Goal: Task Accomplishment & Management: Complete application form

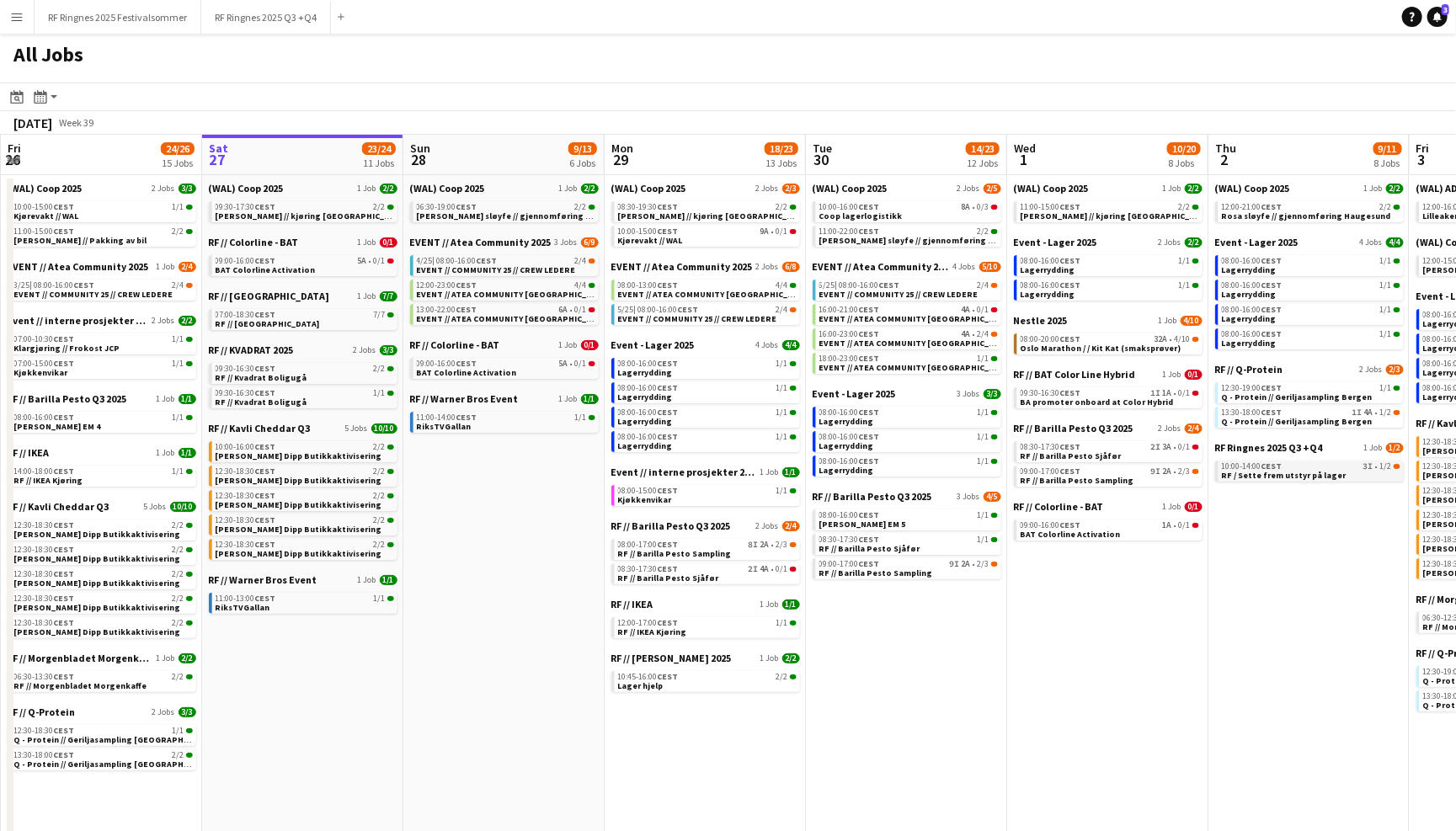
click at [1290, 470] on span "RF / Sette frem utstyr på lager" at bounding box center [1284, 475] width 125 height 11
click at [301, 26] on button "RF Ringnes 2025 Q3 +Q4 Close" at bounding box center [266, 17] width 129 height 33
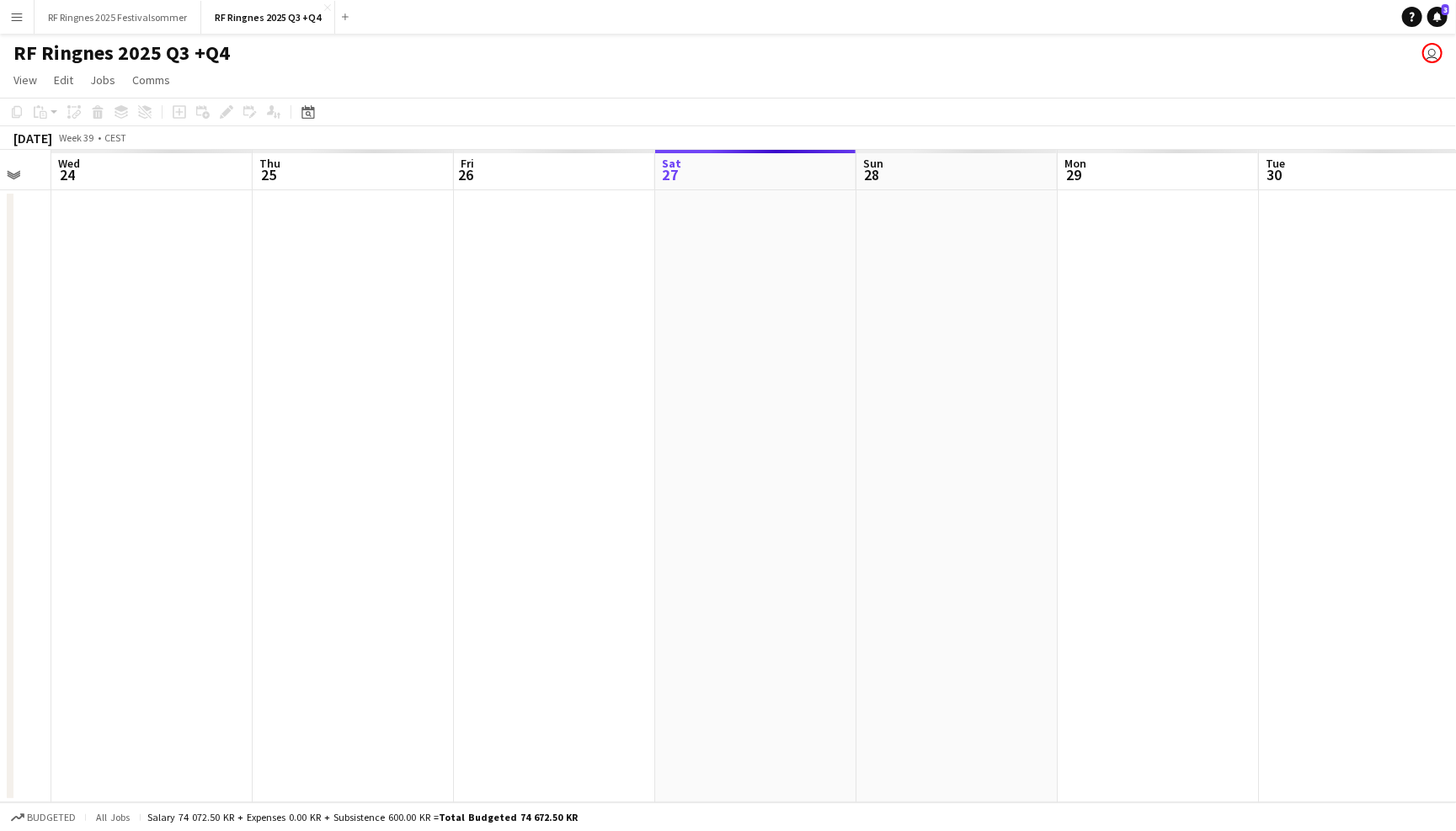
scroll to position [0, 395]
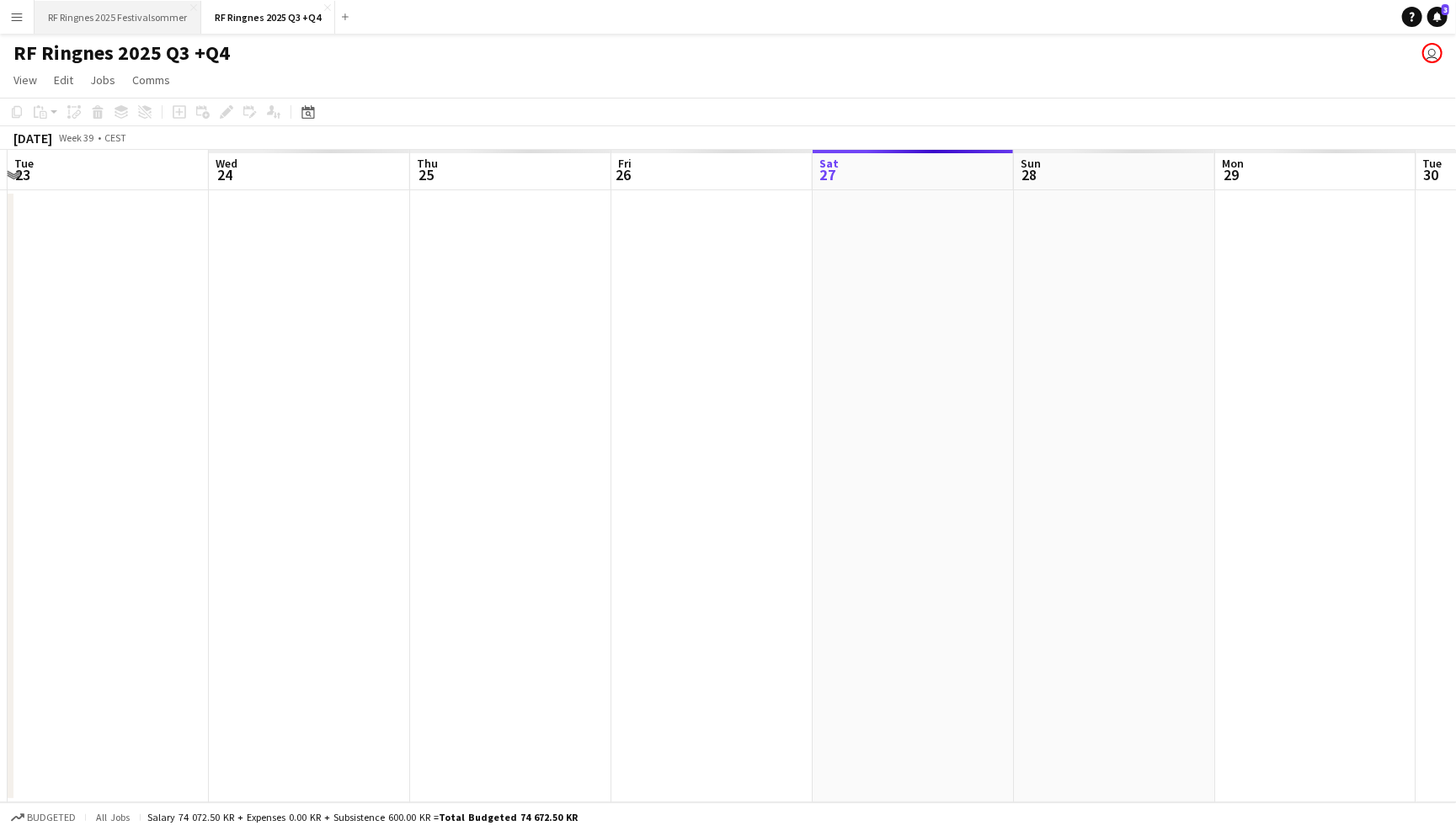
click at [179, 25] on button "RF Ringnes 2025 Festivalsommer Close" at bounding box center [118, 17] width 167 height 33
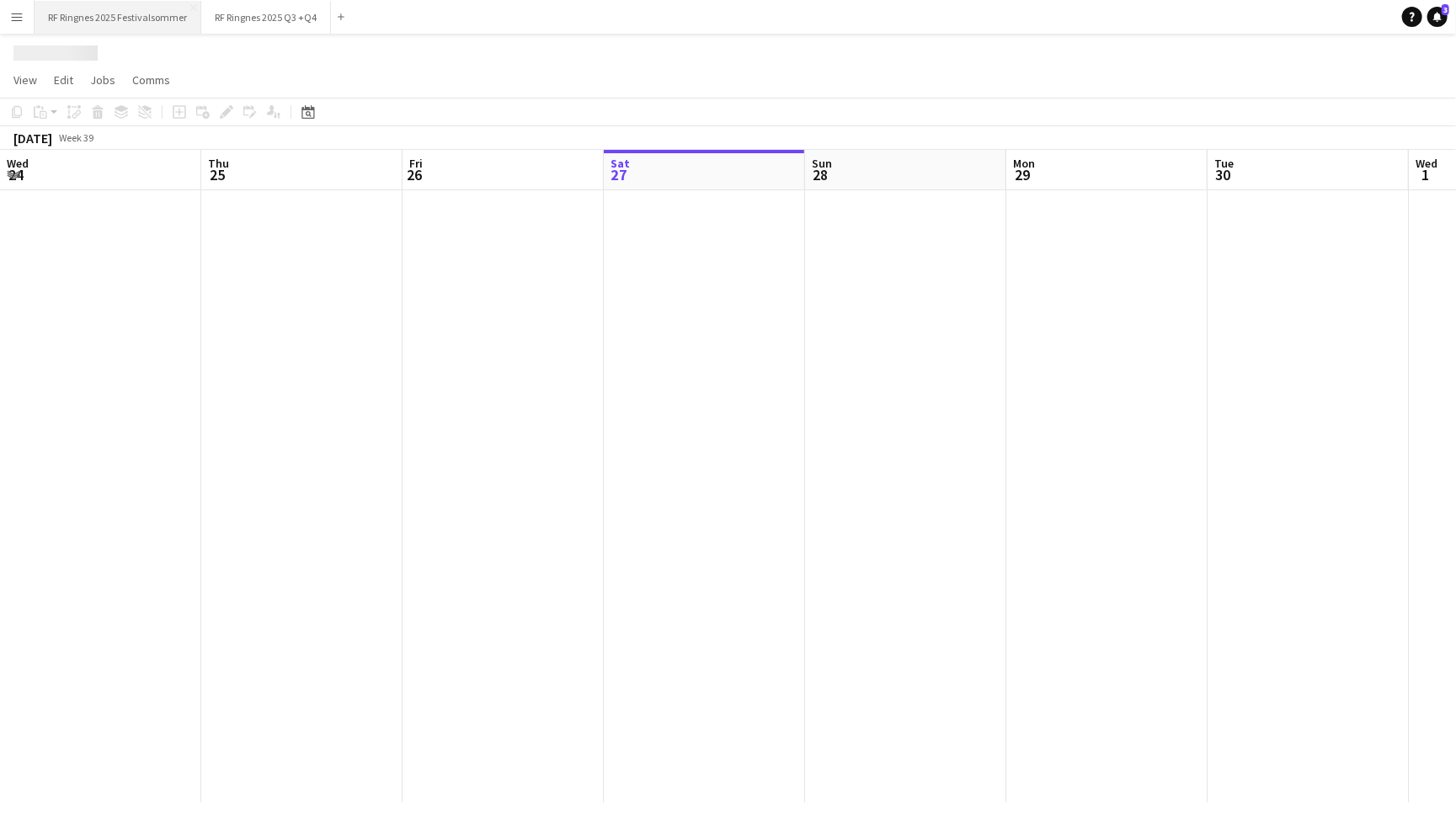
scroll to position [0, 402]
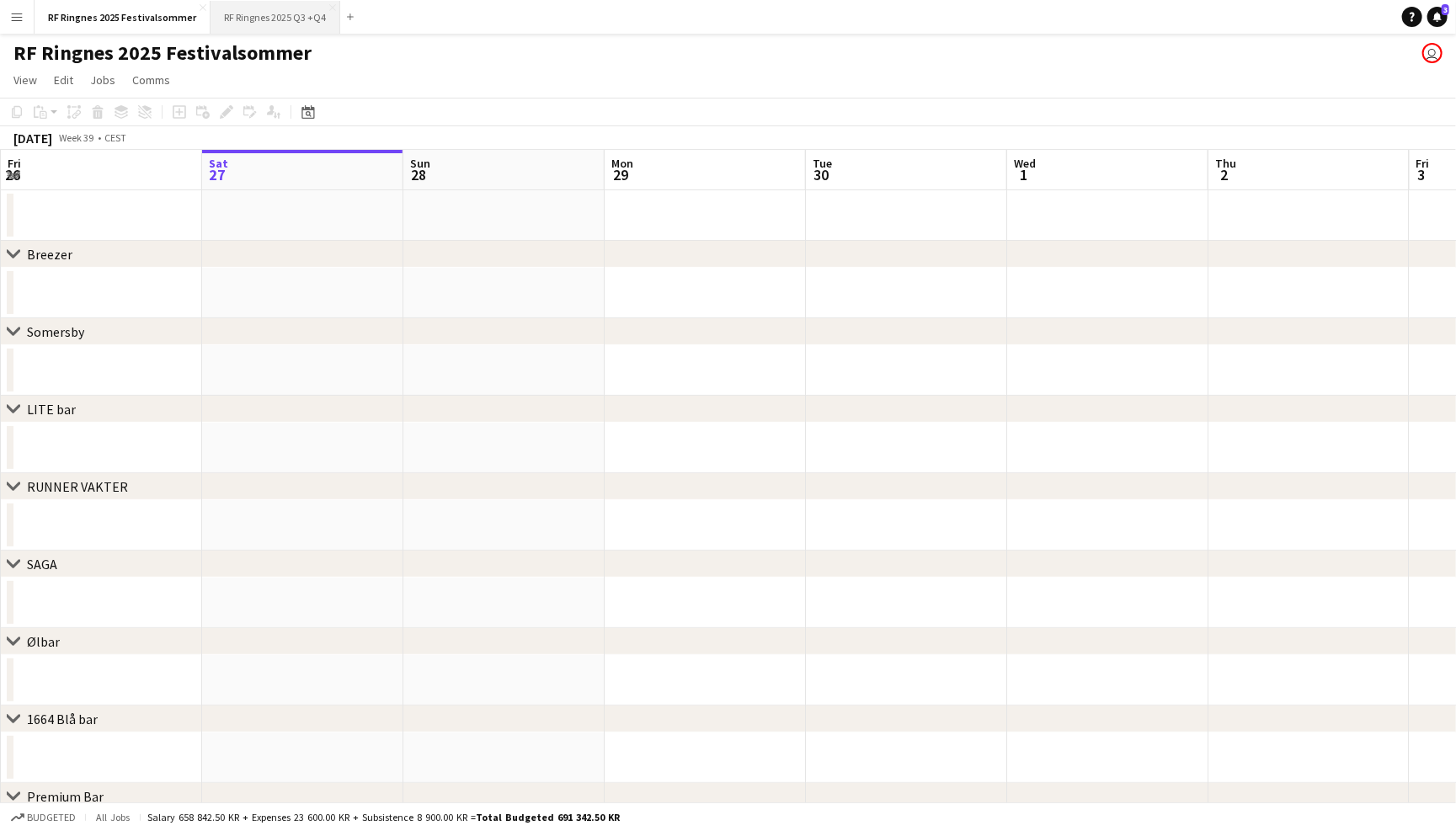
click at [273, 23] on button "RF Ringnes 2025 Q3 +Q4 Close" at bounding box center [275, 17] width 129 height 33
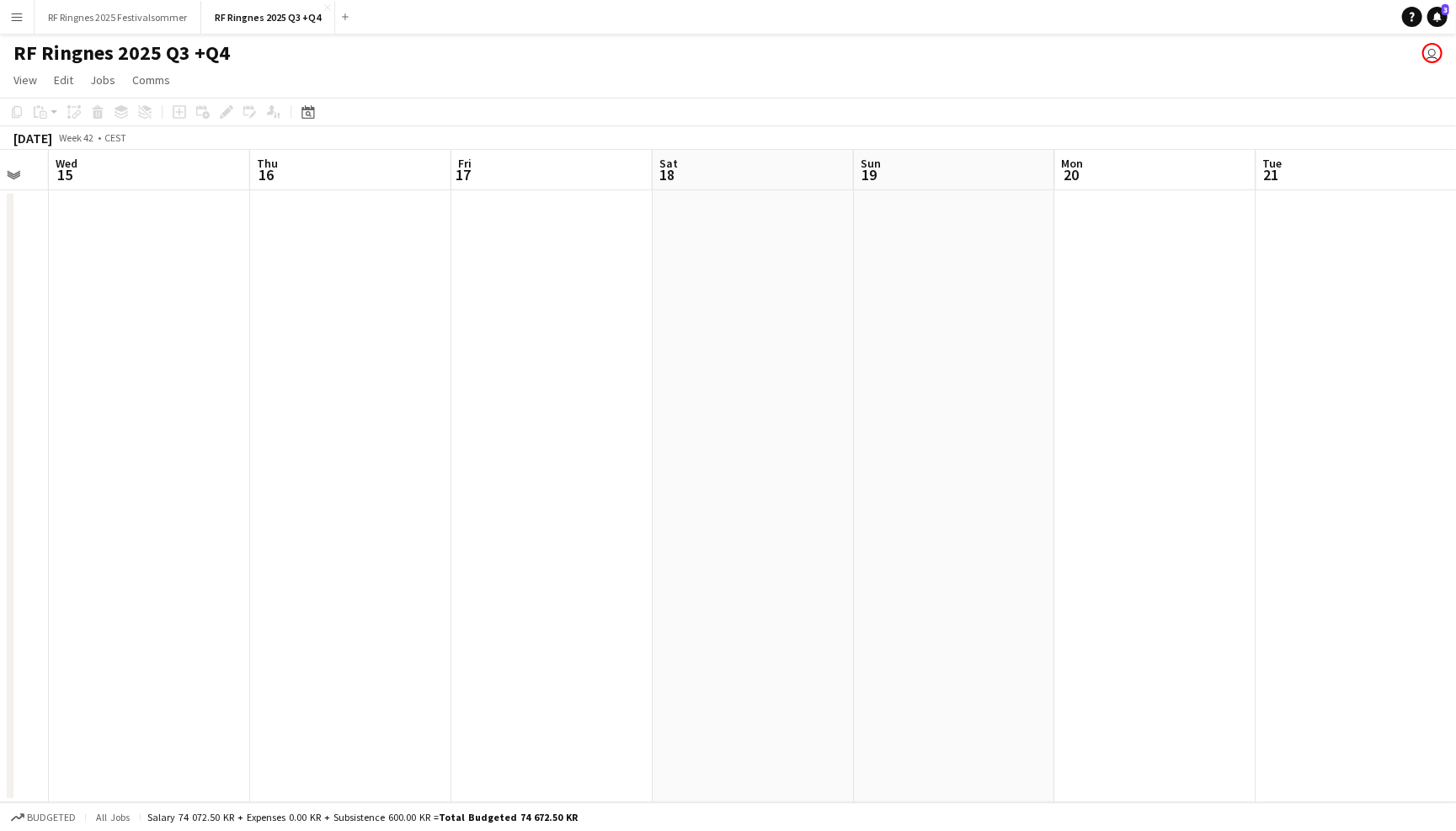
click at [953, 248] on app-date-cell at bounding box center [954, 496] width 201 height 612
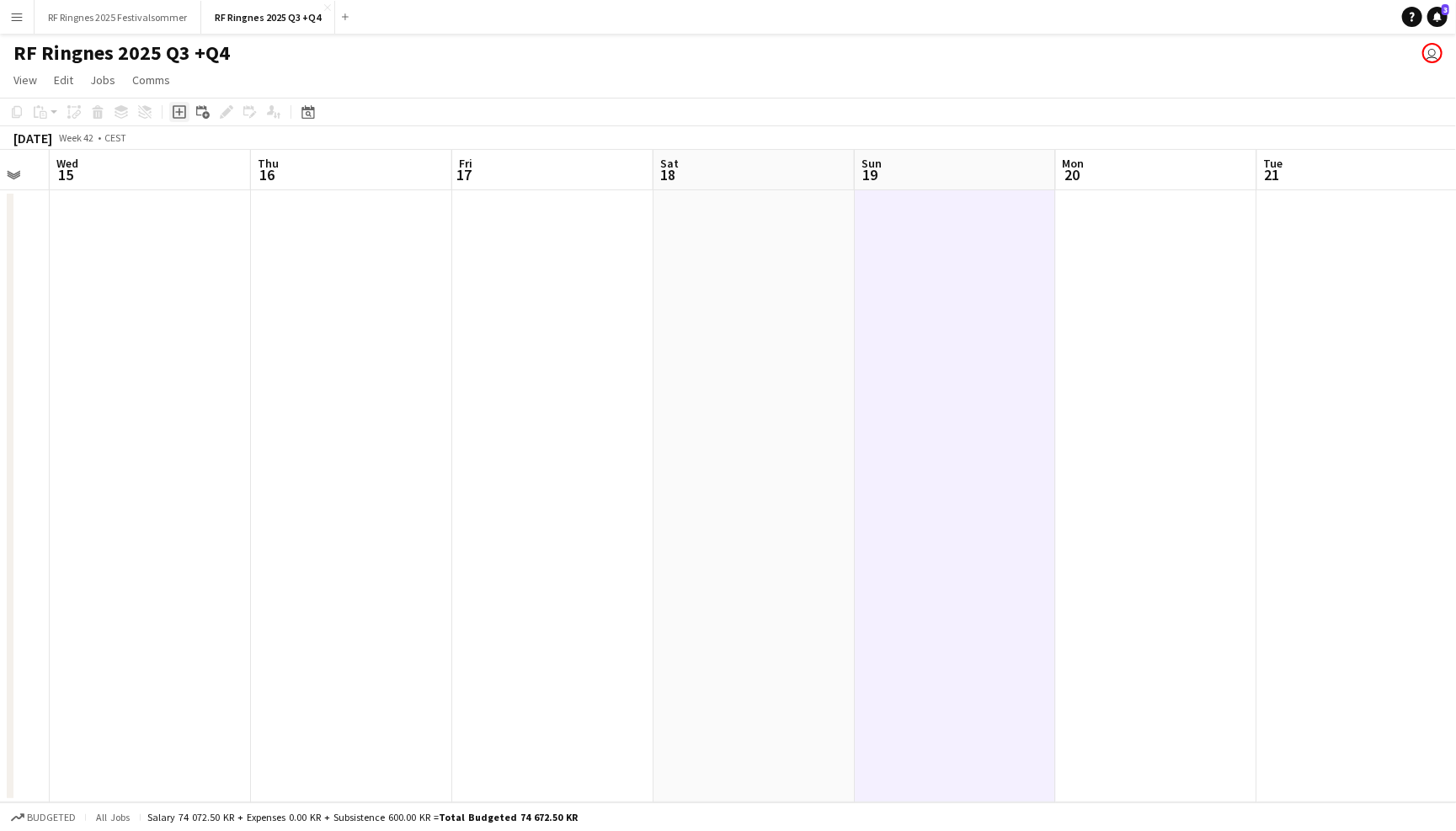
click at [181, 107] on icon "Add job" at bounding box center [180, 112] width 14 height 14
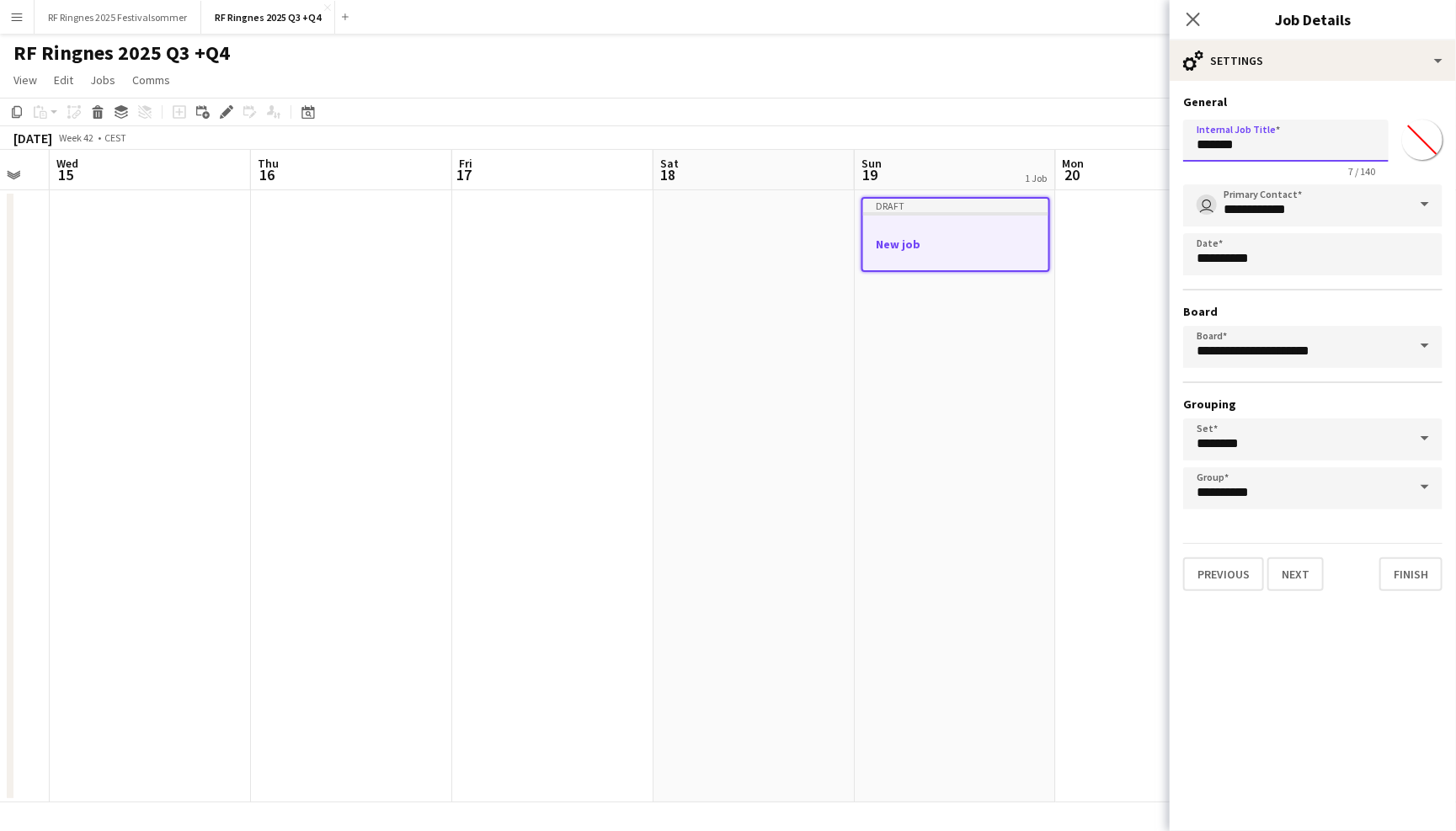
drag, startPoint x: 1263, startPoint y: 139, endPoint x: 1106, endPoint y: 139, distance: 157.0
click at [1106, 139] on body "Menu Boards Boards Boards All jobs Status Workforce Workforce My Workforce Recr…" at bounding box center [728, 416] width 1456 height 831
type input "**********"
click at [1298, 582] on button "Next" at bounding box center [1295, 573] width 56 height 34
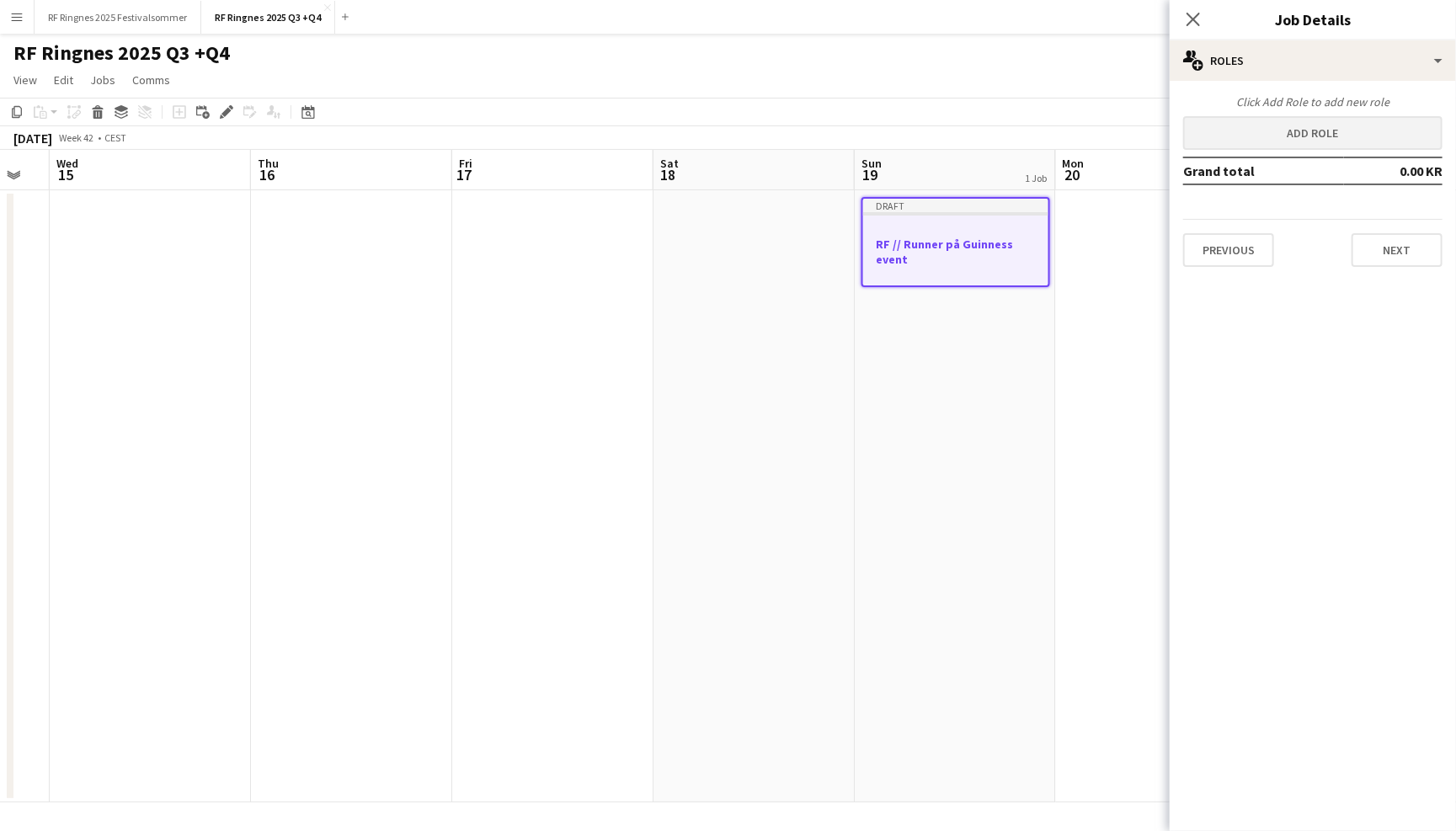
click at [1287, 130] on button "Add role" at bounding box center [1313, 133] width 259 height 34
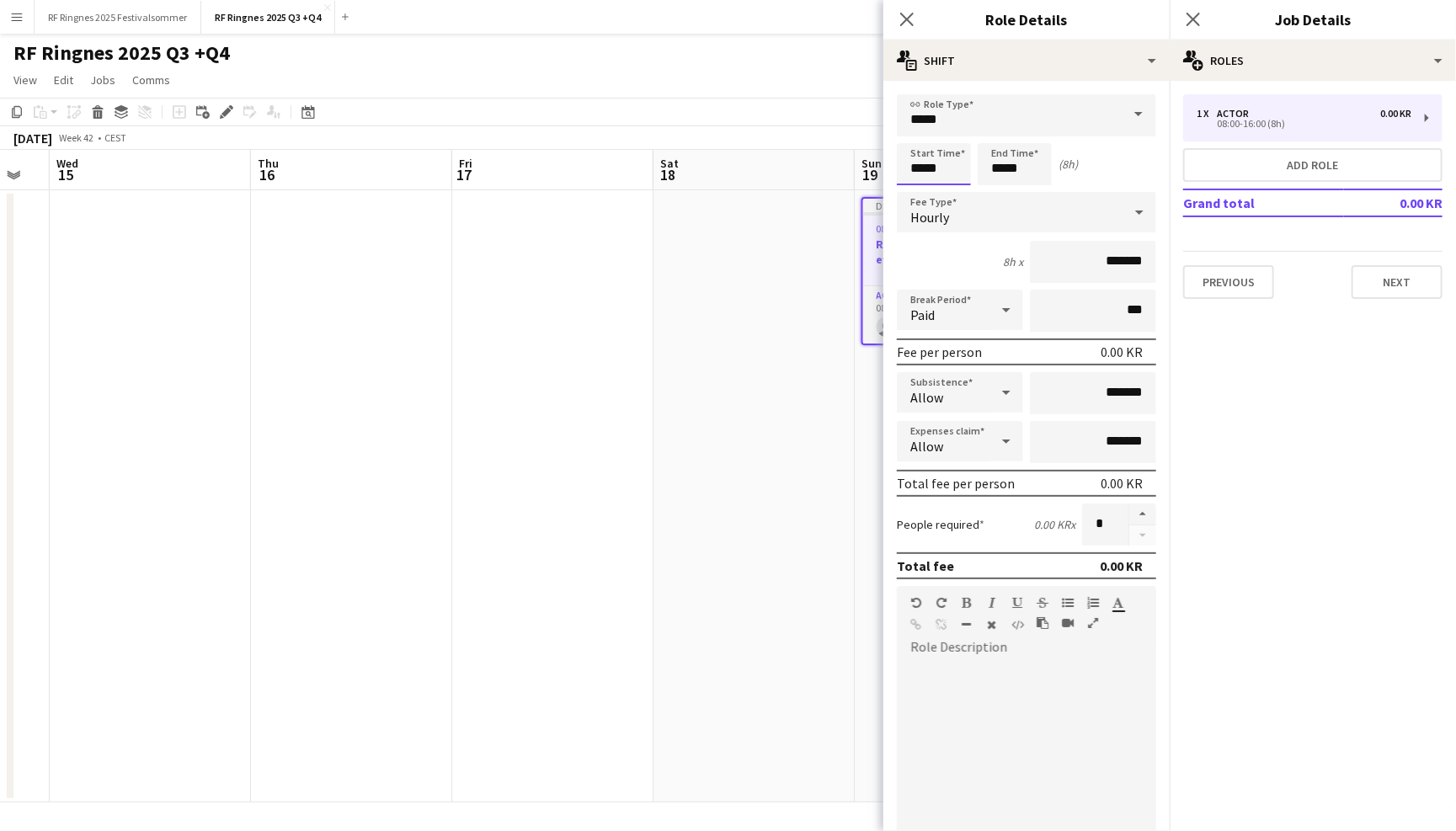
click at [938, 167] on input "*****" at bounding box center [934, 164] width 74 height 43
click at [920, 192] on div at bounding box center [916, 193] width 34 height 16
click at [920, 131] on div at bounding box center [916, 134] width 34 height 16
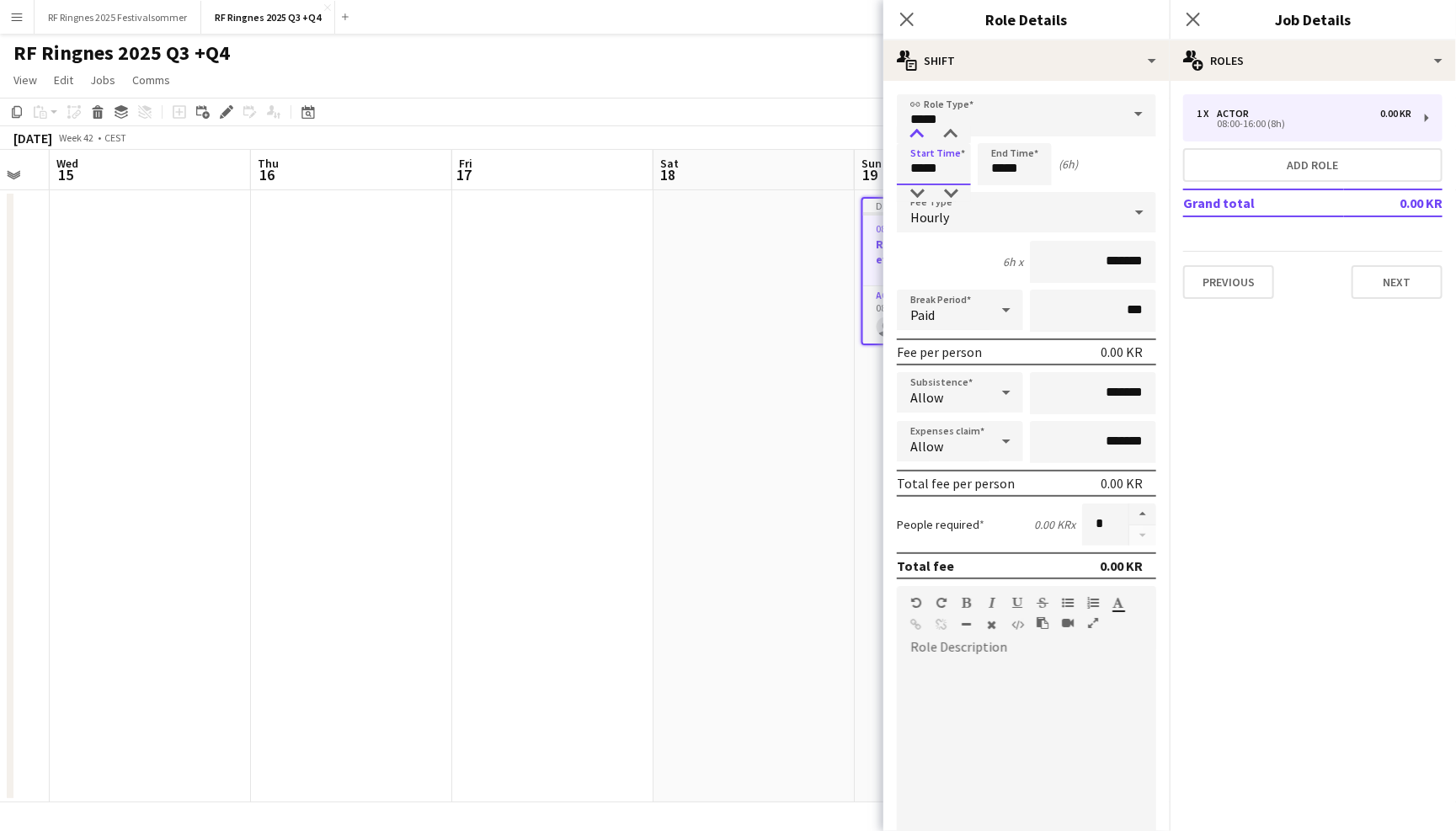
click at [920, 131] on div at bounding box center [916, 134] width 34 height 16
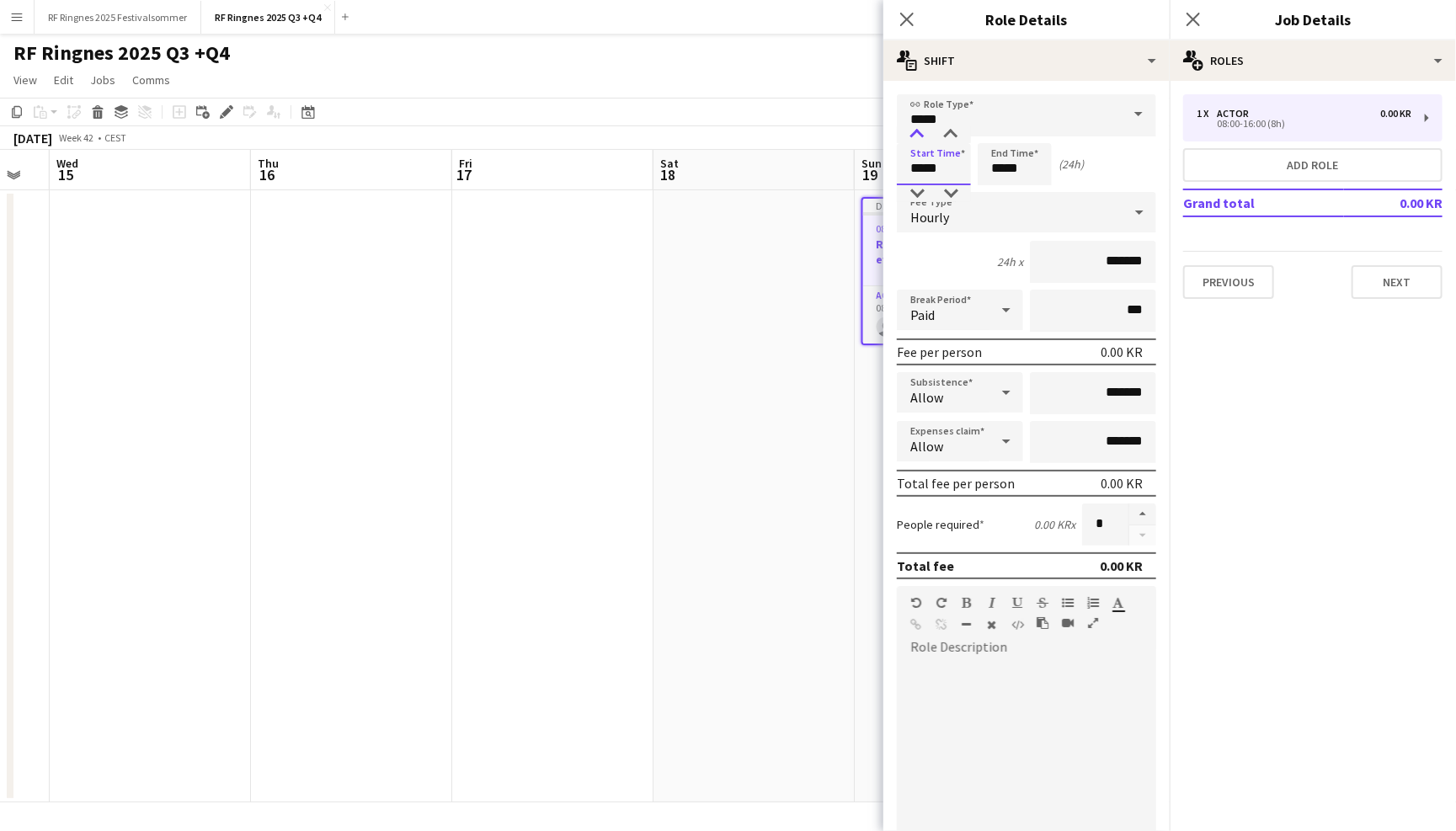
click at [920, 131] on div at bounding box center [916, 134] width 34 height 16
click at [917, 195] on div at bounding box center [916, 193] width 34 height 16
click at [950, 195] on div at bounding box center [950, 193] width 34 height 16
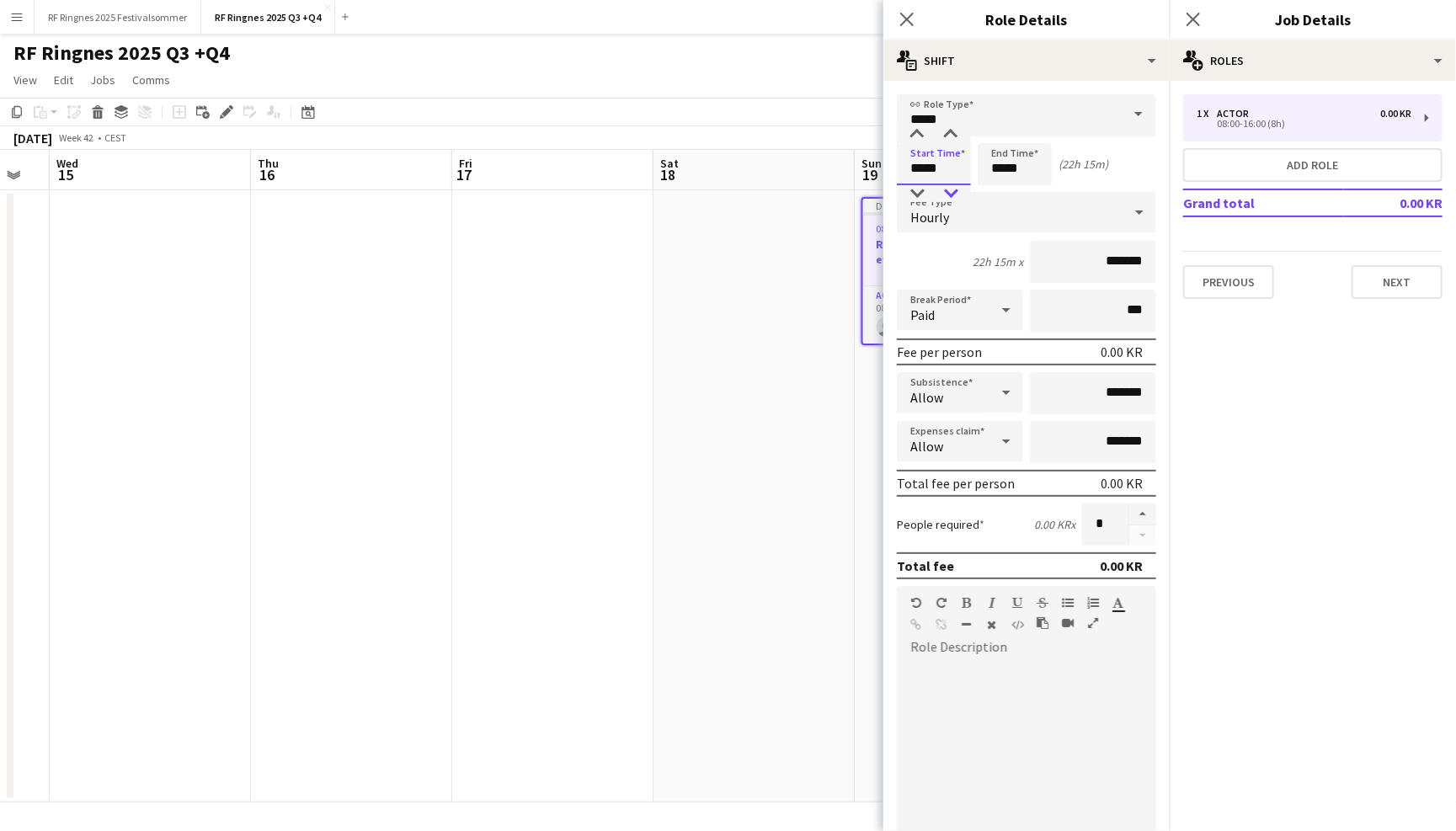
type input "*****"
click at [950, 194] on div at bounding box center [950, 193] width 34 height 16
click at [996, 180] on input "*****" at bounding box center [1014, 164] width 74 height 43
type input "*****"
click at [1003, 187] on div at bounding box center [998, 193] width 34 height 16
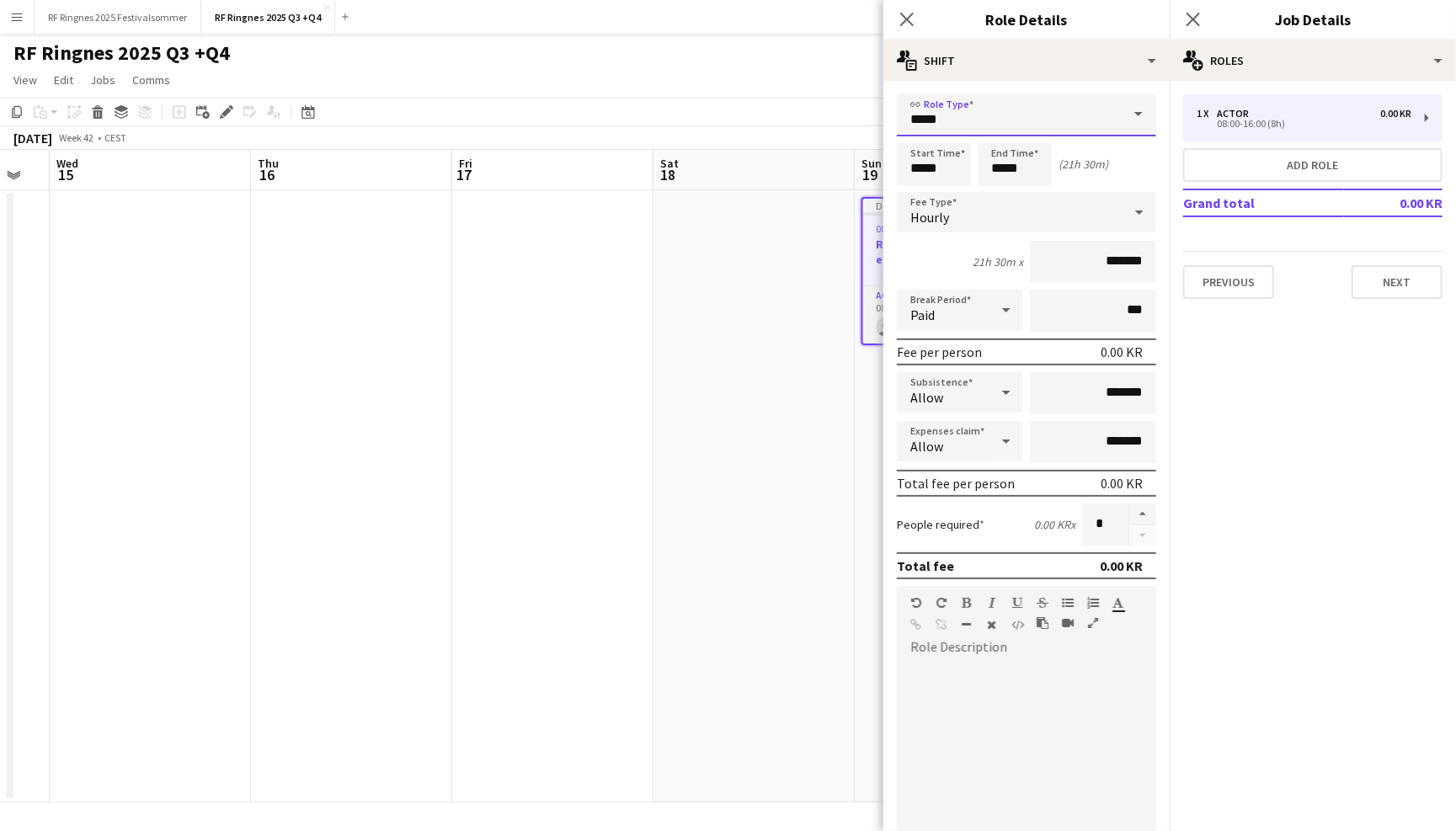
click at [997, 121] on input "*****" at bounding box center [1026, 115] width 259 height 43
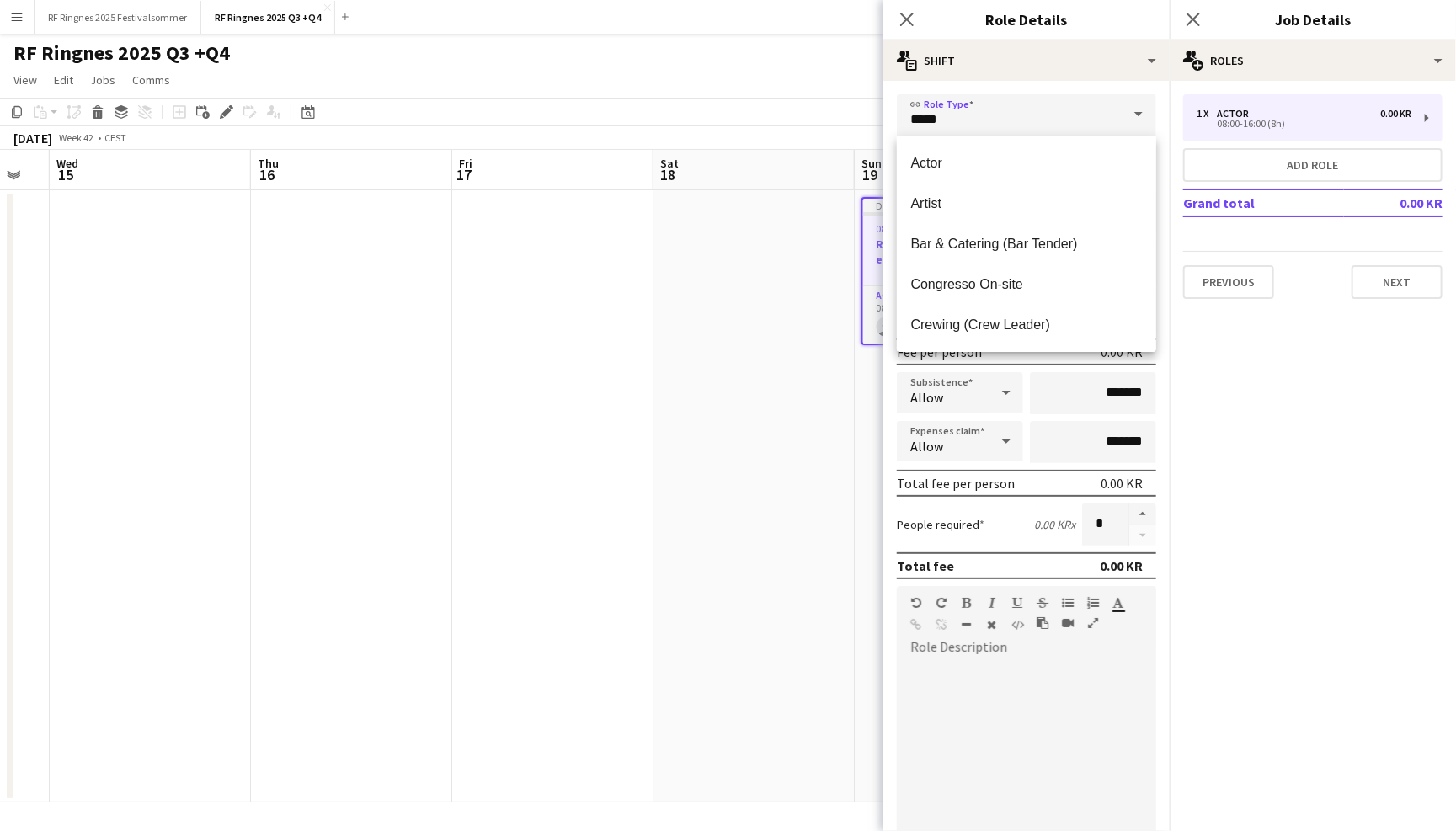
click at [1168, 172] on form "link Role Type ***** Start Time ***** End Time ***** (21h 30m) Fee Type Hourly …" at bounding box center [1026, 574] width 286 height 959
drag, startPoint x: 1037, startPoint y: 111, endPoint x: 857, endPoint y: 108, distance: 180.0
click at [856, 108] on body "Menu Boards Boards Boards All jobs Status Workforce Workforce My Workforce Recr…" at bounding box center [728, 416] width 1456 height 831
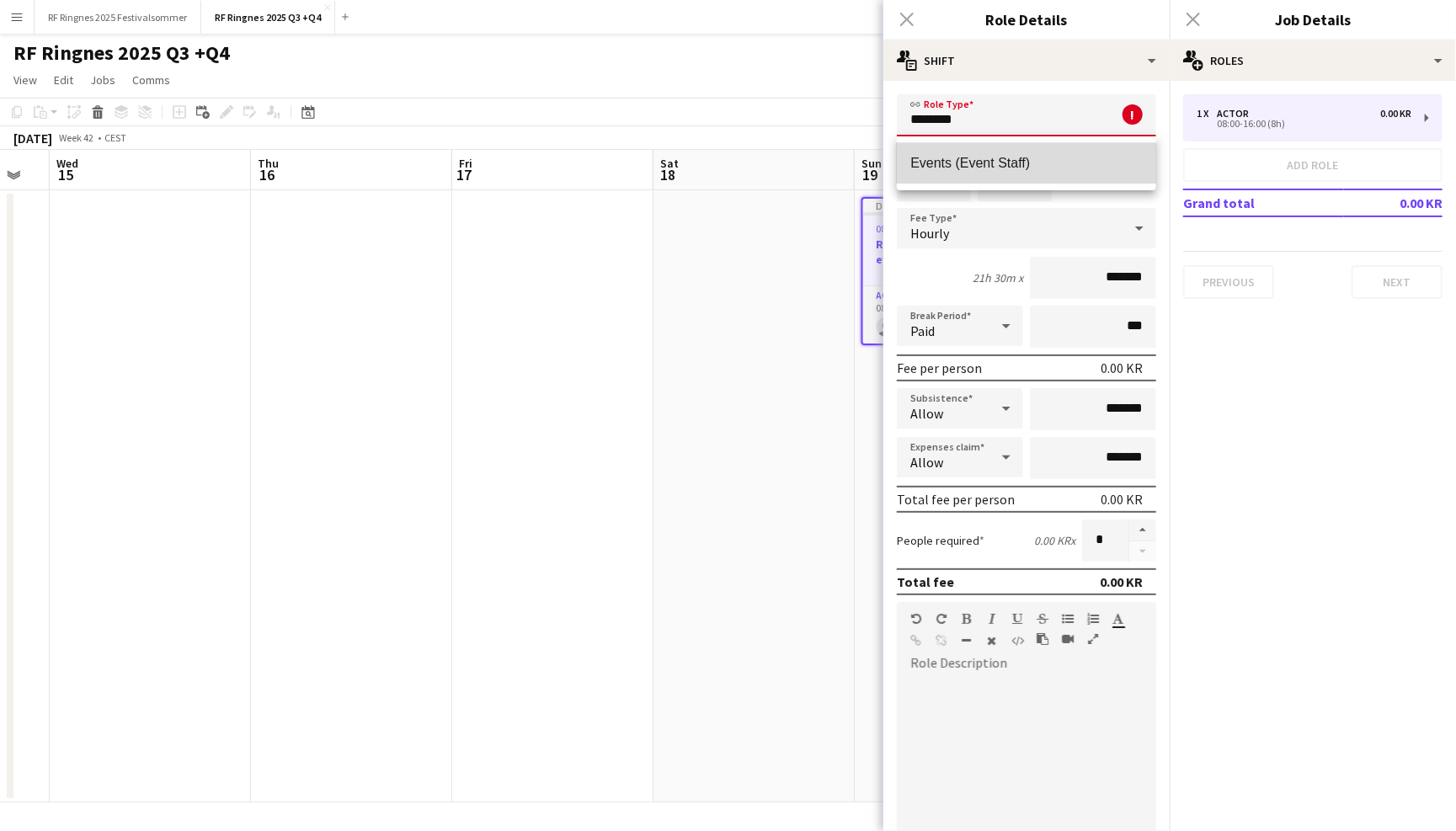
click at [962, 160] on span "Events (Event Staff)" at bounding box center [1026, 163] width 233 height 16
type input "**********"
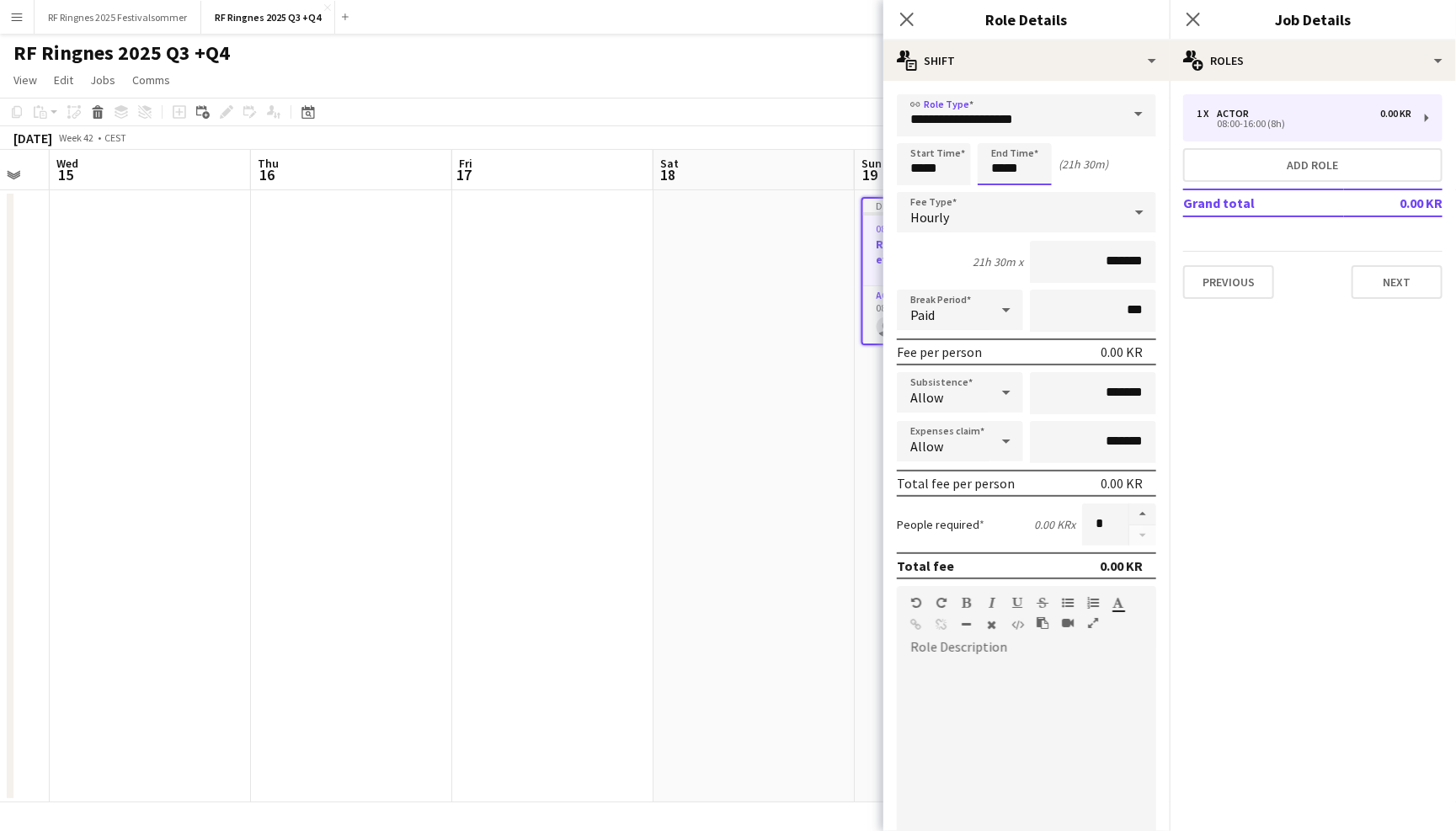
click at [1022, 173] on input "*****" at bounding box center [1014, 164] width 74 height 43
click at [1000, 186] on div at bounding box center [998, 193] width 34 height 16
click at [1000, 136] on div at bounding box center [998, 134] width 34 height 16
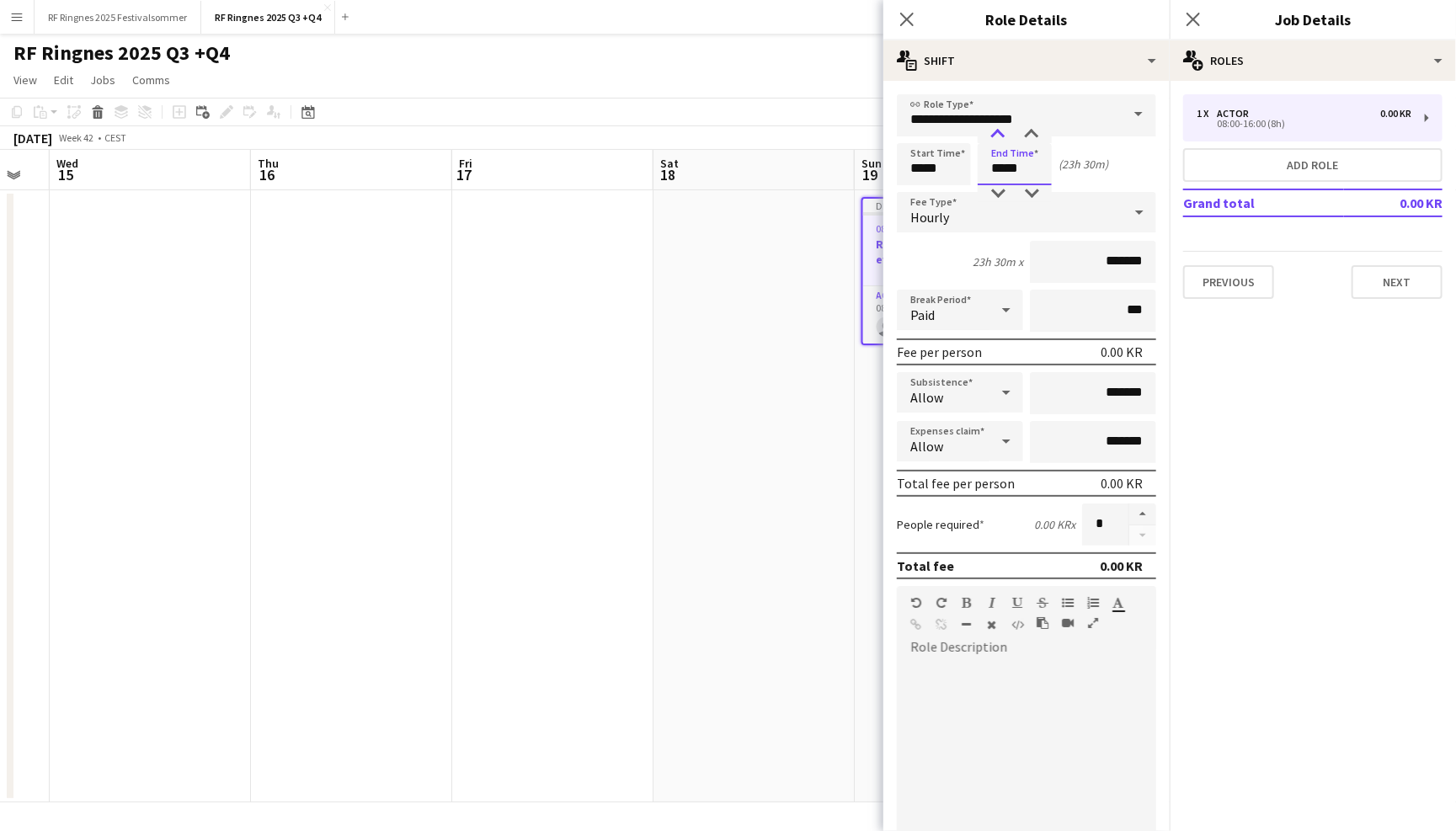
click at [1000, 136] on div at bounding box center [998, 134] width 34 height 16
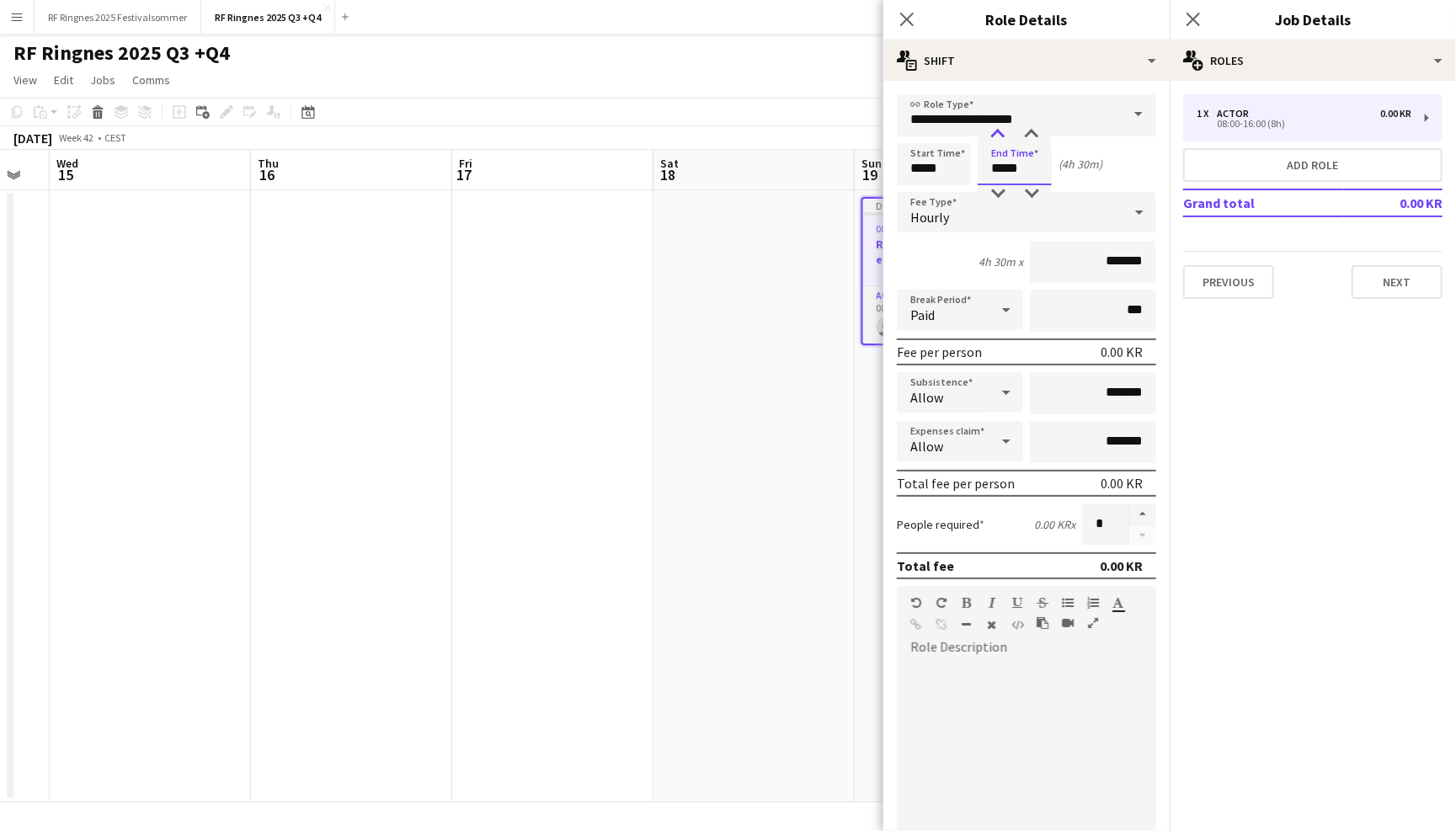
click at [1007, 133] on div at bounding box center [998, 134] width 34 height 16
click at [1000, 128] on div at bounding box center [998, 134] width 34 height 16
click at [993, 193] on div at bounding box center [998, 193] width 34 height 16
click at [995, 193] on div at bounding box center [998, 193] width 34 height 16
type input "*****"
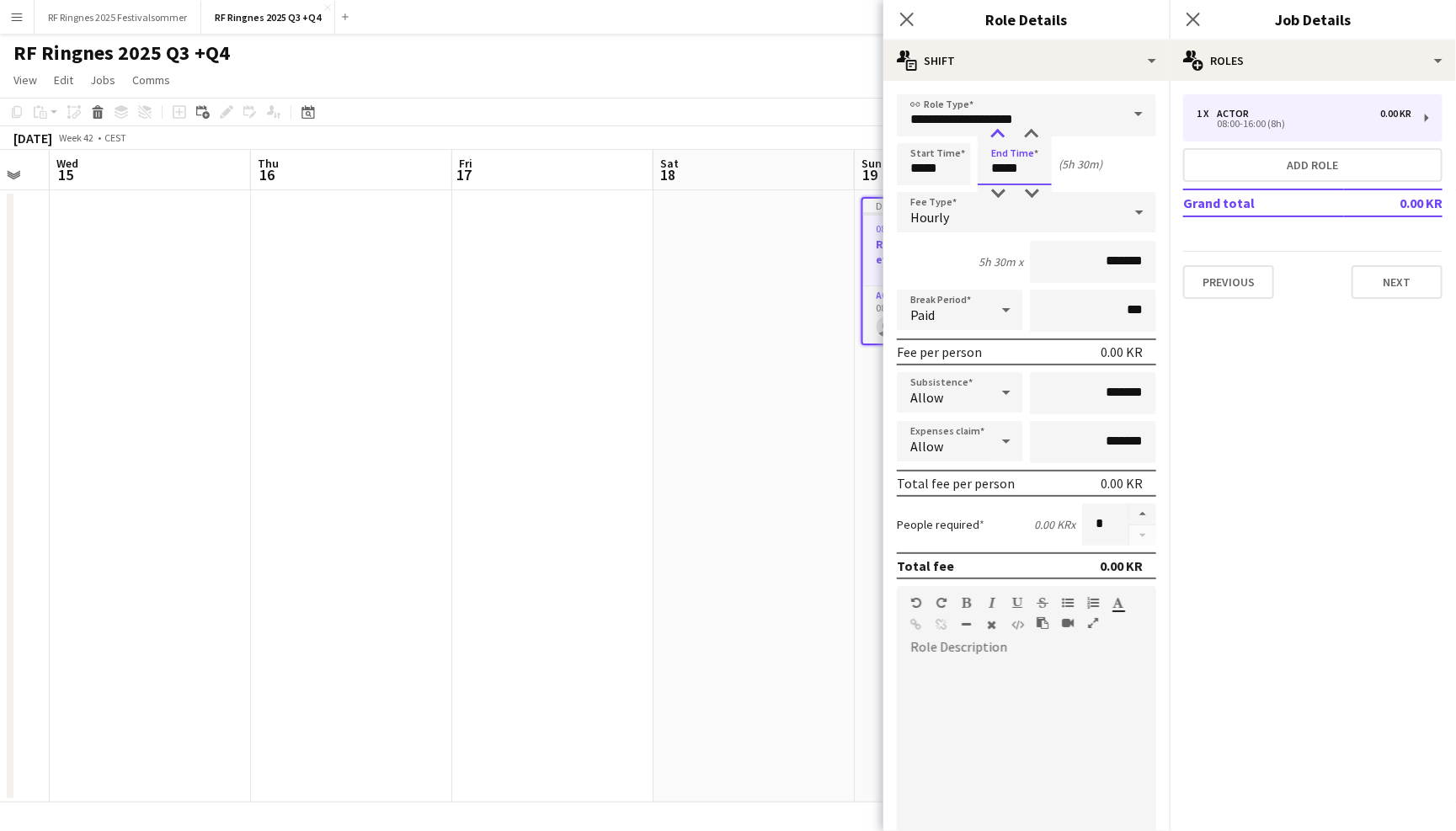
click at [998, 134] on div at bounding box center [998, 134] width 34 height 16
click at [1101, 151] on div "Start Time ***** End Time ***** (5h 30m)" at bounding box center [1026, 164] width 259 height 43
click at [934, 167] on input "*****" at bounding box center [934, 164] width 74 height 43
click at [947, 193] on div at bounding box center [950, 193] width 34 height 16
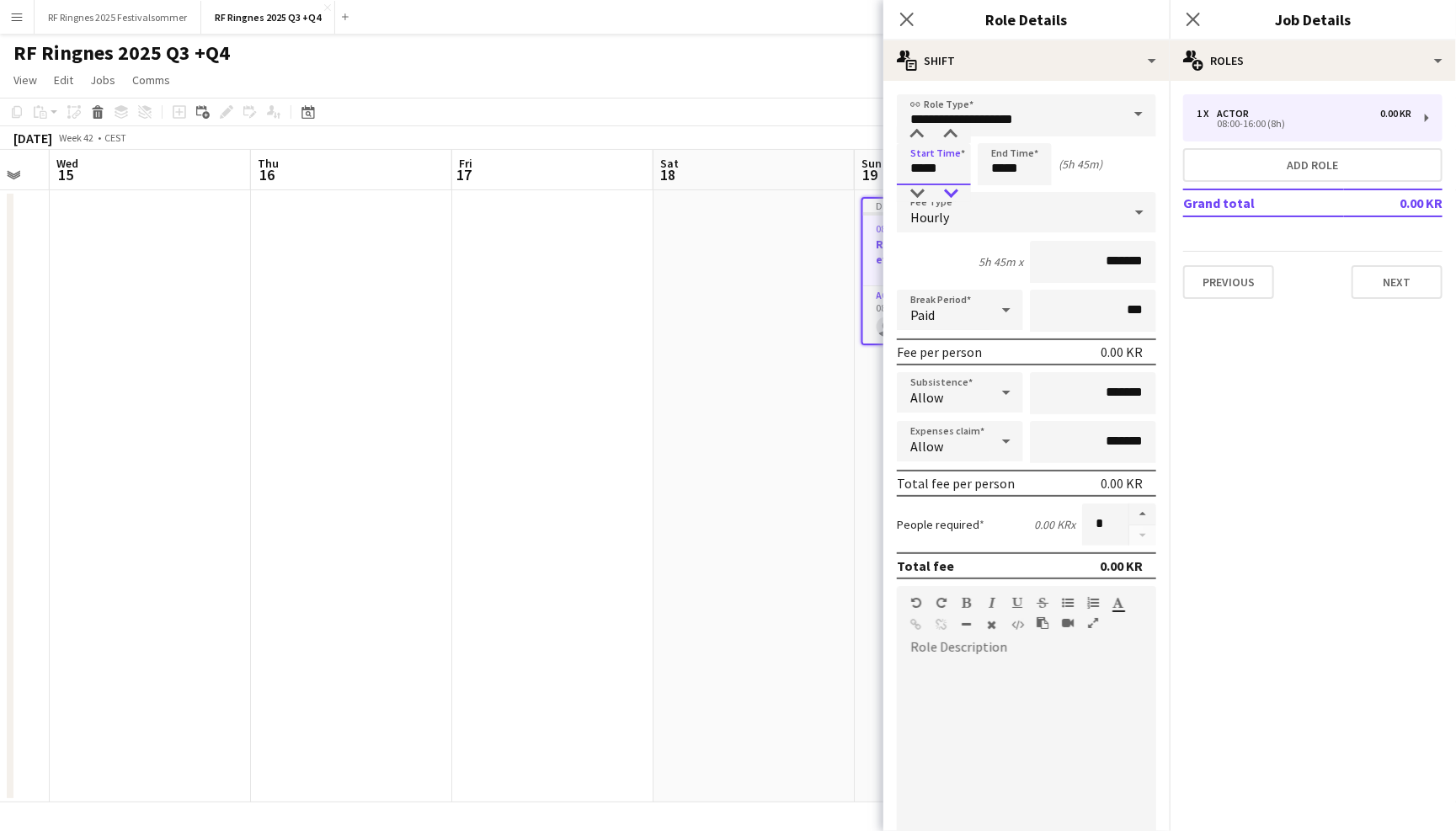
type input "*****"
click at [947, 193] on div at bounding box center [950, 193] width 34 height 16
click at [1013, 179] on input "*****" at bounding box center [1014, 164] width 74 height 43
click at [1000, 635] on div "default Heading 1 Heading 2 Heading 3 Heading 4 Heading 5 Heading 6 Heading 7 P…" at bounding box center [1026, 617] width 259 height 63
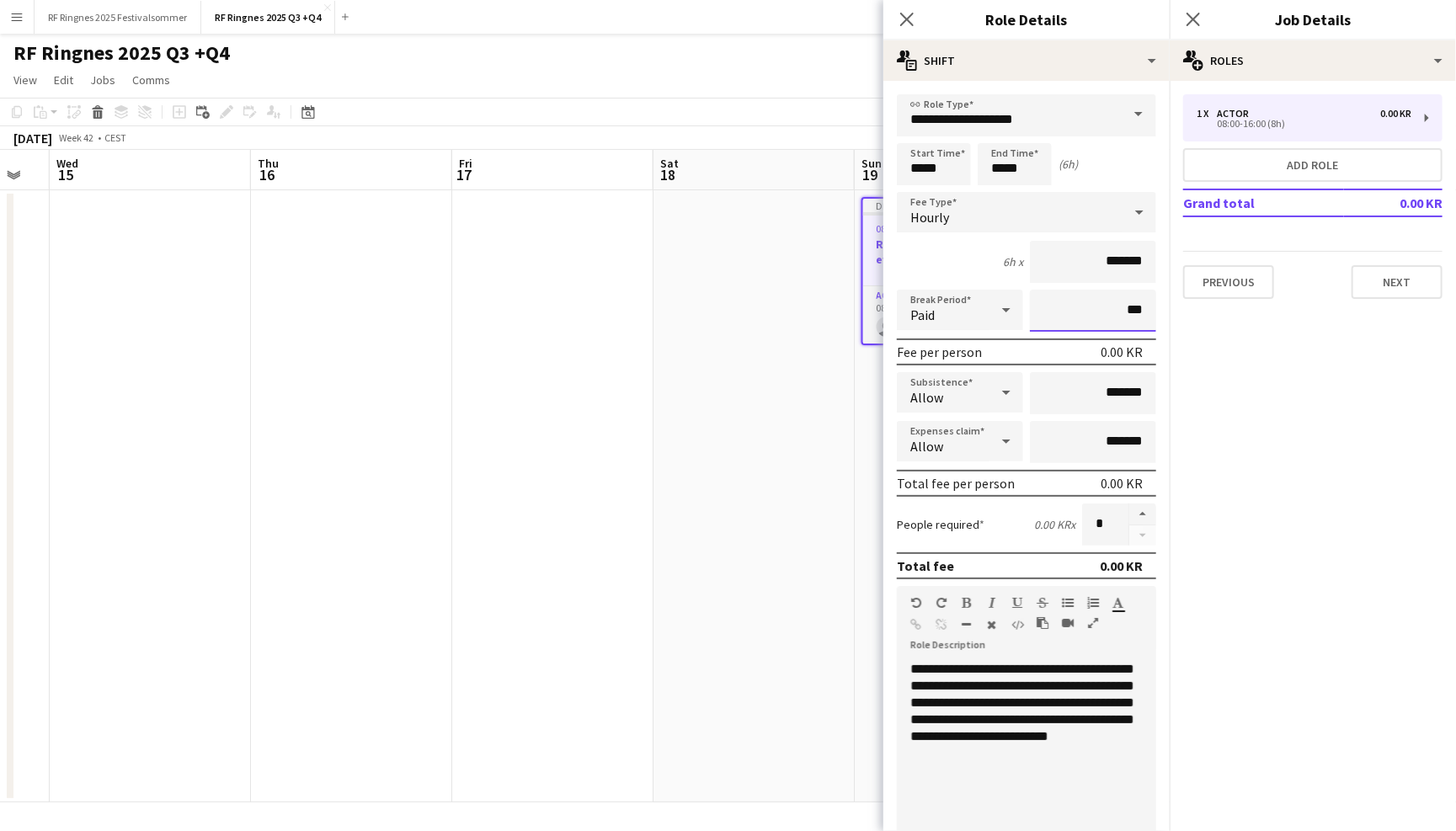
drag, startPoint x: 1099, startPoint y: 310, endPoint x: 1112, endPoint y: 310, distance: 13.0
click at [1112, 310] on input "***" at bounding box center [1093, 311] width 127 height 43
click at [1110, 265] on input "*******" at bounding box center [1093, 262] width 127 height 43
type input "******"
click at [1076, 745] on div "**********" at bounding box center [1026, 762] width 259 height 202
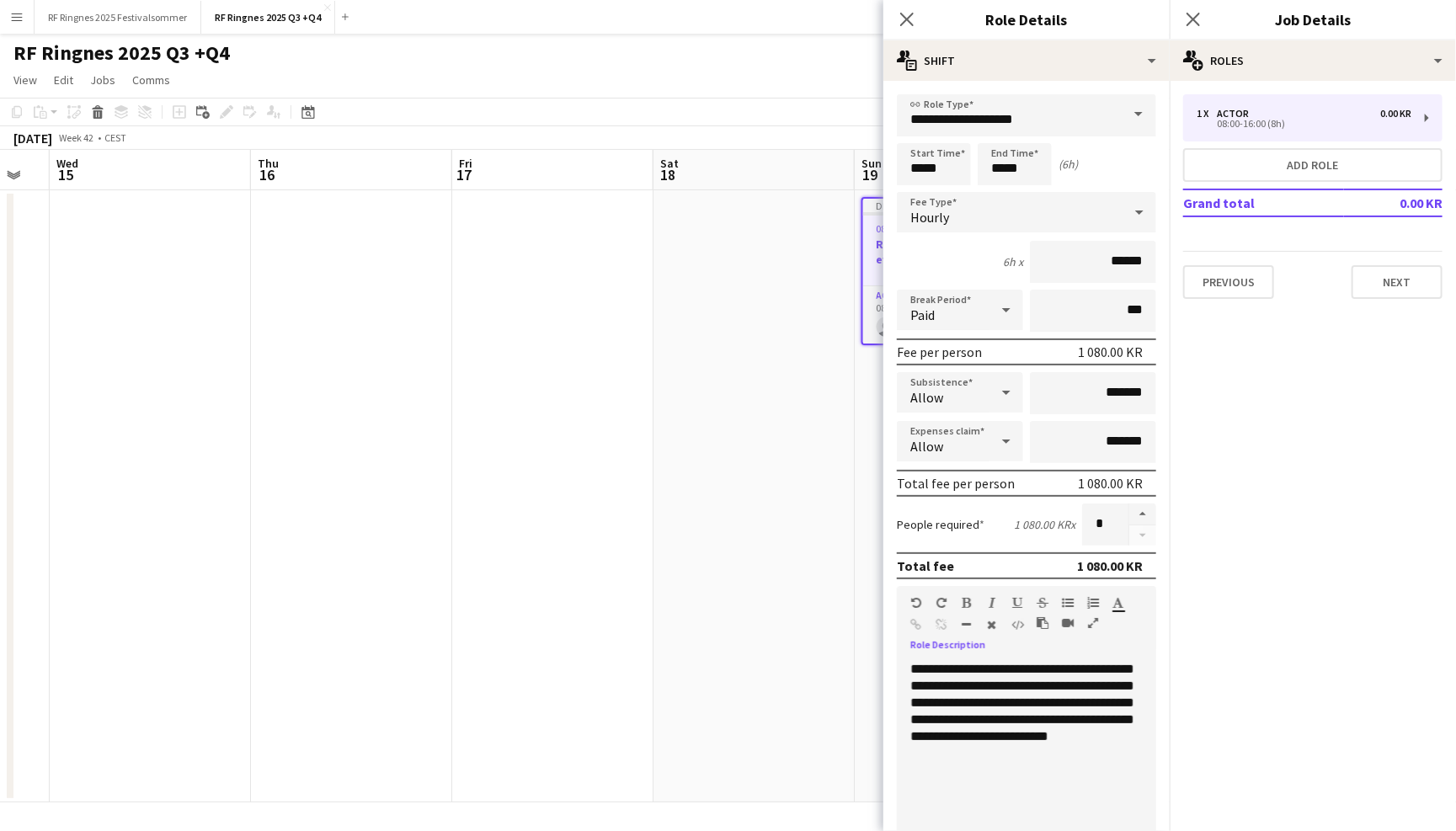
click at [1249, 572] on mat-expansion-panel "pencil3 General details 1 x Actor 0.00 KR 08:00-16:00 (8h) Add role Grand total…" at bounding box center [1313, 455] width 286 height 750
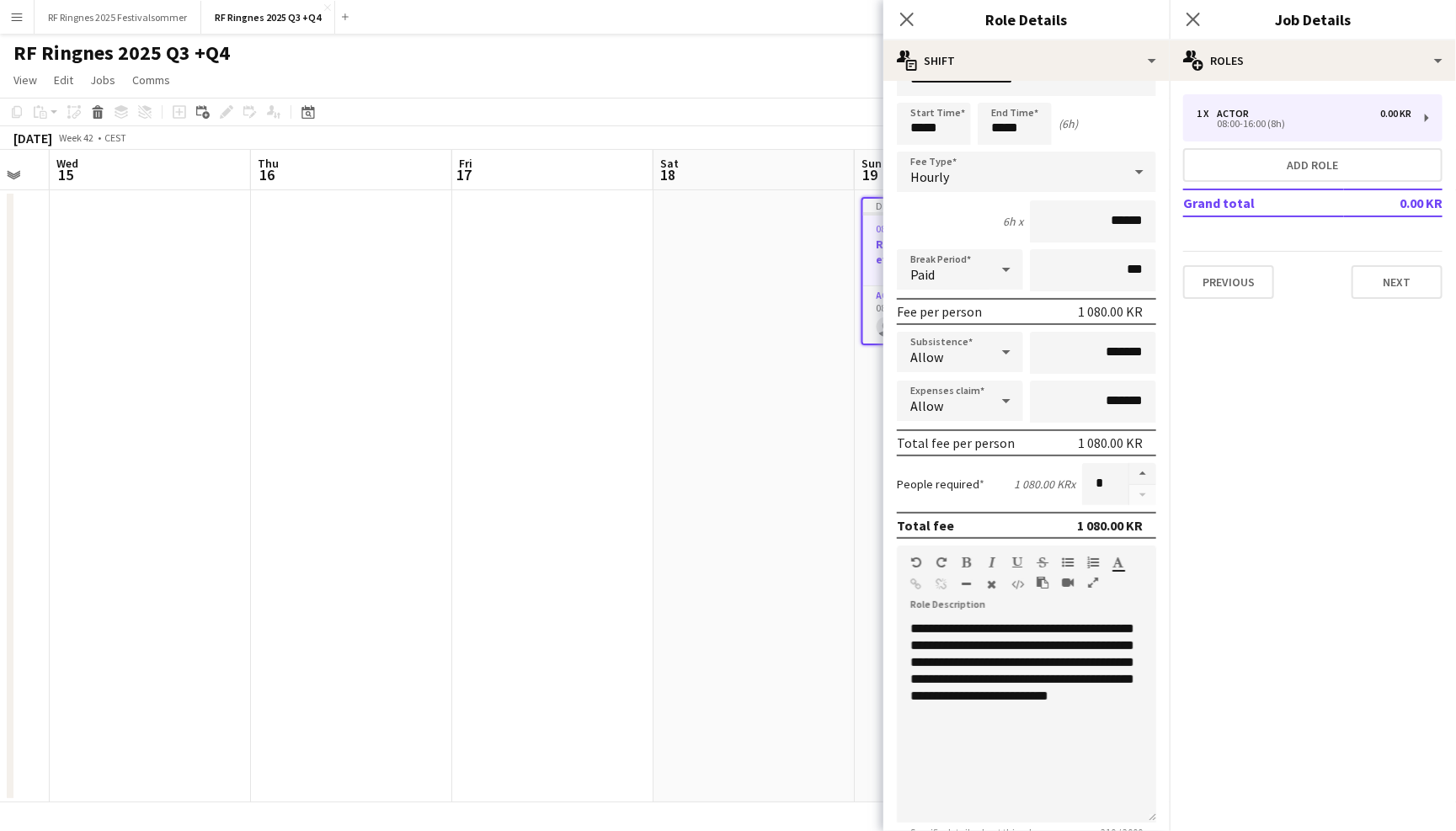
scroll to position [43, 0]
click at [1041, 720] on div at bounding box center [1026, 710] width 233 height 16
drag, startPoint x: 1028, startPoint y: 748, endPoint x: 942, endPoint y: 748, distance: 86.0
click at [942, 736] on div "**********" at bounding box center [1026, 728] width 233 height 16
click at [1007, 716] on div at bounding box center [1026, 710] width 233 height 16
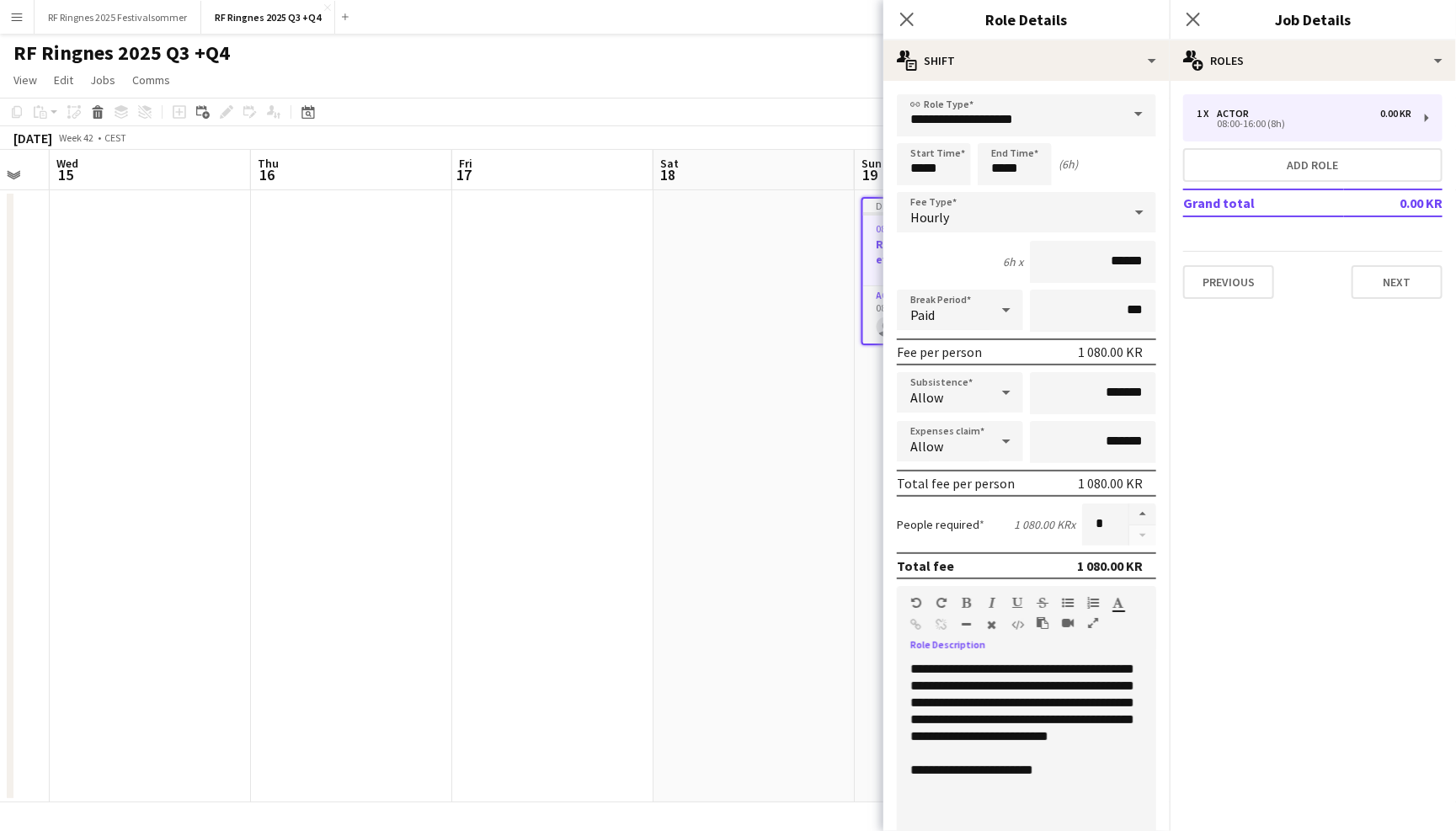
scroll to position [0, 0]
click at [1220, 281] on button "Previous" at bounding box center [1229, 282] width 91 height 34
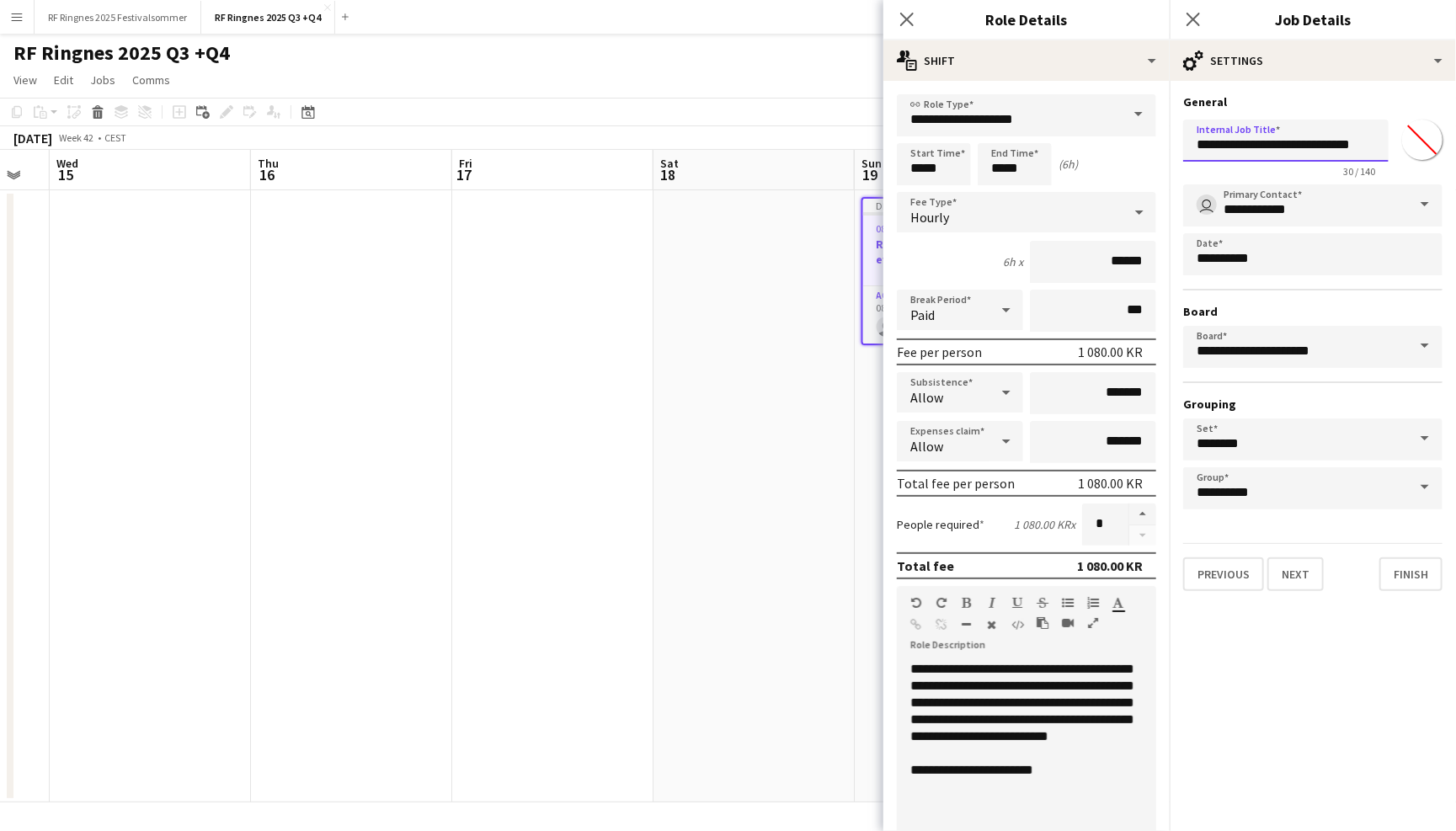
drag, startPoint x: 1374, startPoint y: 141, endPoint x: 1287, endPoint y: 144, distance: 87.1
click at [1287, 144] on input "**********" at bounding box center [1286, 141] width 206 height 43
type input "**********"
click at [1304, 576] on button "Next" at bounding box center [1295, 573] width 56 height 34
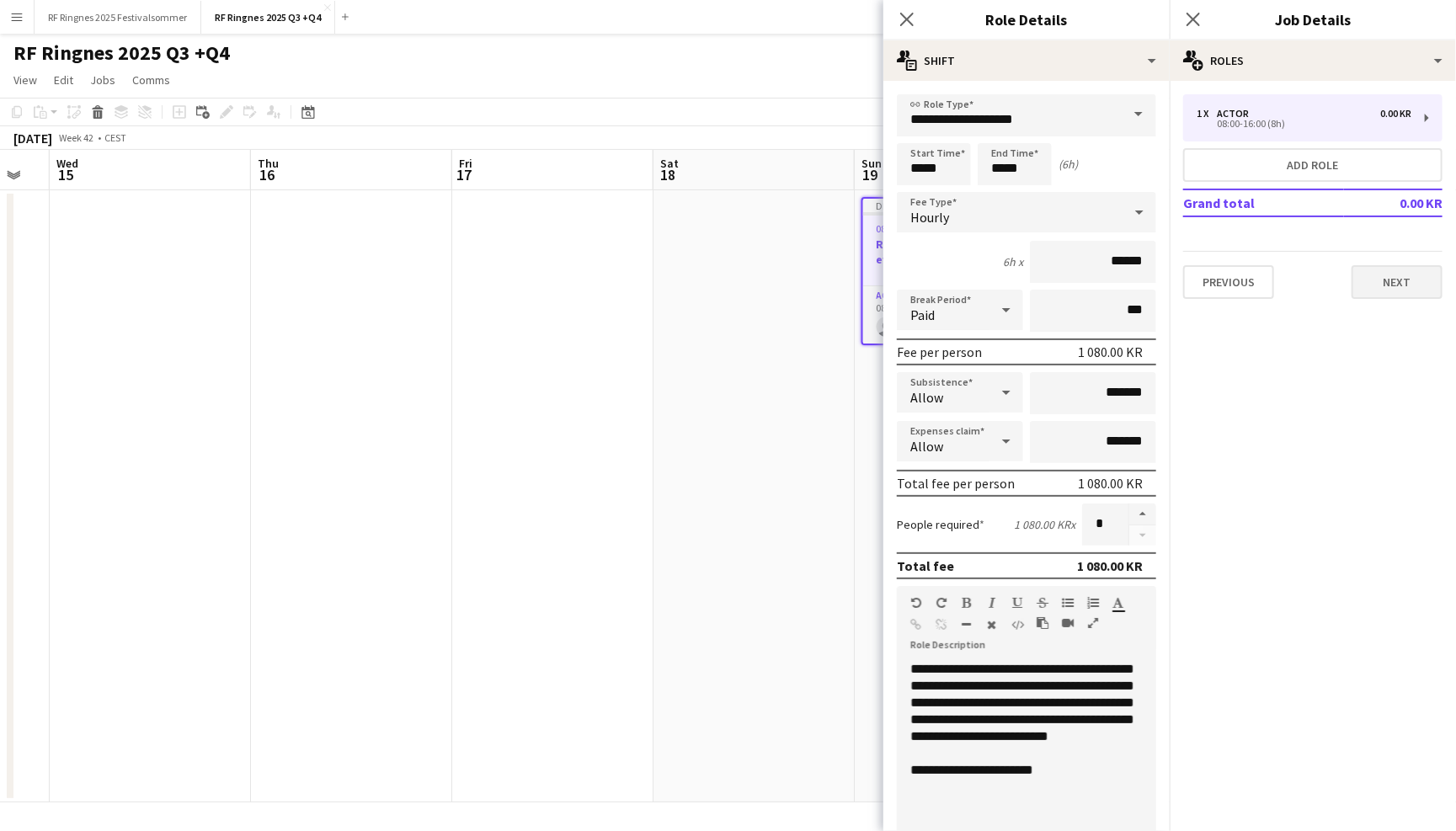
click at [1408, 273] on button "Next" at bounding box center [1397, 282] width 91 height 34
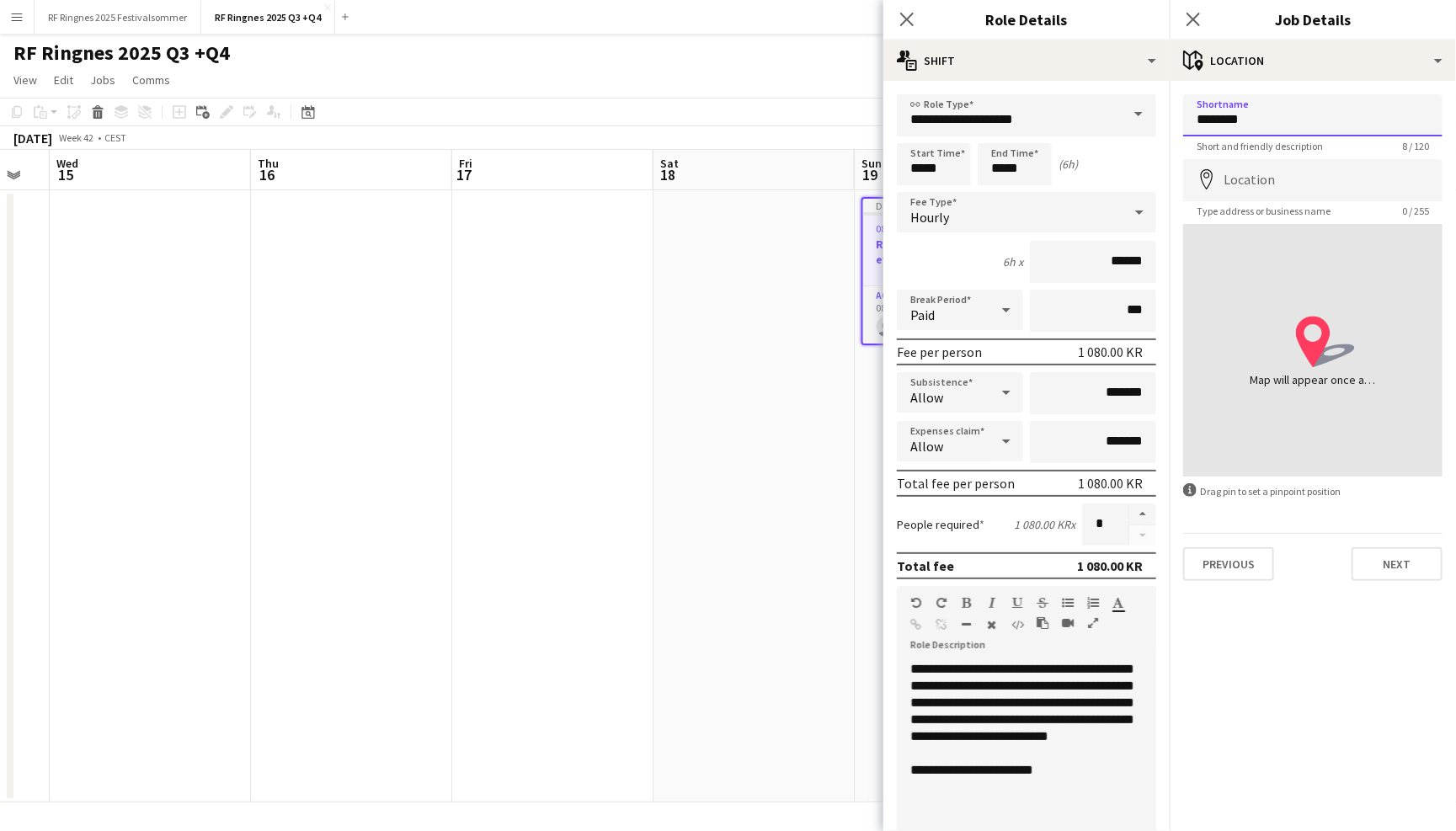
type input "********"
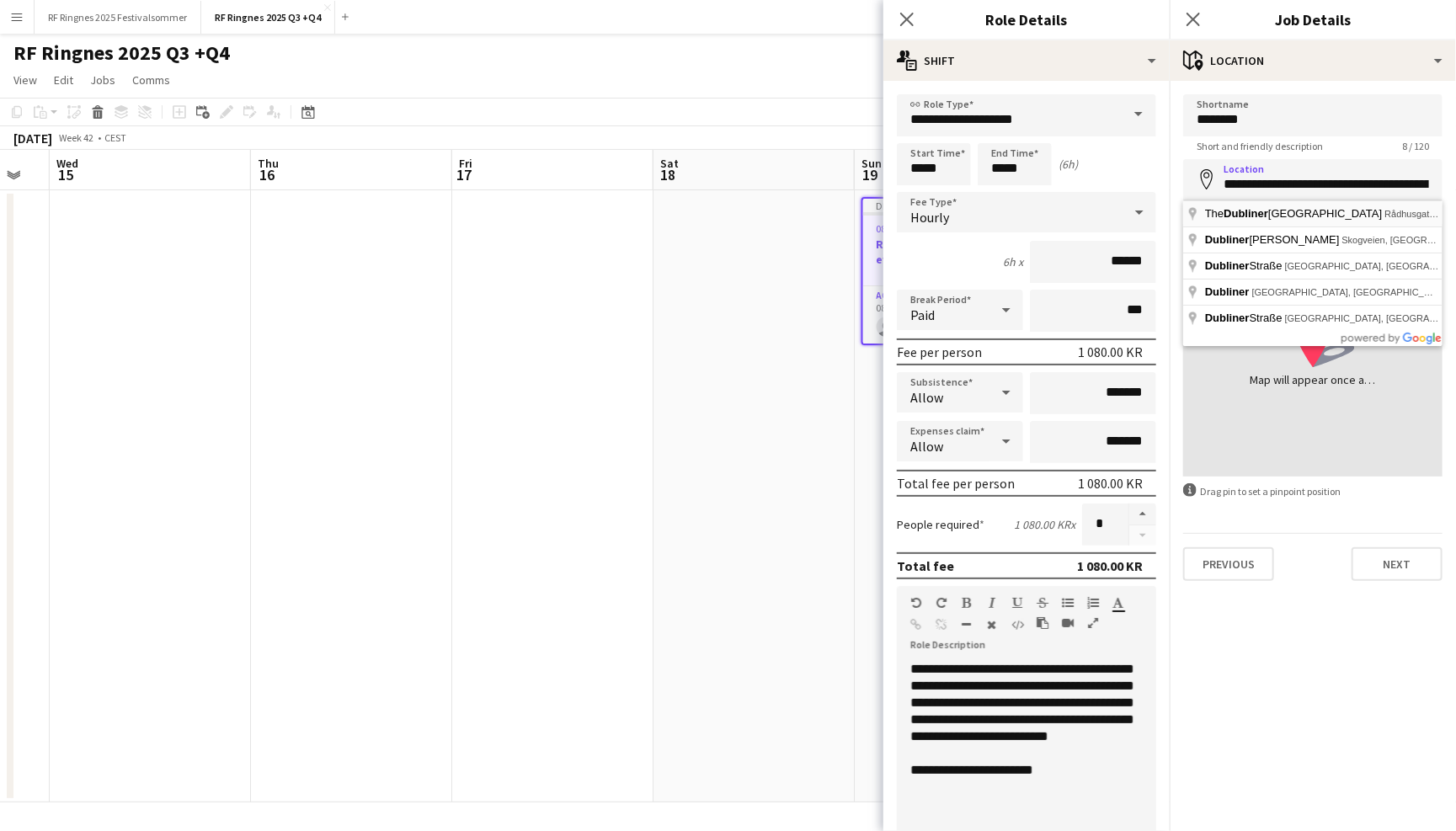
type input "**********"
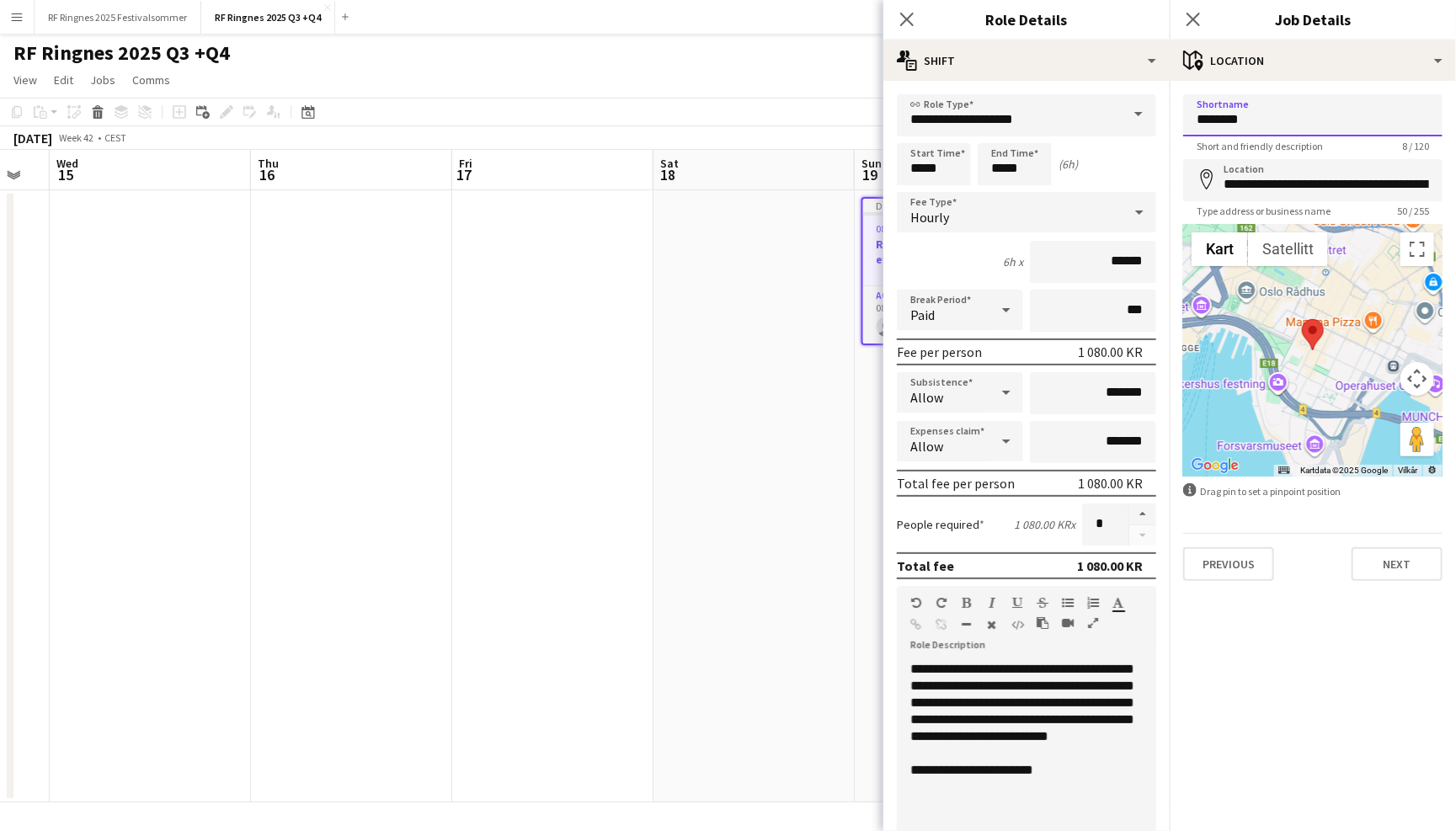
click at [1197, 124] on input "********" at bounding box center [1313, 115] width 259 height 43
type input "**********"
click at [1283, 644] on mat-expansion-panel "**********" at bounding box center [1313, 455] width 286 height 750
click at [1412, 559] on button "Next" at bounding box center [1397, 564] width 91 height 34
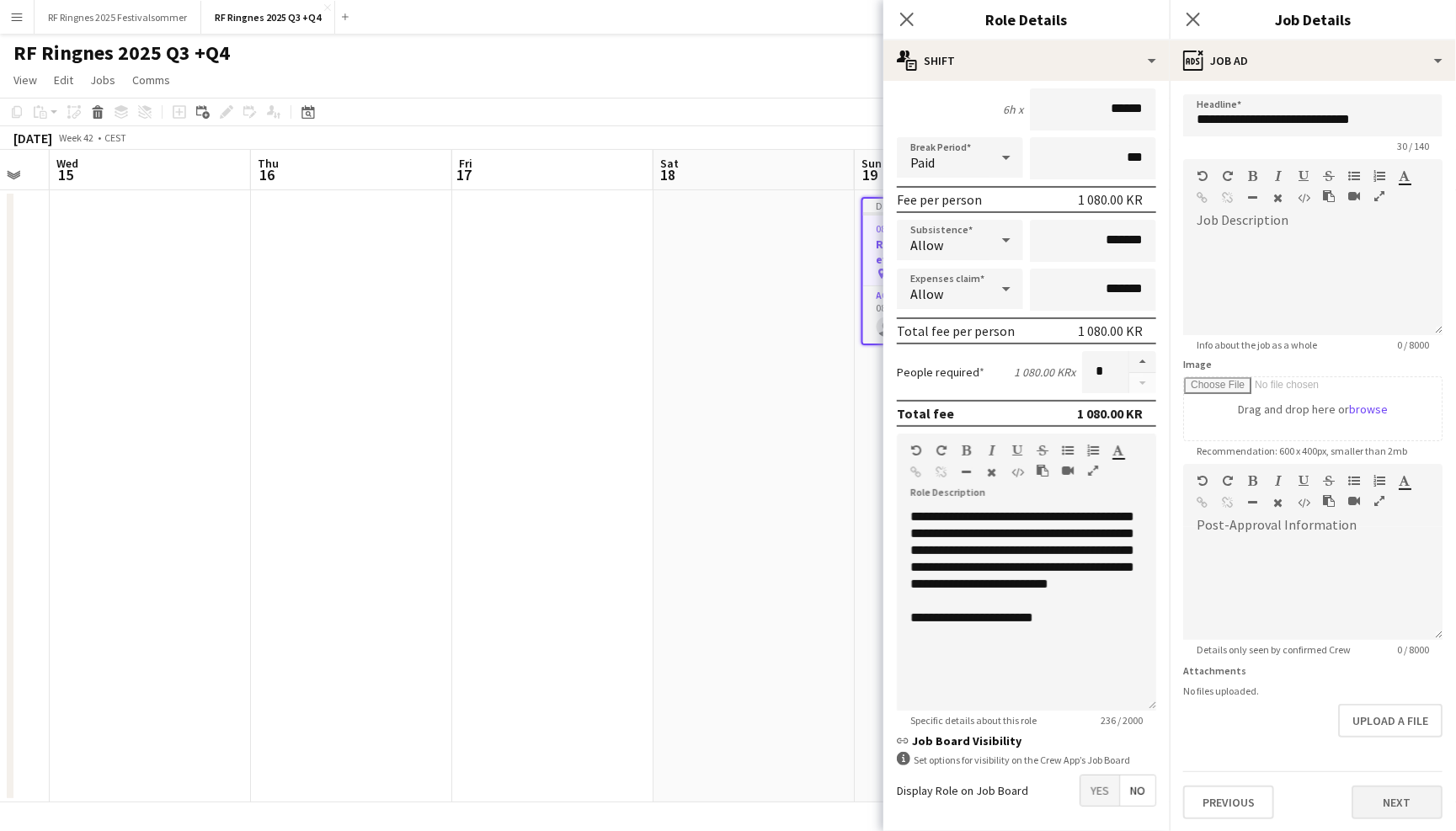
click at [1387, 808] on button "Next" at bounding box center [1397, 802] width 91 height 34
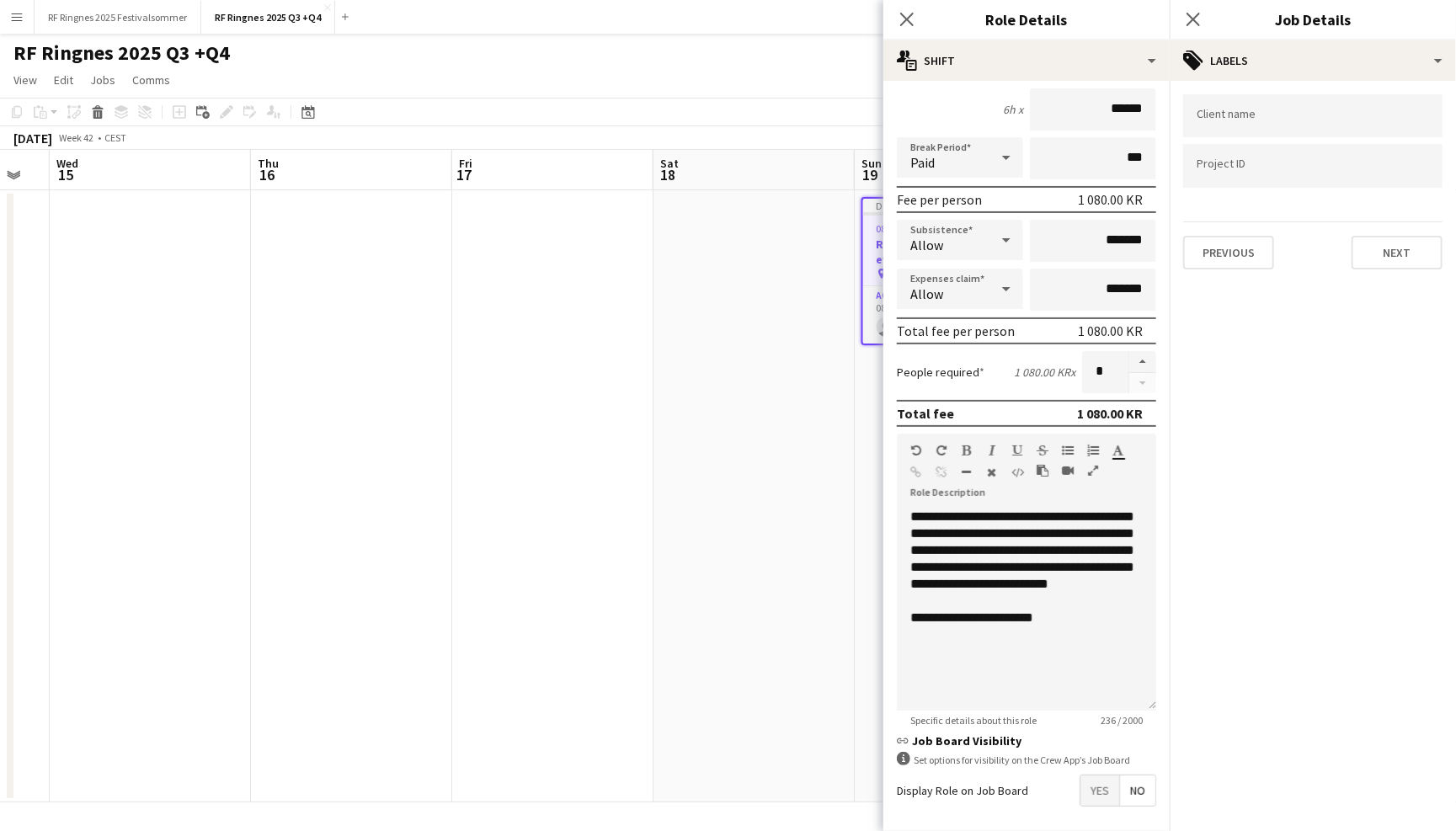
click at [1233, 130] on div at bounding box center [1313, 115] width 259 height 43
type input "*******"
click at [1266, 166] on div at bounding box center [1313, 416] width 286 height 831
click at [1232, 154] on div at bounding box center [1313, 165] width 259 height 43
paste input "******"
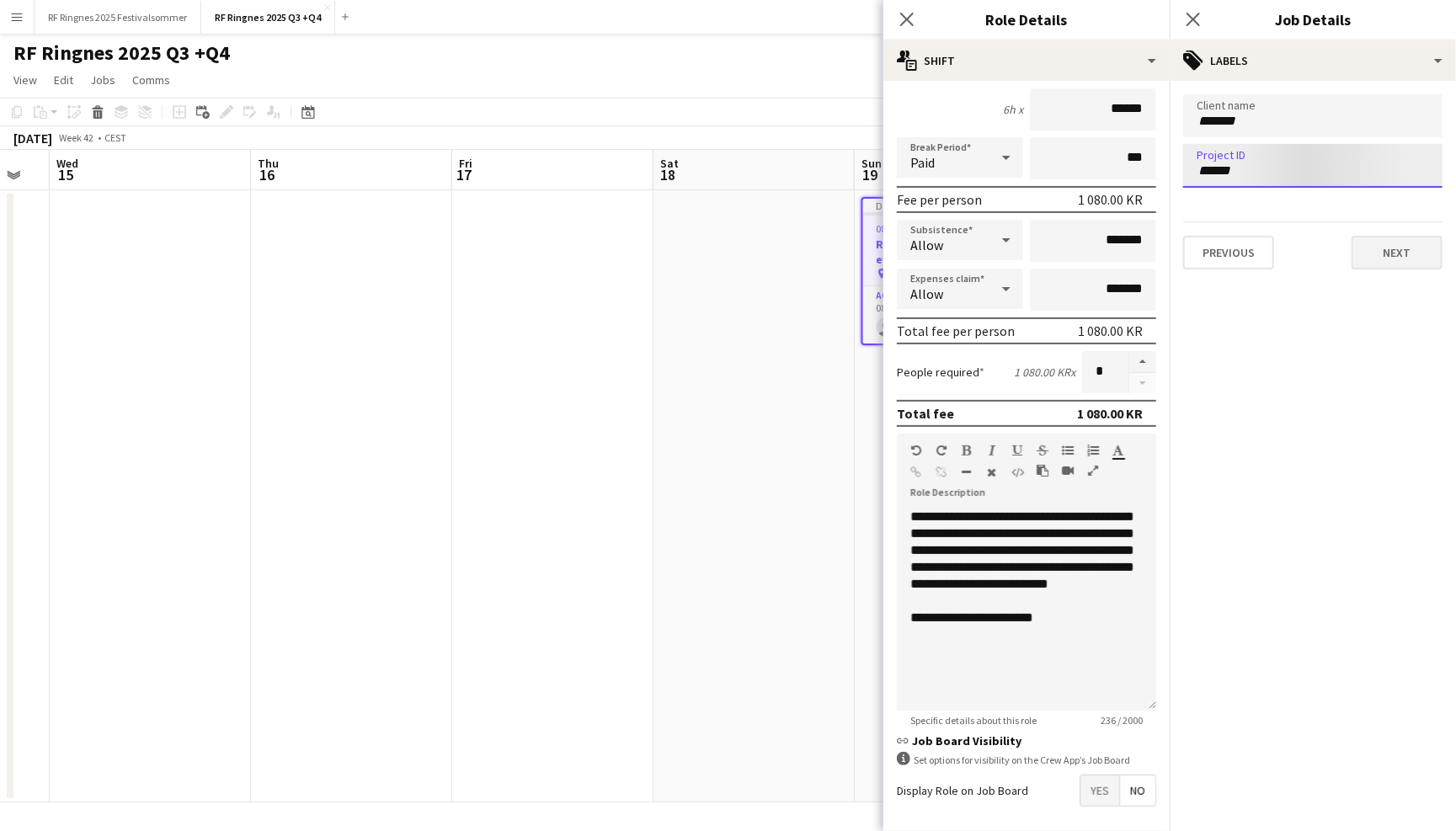
type input "******"
click at [1387, 251] on button "Next" at bounding box center [1397, 252] width 91 height 34
type input "*******"
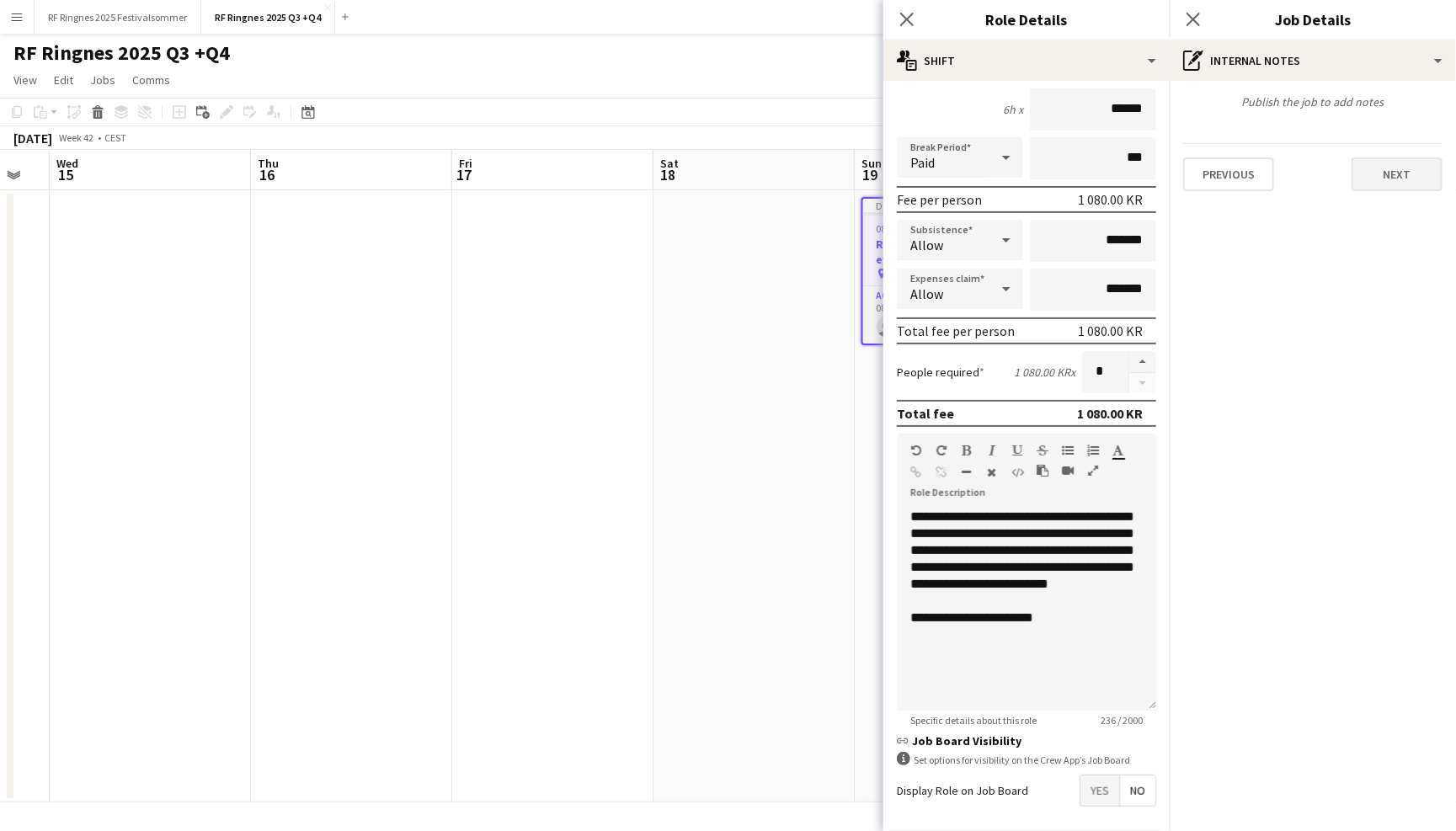
click at [1388, 170] on button "Next" at bounding box center [1397, 173] width 91 height 34
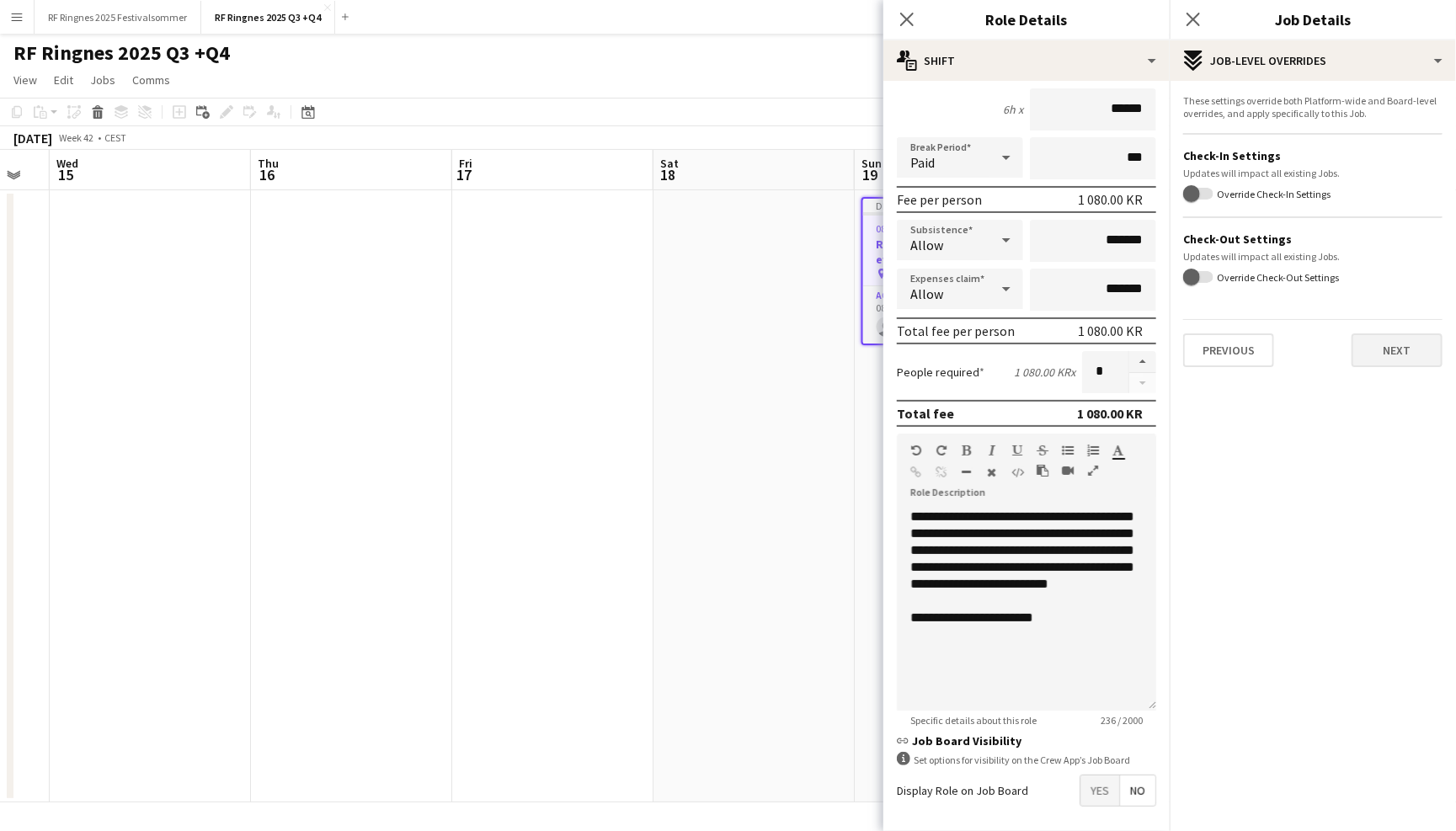
click at [1393, 359] on button "Next" at bounding box center [1397, 350] width 91 height 34
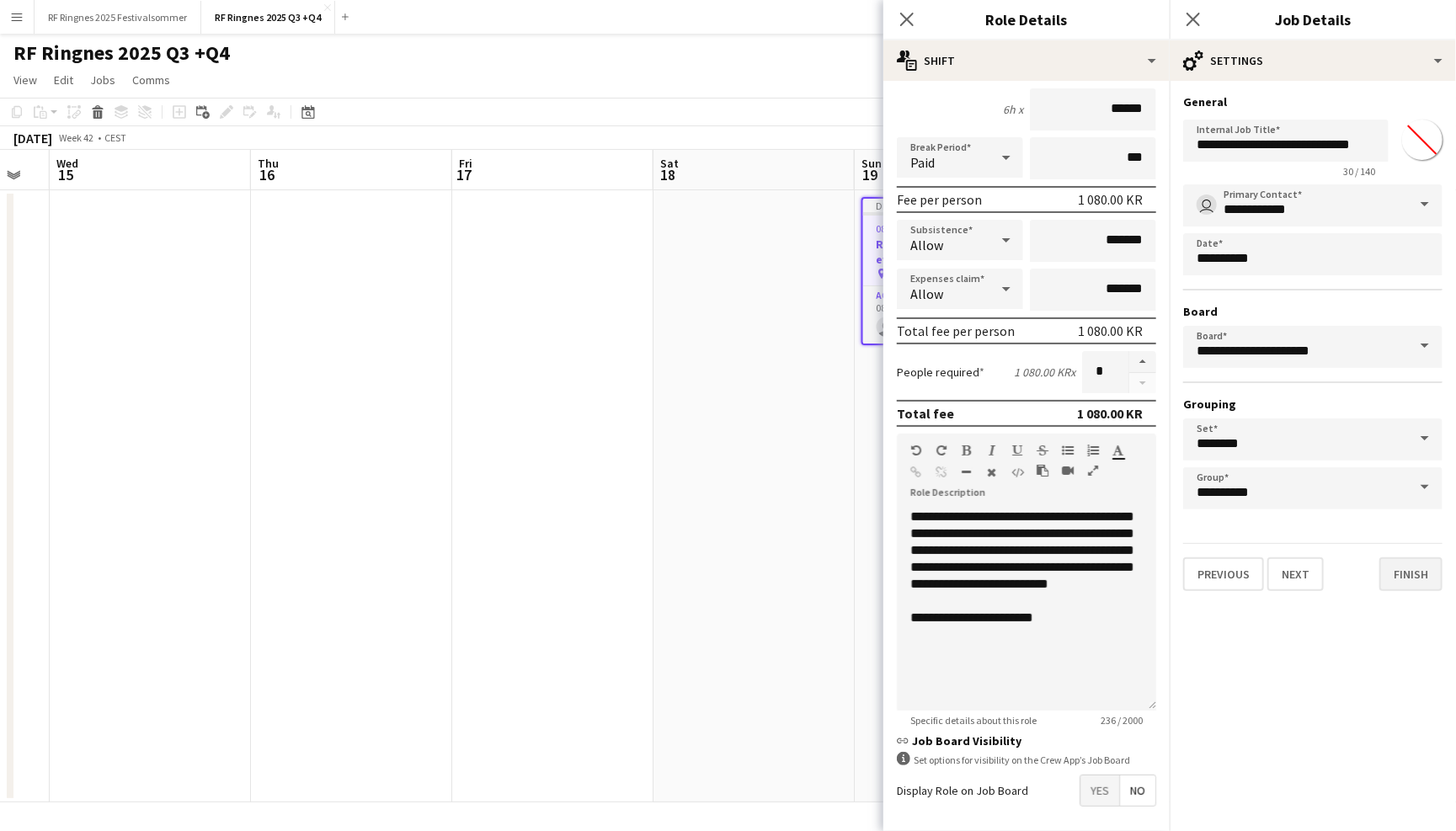
click at [1407, 569] on button "Finish" at bounding box center [1411, 573] width 63 height 34
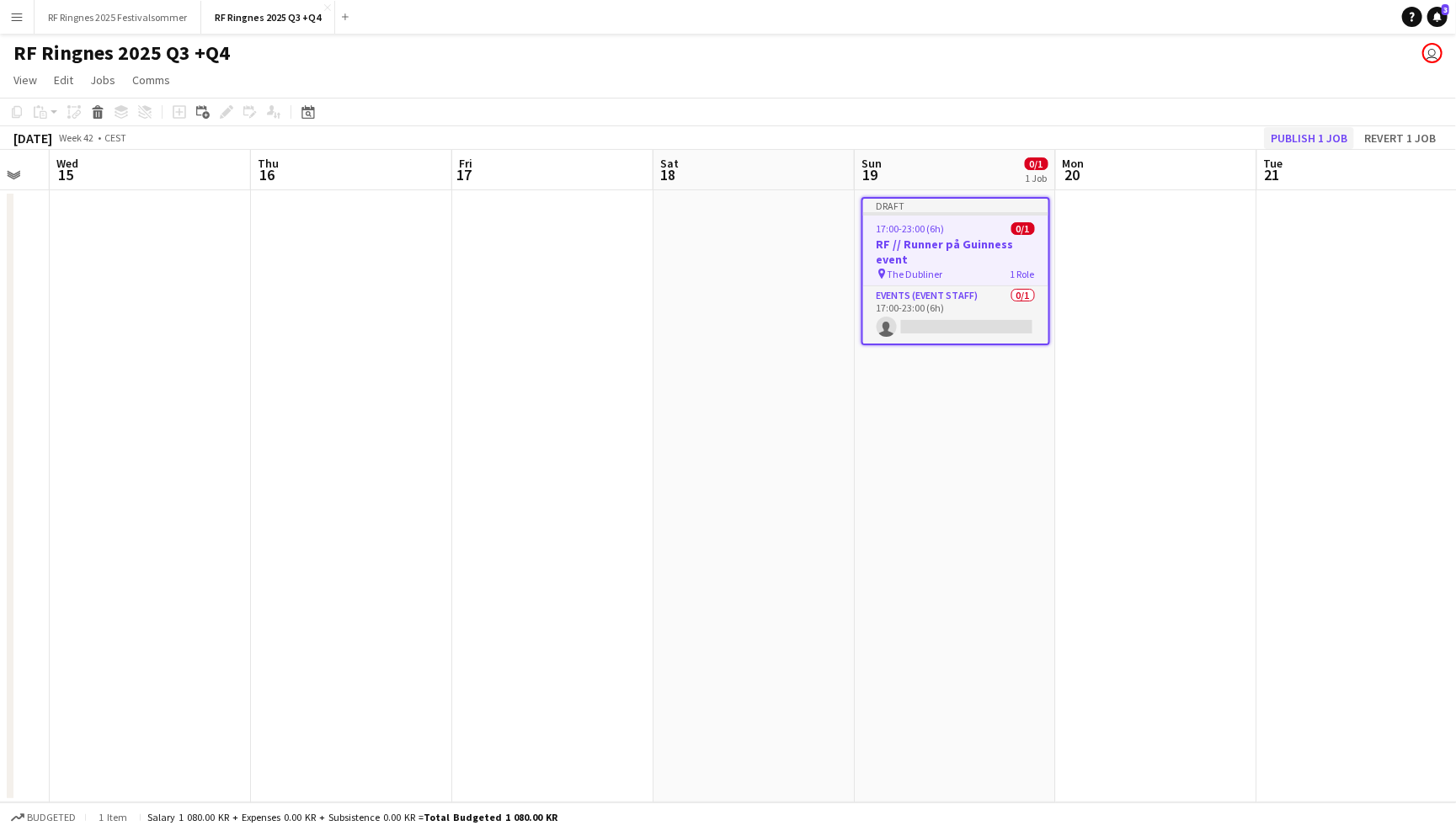
click at [1322, 128] on button "Publish 1 job" at bounding box center [1309, 138] width 90 height 22
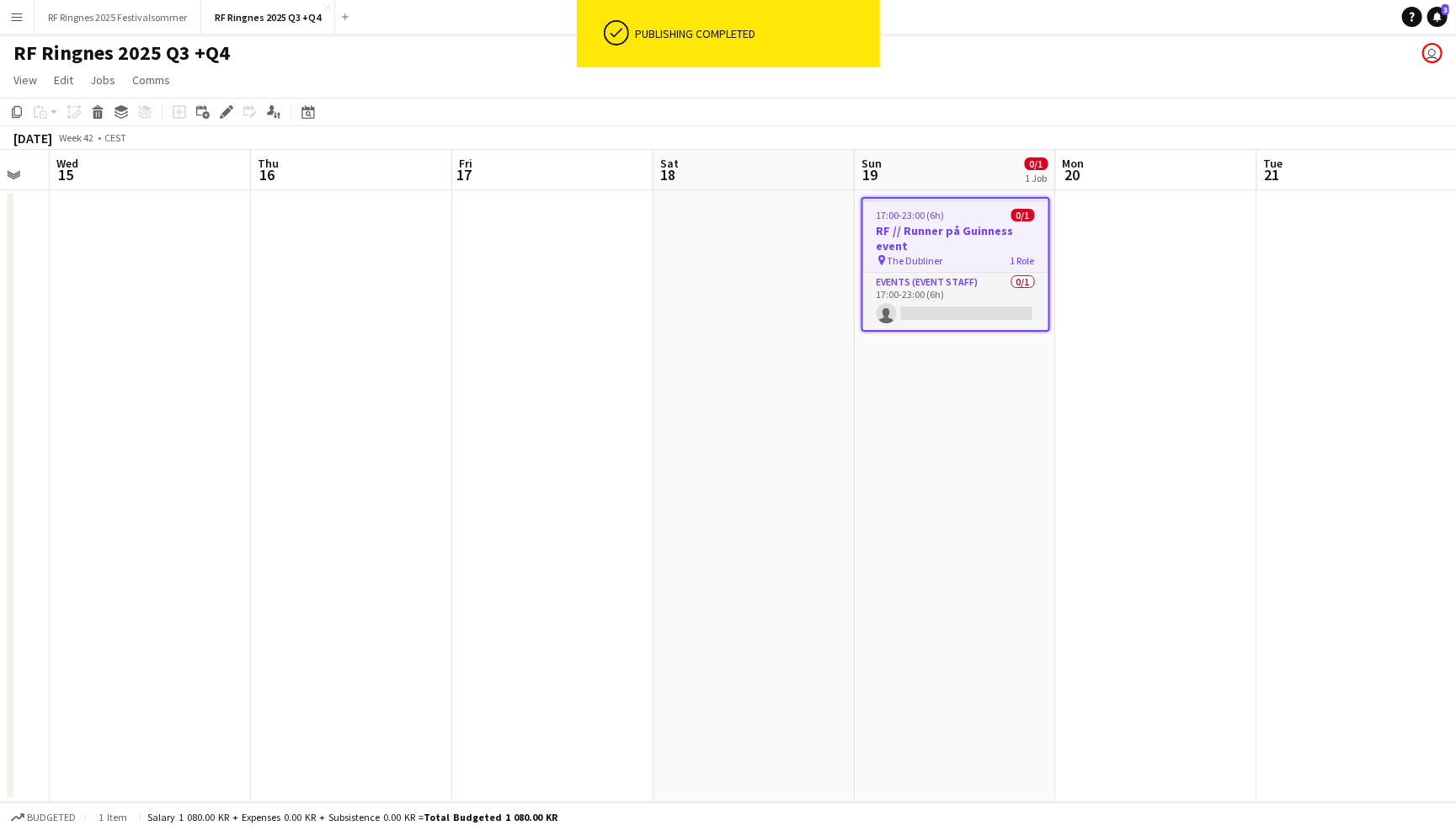
click at [1001, 232] on h3 "RF // Runner på Guinness event" at bounding box center [956, 238] width 186 height 30
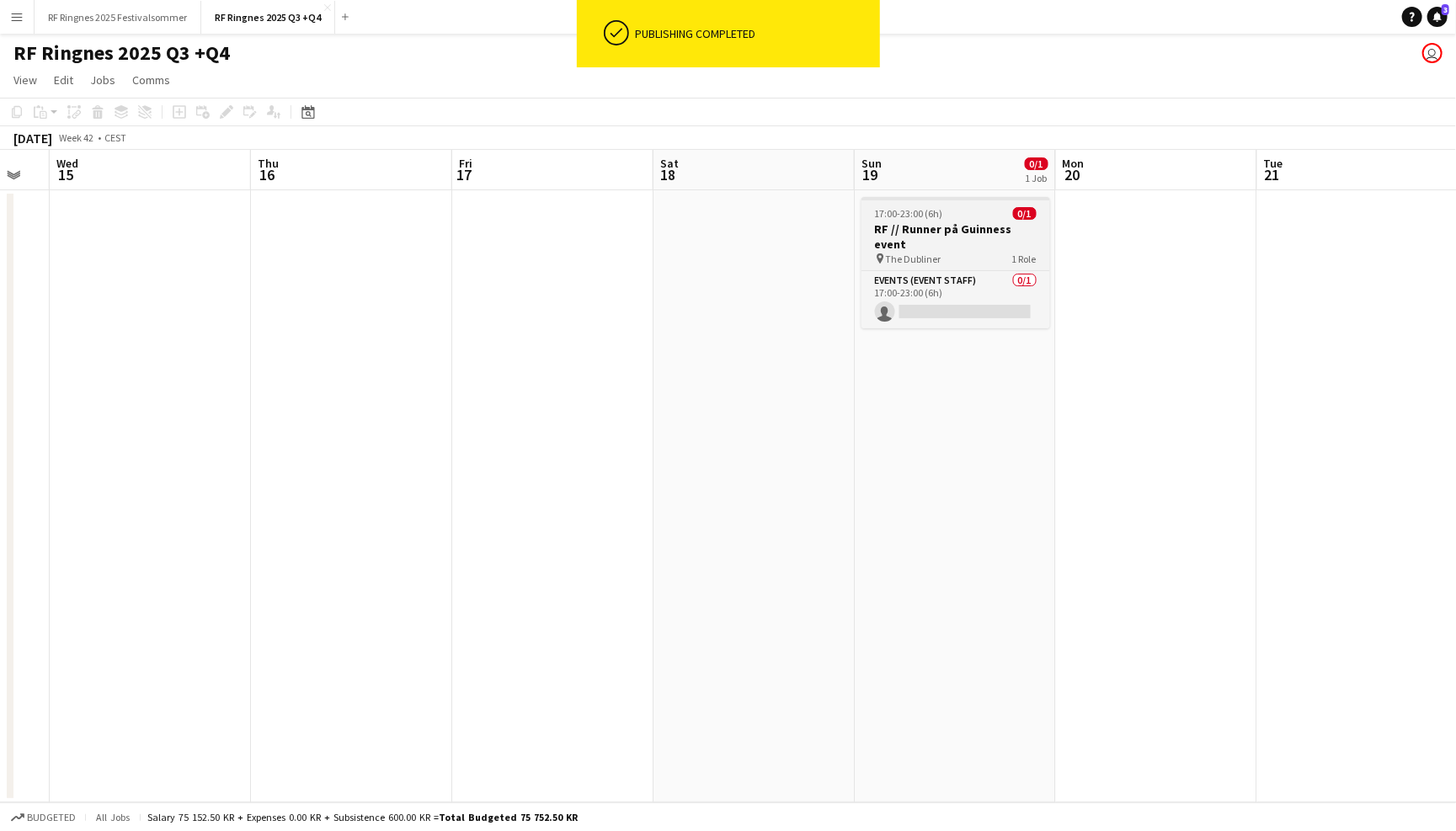
click at [1001, 232] on h3 "RF // Runner på Guinness event" at bounding box center [955, 236] width 188 height 30
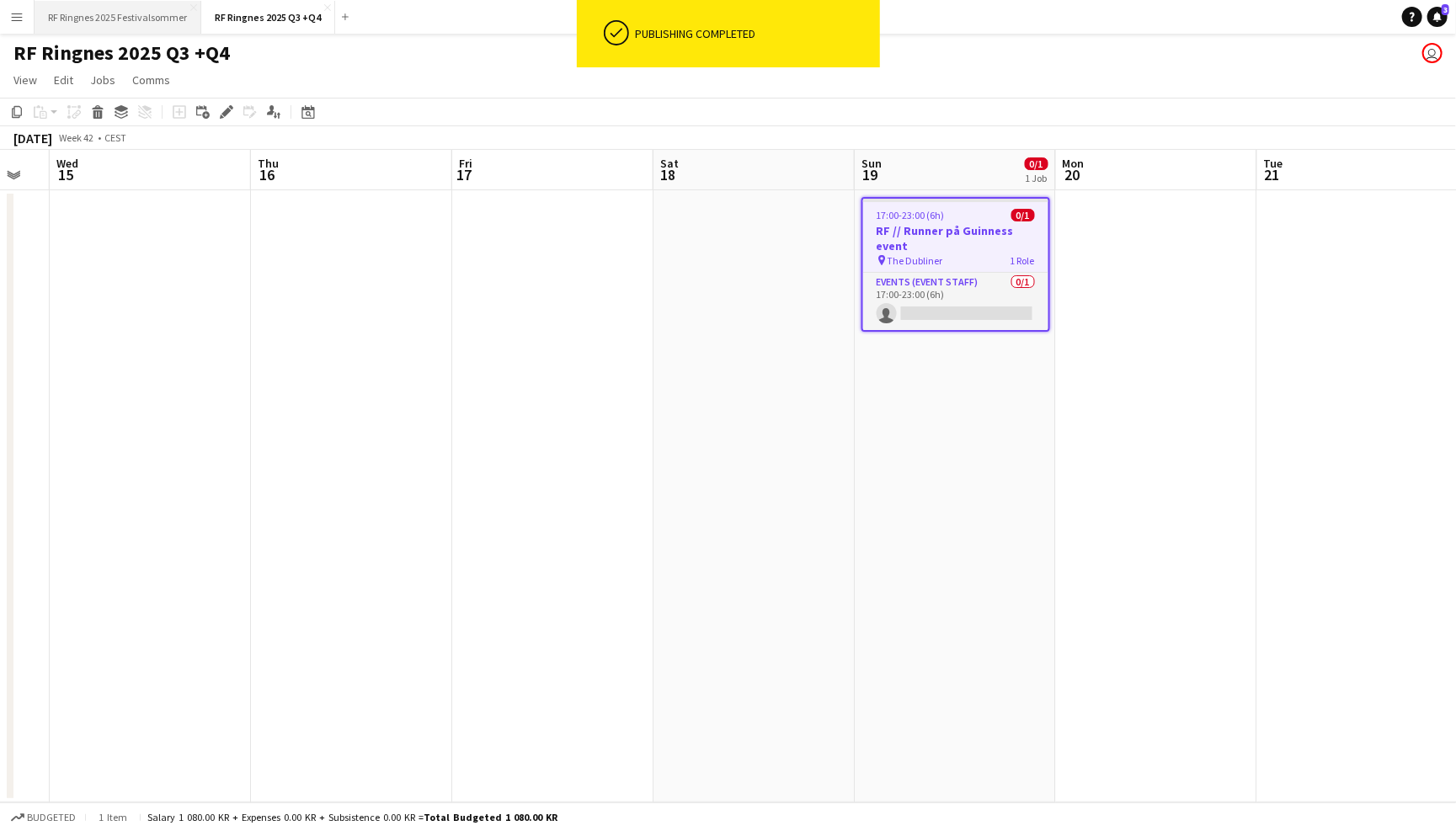
click at [137, 15] on button "RF Ringnes 2025 Festivalsommer Close" at bounding box center [118, 17] width 167 height 33
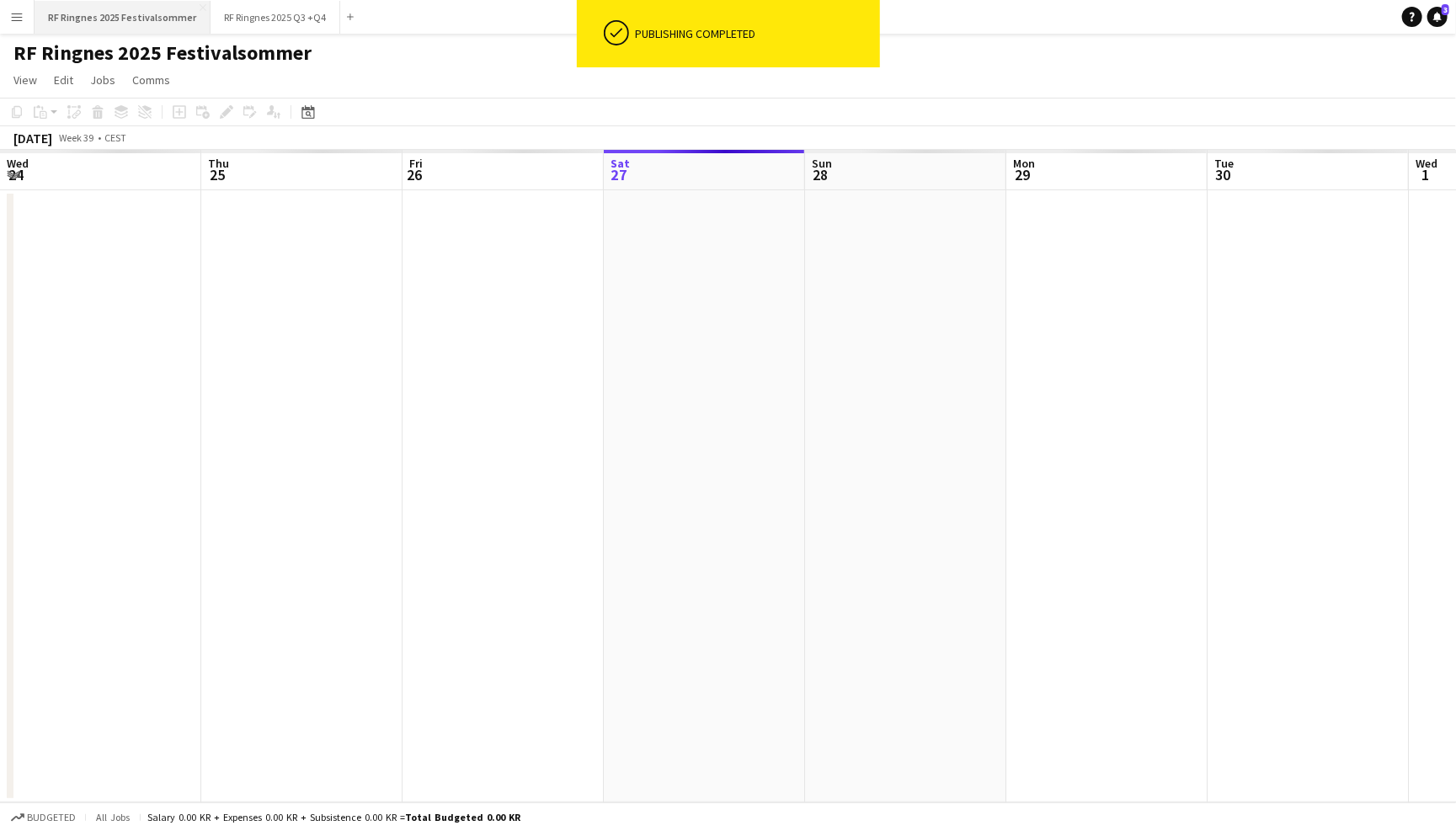
scroll to position [0, 402]
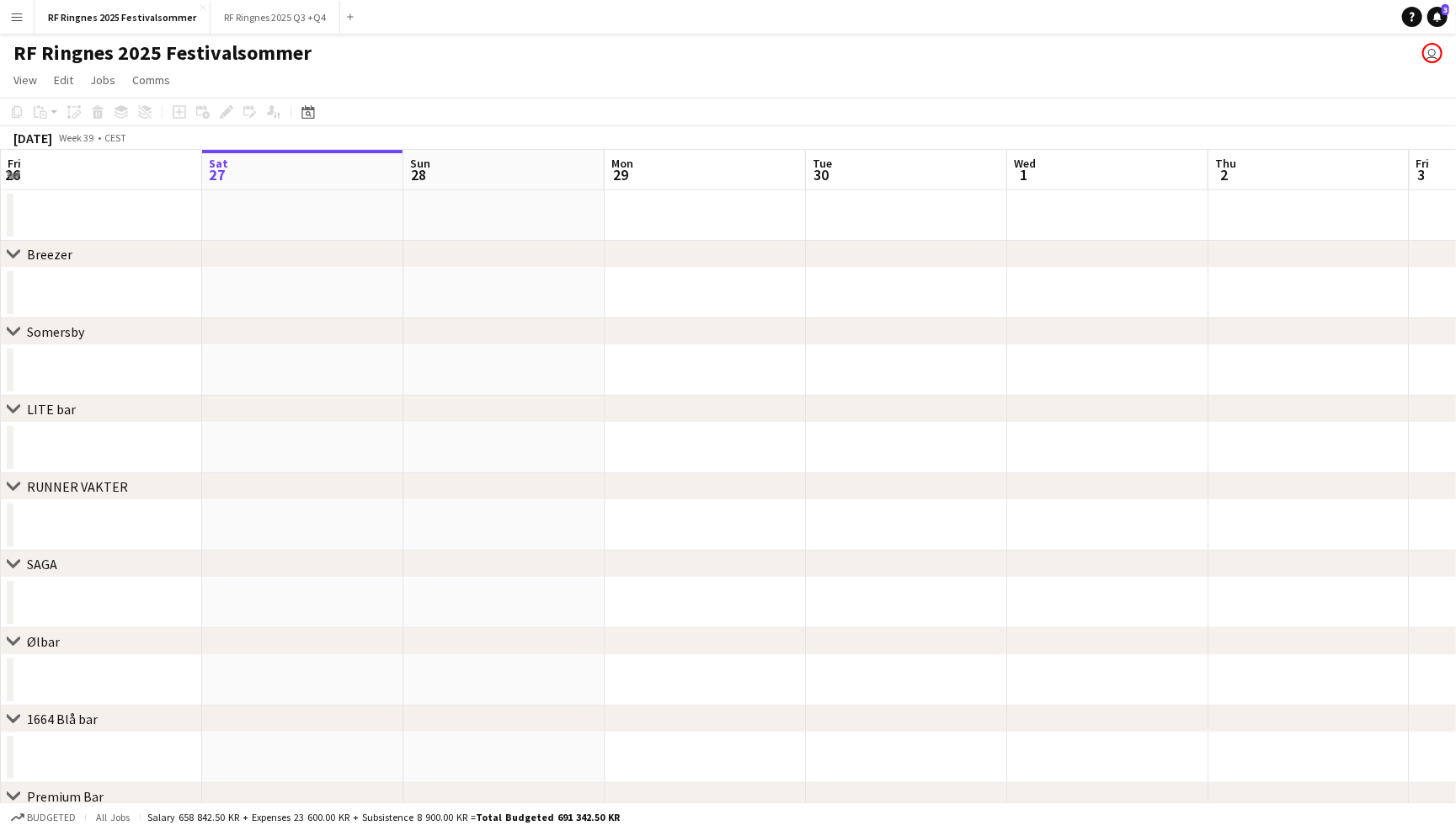
click at [21, 14] on app-icon "Menu" at bounding box center [17, 17] width 14 height 14
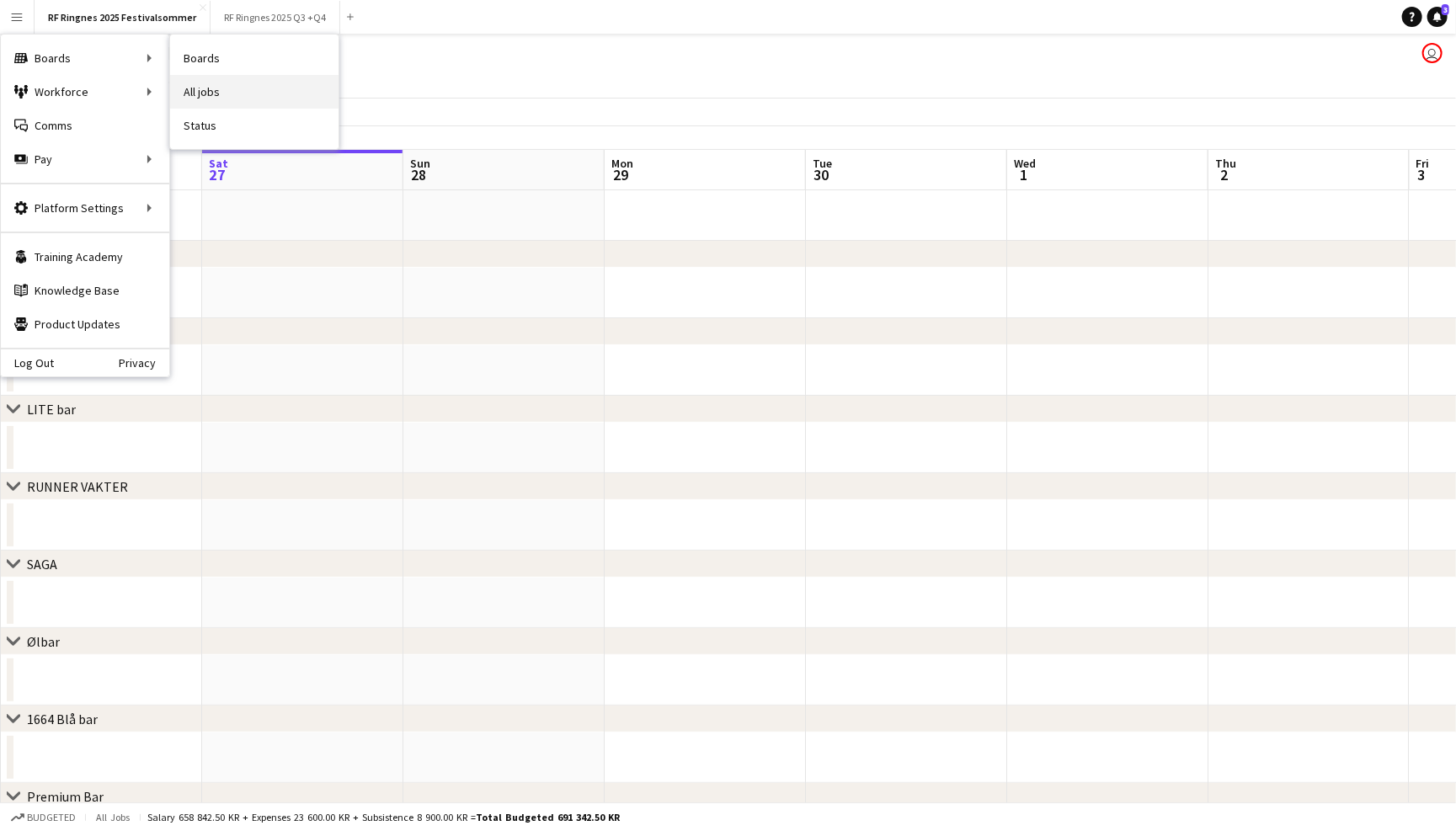
click at [227, 91] on link "All jobs" at bounding box center [254, 91] width 168 height 34
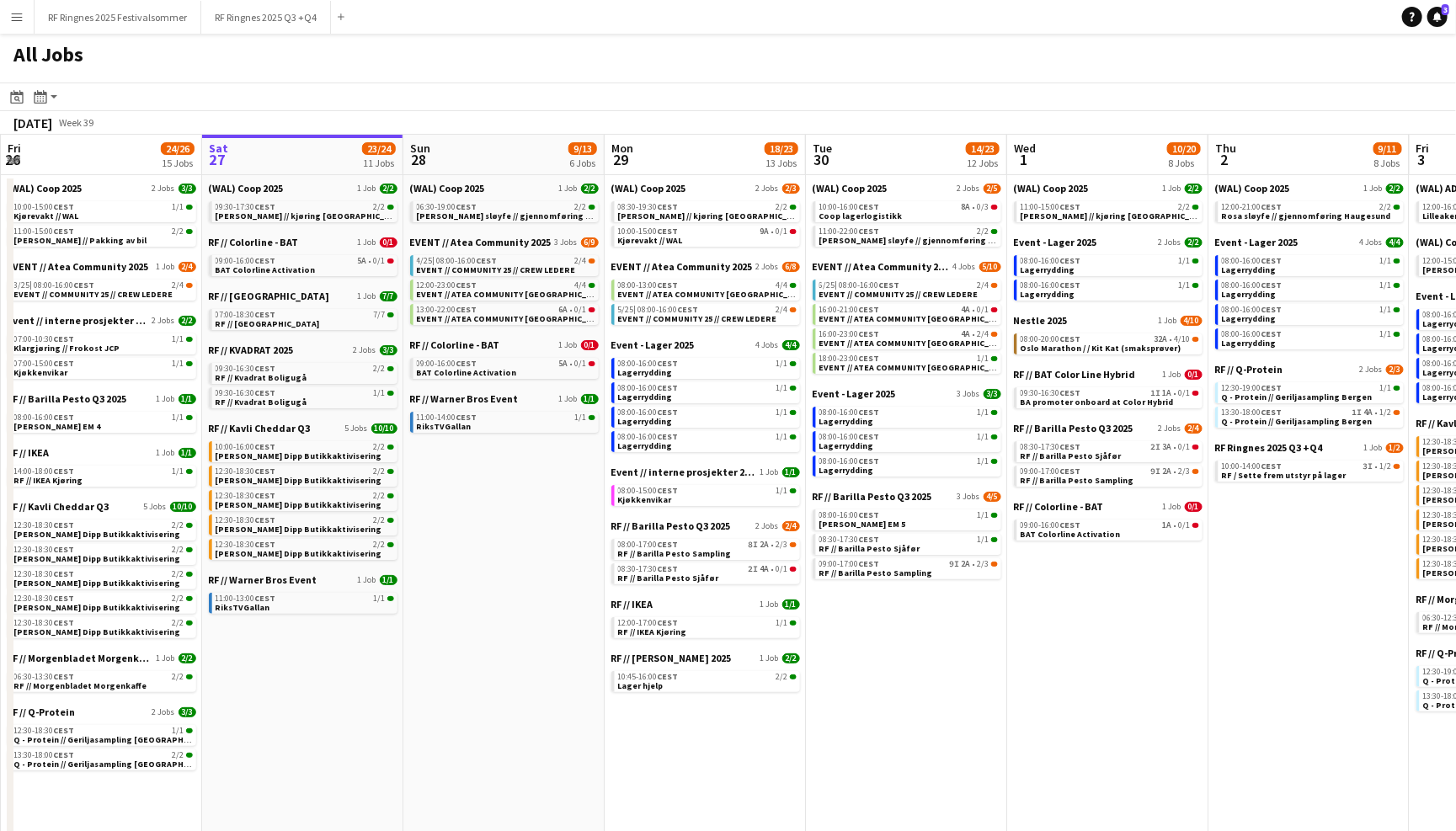
scroll to position [0, 408]
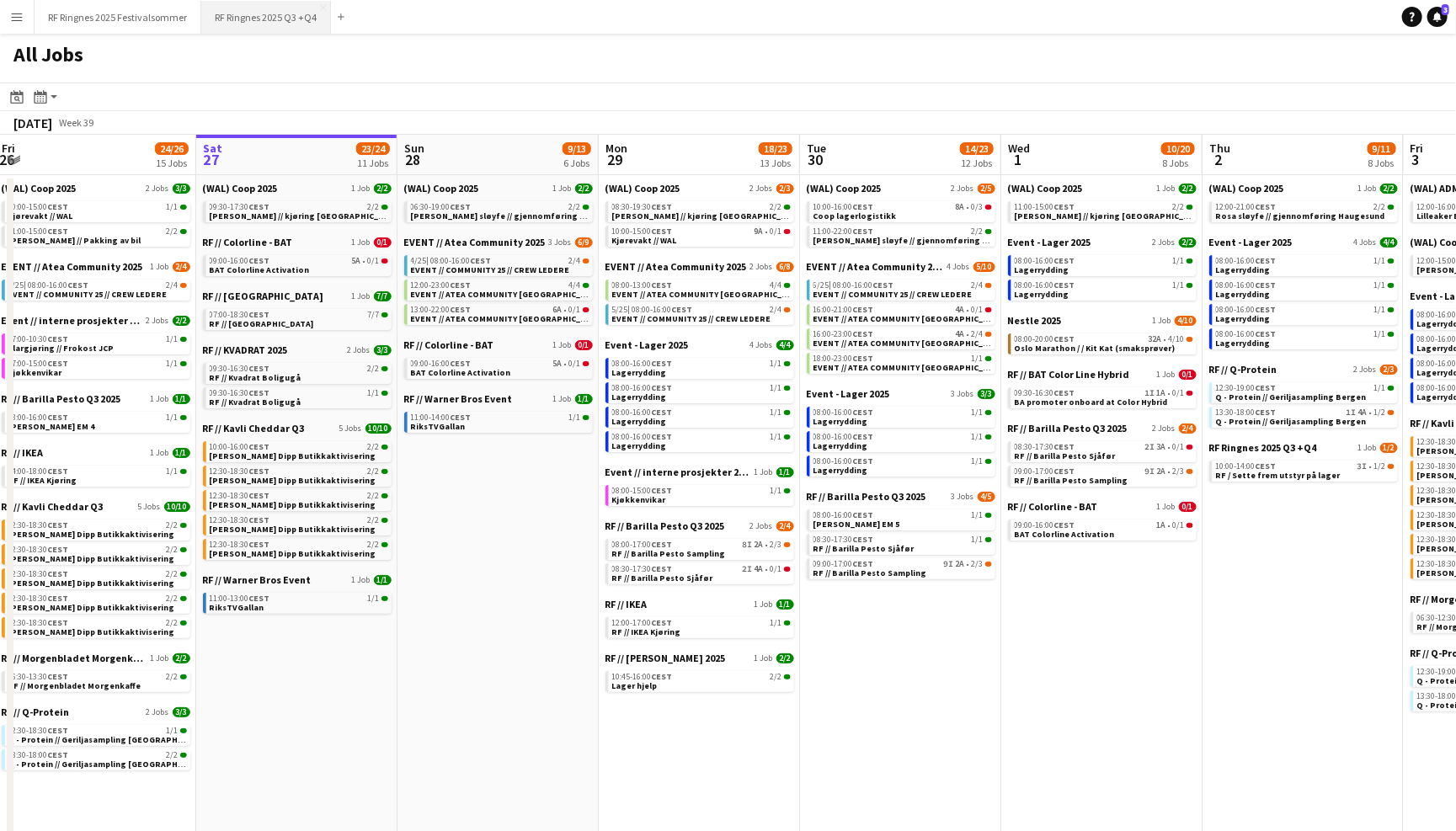
click at [284, 24] on button "RF Ringnes 2025 Q3 +Q4 Close" at bounding box center [266, 17] width 129 height 33
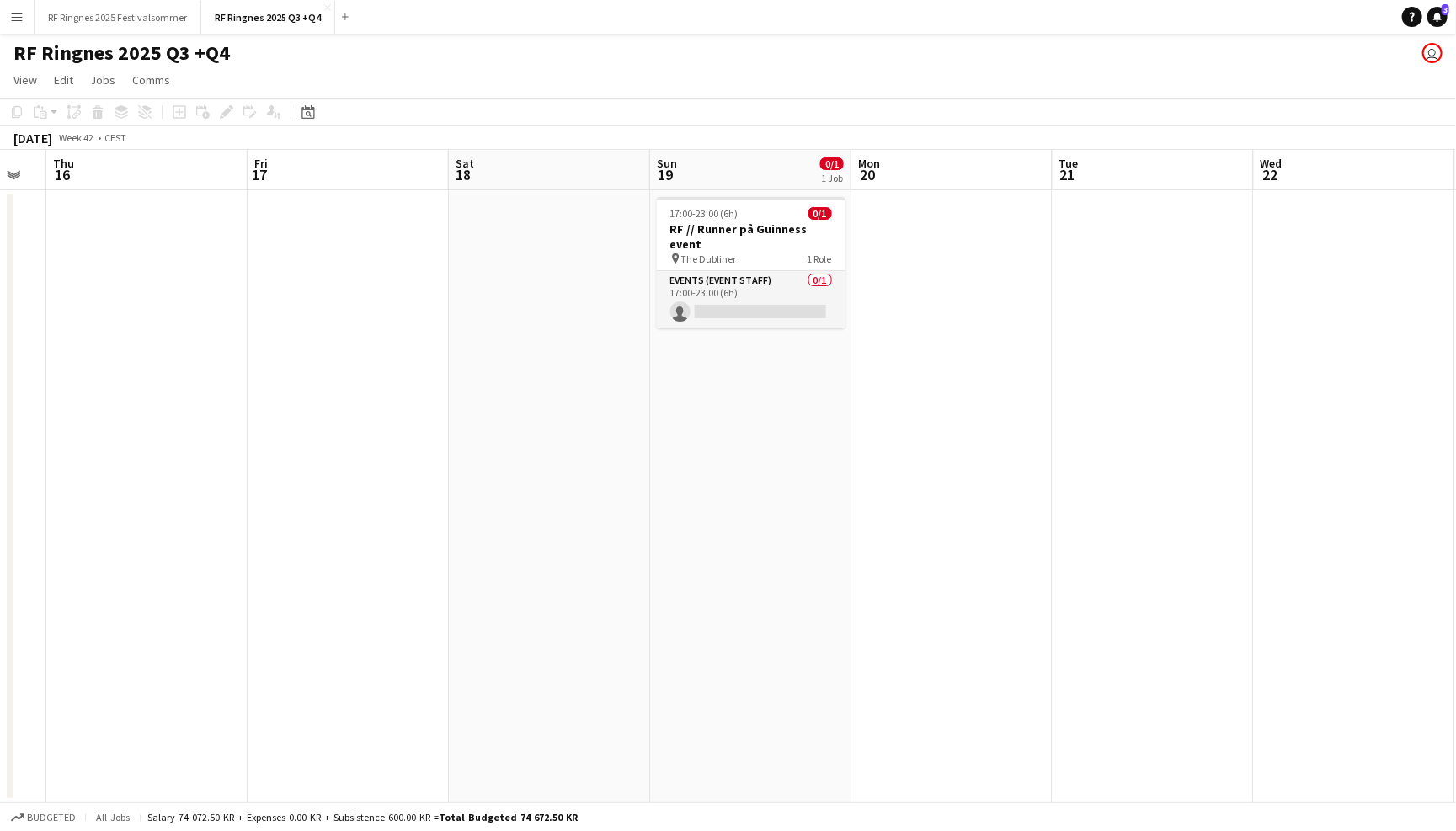
scroll to position [0, 790]
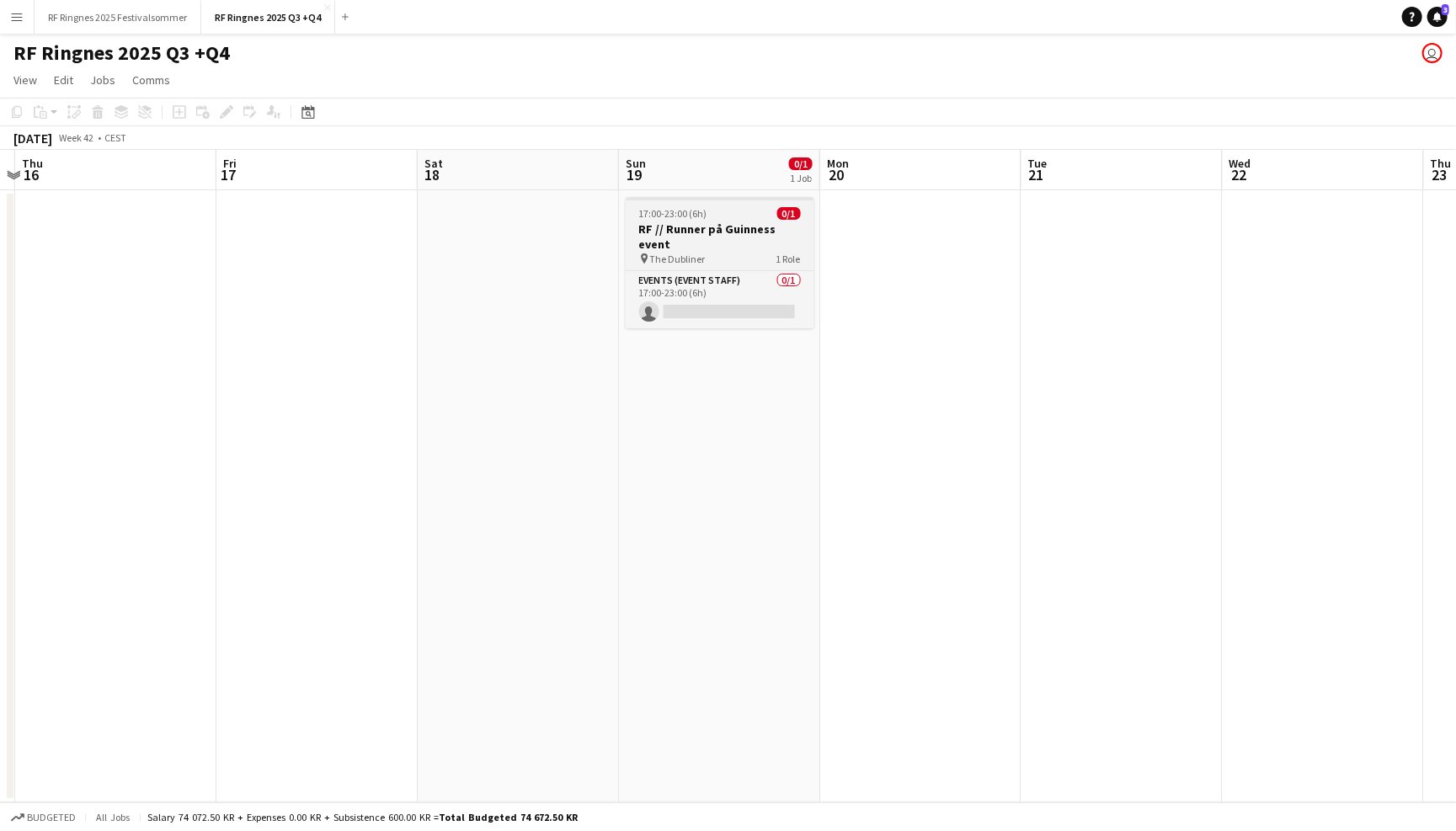
click at [731, 227] on h3 "RF // Runner på Guinness event" at bounding box center [719, 236] width 188 height 30
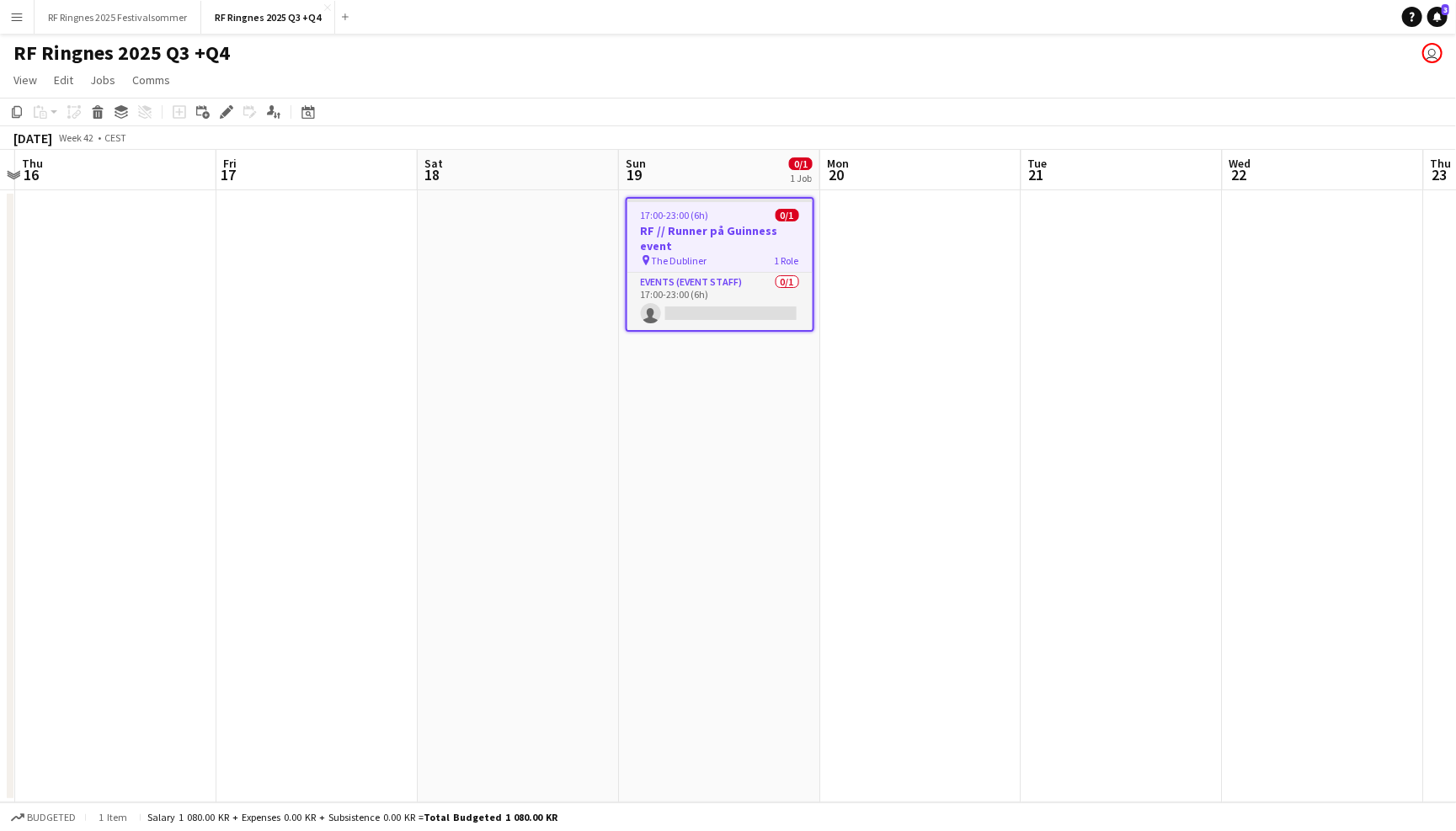
click at [725, 231] on h3 "RF // Runner på Guinness event" at bounding box center [720, 238] width 186 height 30
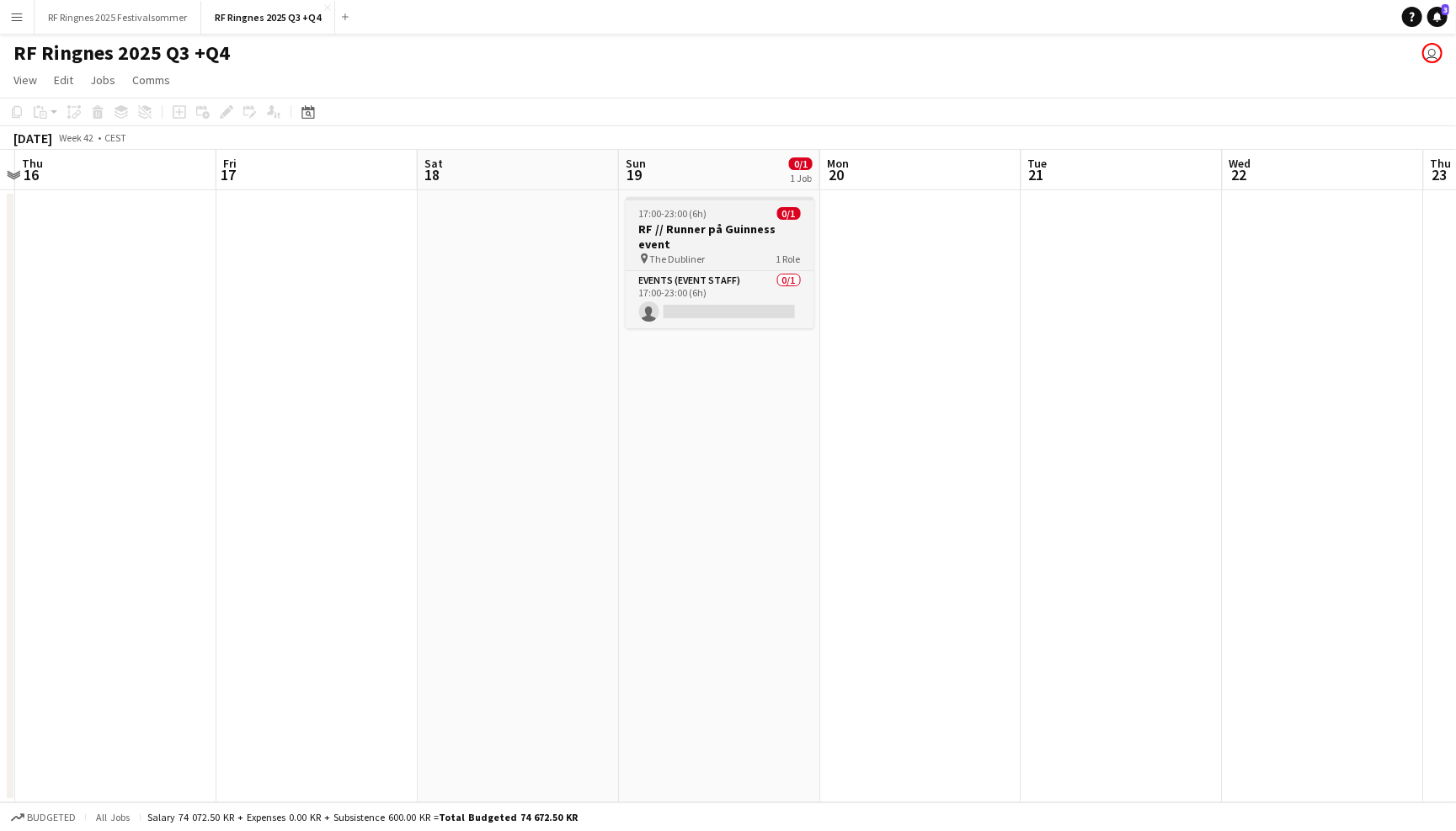
click at [725, 231] on h3 "RF // Runner på Guinness event" at bounding box center [719, 236] width 188 height 30
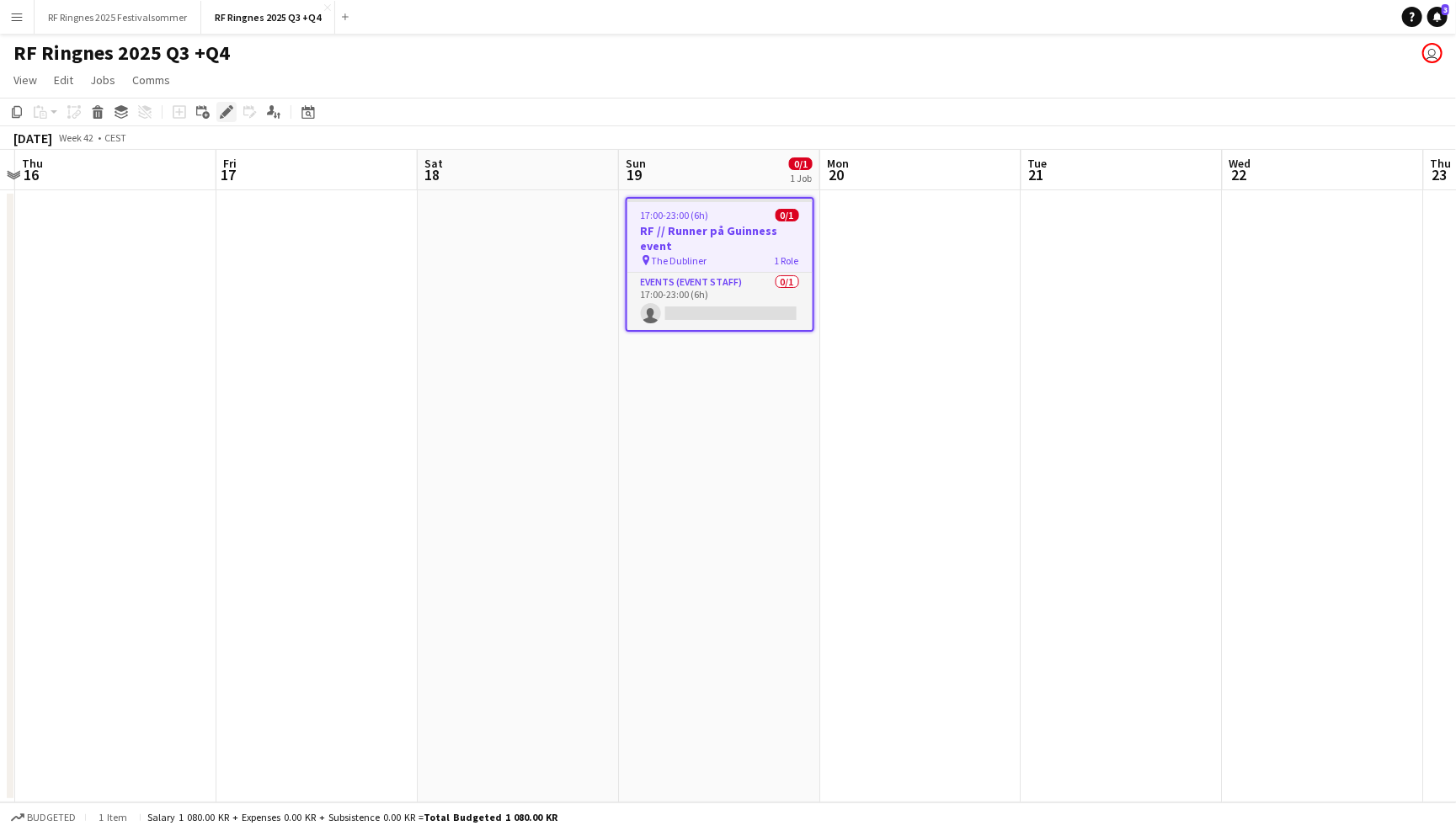
click at [226, 108] on icon at bounding box center [226, 112] width 10 height 10
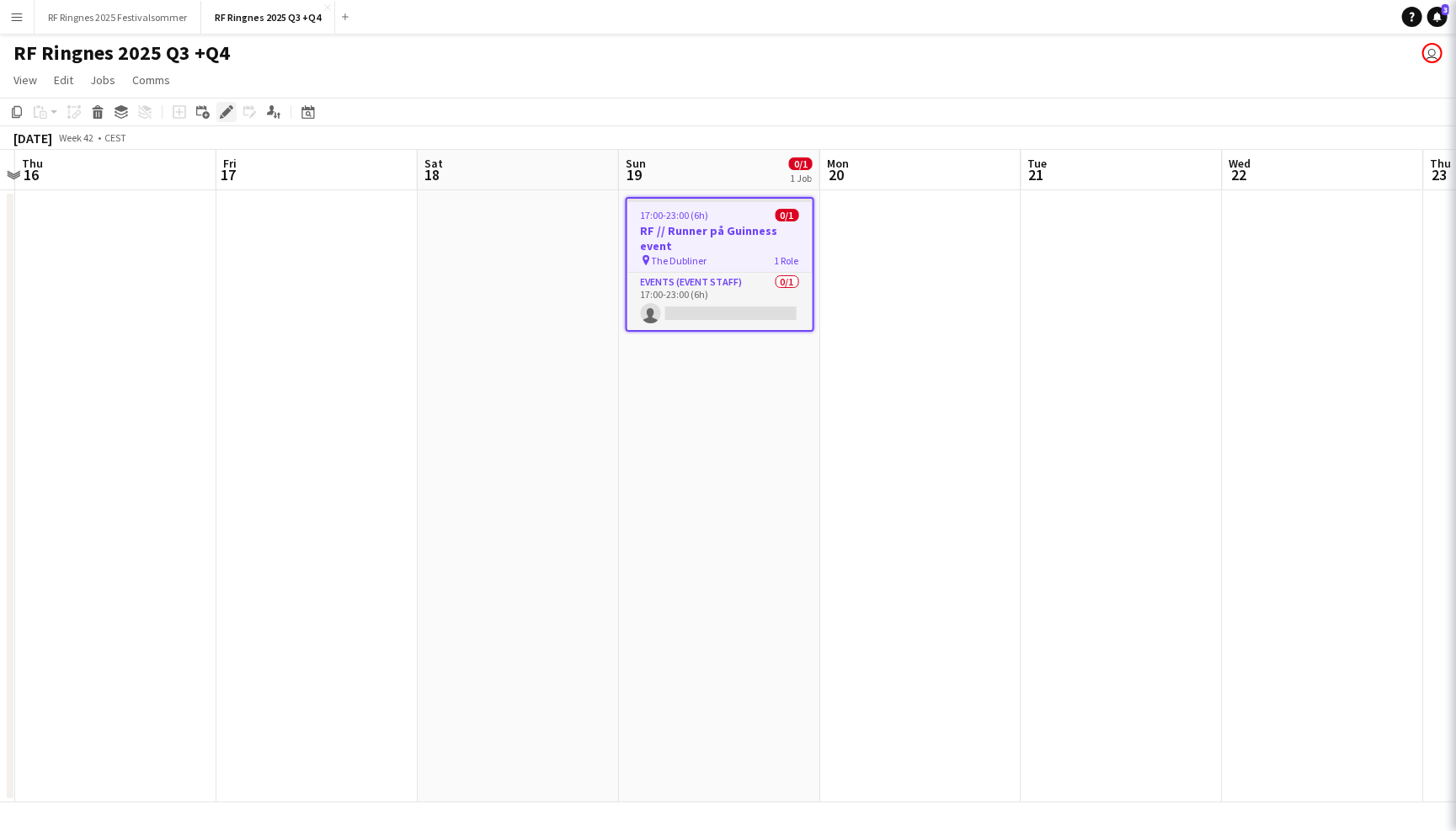
type input "*******"
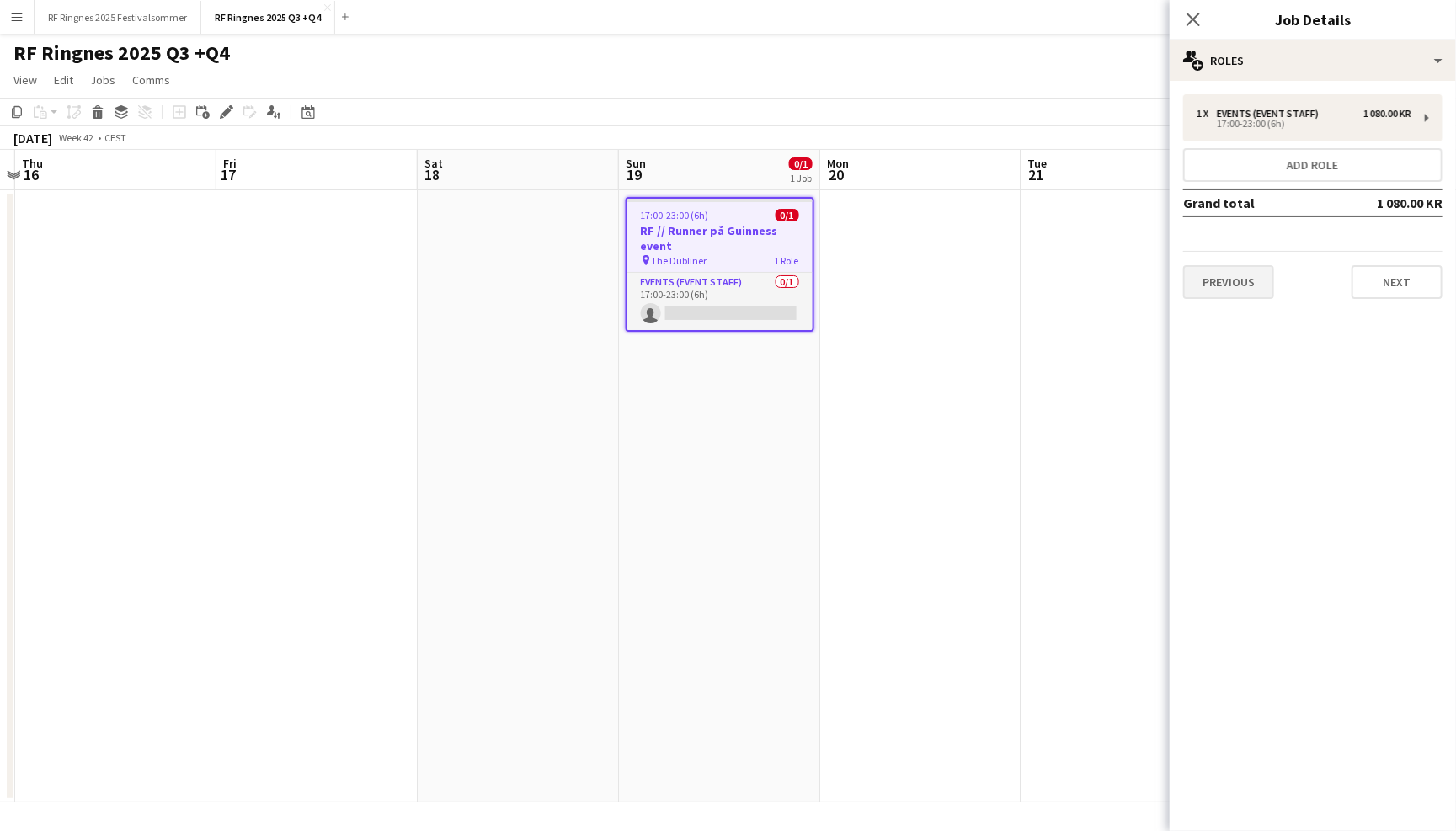
click at [1250, 289] on button "Previous" at bounding box center [1229, 282] width 91 height 34
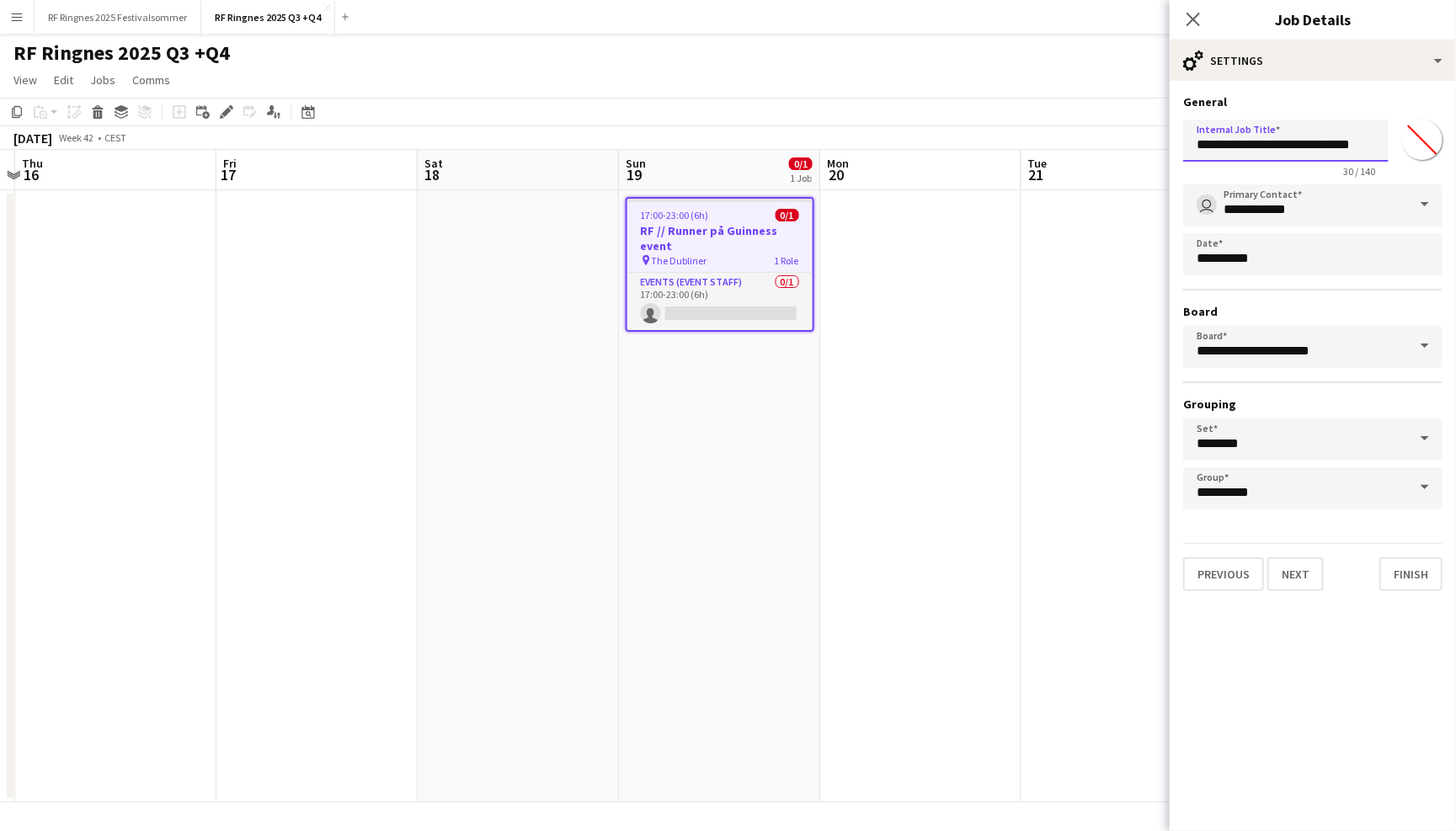
drag, startPoint x: 1381, startPoint y: 139, endPoint x: 1223, endPoint y: 138, distance: 158.0
click at [1223, 138] on input "**********" at bounding box center [1286, 141] width 206 height 43
type input "**********"
click at [1412, 567] on button "Finish" at bounding box center [1411, 573] width 63 height 34
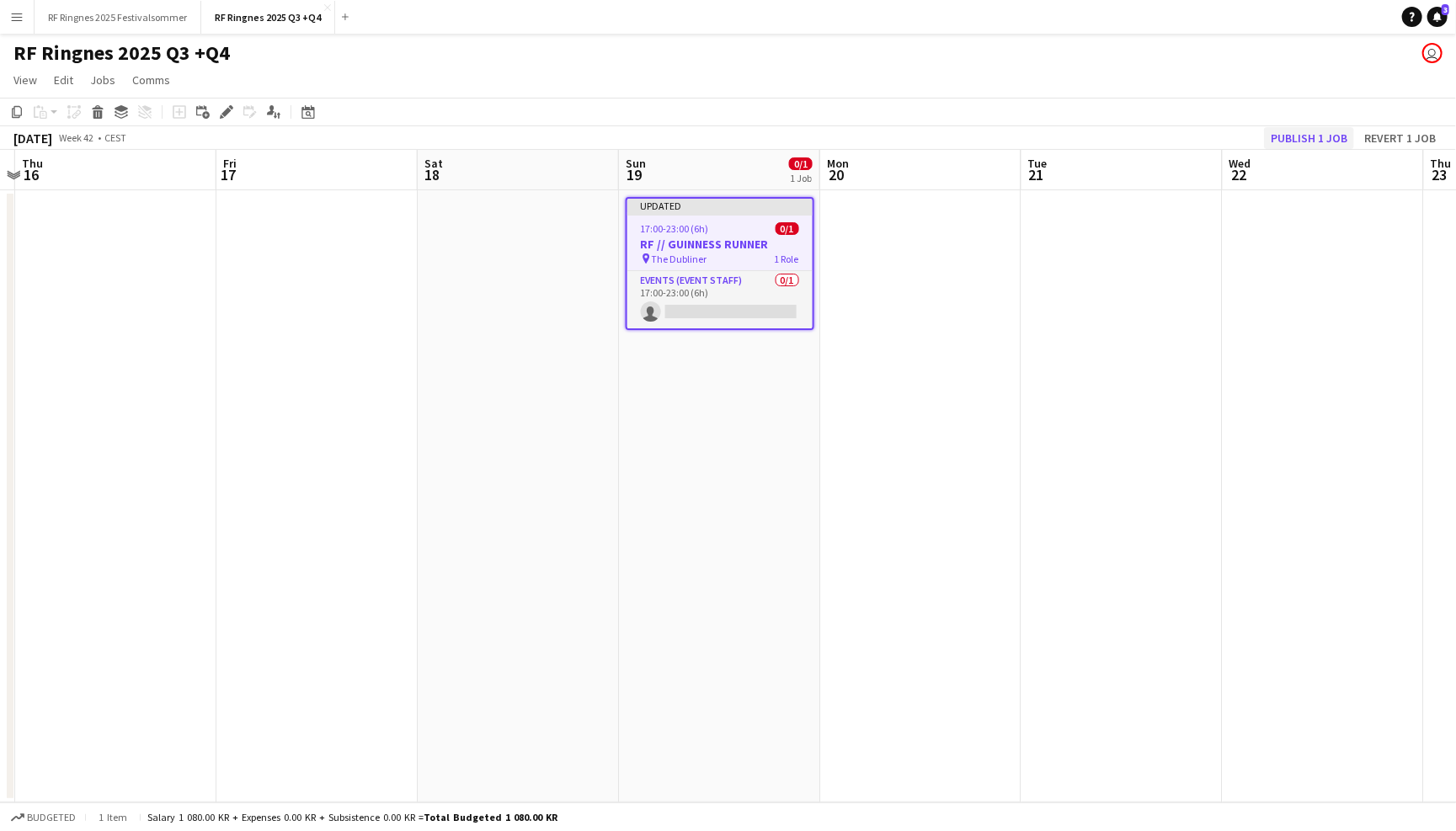
click at [1315, 133] on button "Publish 1 job" at bounding box center [1309, 138] width 90 height 22
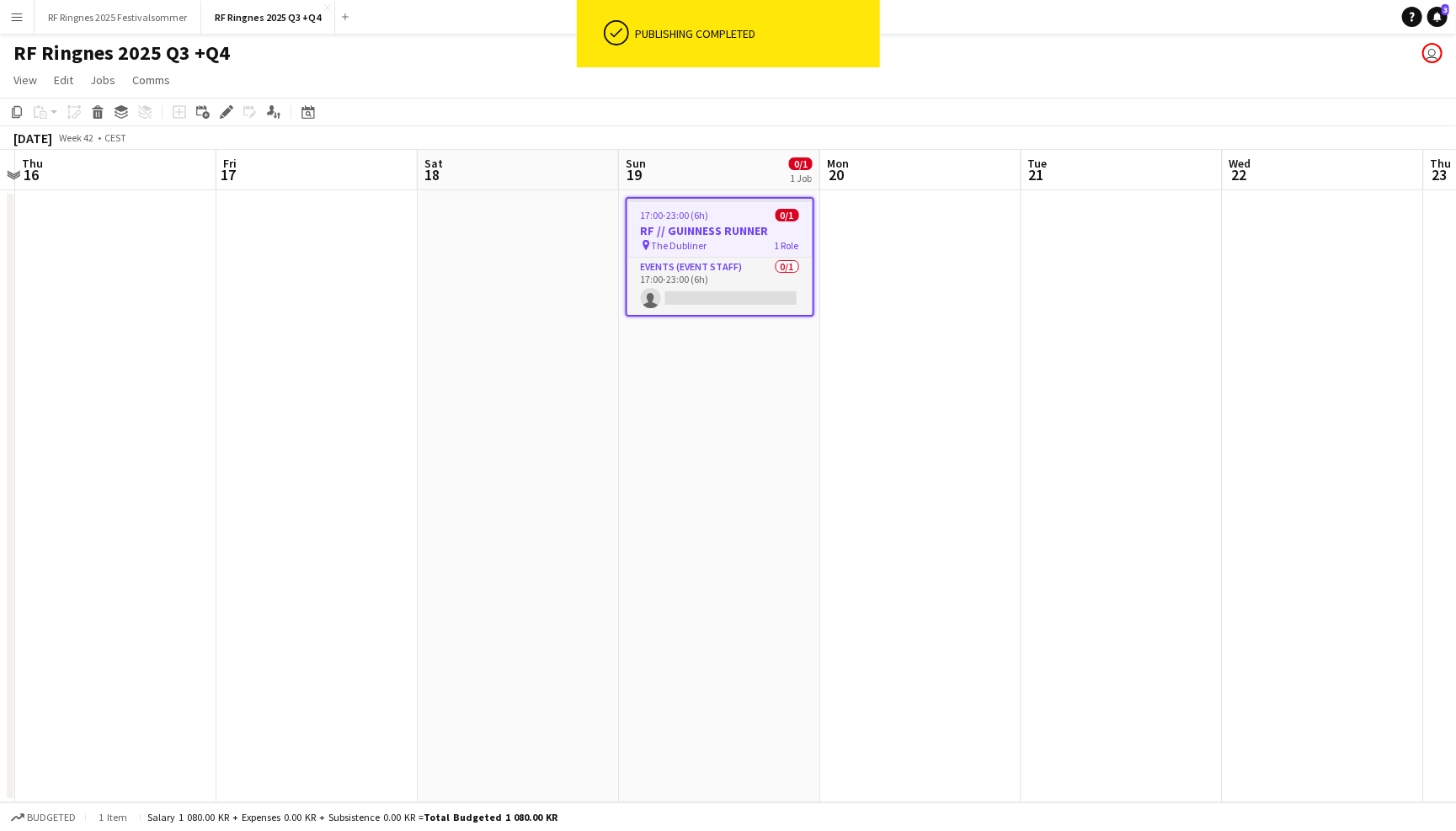
click at [712, 228] on h3 "RF // GUINNESS RUNNER" at bounding box center [720, 230] width 186 height 15
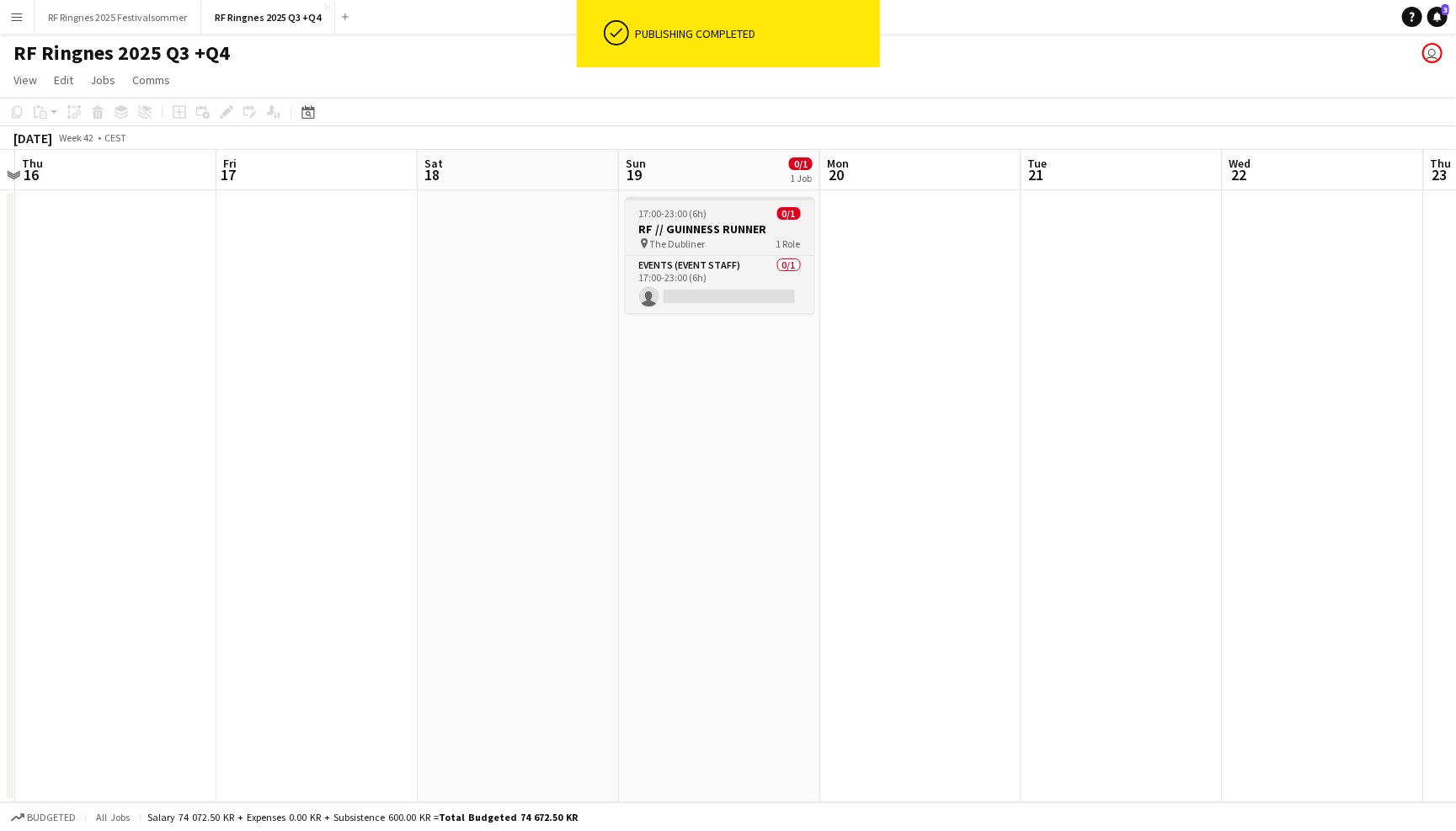
click at [719, 237] on div "pin The Dubliner 1 Role" at bounding box center [719, 244] width 188 height 14
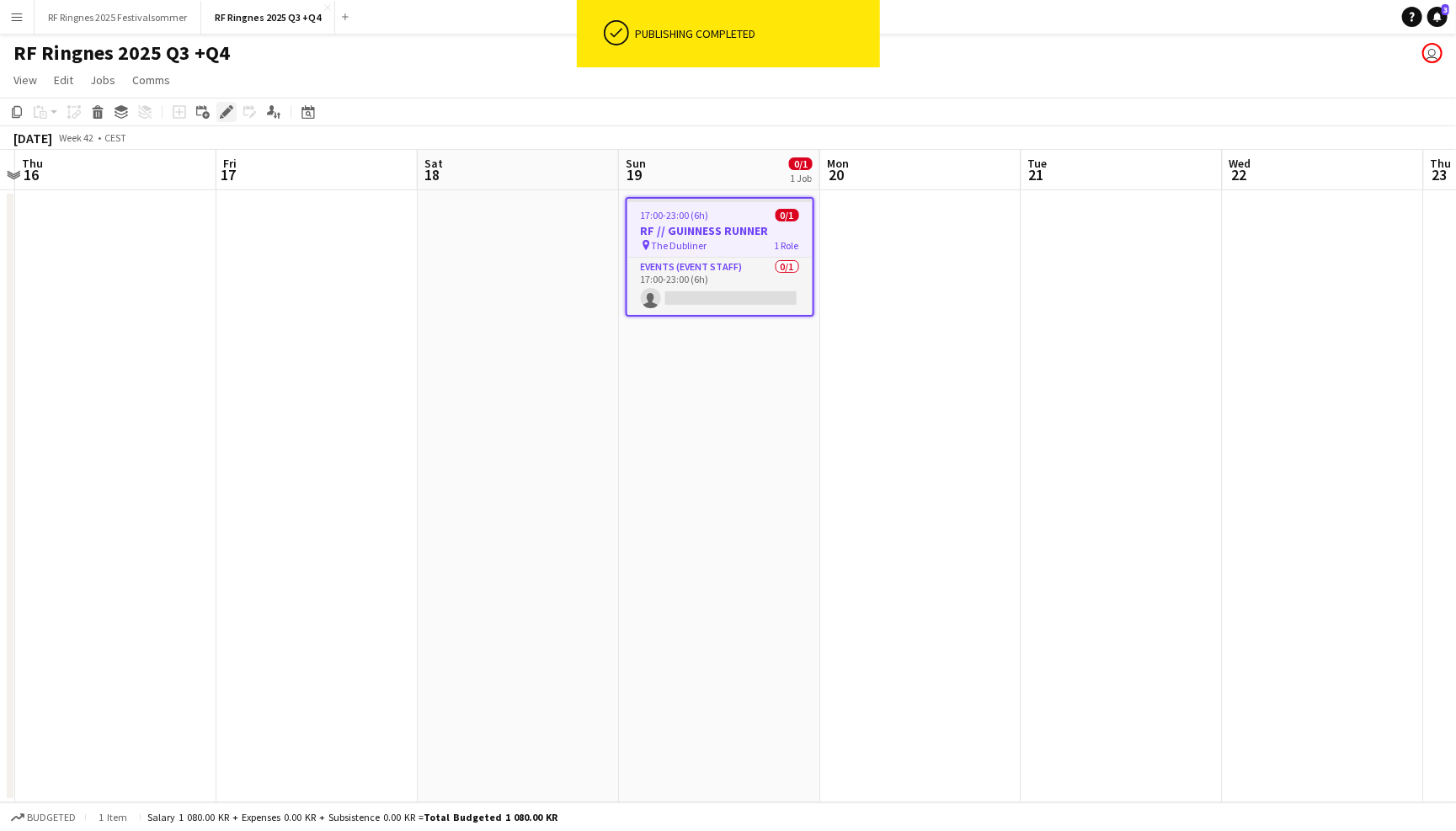
click at [222, 105] on icon "Edit" at bounding box center [226, 112] width 14 height 14
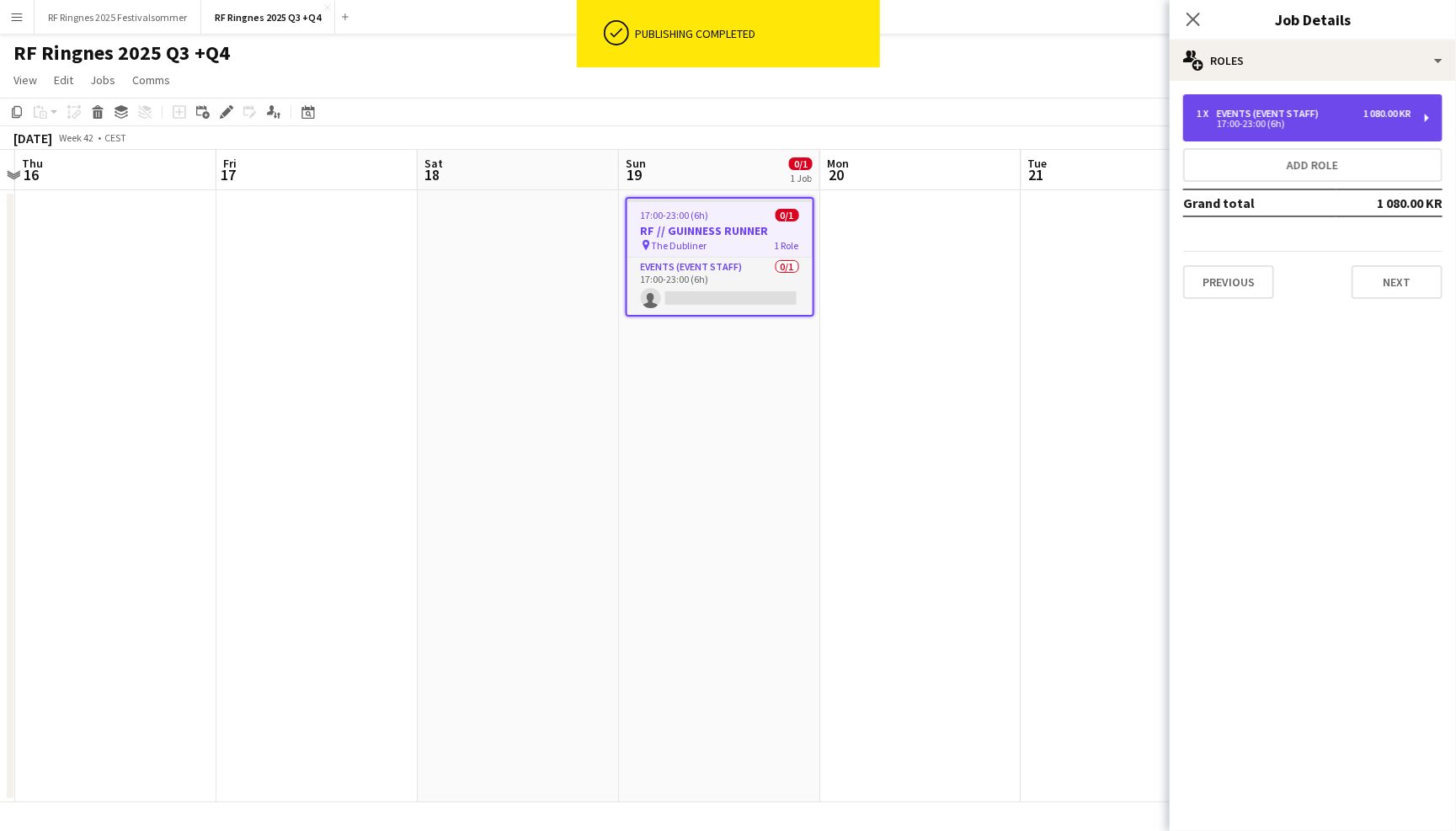
click at [1309, 117] on div "Events (Event Staff)" at bounding box center [1270, 114] width 108 height 12
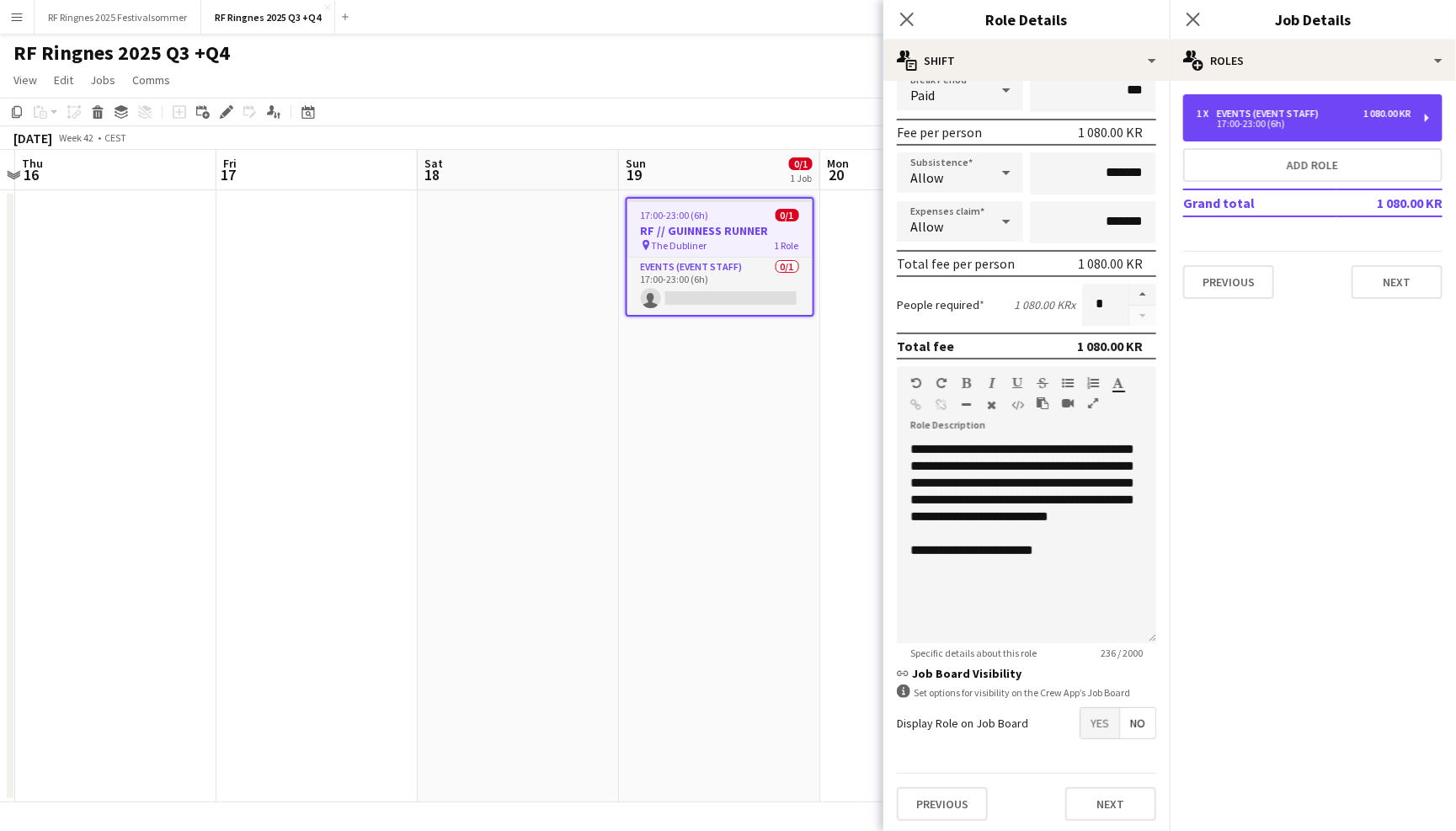
scroll to position [219, 0]
click at [905, 14] on icon "Close pop-in" at bounding box center [907, 19] width 16 height 16
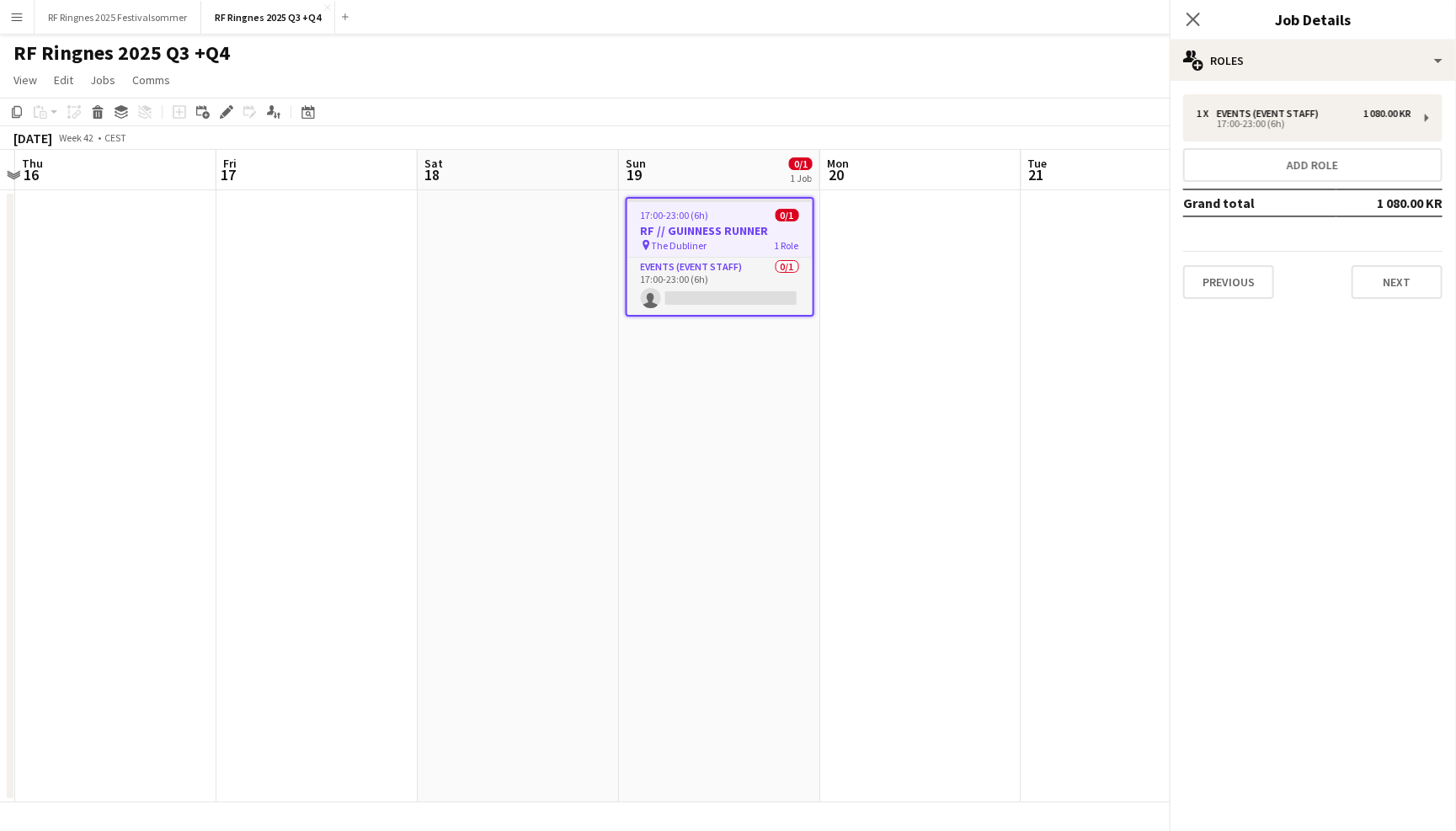
click at [871, 45] on div "RF Ringnes 2025 Q3 +Q4 user" at bounding box center [728, 49] width 1456 height 32
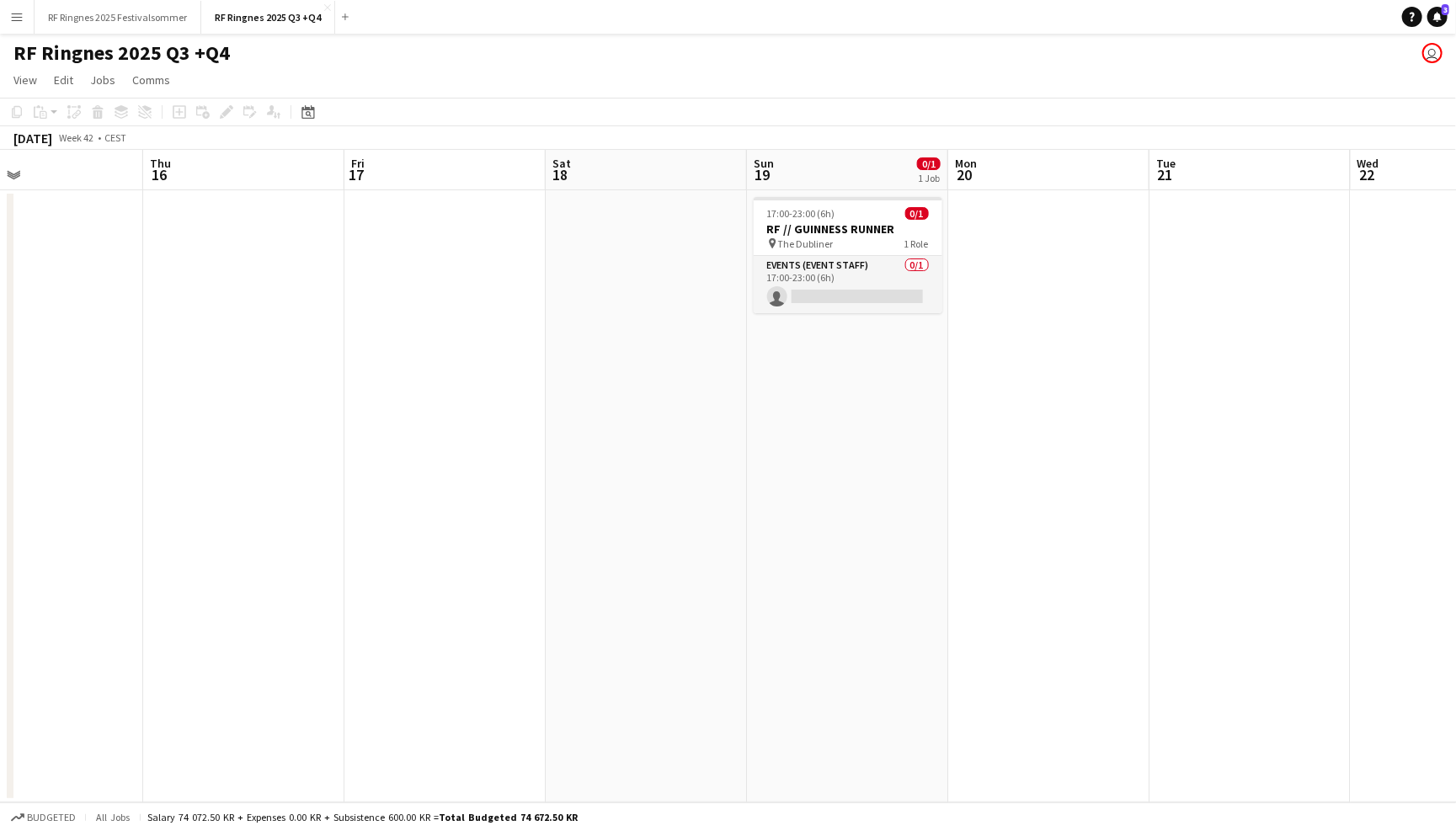
scroll to position [0, 818]
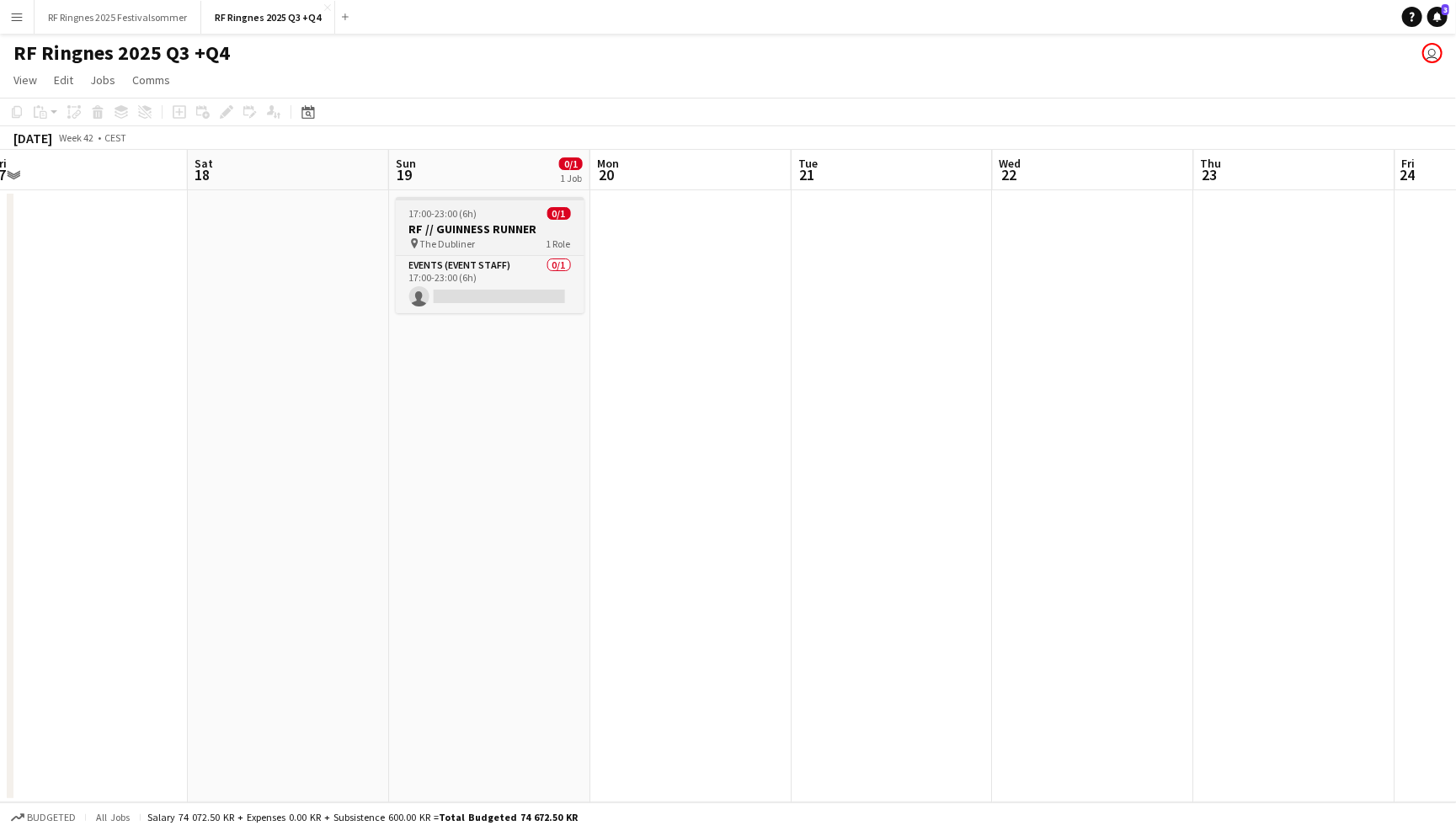
click at [489, 237] on div "pin The Dubliner 1 Role" at bounding box center [489, 244] width 188 height 14
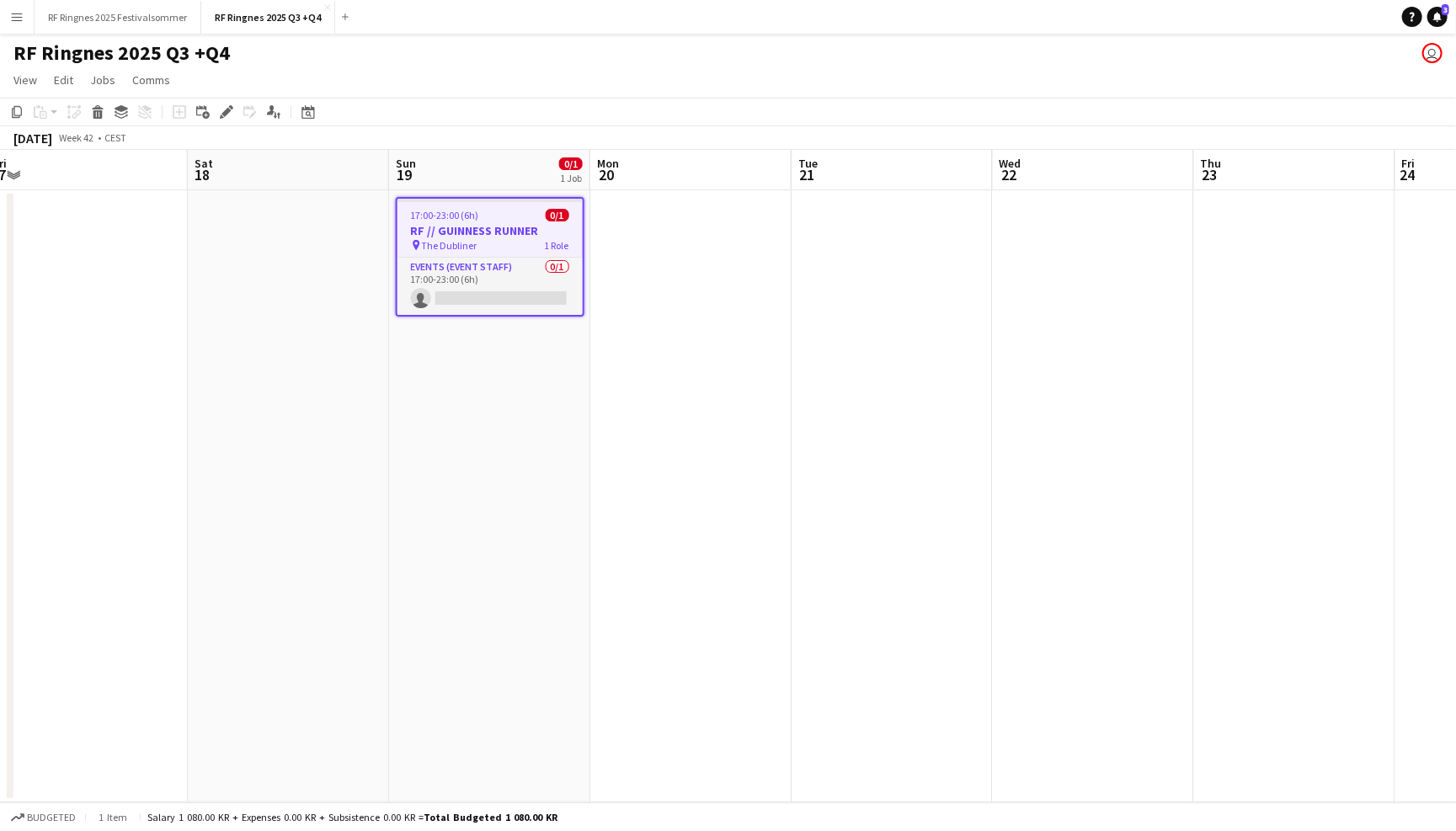
click at [463, 247] on span "The Dubliner" at bounding box center [449, 245] width 56 height 13
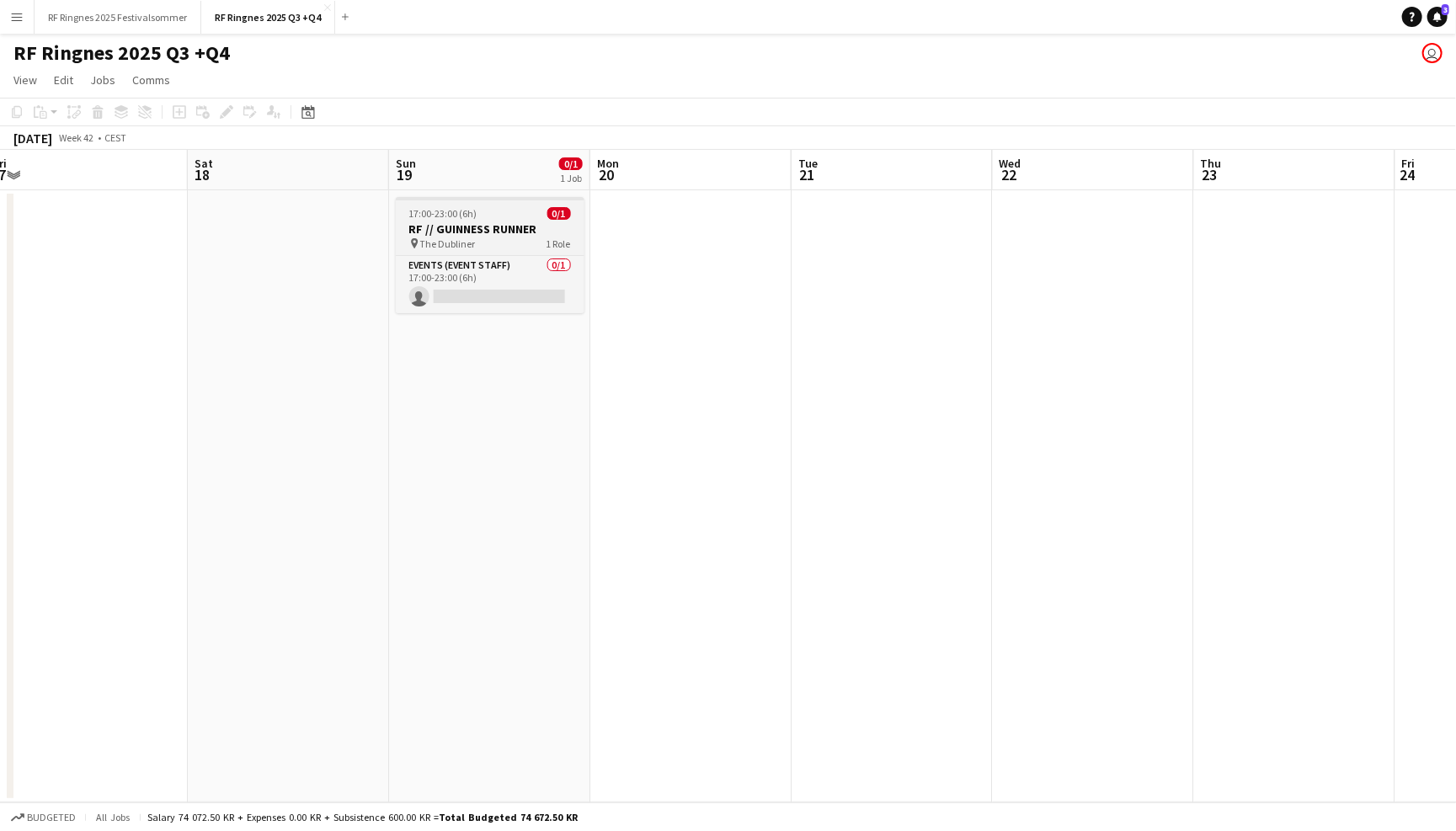
click at [463, 247] on span "The Dubliner" at bounding box center [448, 244] width 56 height 13
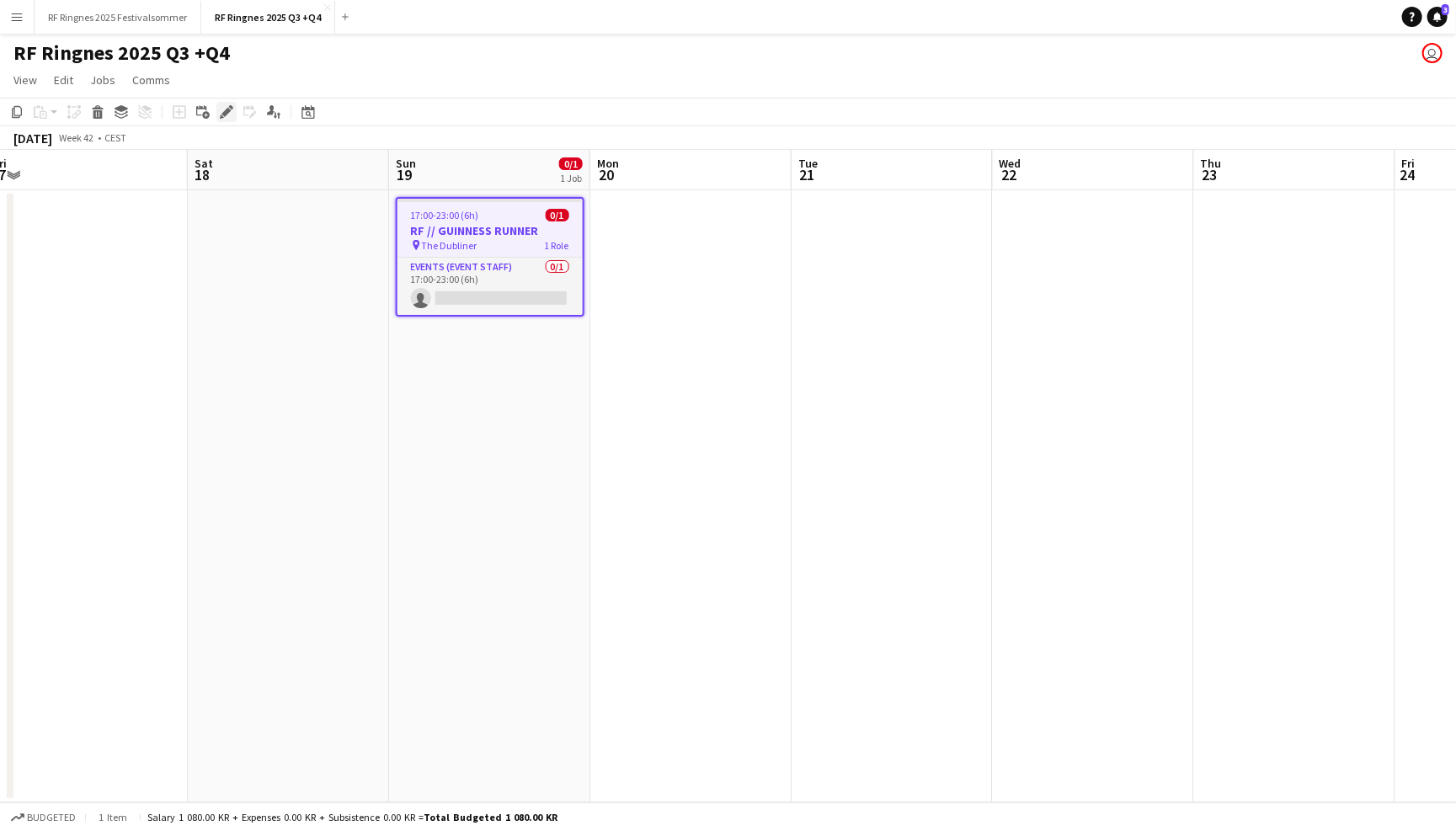
click at [221, 116] on icon at bounding box center [221, 116] width 4 height 4
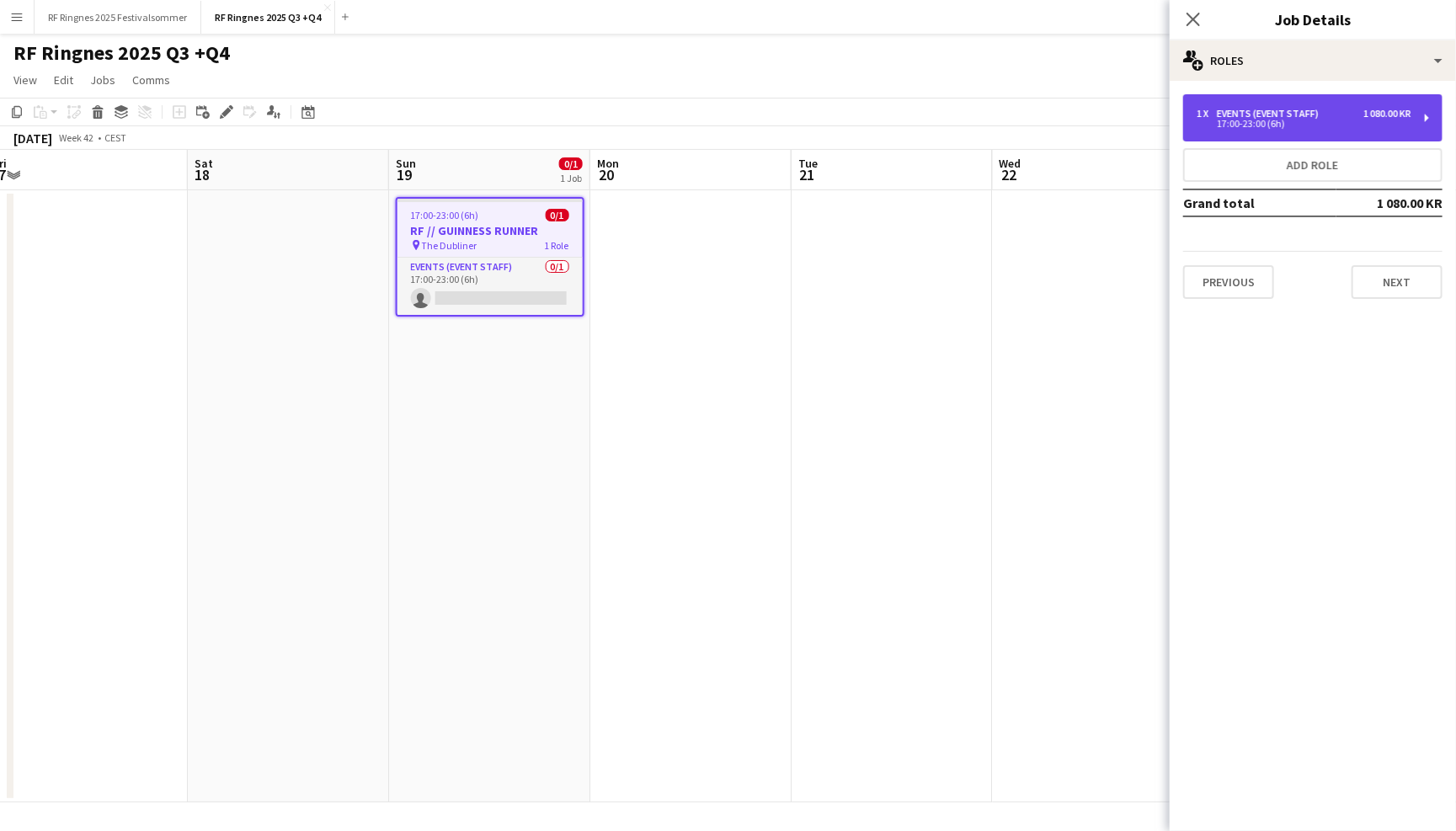
click at [1295, 121] on div "17:00-23:00 (6h)" at bounding box center [1303, 124] width 214 height 9
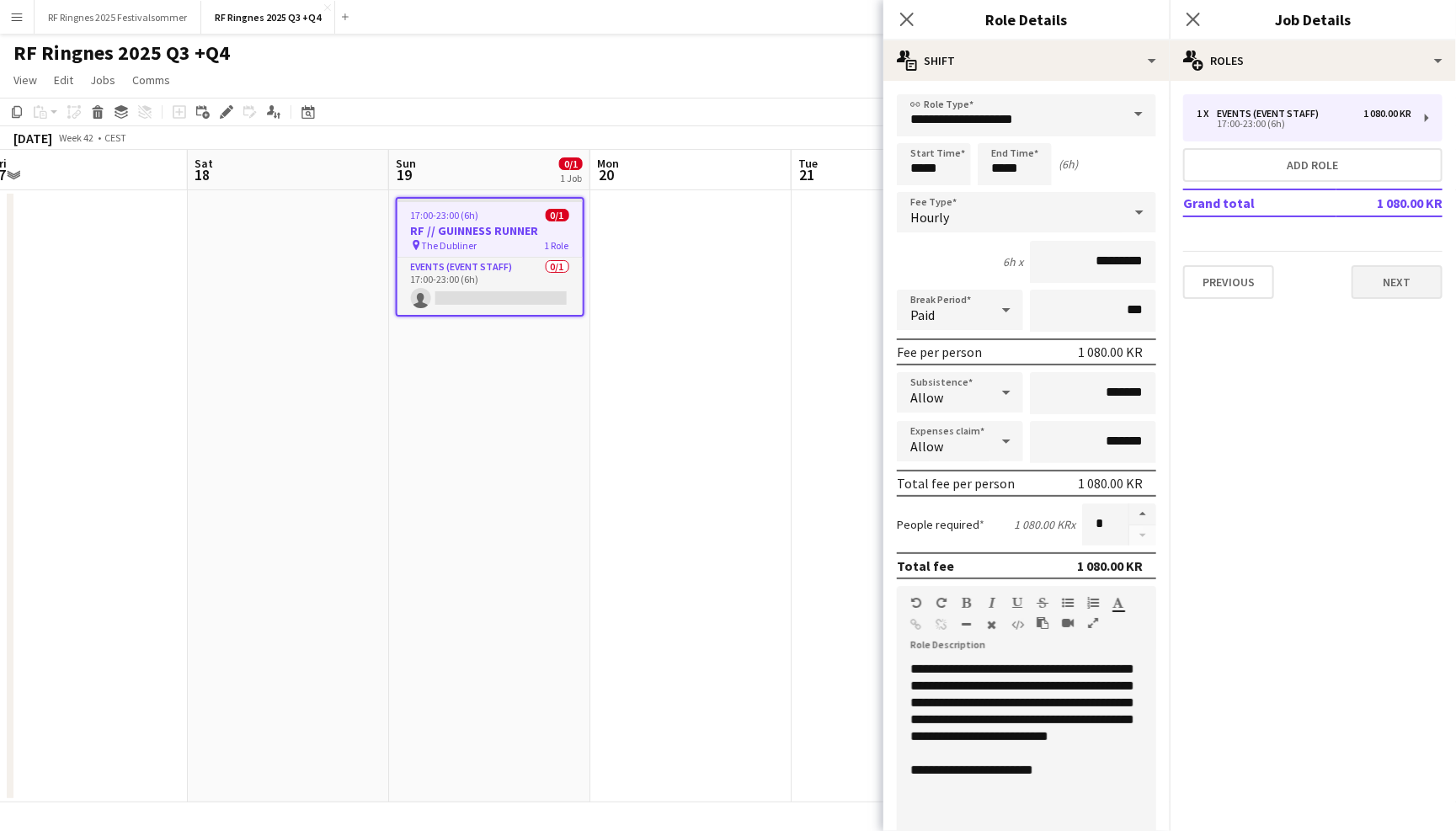
click at [1387, 285] on button "Next" at bounding box center [1397, 282] width 91 height 34
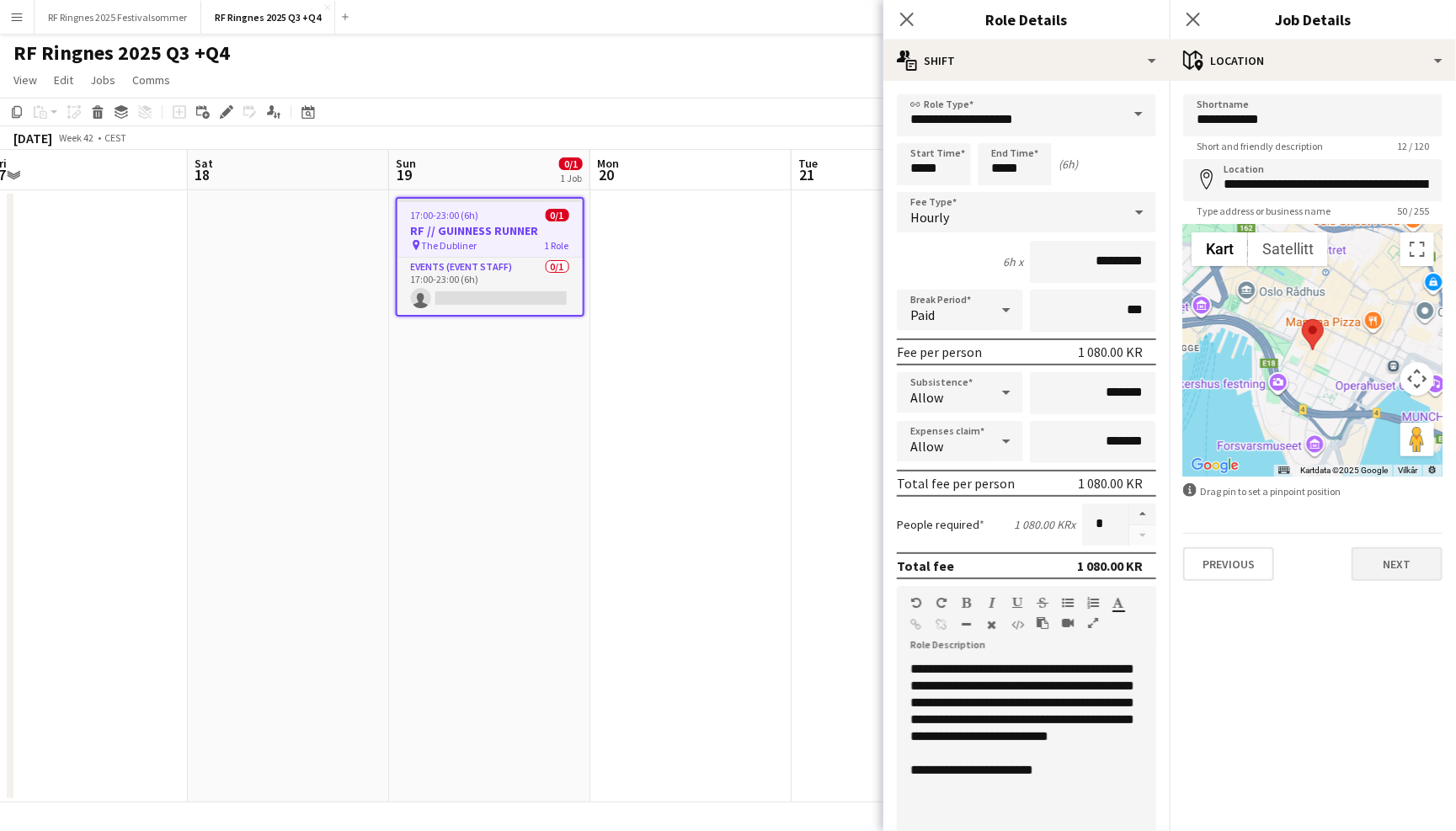
click at [1397, 559] on button "Next" at bounding box center [1397, 564] width 91 height 34
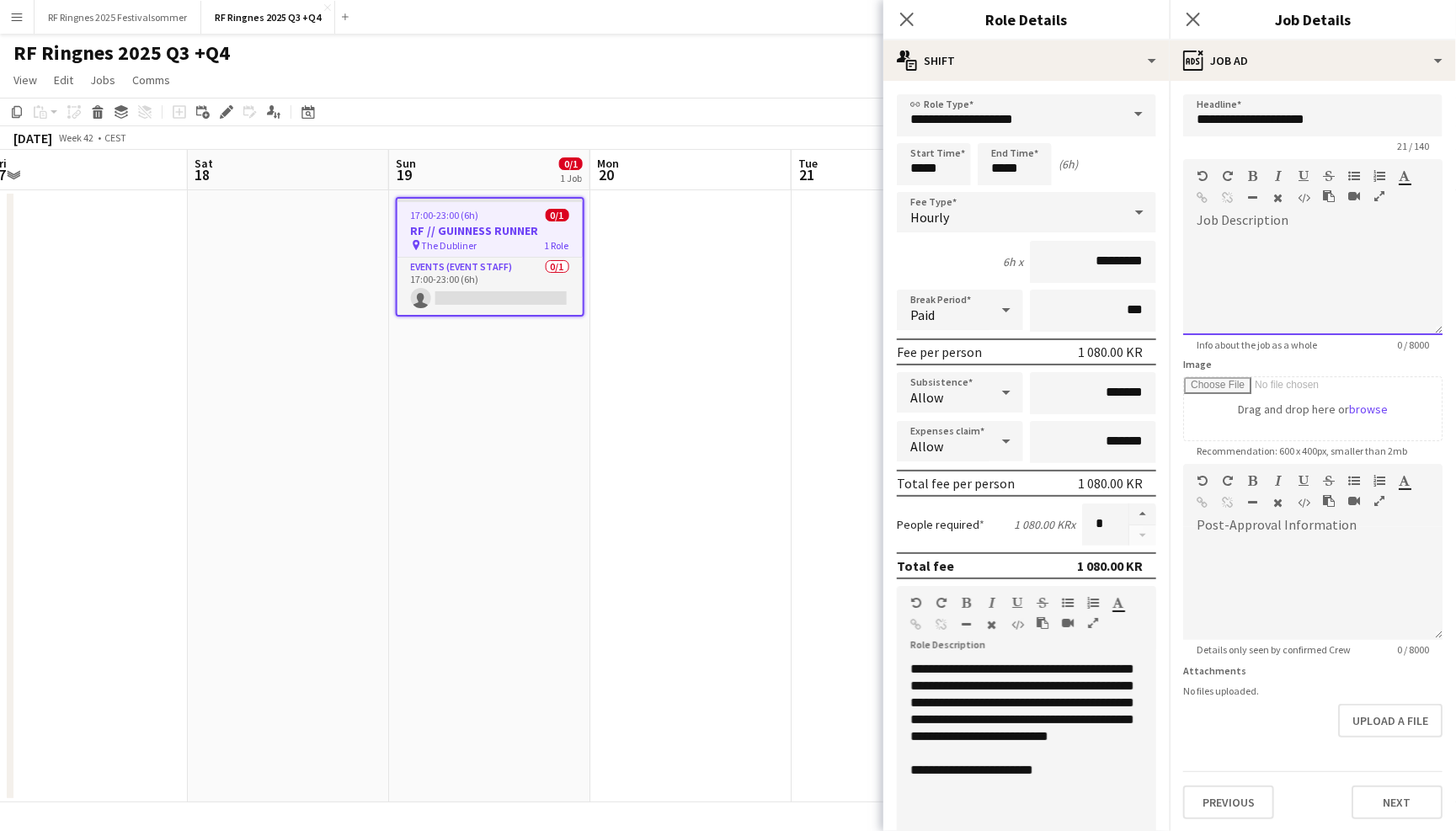
click at [1317, 255] on div at bounding box center [1313, 285] width 259 height 101
click at [1419, 703] on button "Upload a file" at bounding box center [1390, 720] width 104 height 34
click at [1382, 720] on button "Upload a file" at bounding box center [1390, 720] width 104 height 34
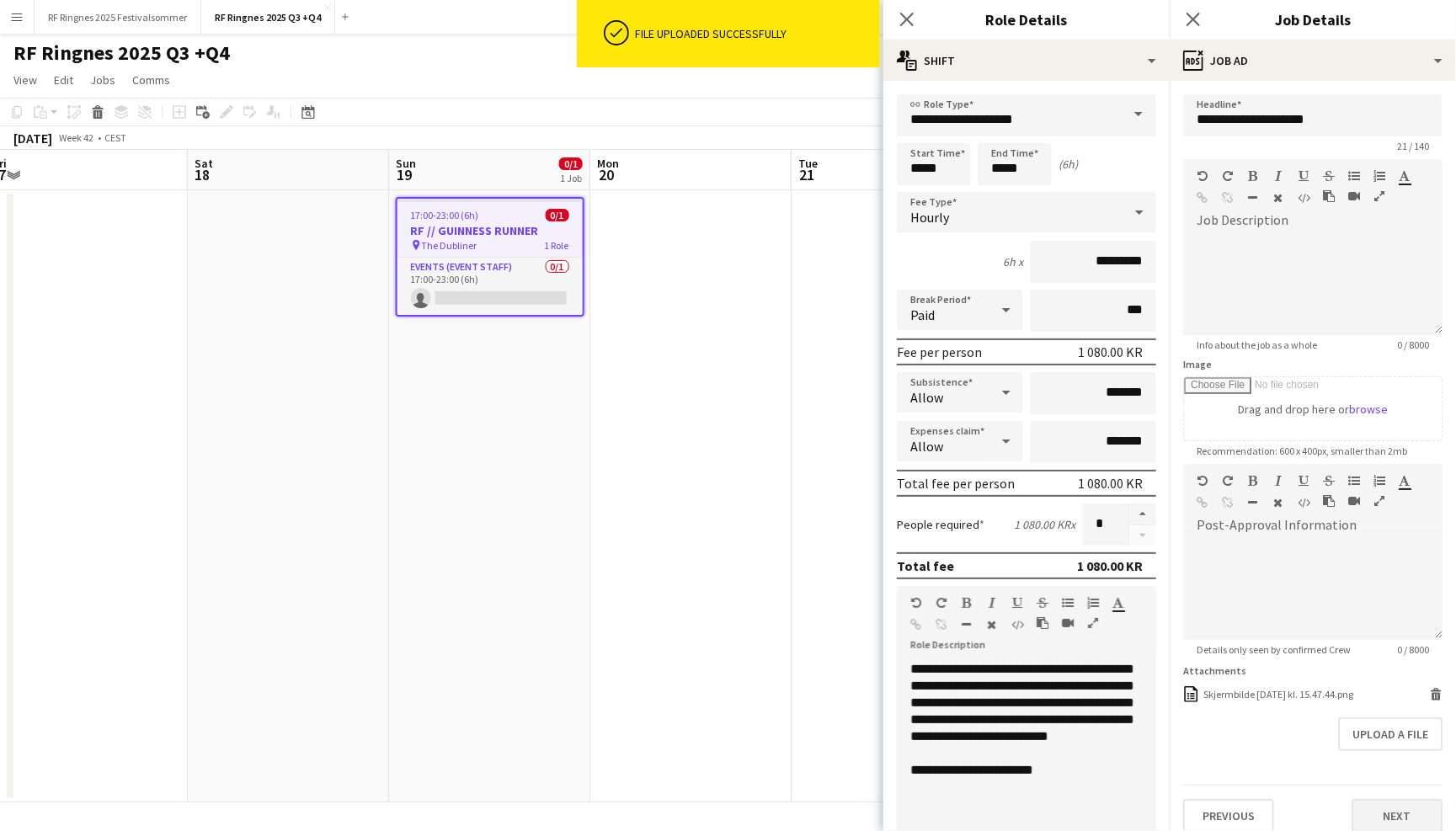
click at [1381, 799] on button "Next" at bounding box center [1397, 815] width 91 height 34
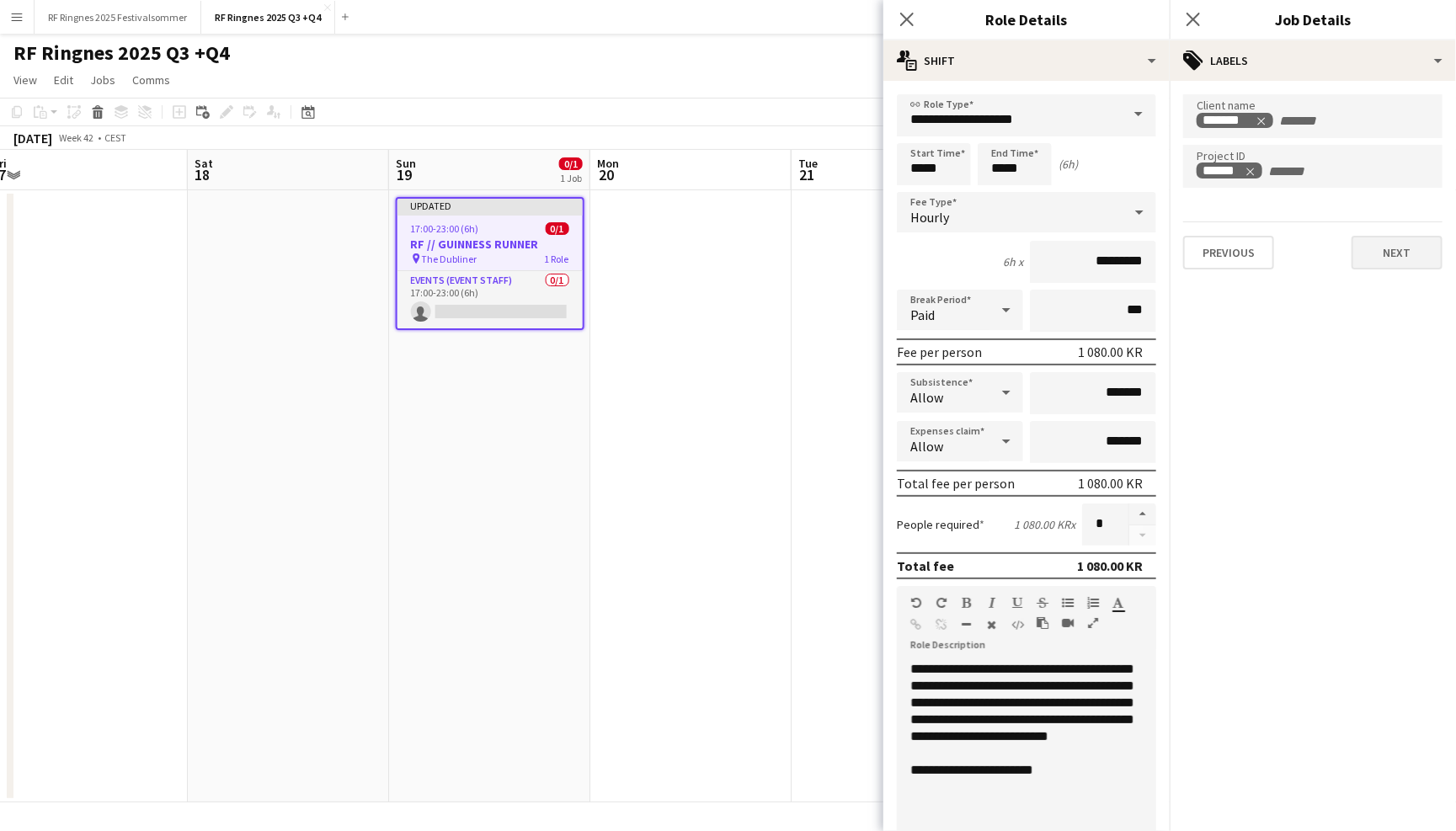
click at [1396, 248] on button "Next" at bounding box center [1397, 252] width 91 height 34
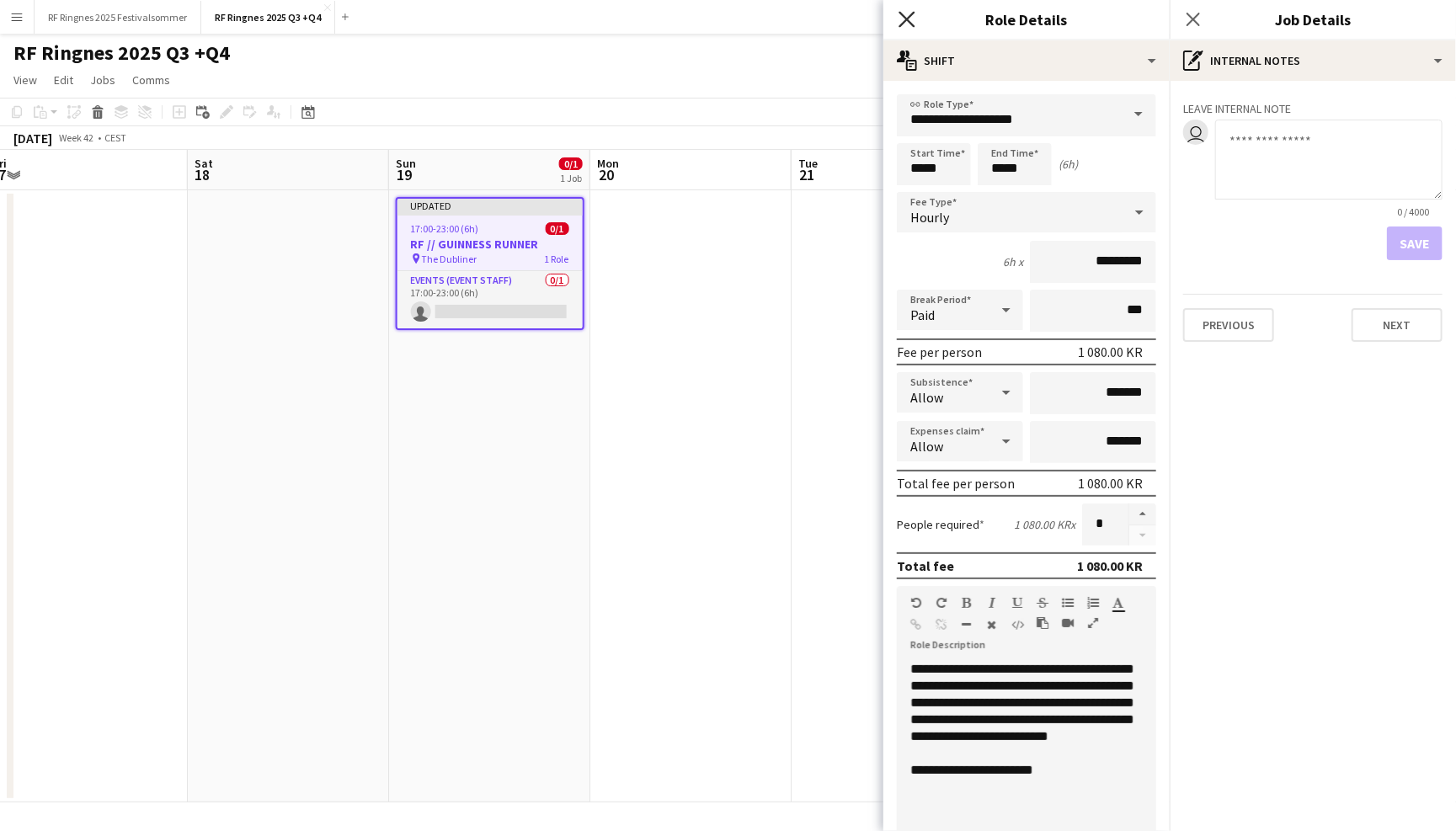
click at [902, 14] on icon at bounding box center [907, 19] width 16 height 16
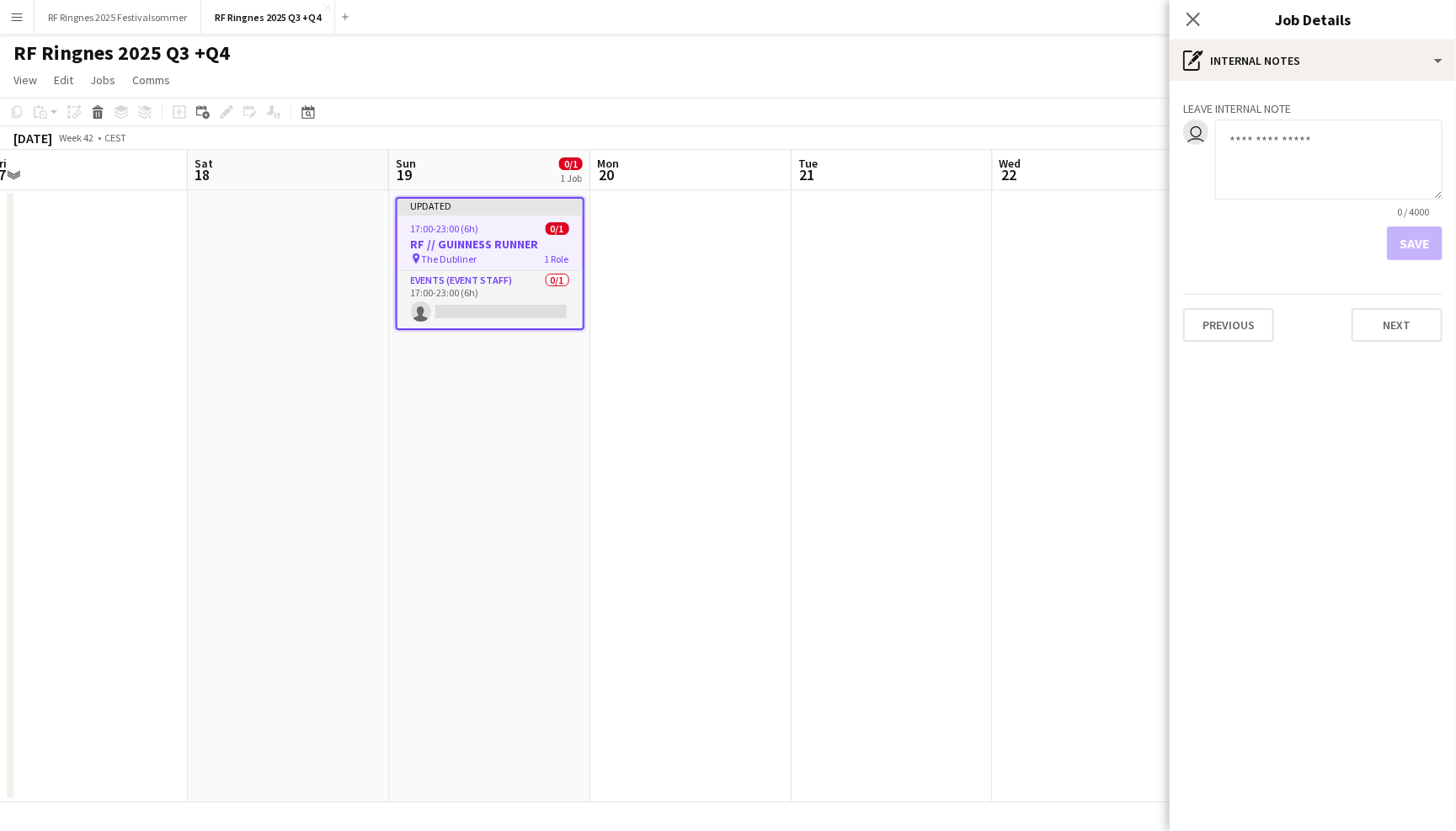
click at [928, 56] on div "RF Ringnes 2025 Q3 +Q4 user" at bounding box center [728, 49] width 1456 height 32
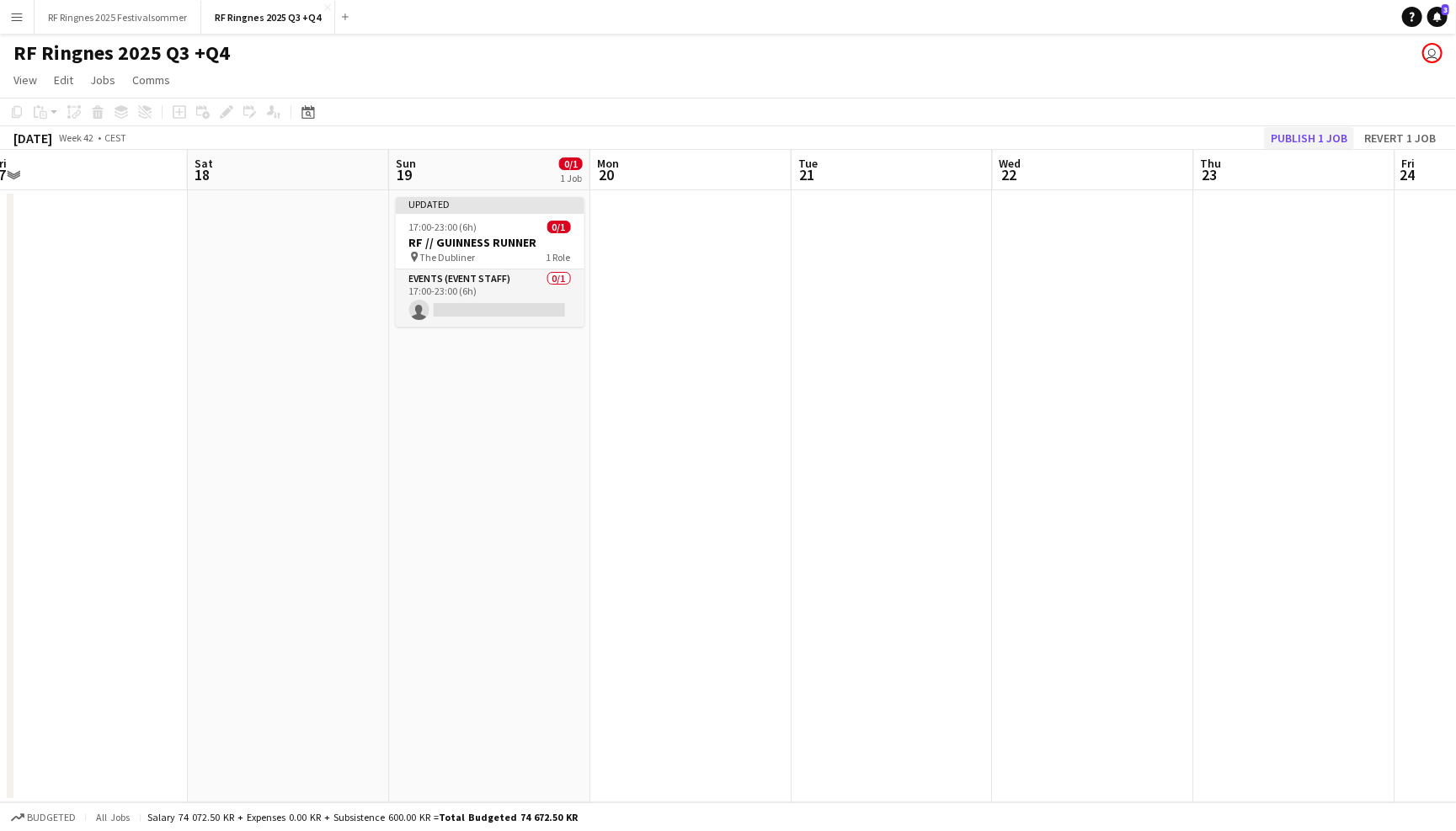
click at [1277, 138] on button "Publish 1 job" at bounding box center [1309, 138] width 90 height 22
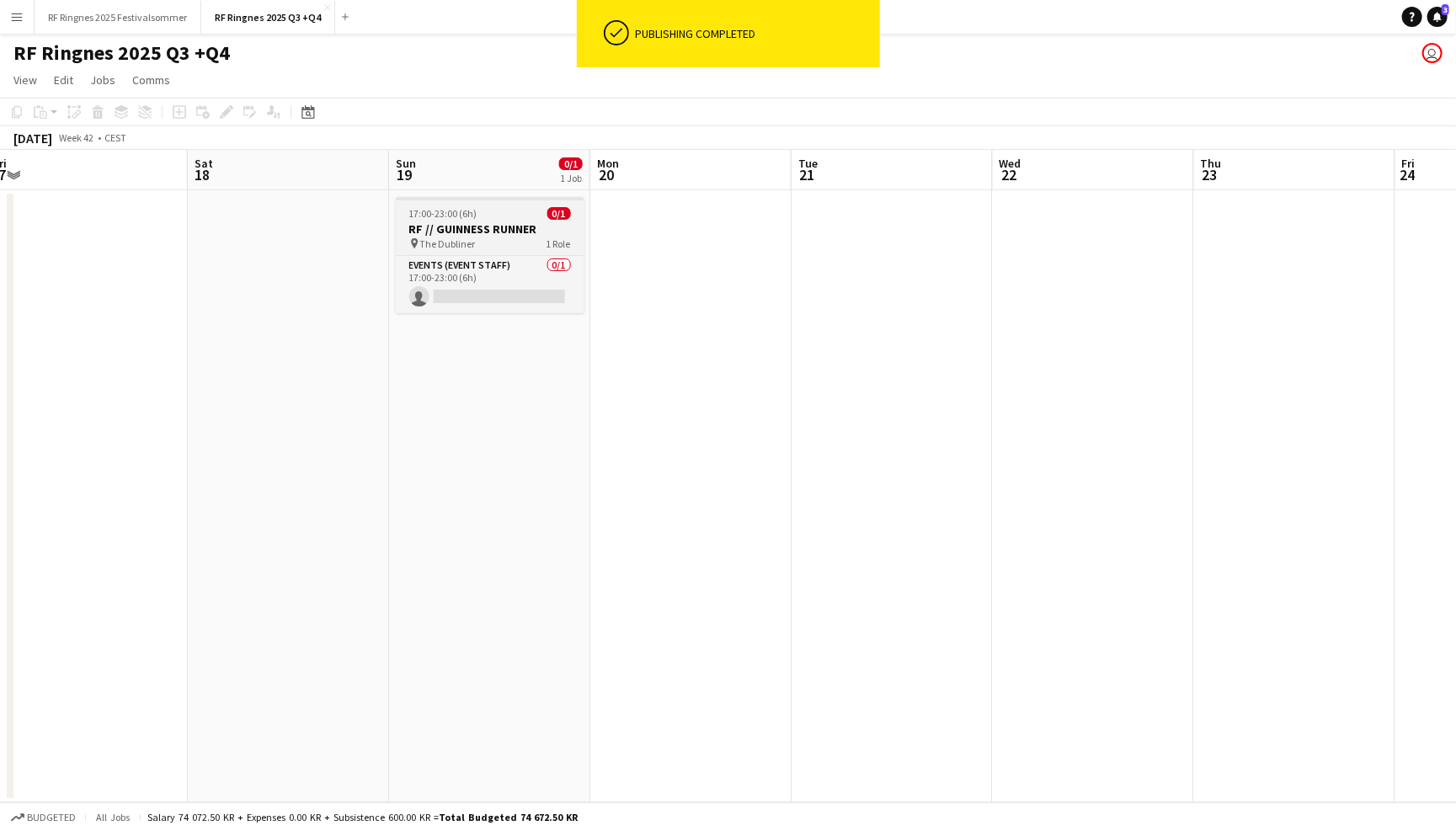
click at [491, 242] on div "pin The Dubliner 1 Role" at bounding box center [489, 244] width 188 height 14
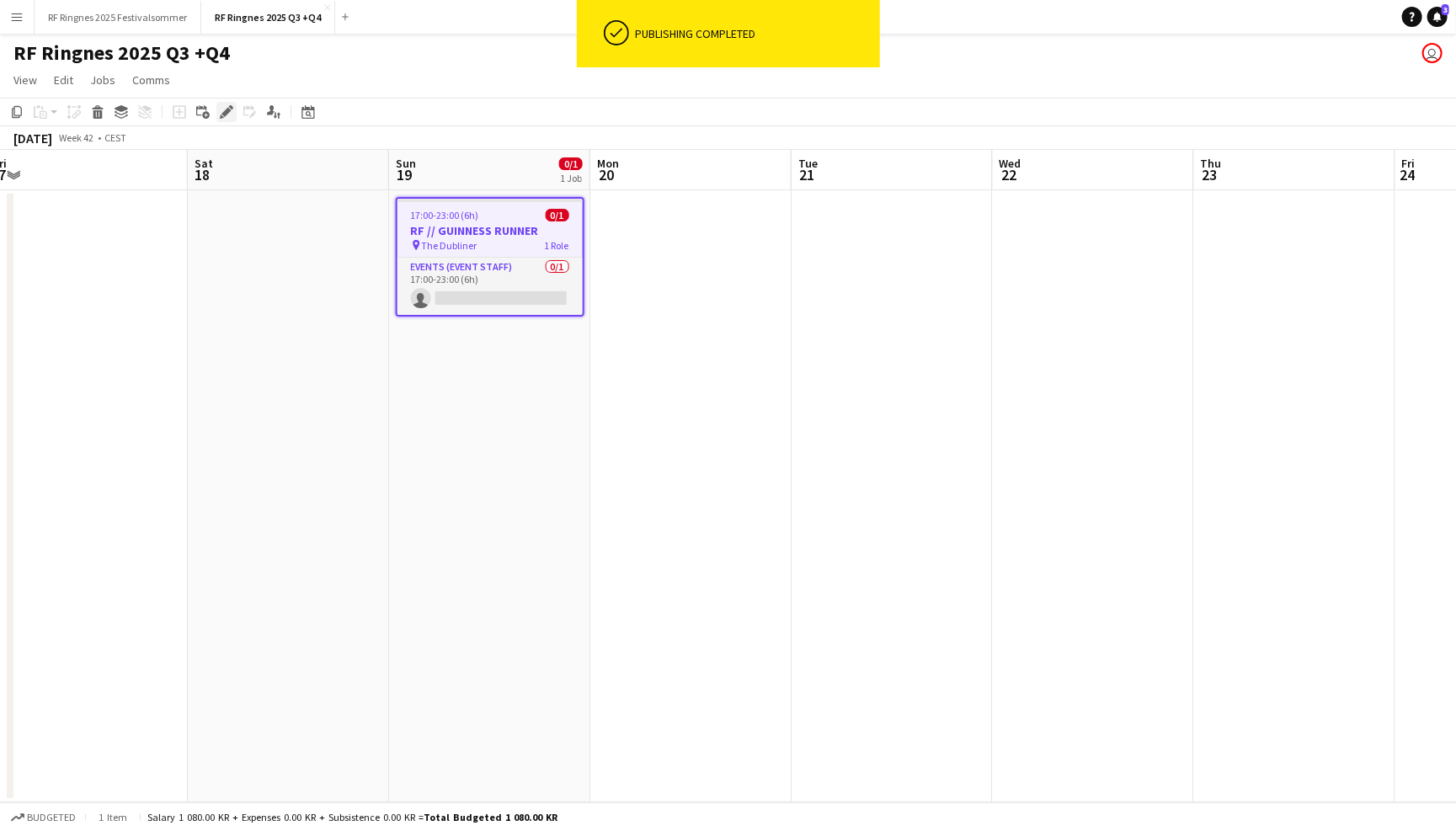
click at [229, 107] on icon at bounding box center [231, 107] width 4 height 4
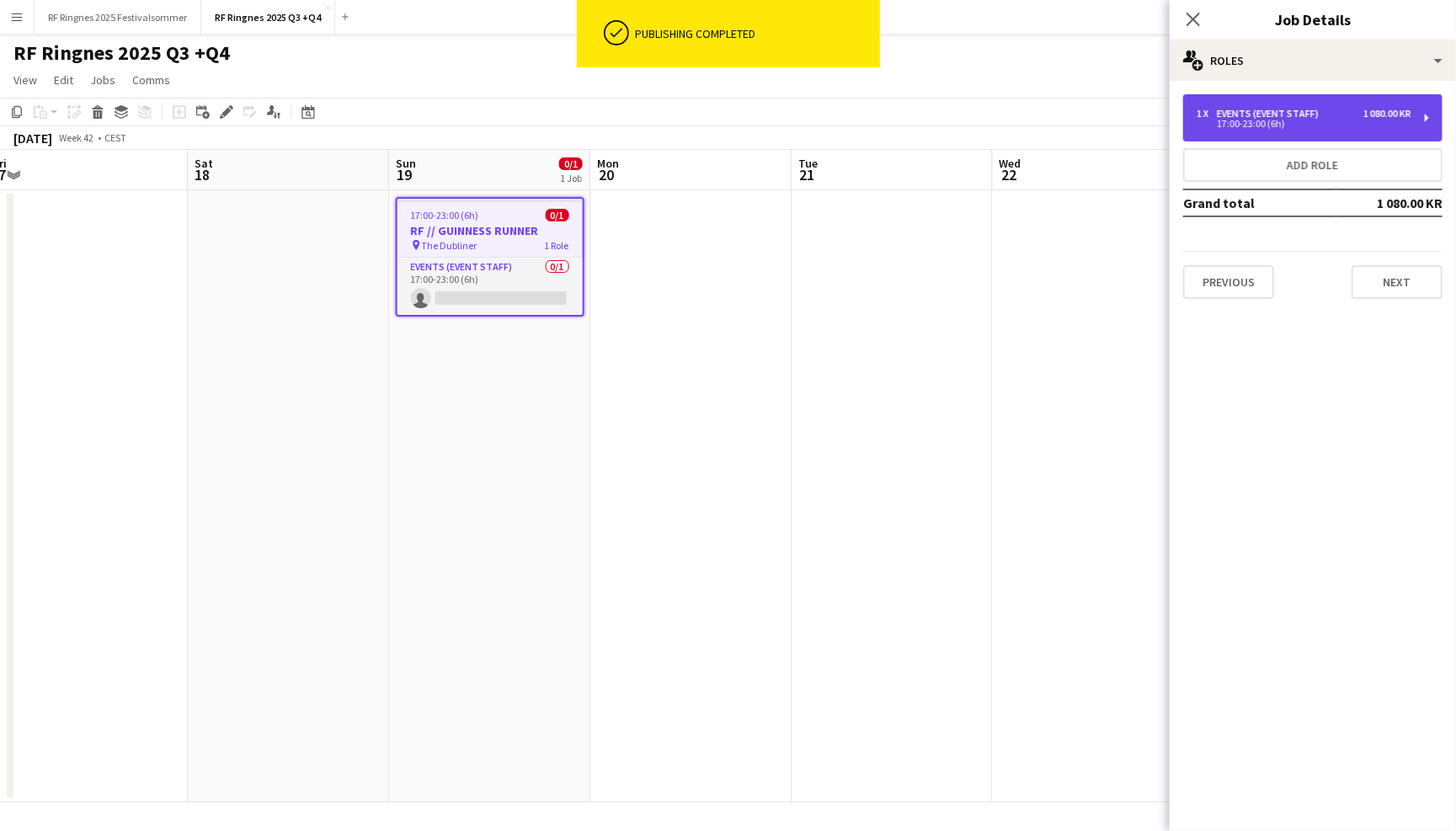
click at [1304, 105] on div "1 x Events (Event Staff) 1 080.00 KR 17:00-23:00 (6h)" at bounding box center [1313, 118] width 259 height 47
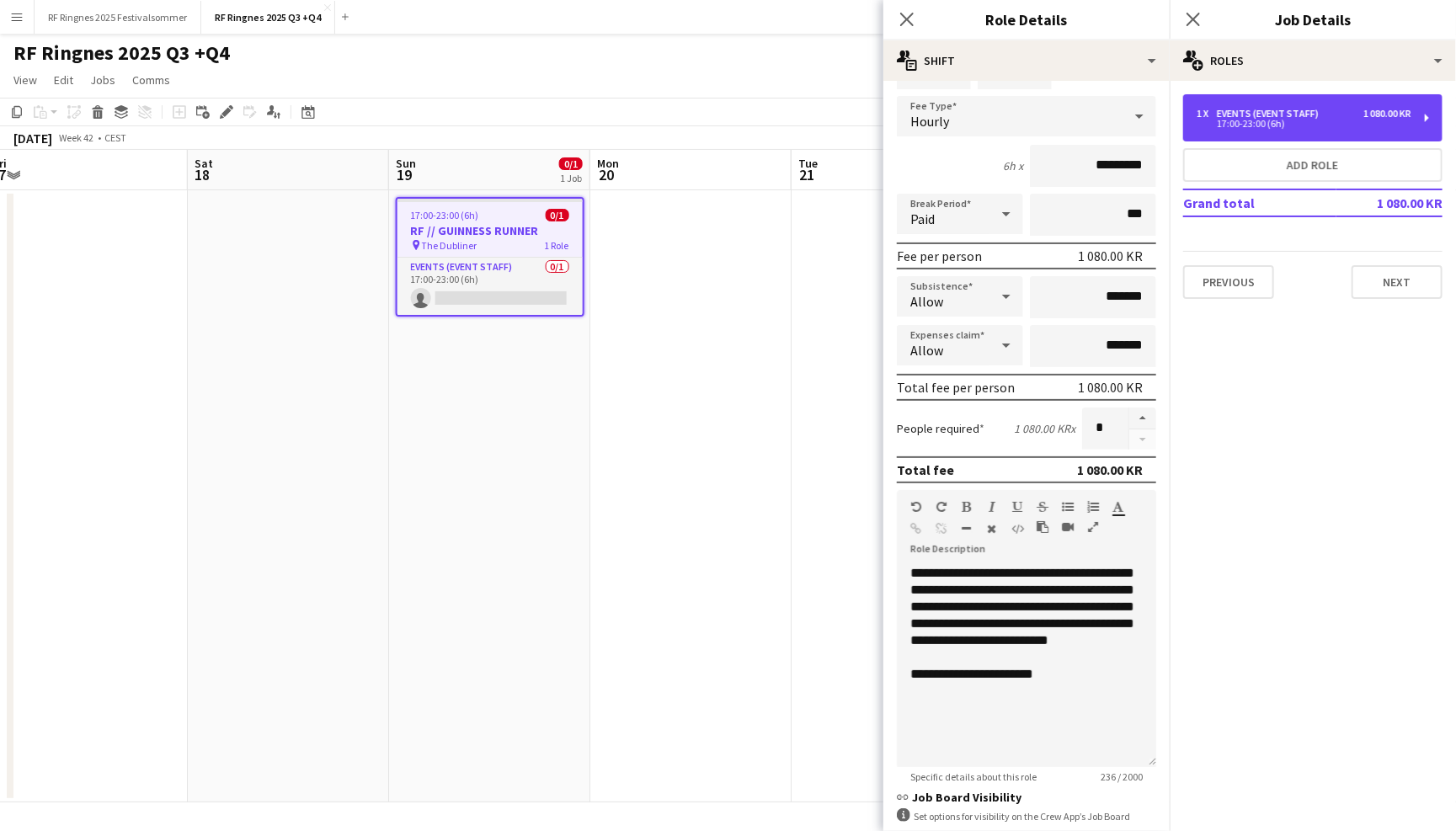
scroll to position [158, 0]
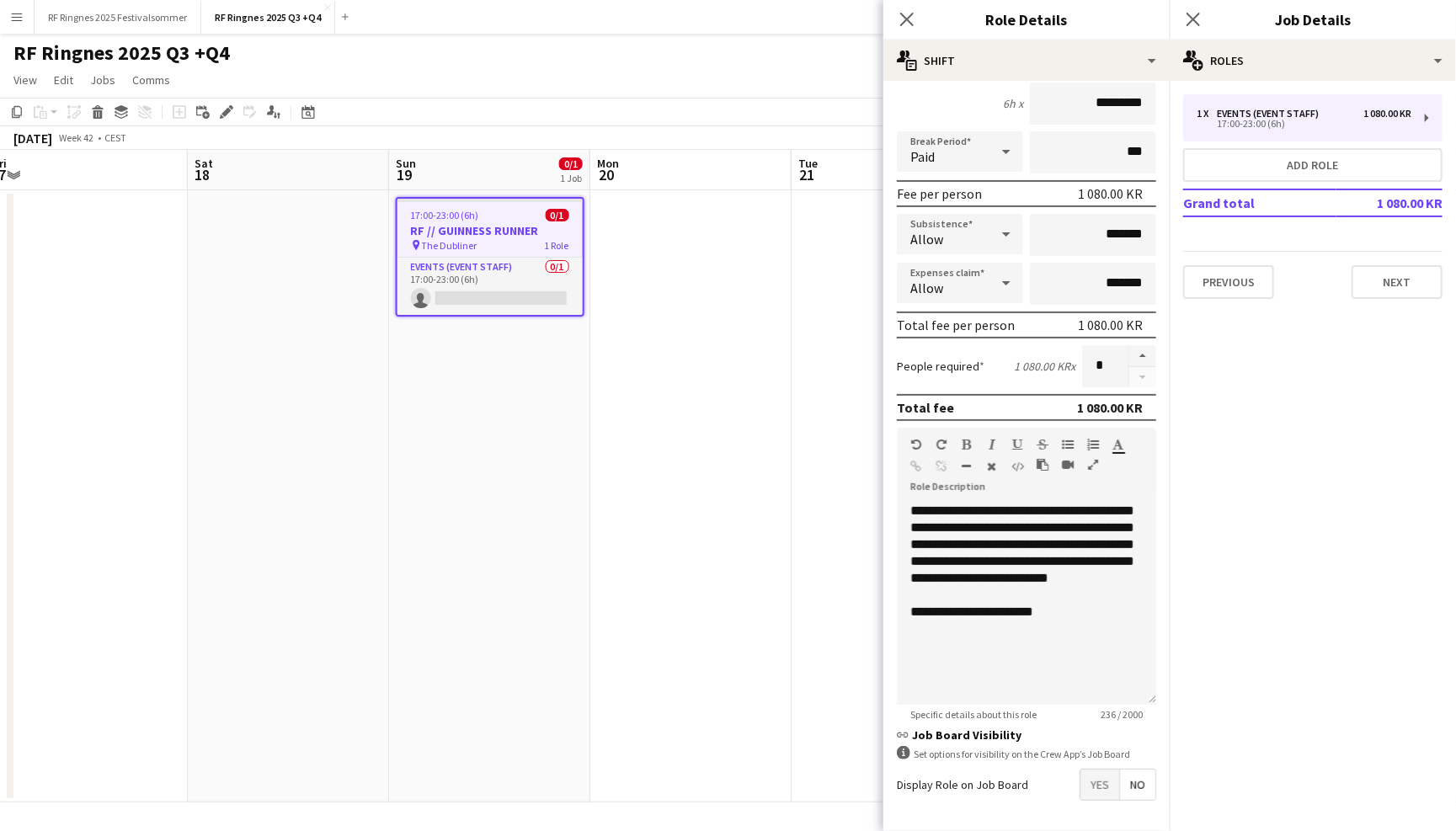
click at [767, 95] on app-page-menu "View Day view expanded Day view collapsed Month view Date picker Jump to today …" at bounding box center [728, 82] width 1456 height 32
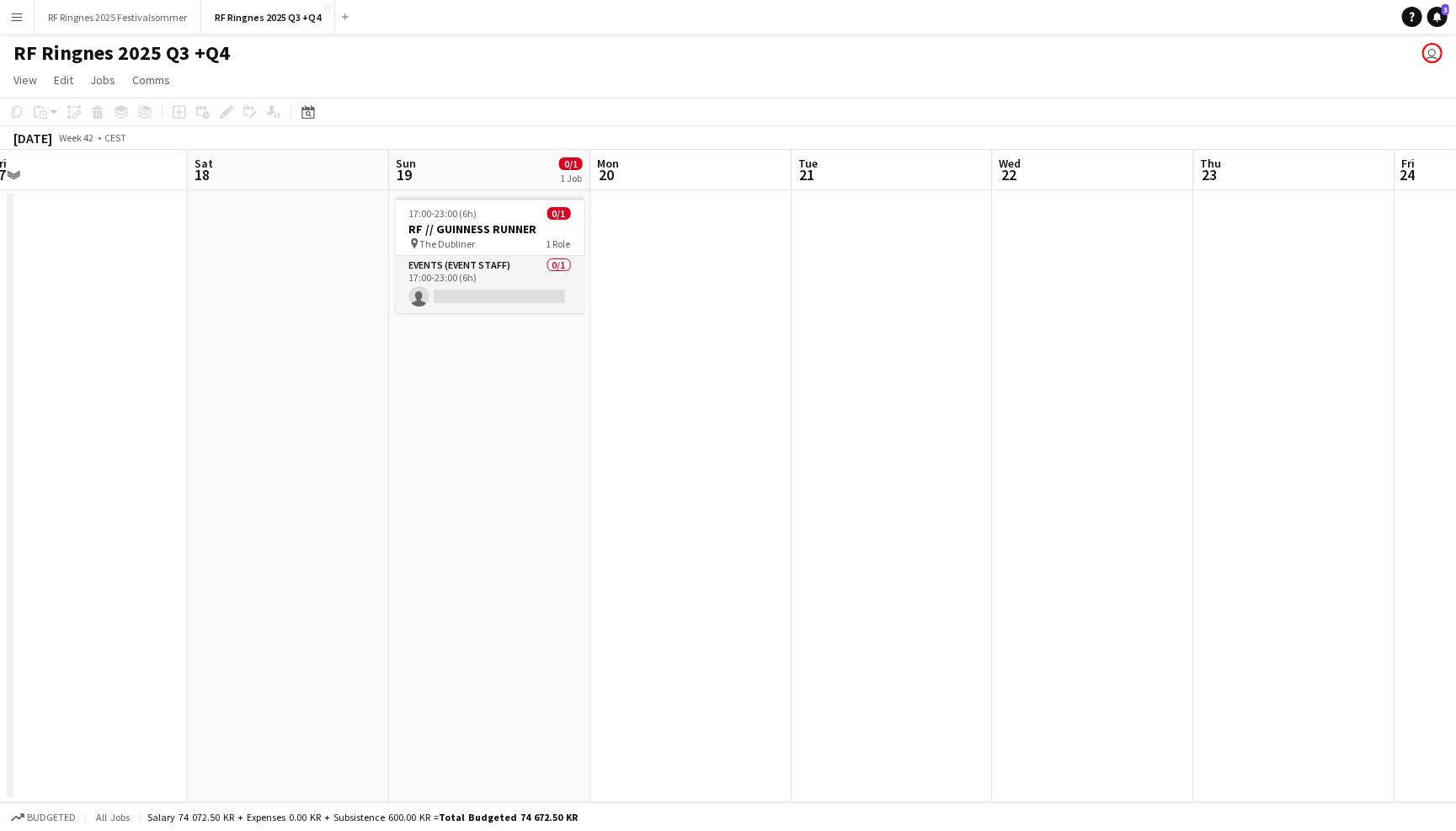
click at [23, 13] on button "Menu" at bounding box center [16, 16] width 34 height 34
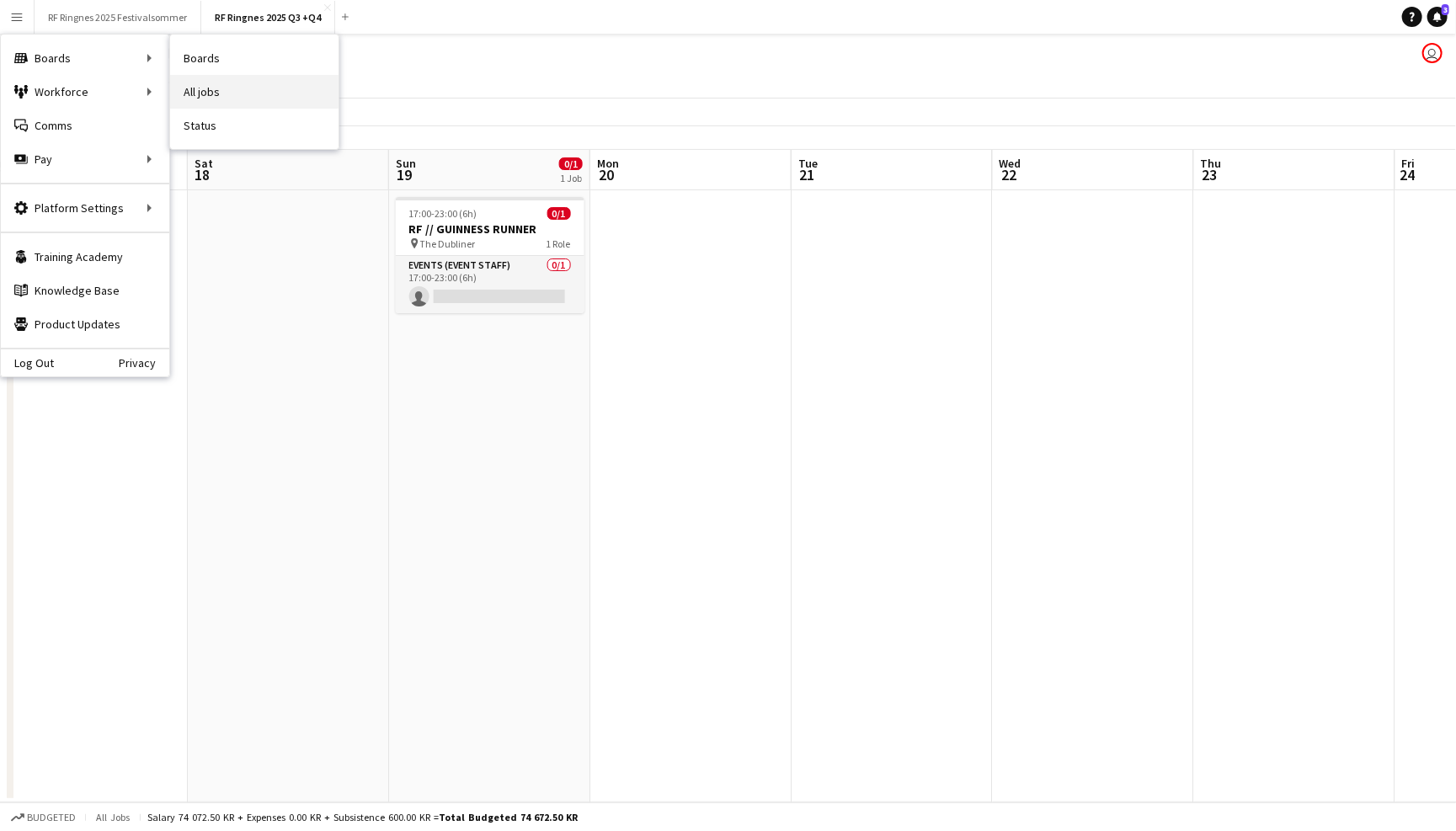
click at [198, 86] on link "All jobs" at bounding box center [254, 91] width 168 height 34
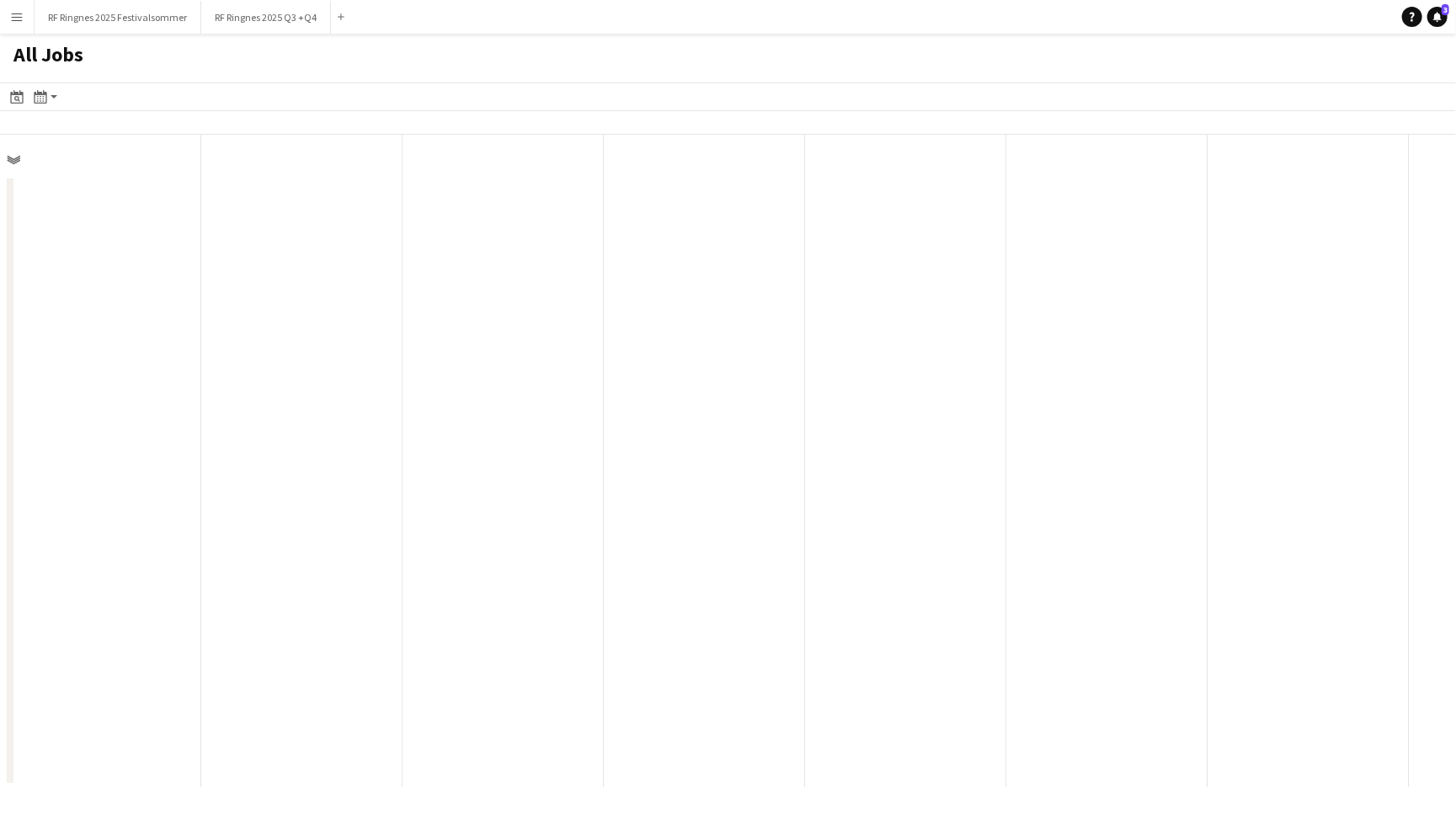
scroll to position [0, 402]
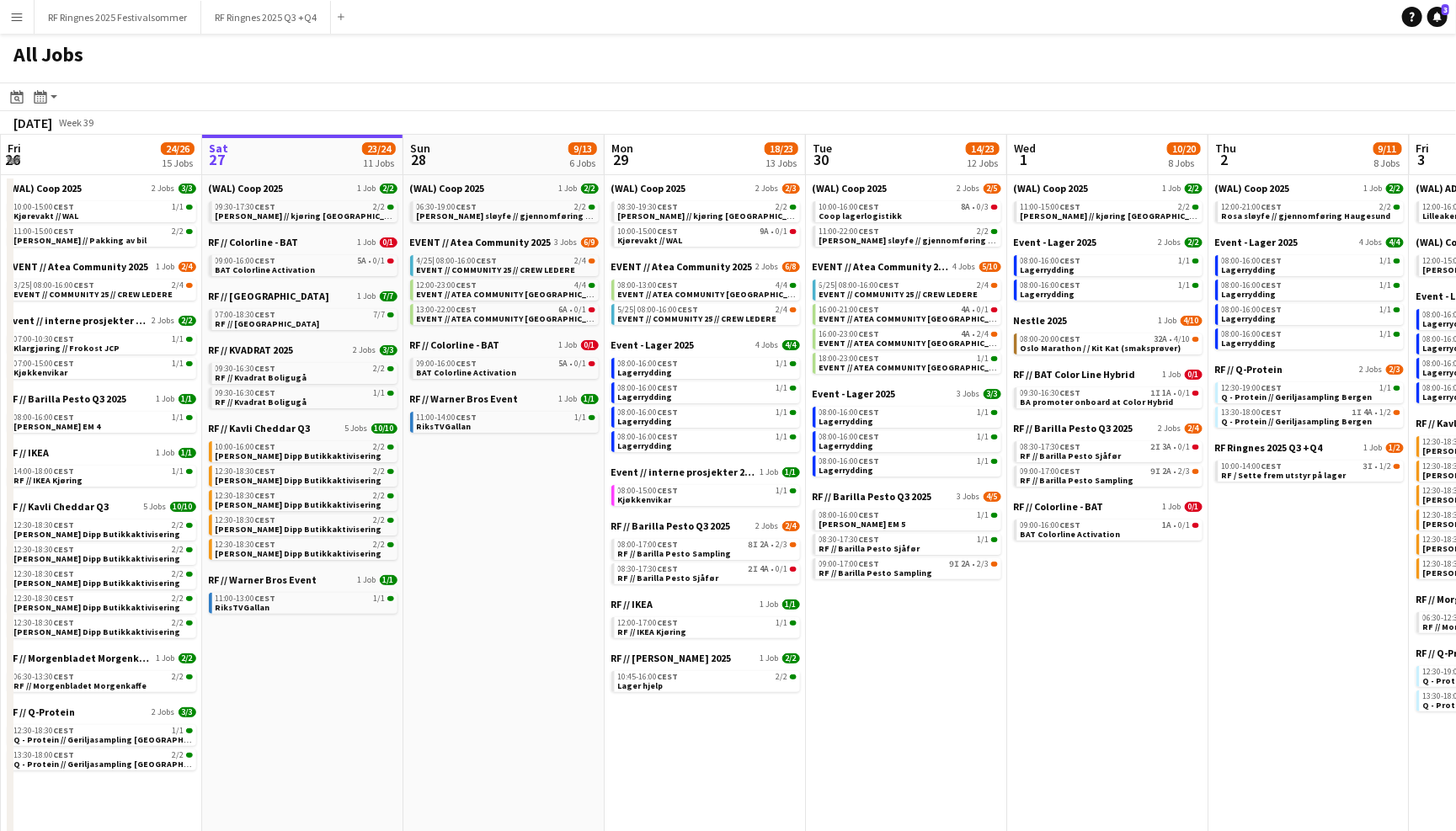
click at [278, 34] on div "All Jobs" at bounding box center [728, 58] width 1456 height 49
click at [277, 32] on button "RF Ringnes 2025 Q3 +Q4 Close" at bounding box center [266, 17] width 129 height 33
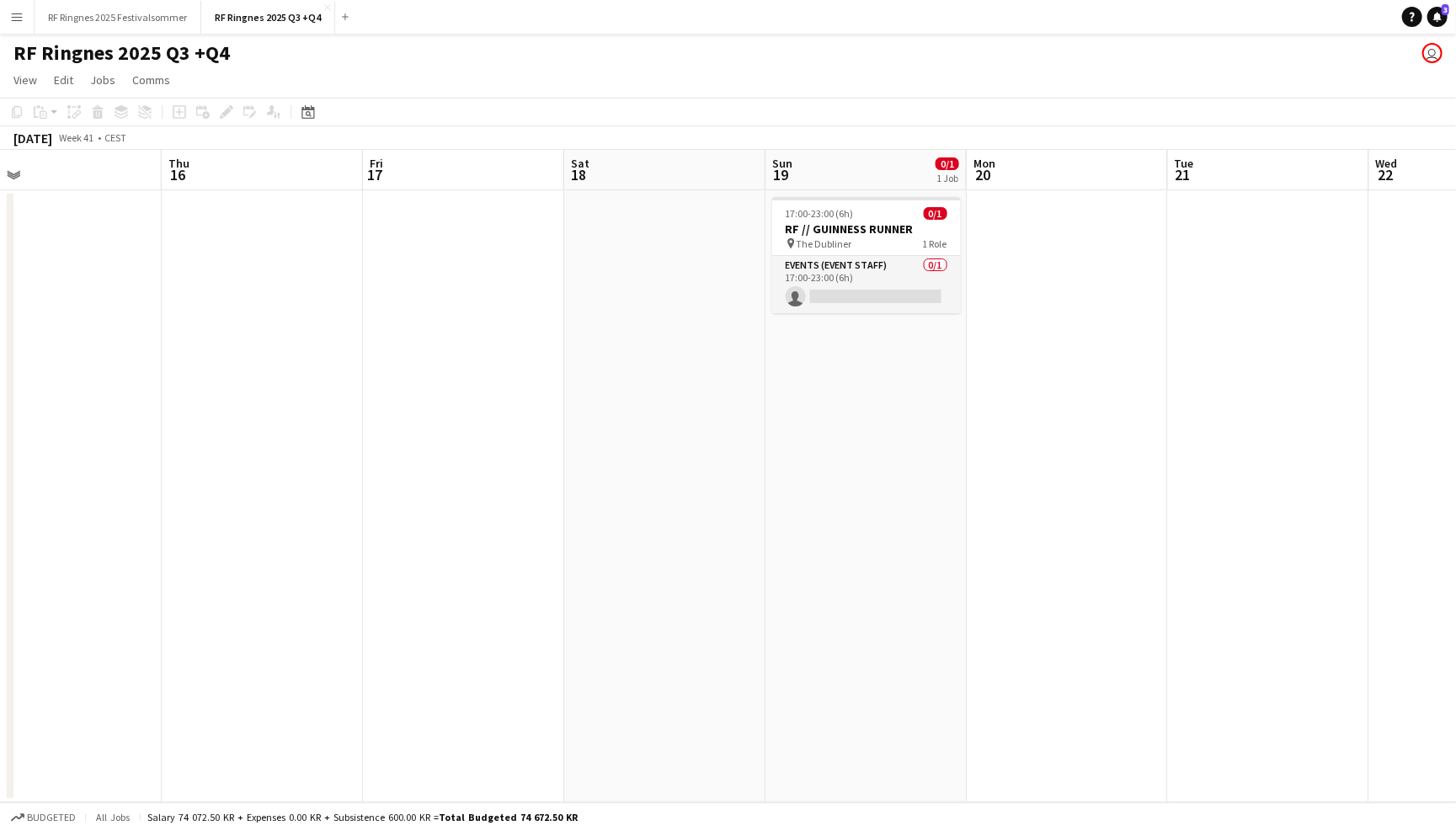
scroll to position [0, 687]
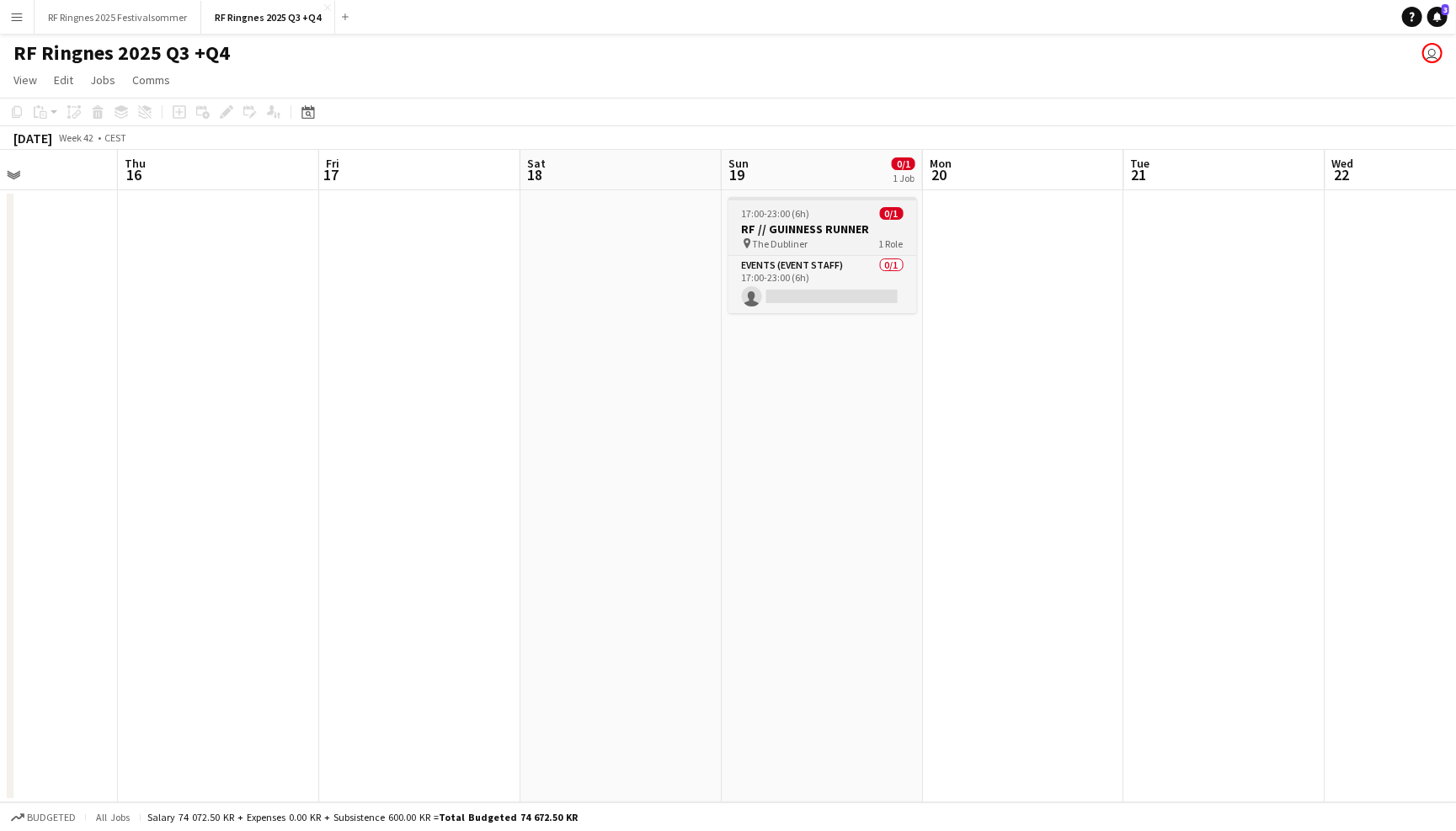
click at [832, 229] on h3 "RF // GUINNESS RUNNER" at bounding box center [823, 228] width 188 height 15
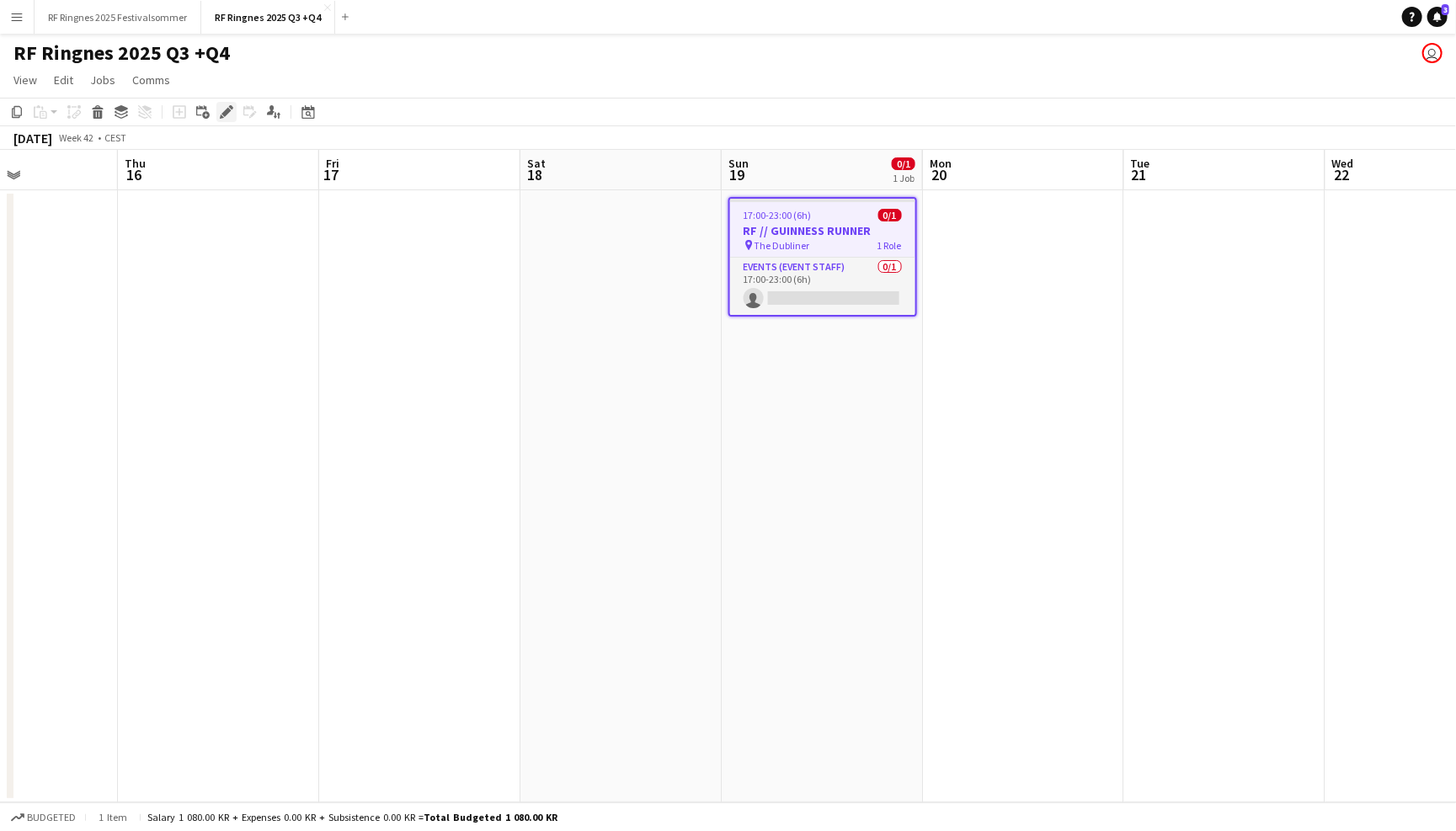
click at [227, 102] on div "Edit" at bounding box center [226, 111] width 20 height 20
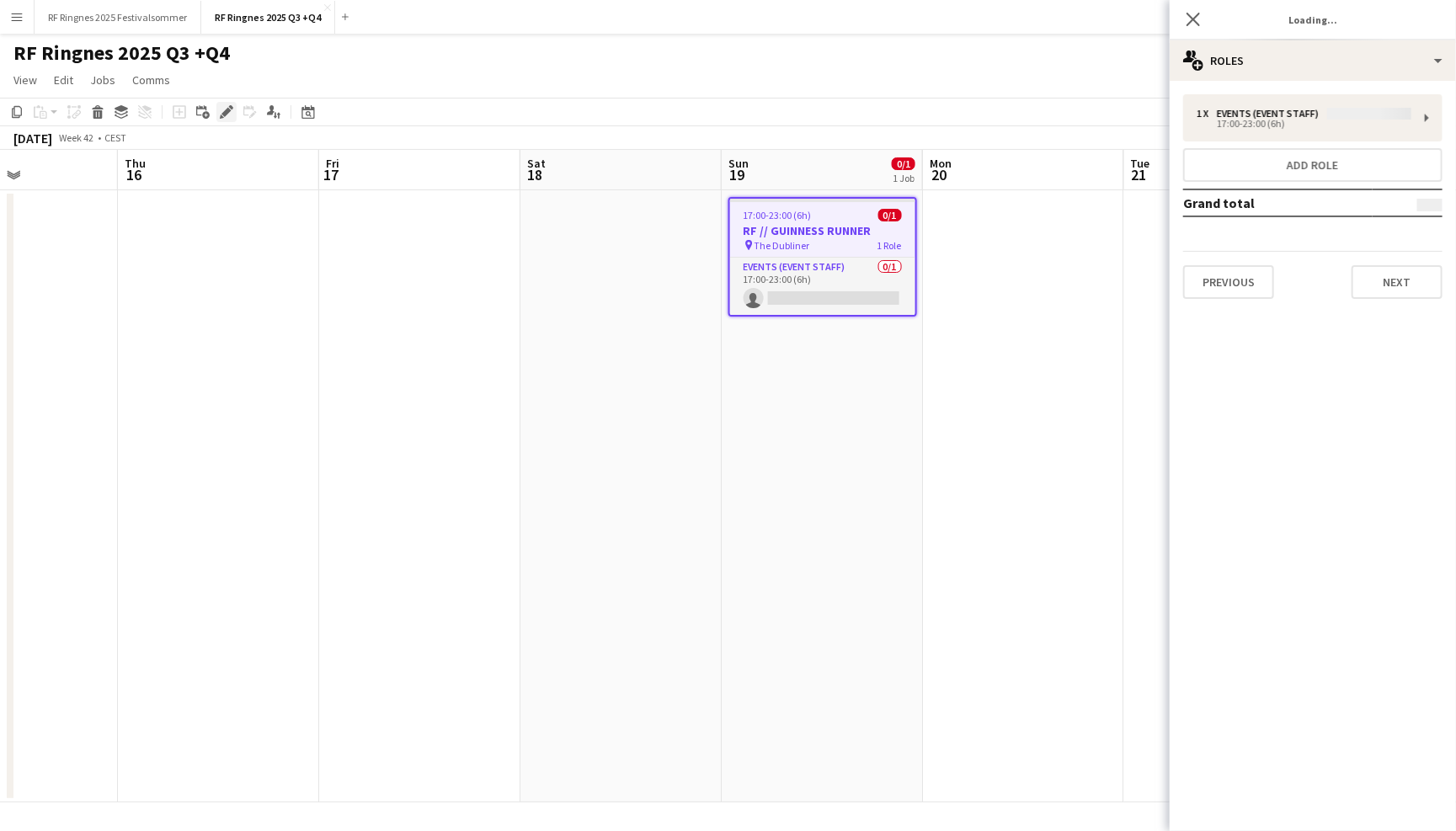
type input "*******"
click at [1259, 281] on button "Previous" at bounding box center [1229, 282] width 91 height 34
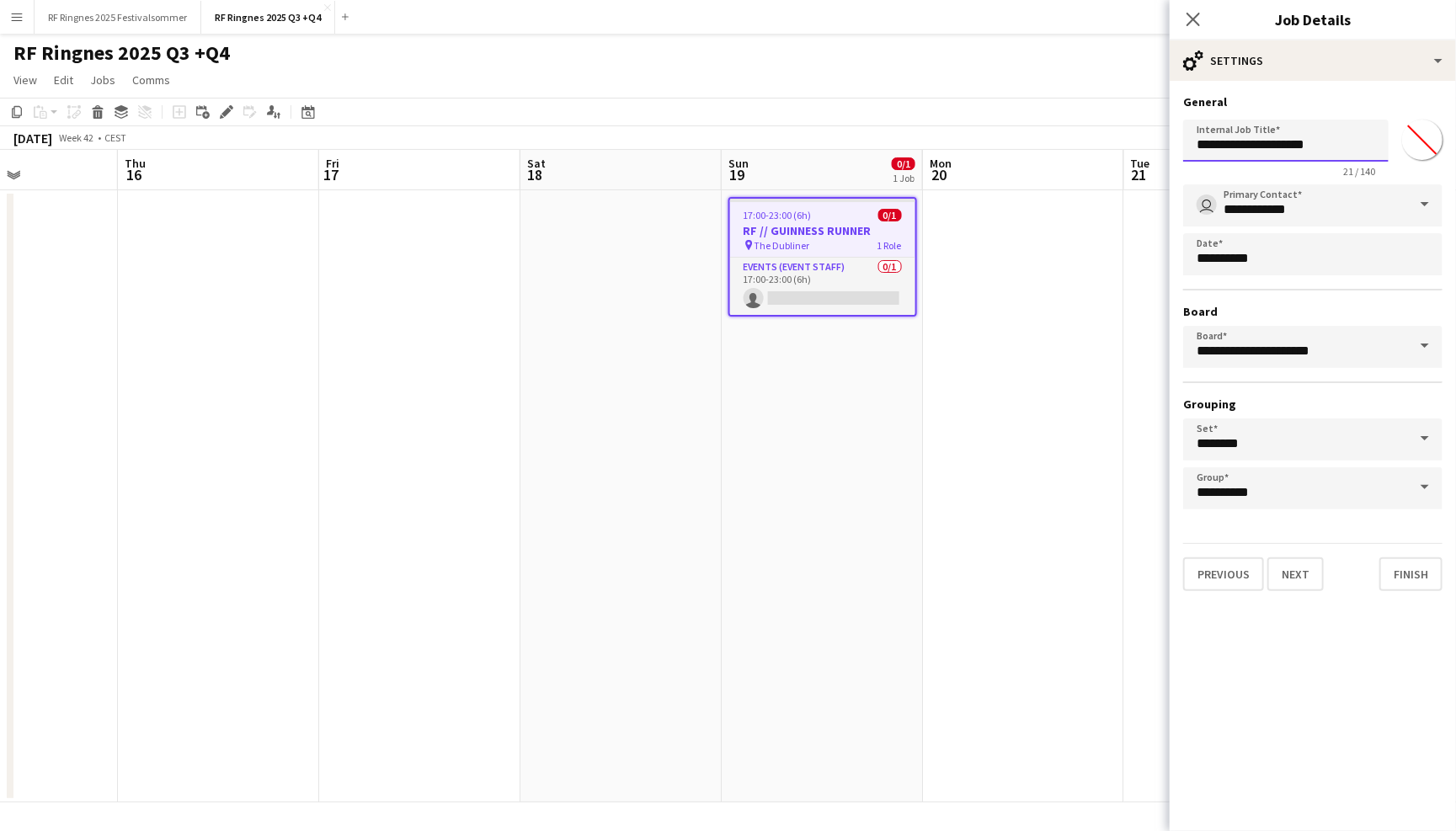
click at [1356, 149] on input "**********" at bounding box center [1286, 141] width 206 height 43
drag, startPoint x: 1211, startPoint y: 141, endPoint x: 1197, endPoint y: 141, distance: 14.0
click at [1197, 141] on input "**********" at bounding box center [1286, 141] width 206 height 43
drag, startPoint x: 1310, startPoint y: 144, endPoint x: 1367, endPoint y: 144, distance: 57.0
click at [1367, 144] on input "**********" at bounding box center [1286, 141] width 206 height 43
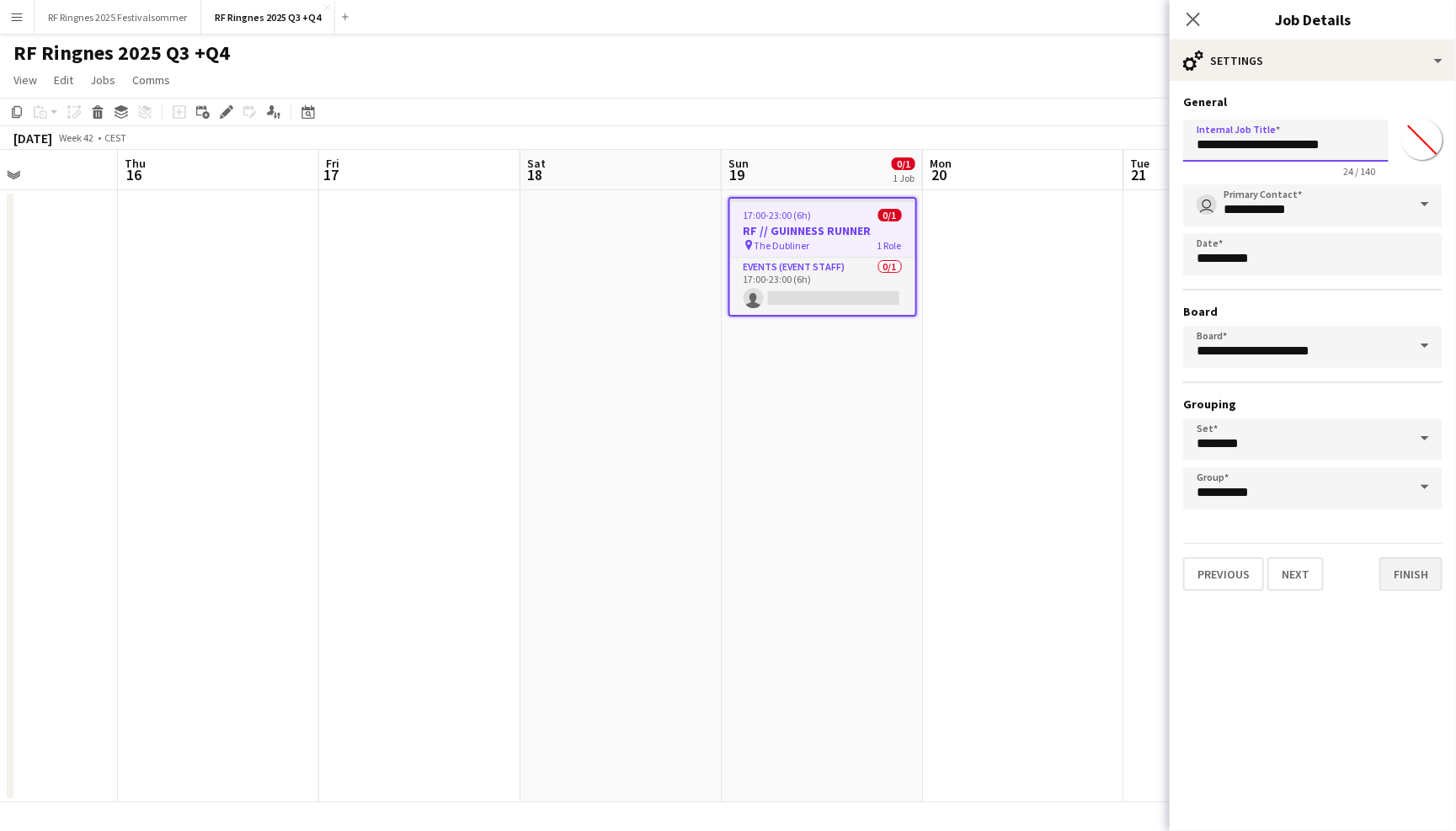
type input "**********"
click at [1410, 563] on button "Finish" at bounding box center [1411, 573] width 63 height 34
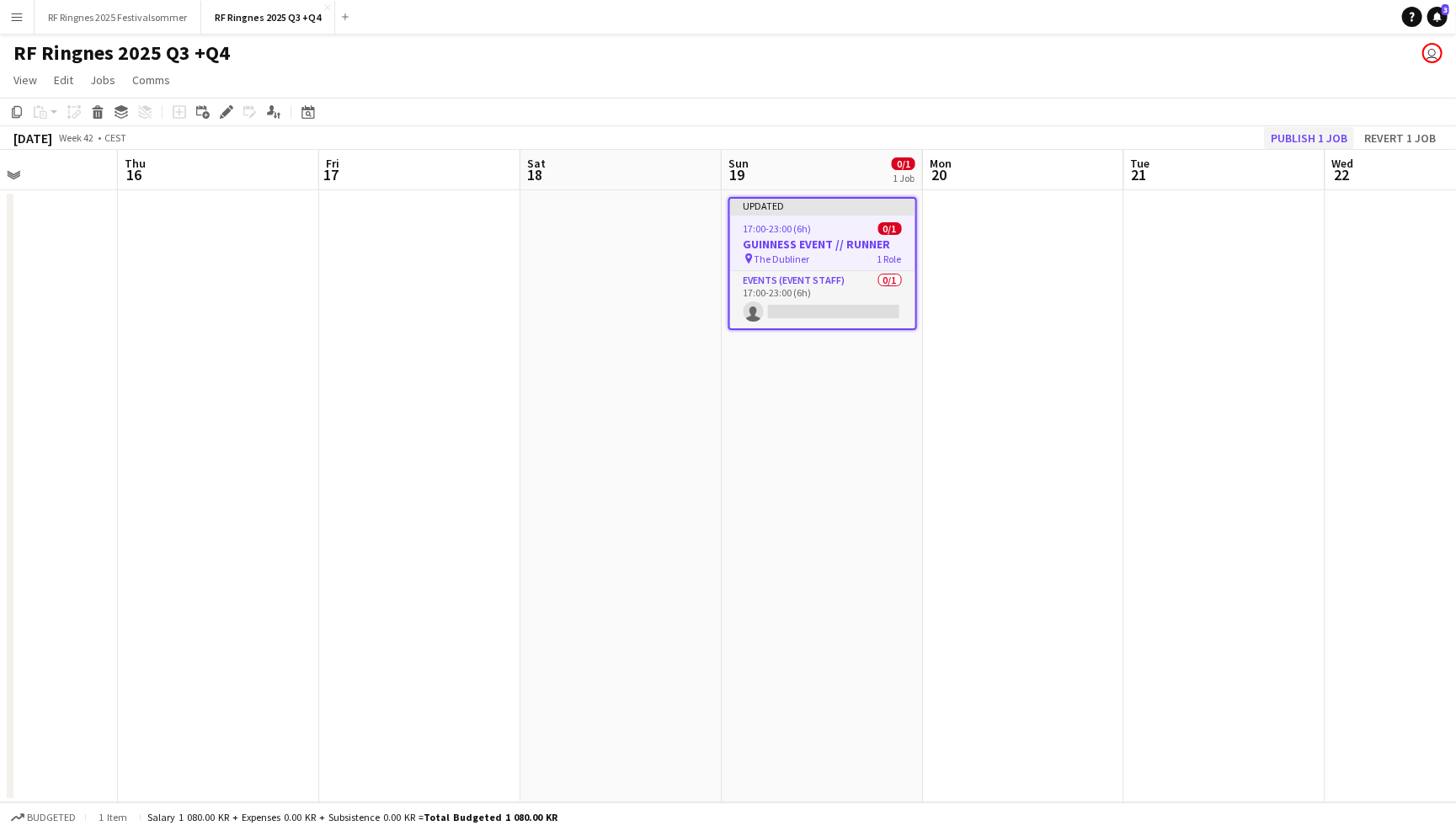
click at [1350, 136] on button "Publish 1 job" at bounding box center [1309, 138] width 90 height 22
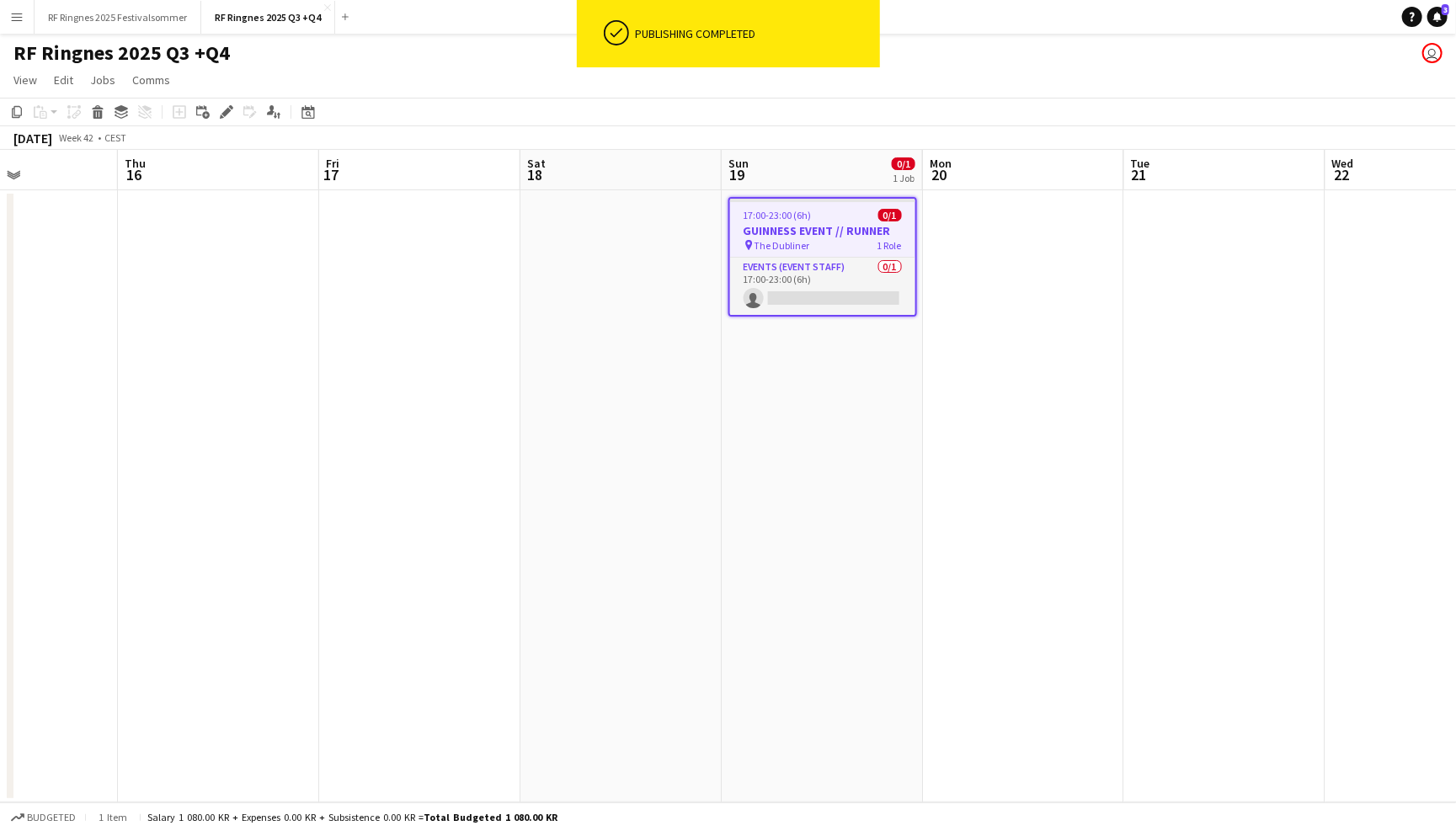
click at [1223, 73] on app-page-menu "View Day view expanded Day view collapsed Month view Date picker Jump to today …" at bounding box center [728, 82] width 1456 height 32
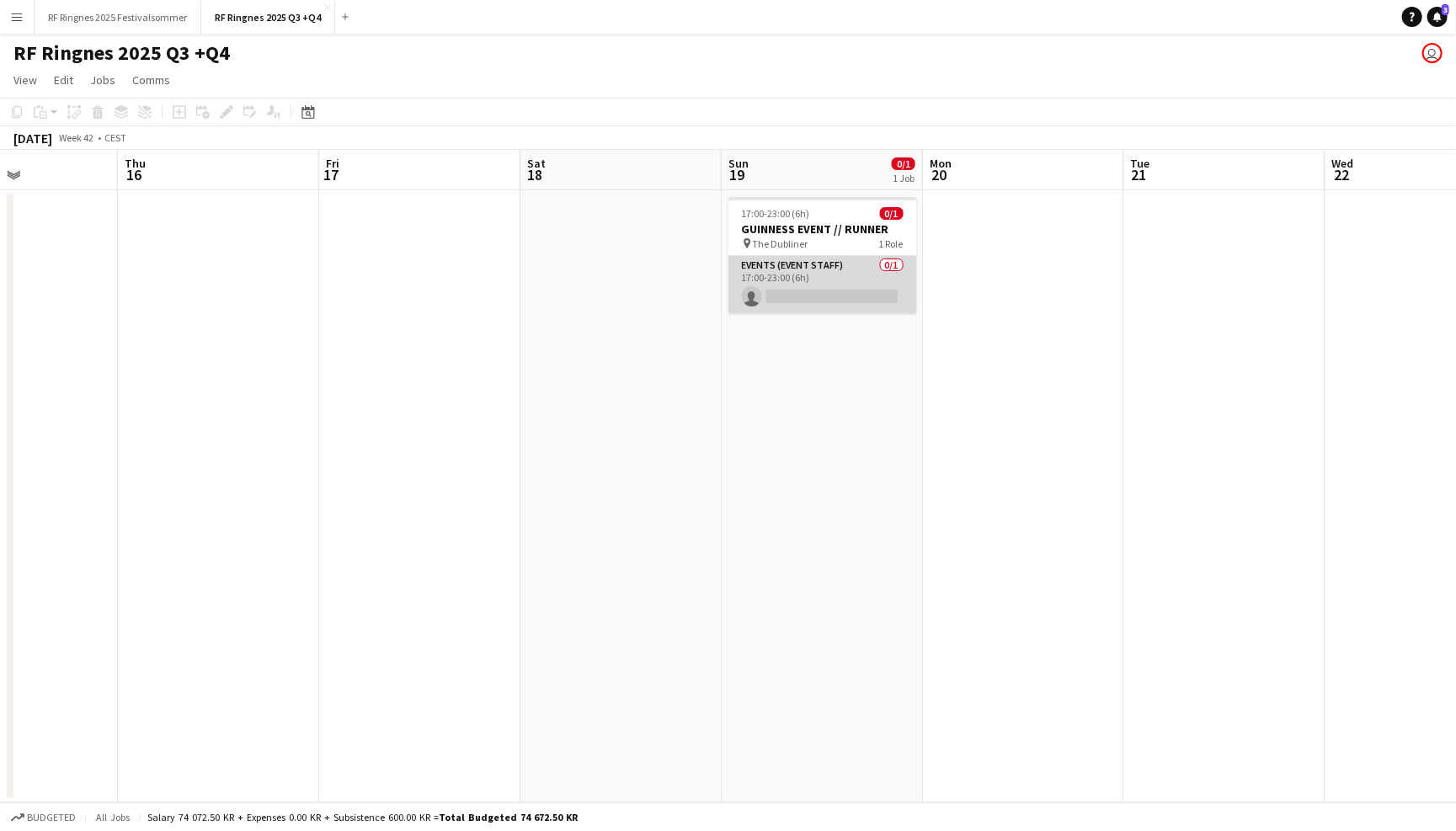
click at [820, 273] on app-card-role "Events (Event Staff) 0/1 17:00-23:00 (6h) single-neutral-actions" at bounding box center [823, 285] width 188 height 57
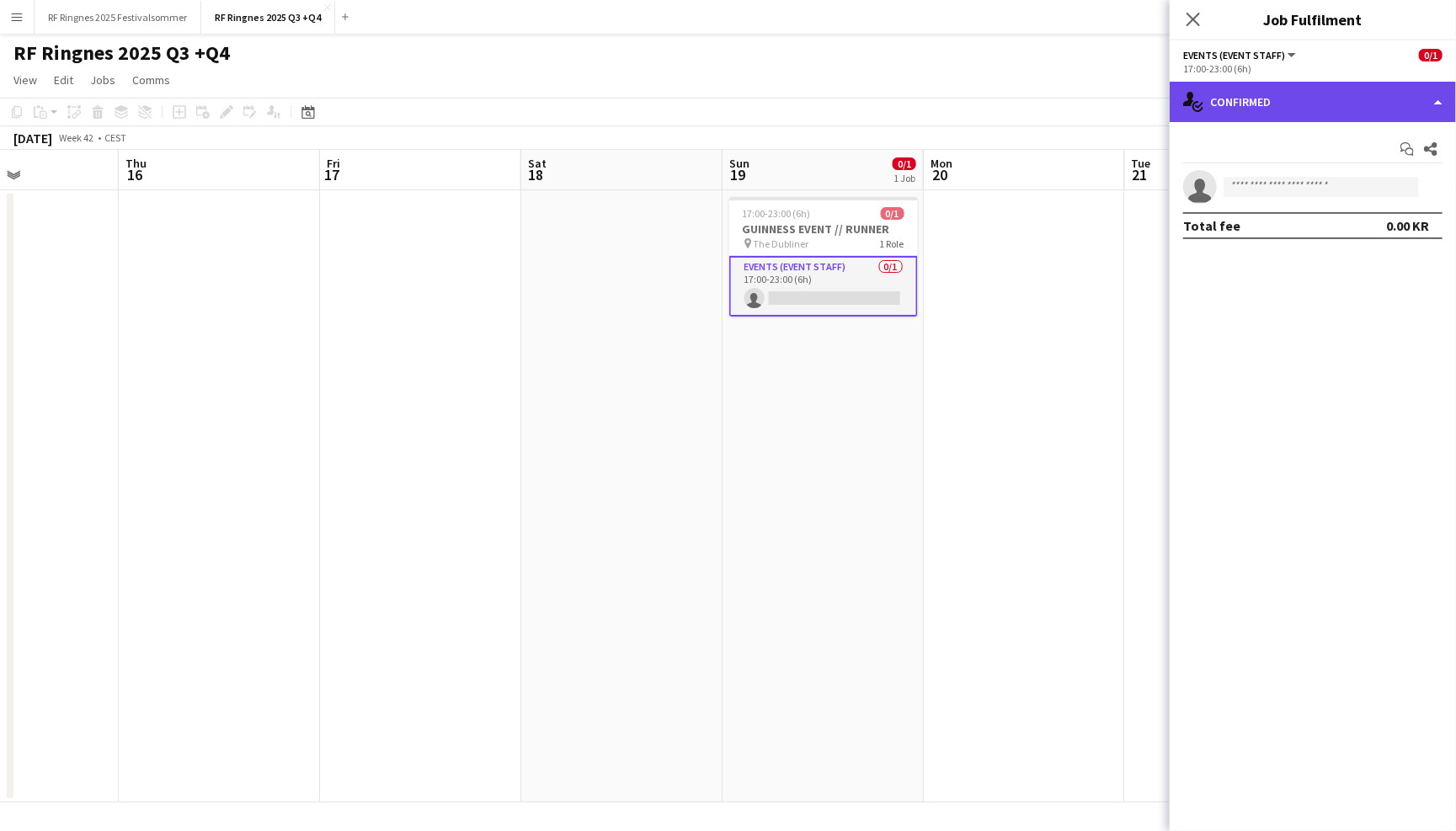
click at [1312, 94] on div "single-neutral-actions-check-2 Confirmed" at bounding box center [1313, 101] width 286 height 41
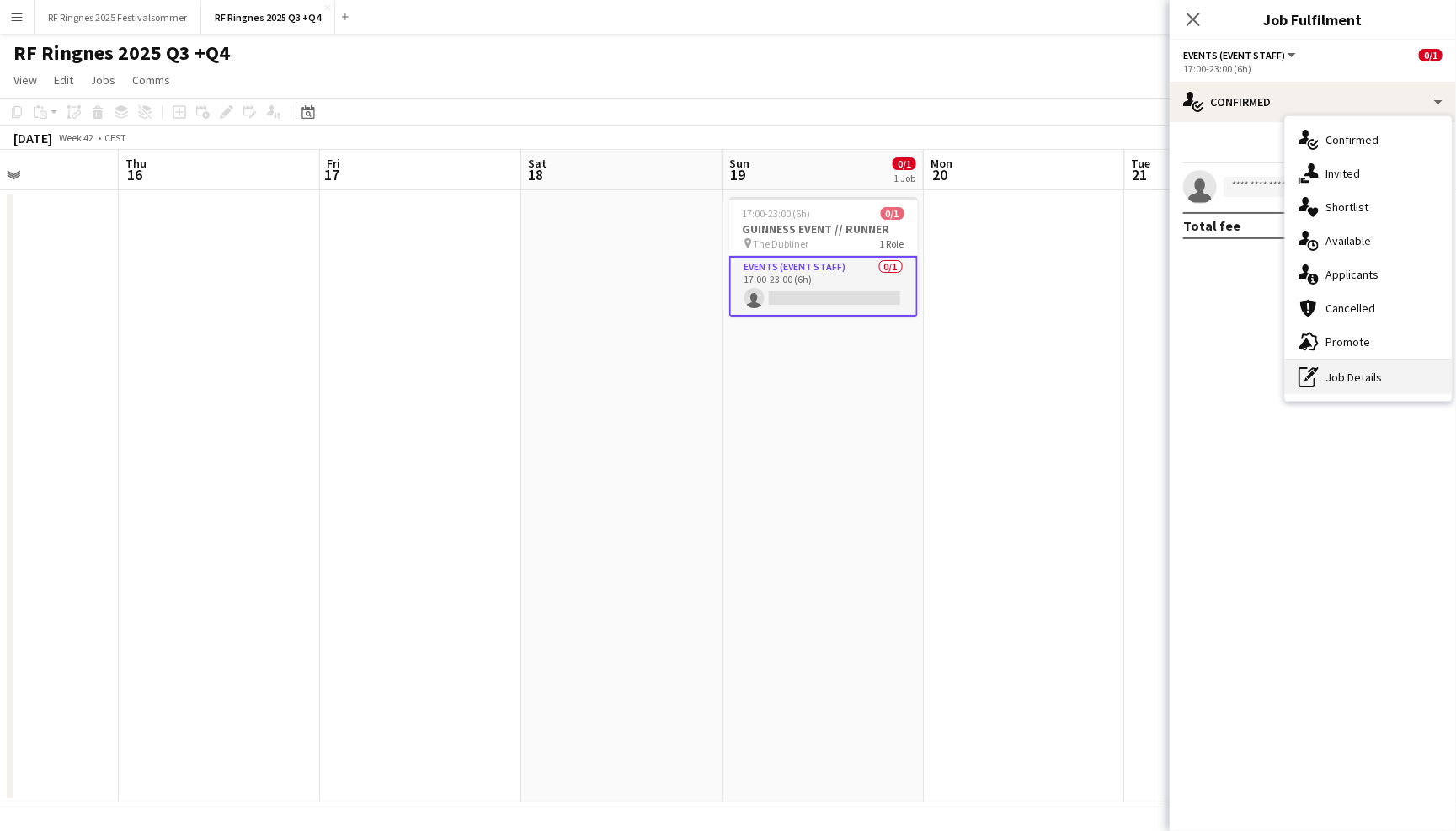
click at [1379, 376] on div "pen-write Job Details" at bounding box center [1368, 376] width 167 height 34
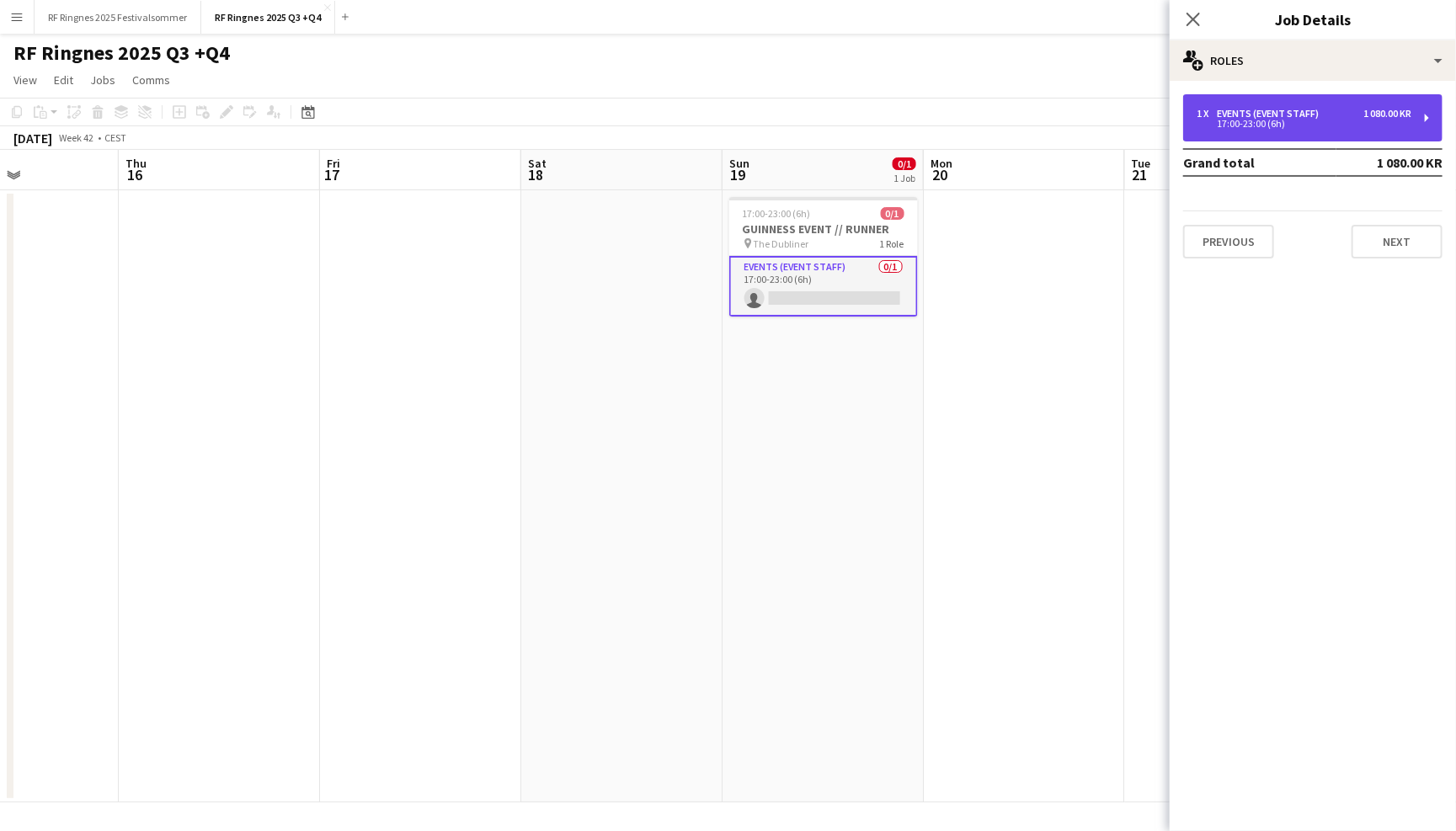
click at [1275, 108] on div "Events (Event Staff)" at bounding box center [1270, 114] width 108 height 12
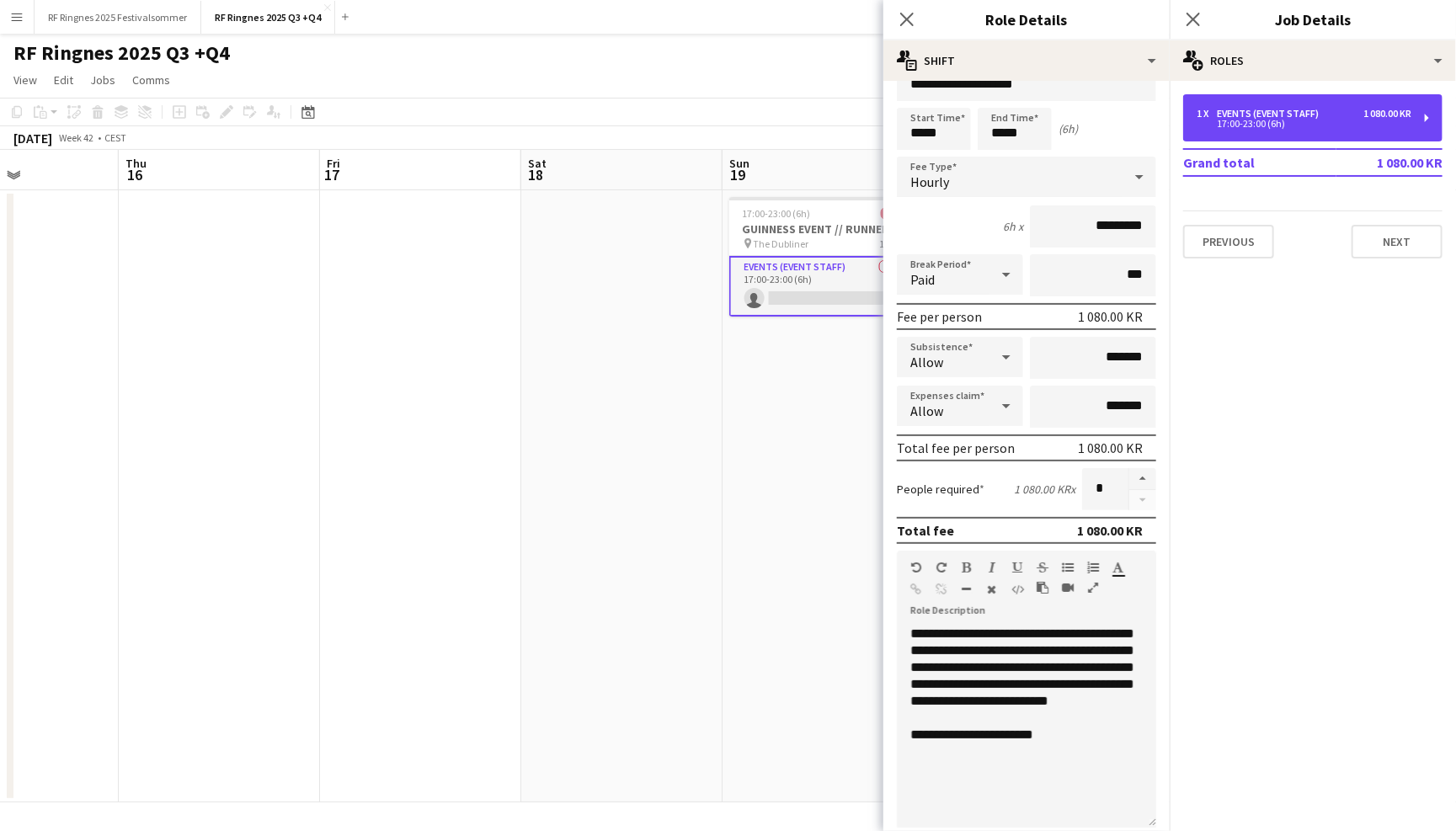
scroll to position [48, 0]
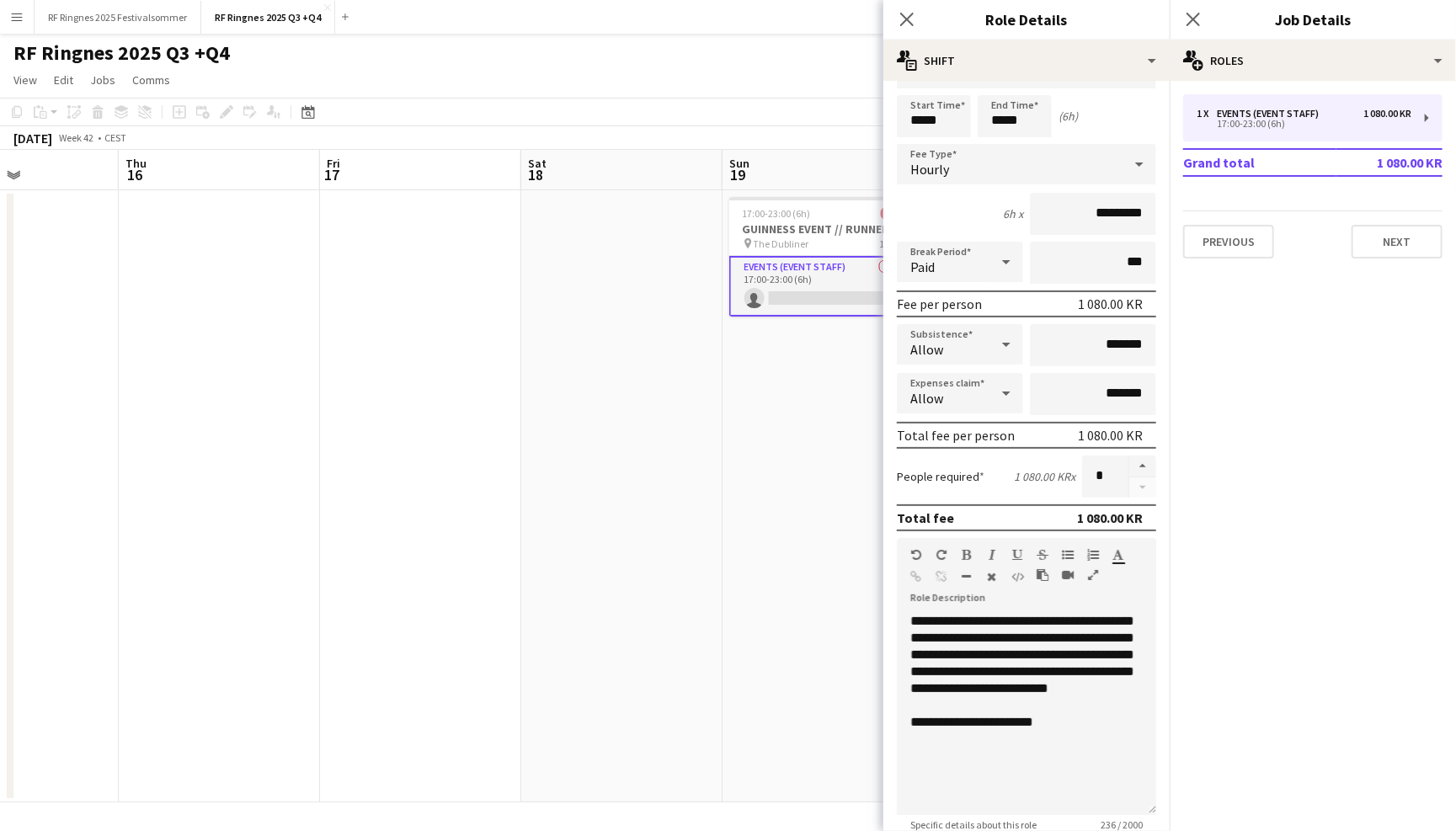
click at [807, 605] on app-date-cell "17:00-23:00 (6h) 0/1 GUINNESS EVENT // RUNNER pin The Dubliner 1 Role Events (E…" at bounding box center [823, 496] width 201 height 612
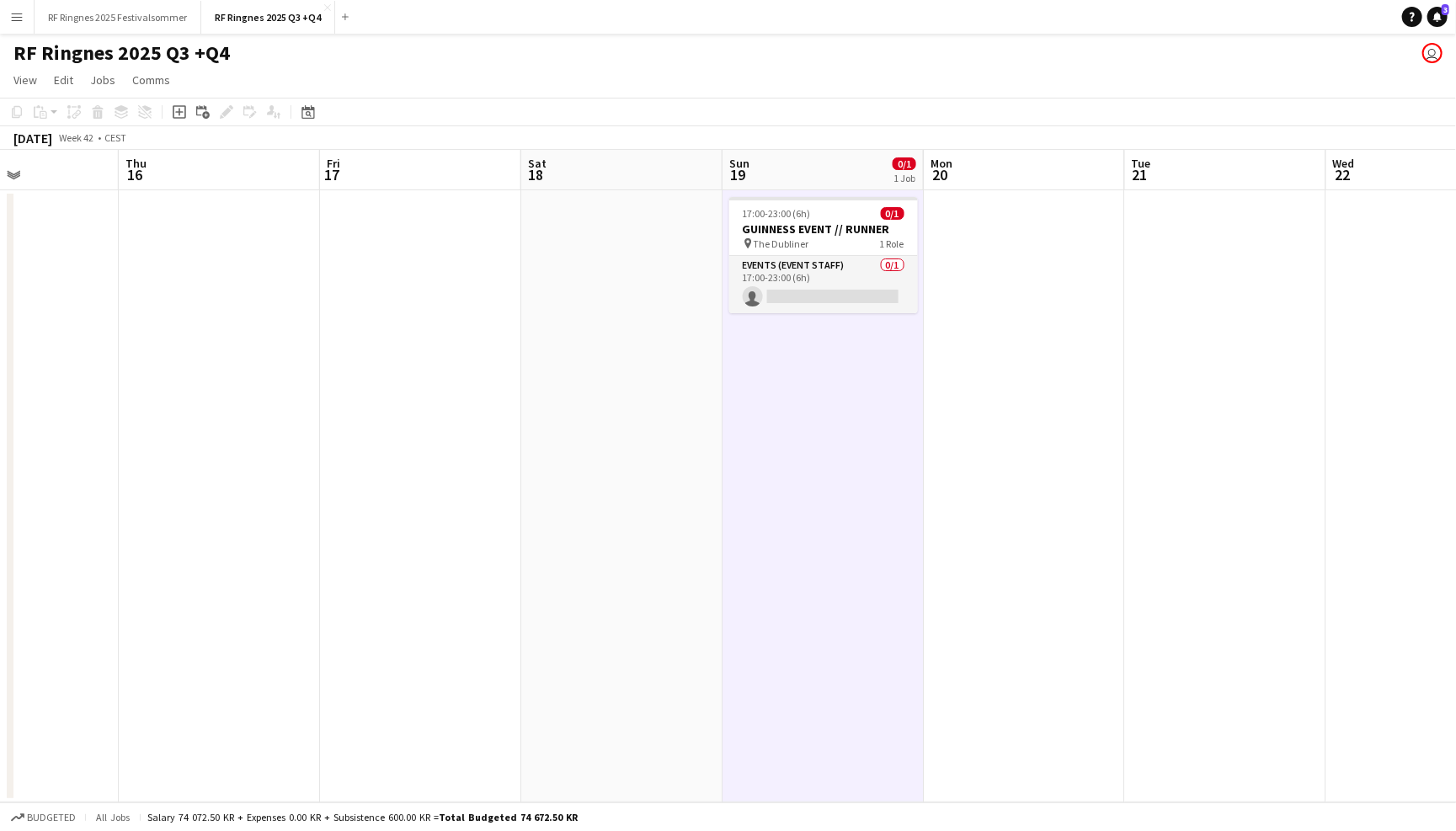
click at [978, 435] on app-date-cell at bounding box center [1025, 496] width 201 height 612
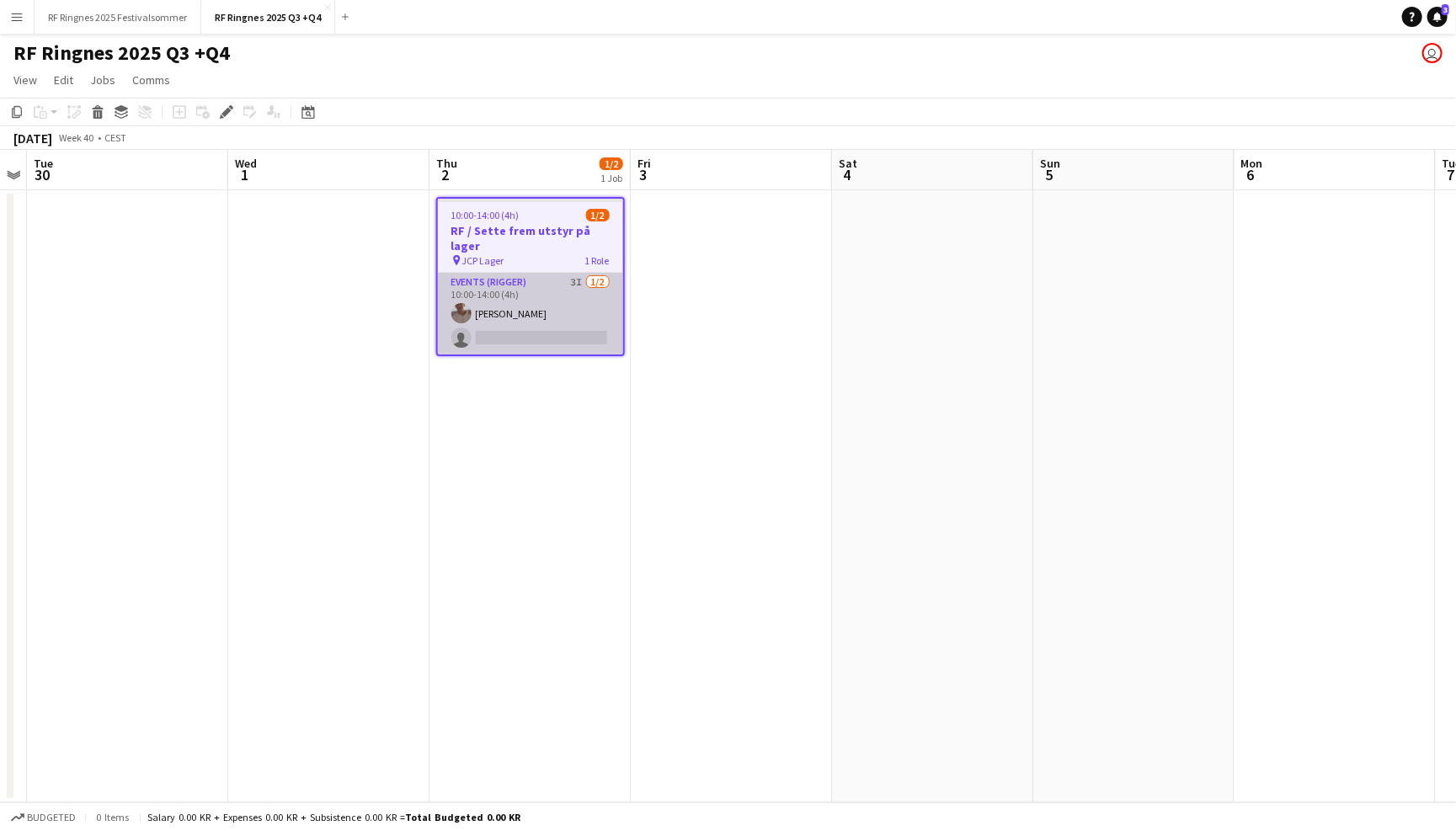
click at [514, 272] on app-card-role "Events (Rigger) 3I 1/2 10:00-14:00 (4h) Charlie Thomassen single-neutral-actions" at bounding box center [531, 313] width 186 height 82
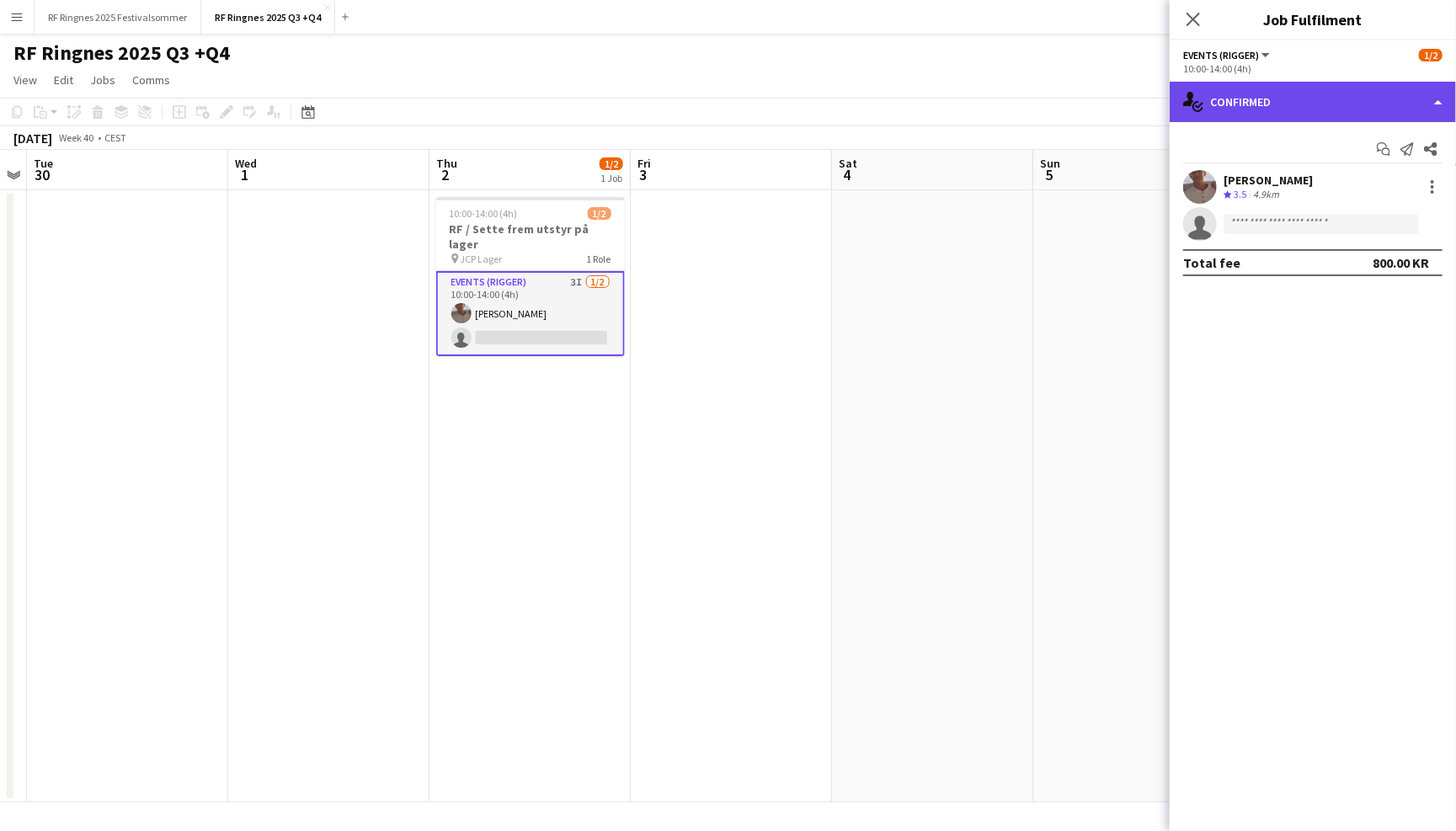
click at [1265, 119] on div "single-neutral-actions-check-2 Confirmed" at bounding box center [1313, 101] width 286 height 41
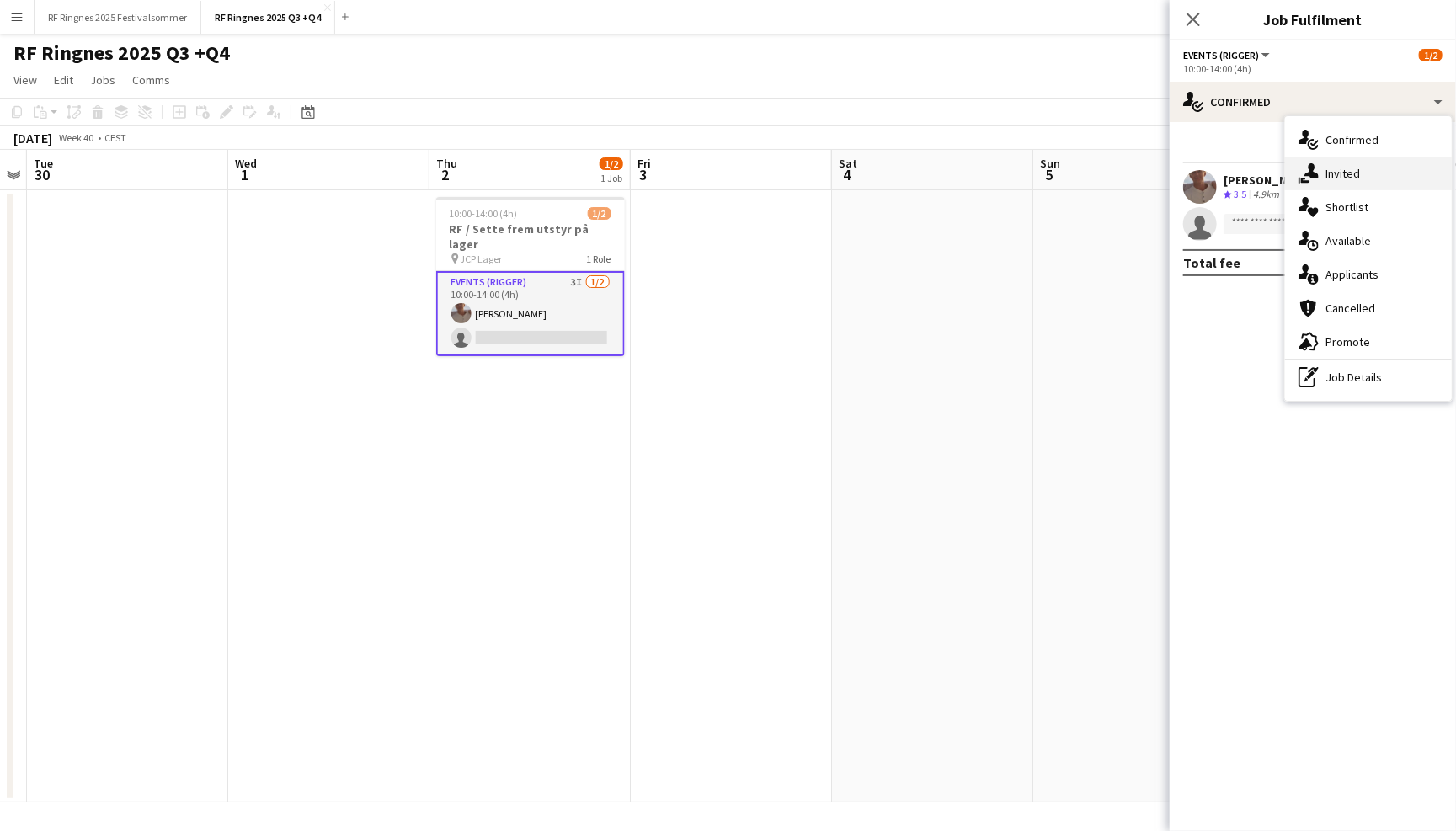
click at [1335, 179] on span "Invited" at bounding box center [1343, 173] width 35 height 15
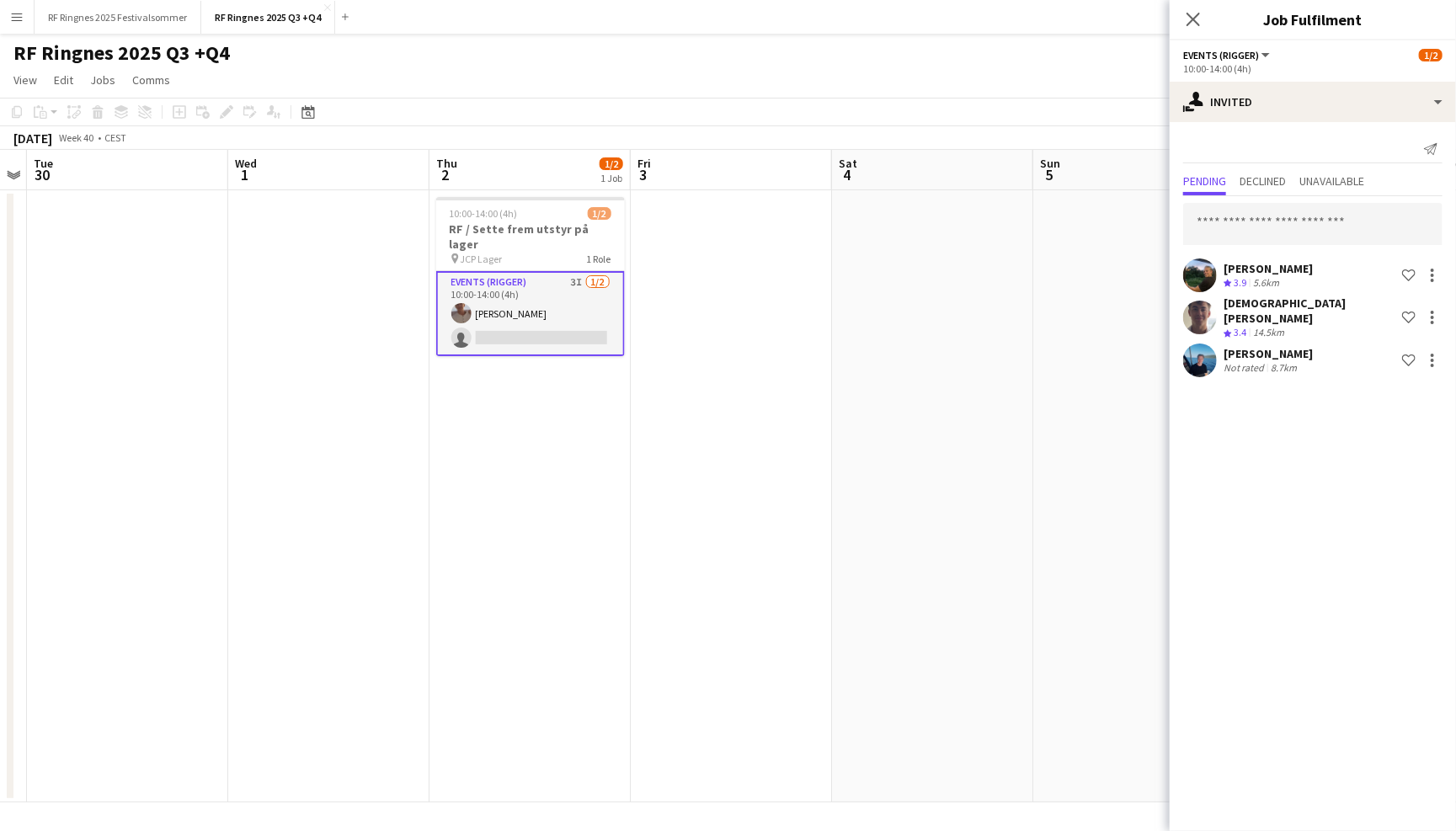
click at [1295, 178] on div "Pending Declined Unavailable" at bounding box center [1313, 183] width 259 height 26
click at [1284, 179] on span "Declined" at bounding box center [1263, 181] width 46 height 12
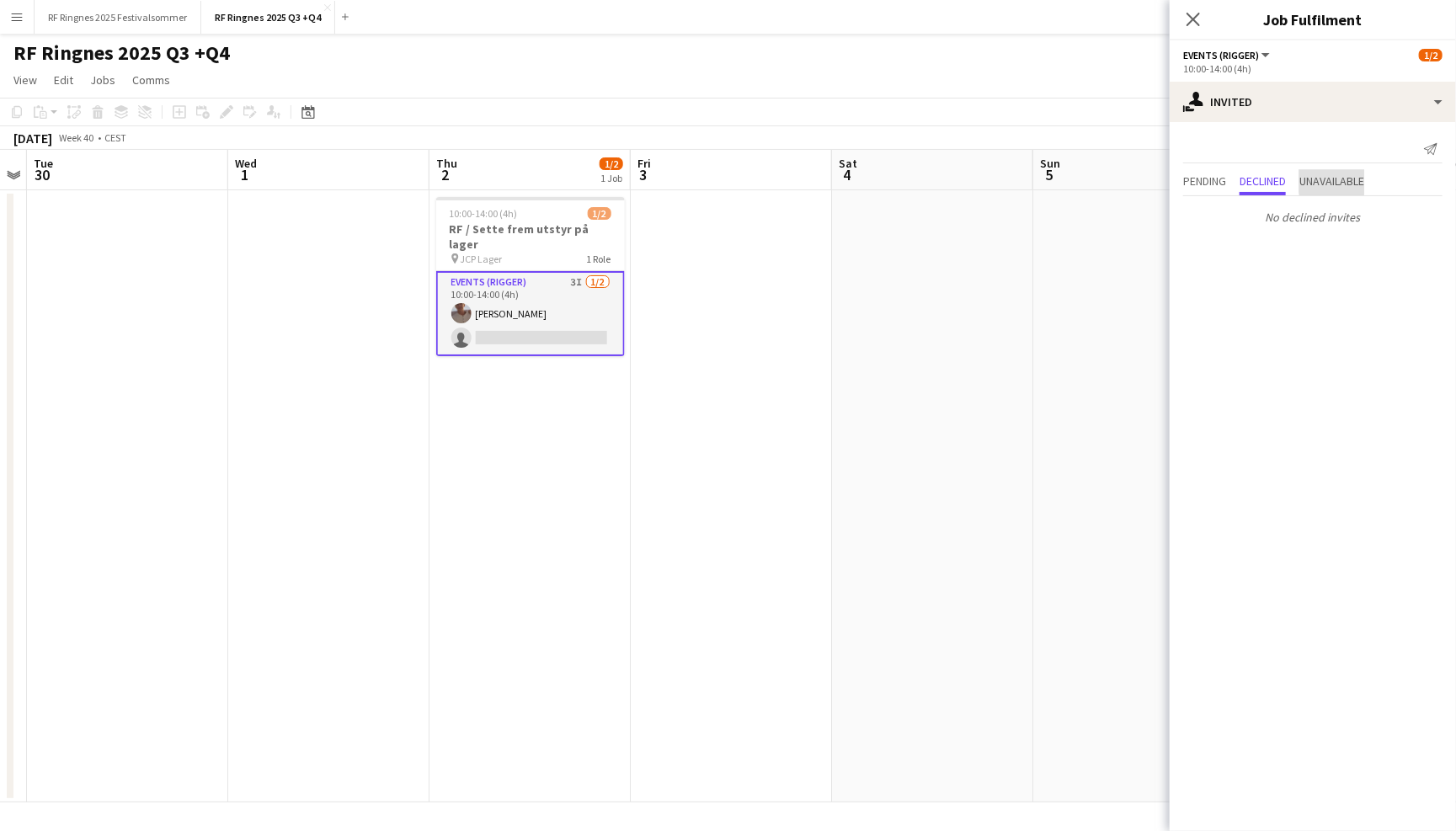
click at [1354, 179] on span "Unavailable" at bounding box center [1332, 181] width 65 height 12
click at [1197, 26] on icon "Close pop-in" at bounding box center [1193, 19] width 16 height 16
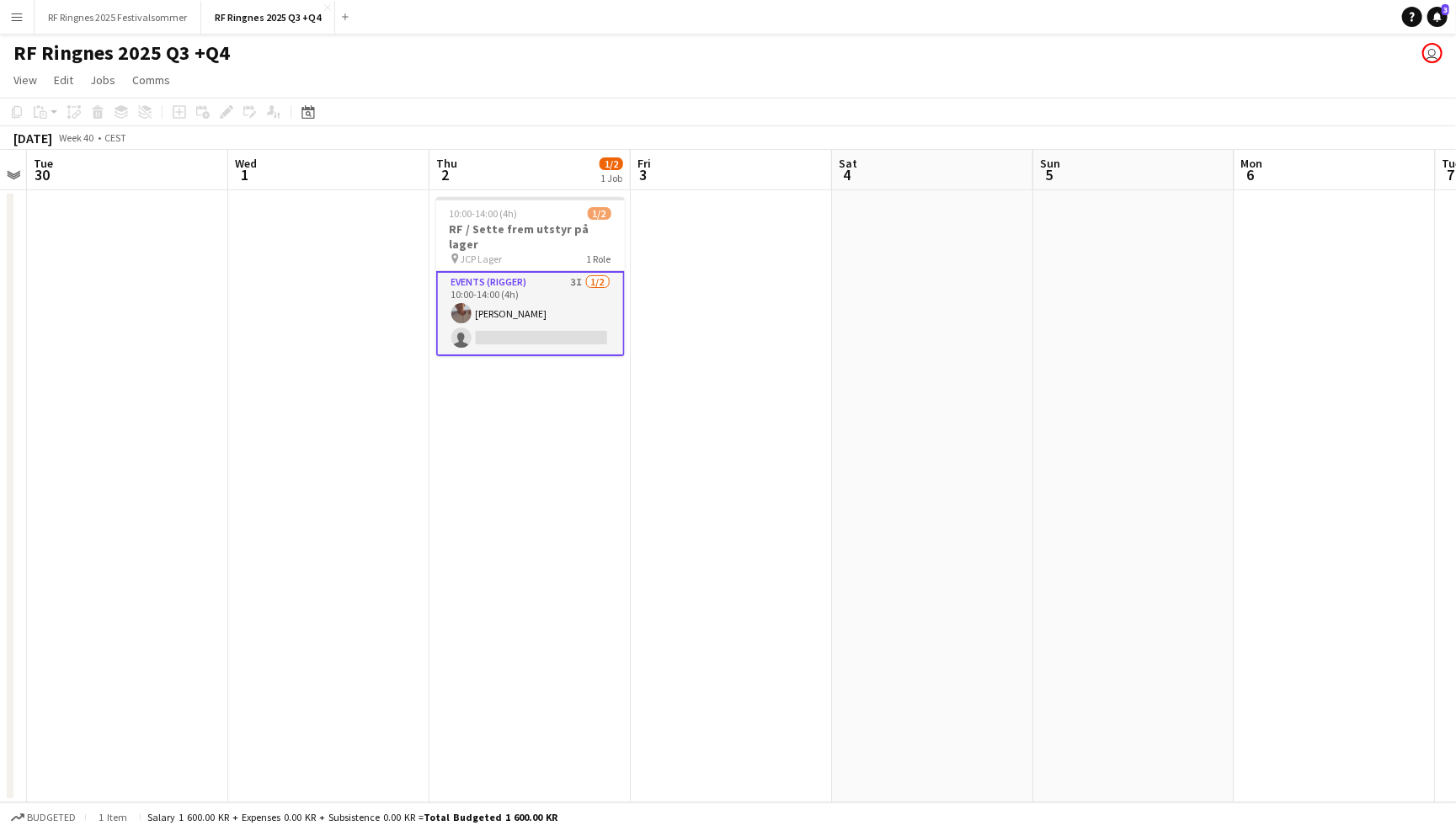
click at [1147, 53] on div "RF Ringnes 2025 Q3 +Q4 user" at bounding box center [728, 49] width 1456 height 32
click at [10, 20] on app-icon "Menu" at bounding box center [17, 17] width 14 height 14
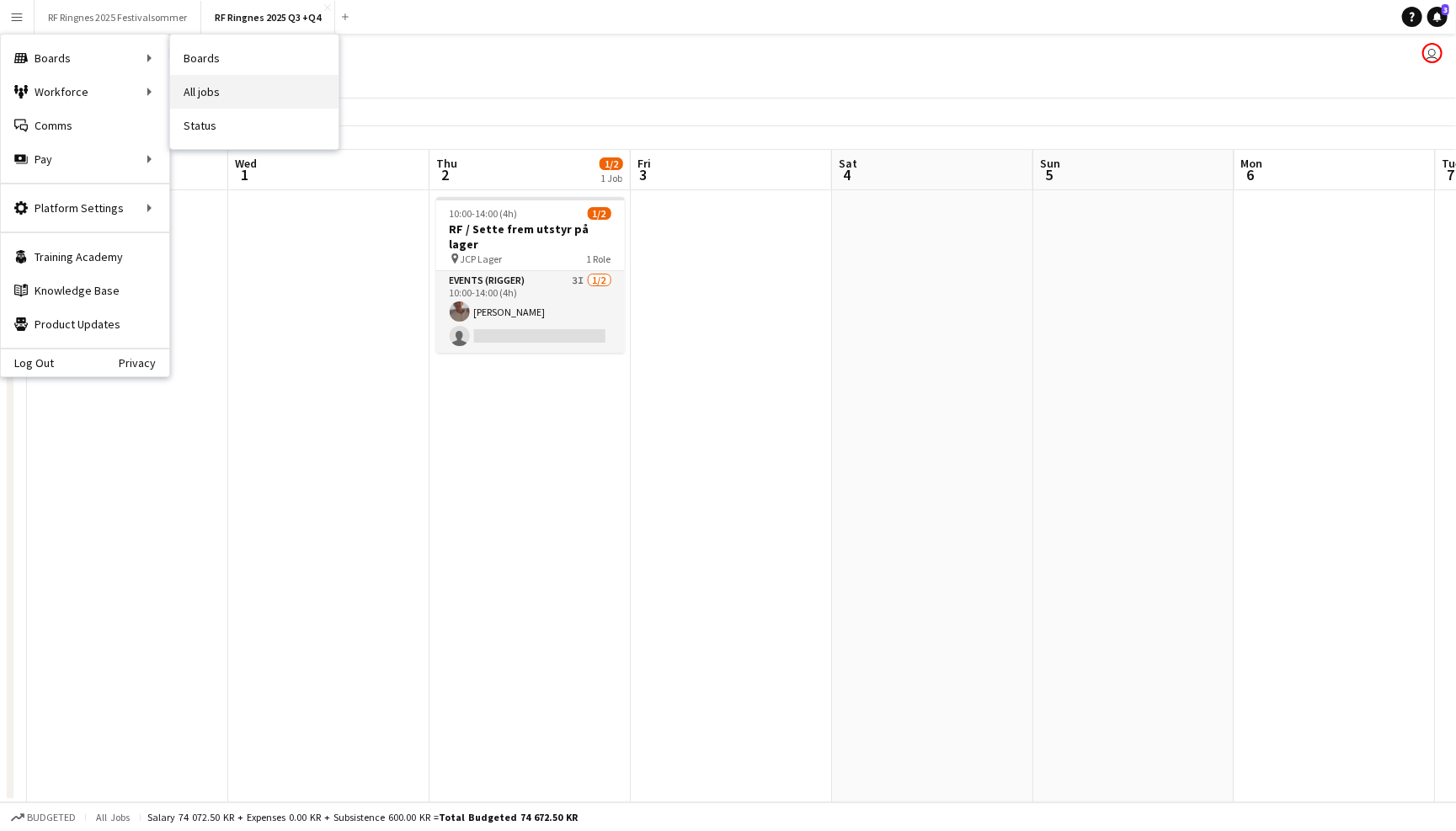
click at [200, 86] on link "All jobs" at bounding box center [254, 91] width 168 height 34
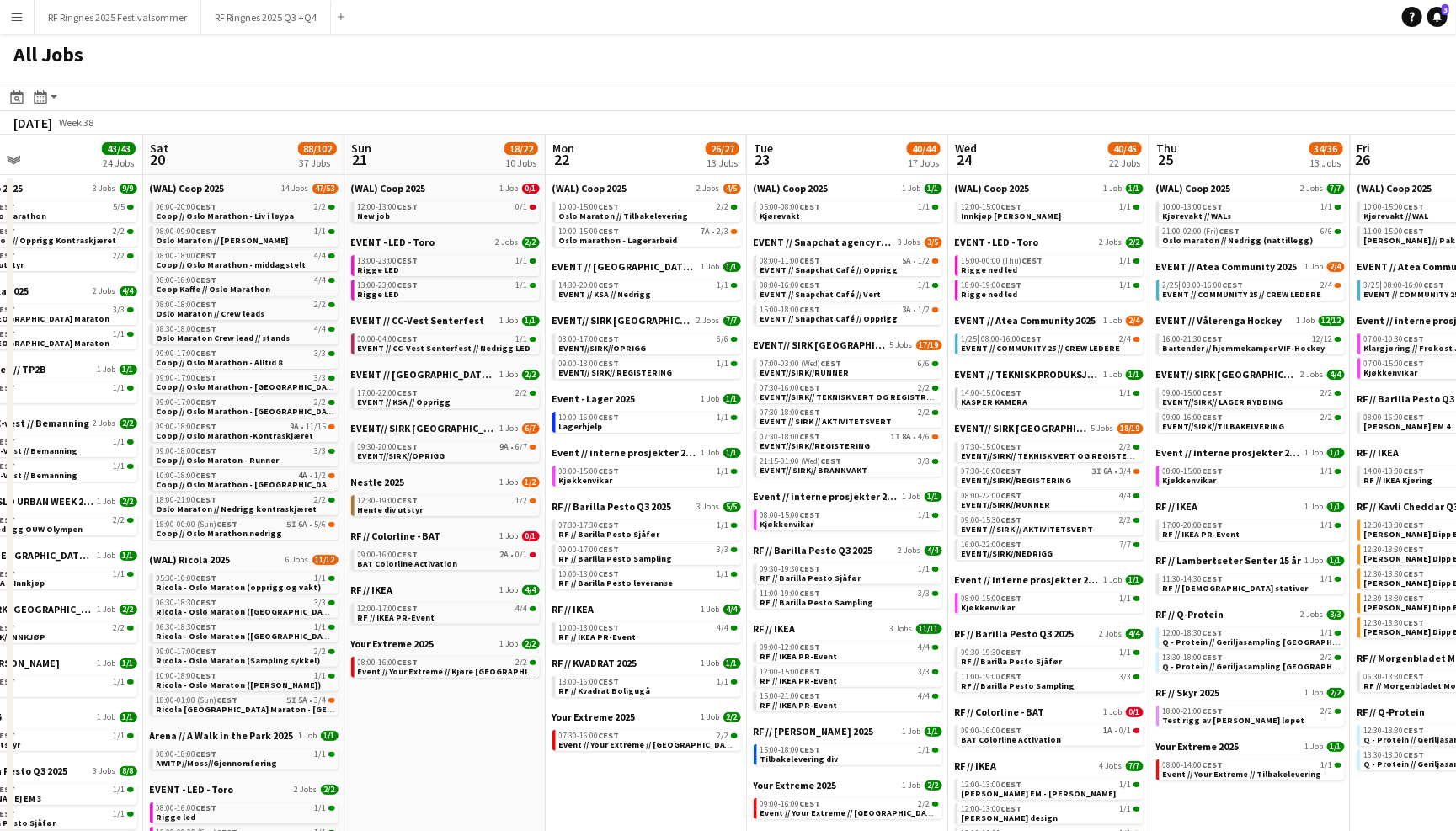
scroll to position [10, 0]
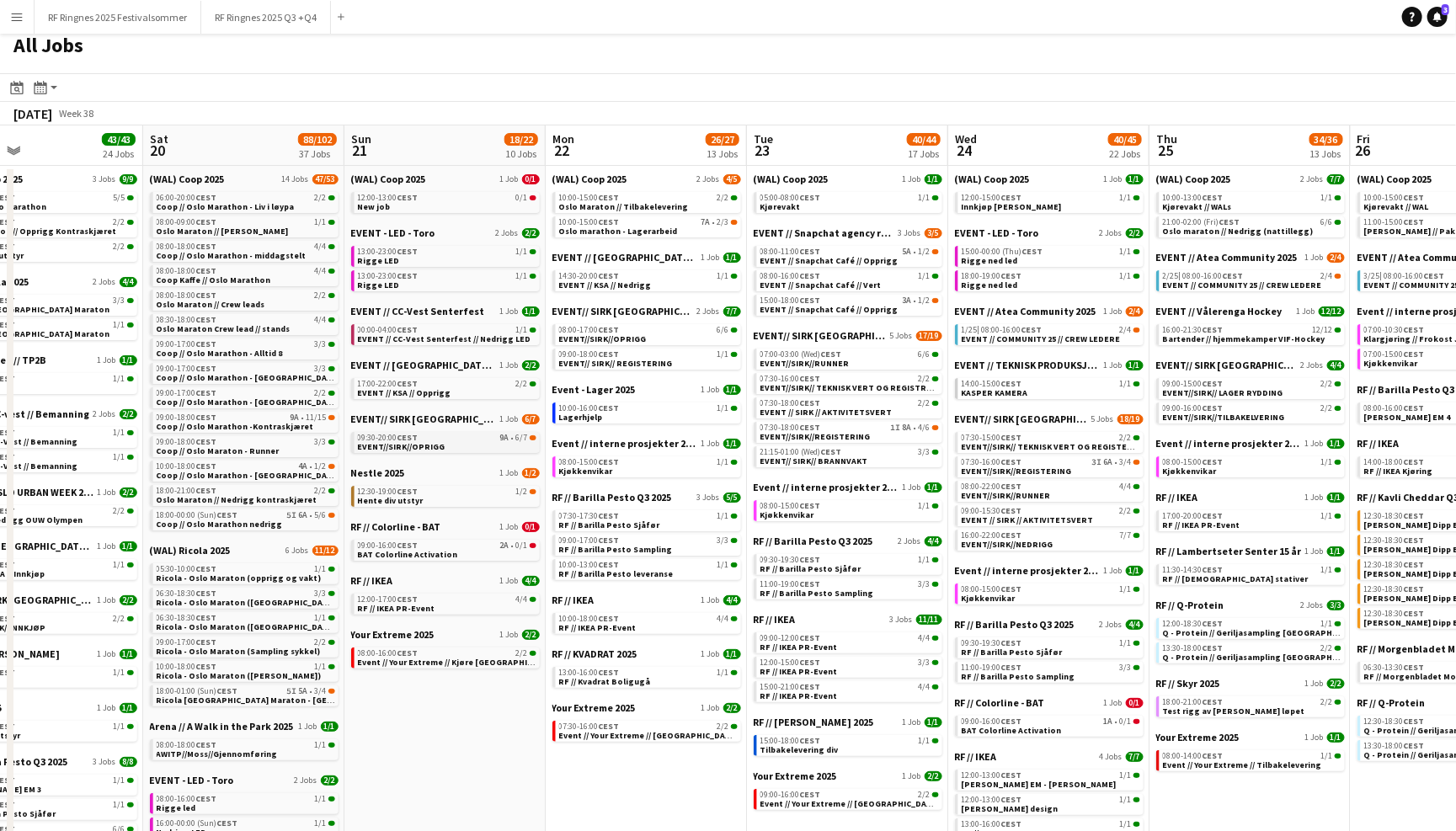
click at [445, 434] on div "09:30-20:00 CEST 9A • 6/7" at bounding box center [447, 438] width 179 height 9
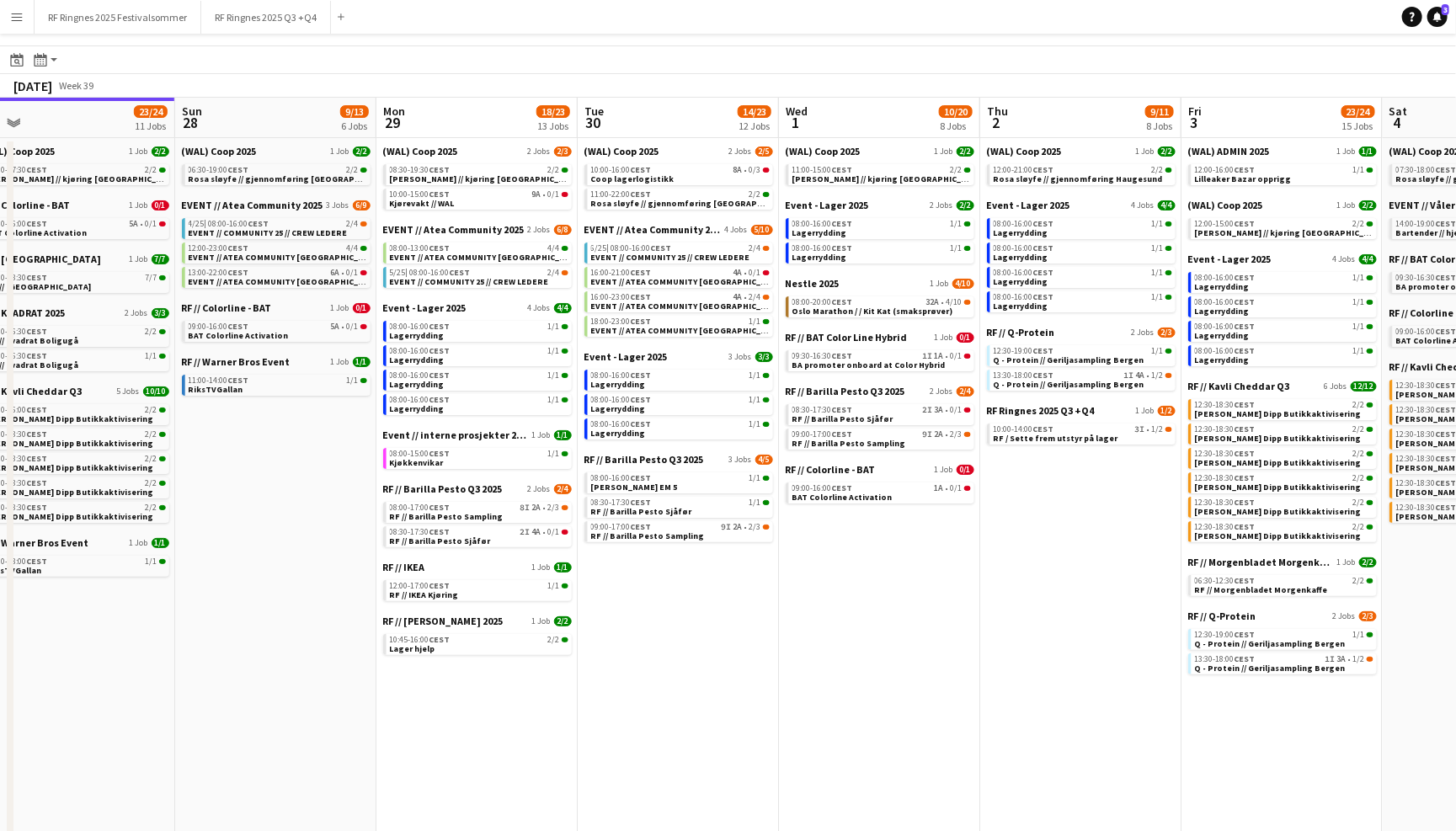
scroll to position [0, 448]
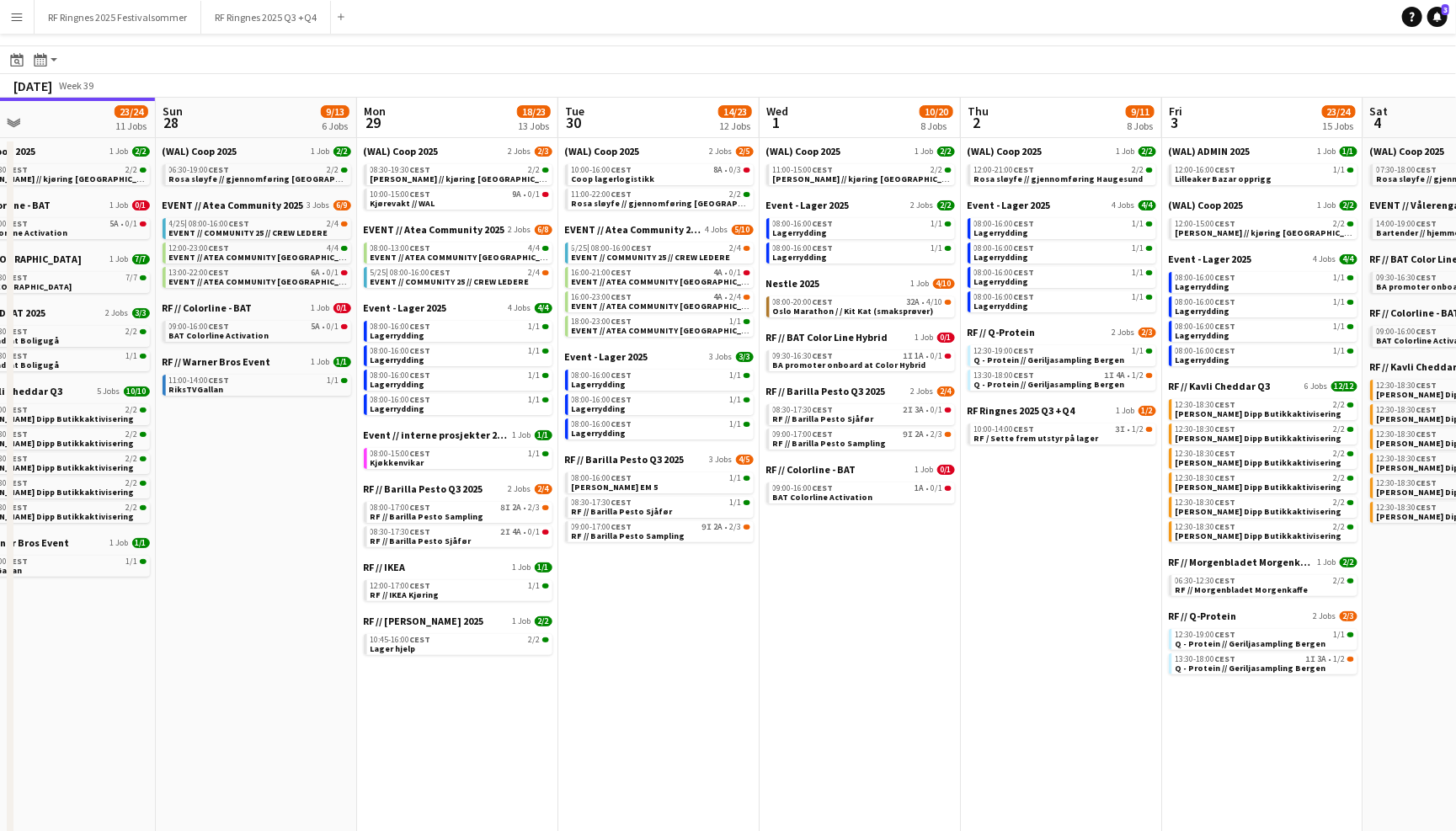
click at [1105, 534] on app-date-cell "(WAL) Coop 2025 1 Job 2/2 12:00-21:00 CEST 2/2 Rosa sløyfe // gjennomføring Hau…" at bounding box center [1061, 773] width 201 height 1271
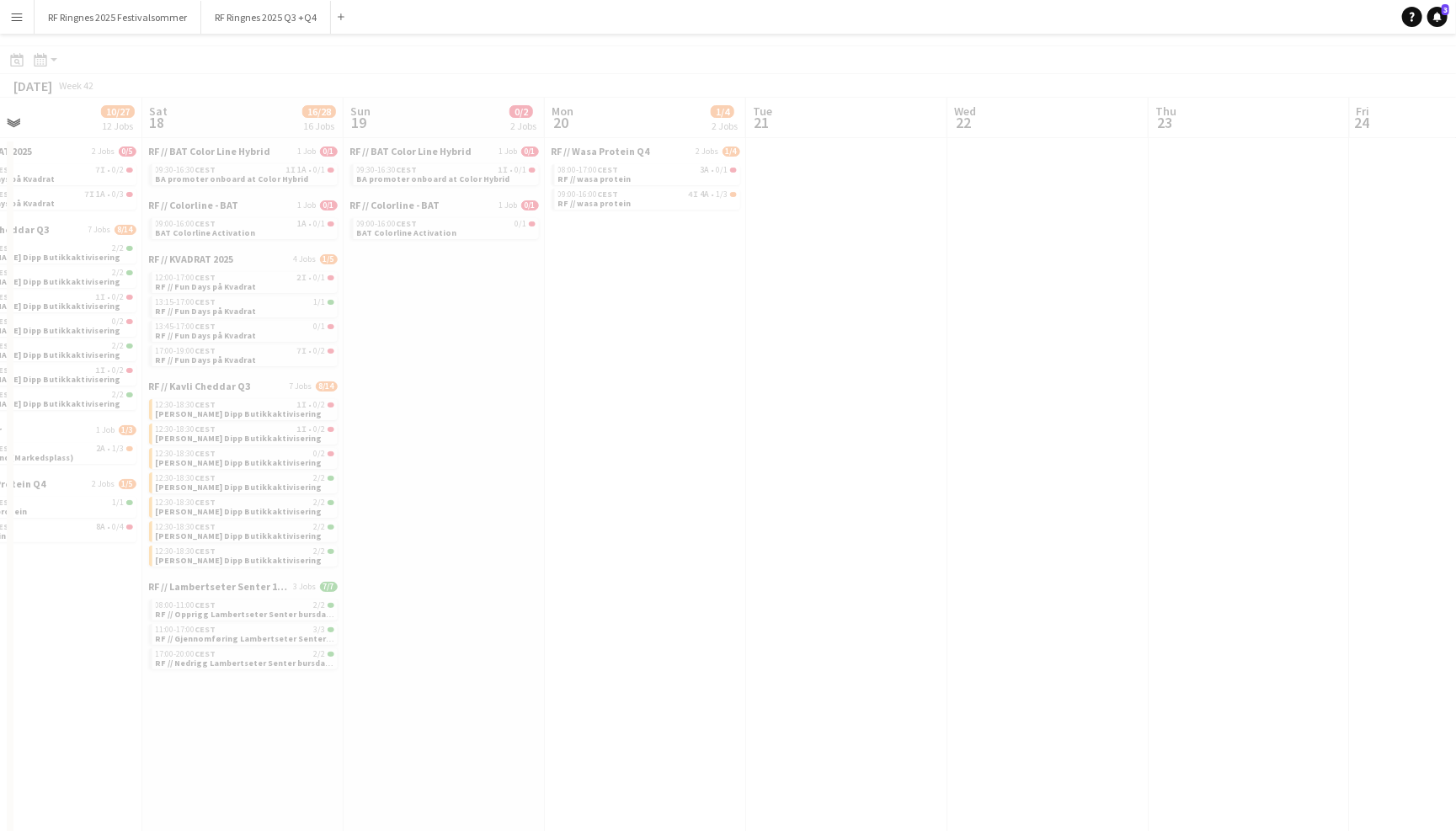
scroll to position [0, 462]
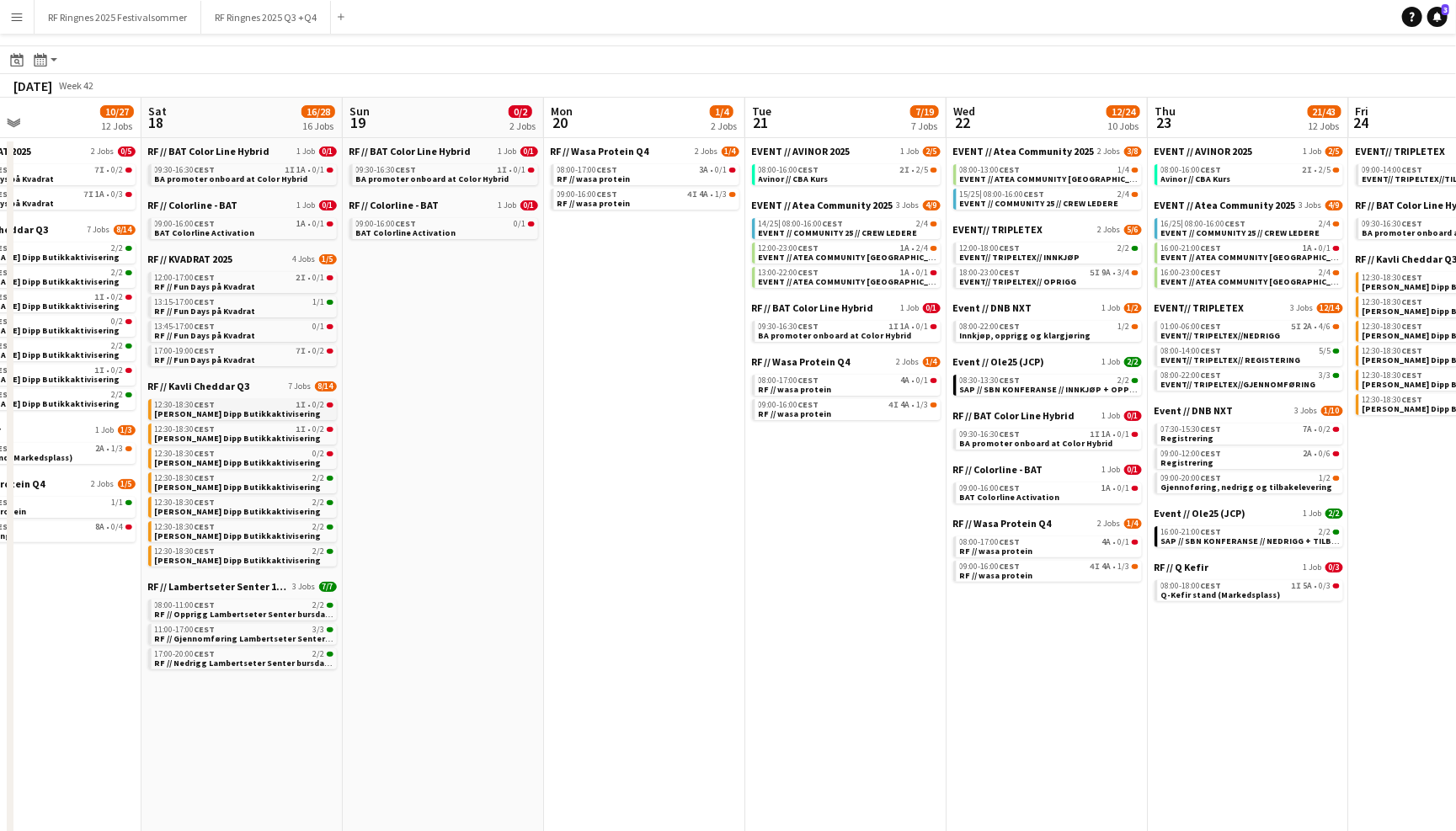
click at [282, 409] on span "Kavli Cheddar Dipp Butikkaktivisering" at bounding box center [239, 414] width 167 height 11
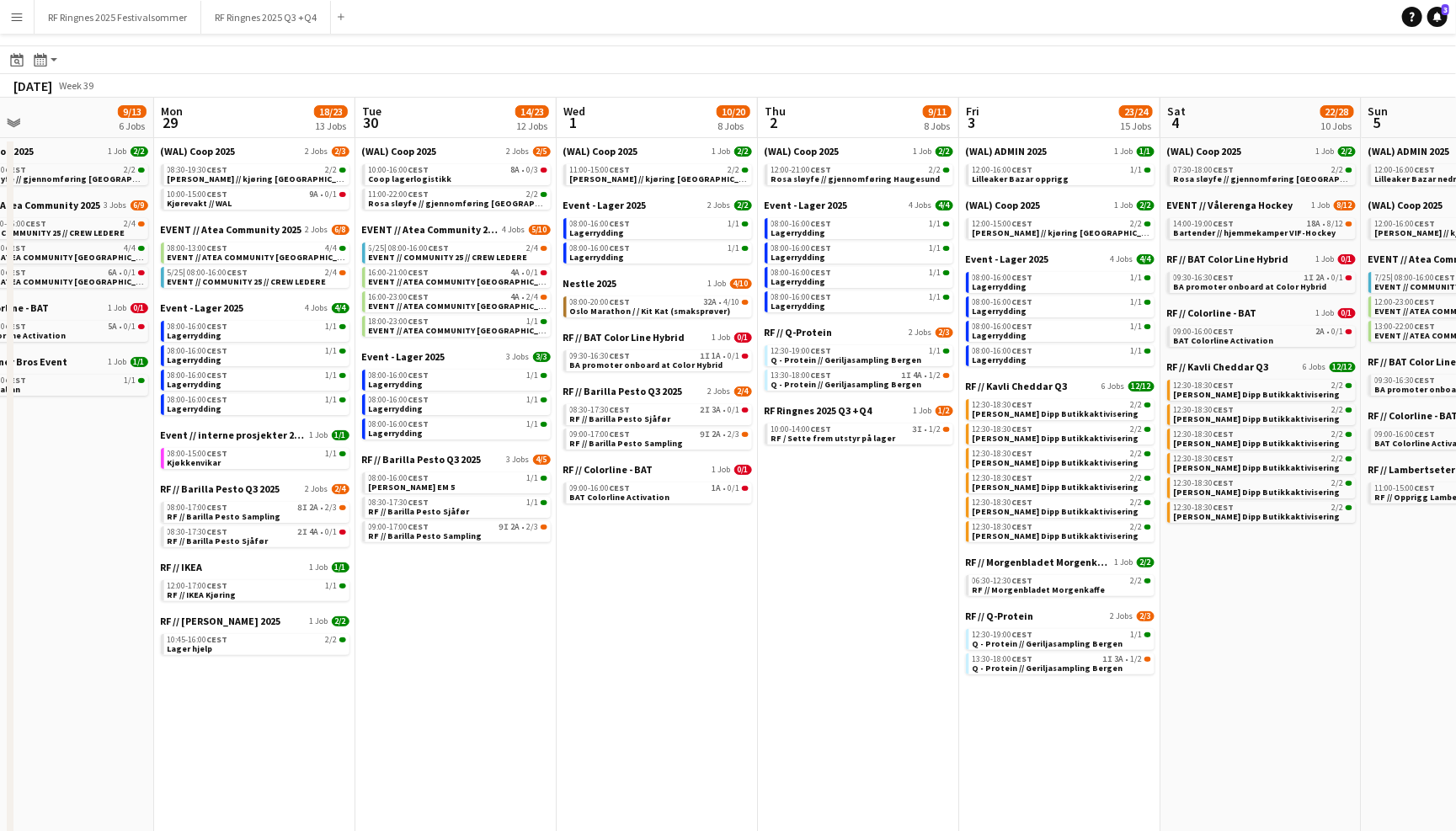
scroll to position [0, 502]
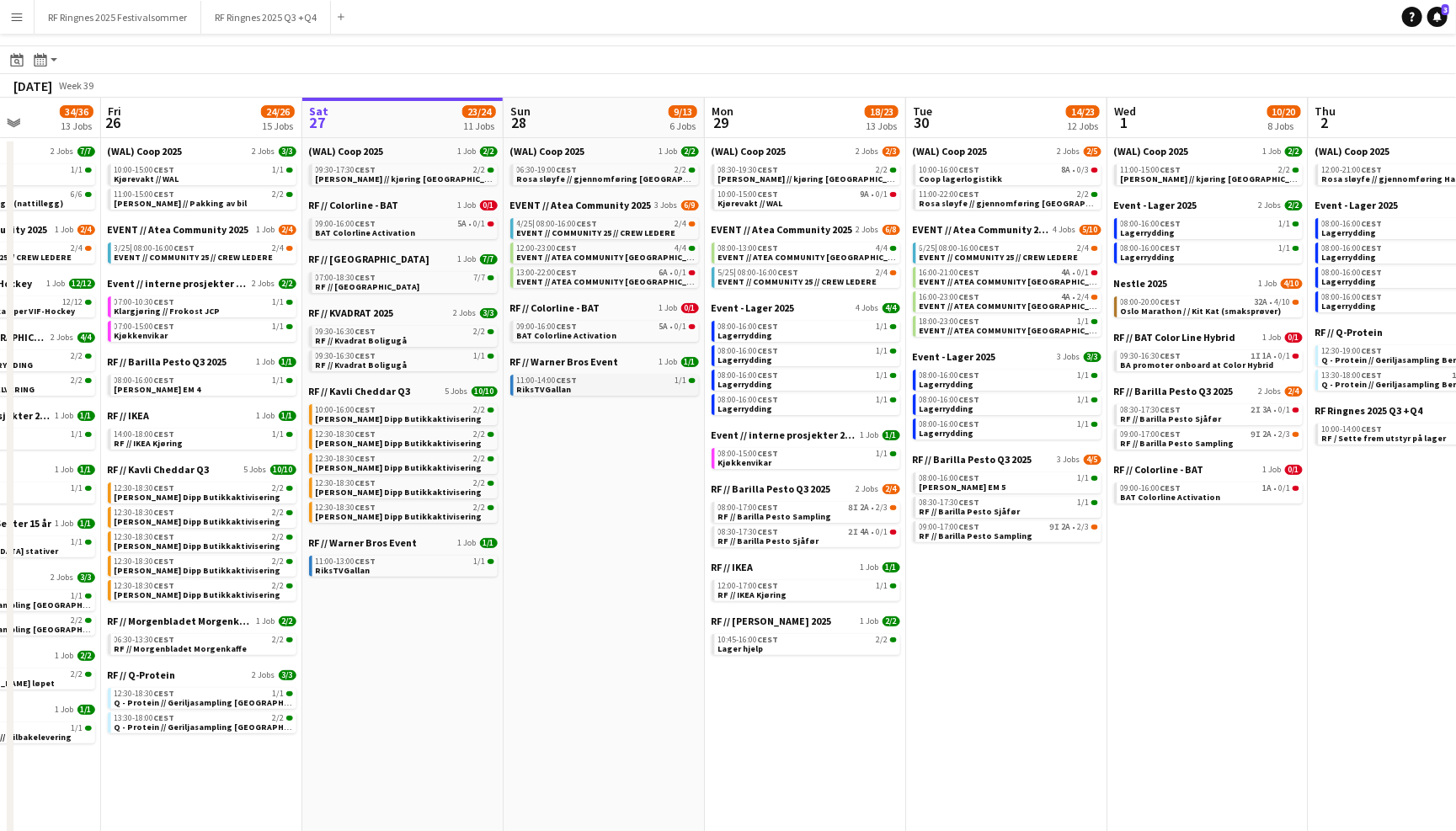
click at [675, 376] on span "1/1" at bounding box center [681, 381] width 12 height 9
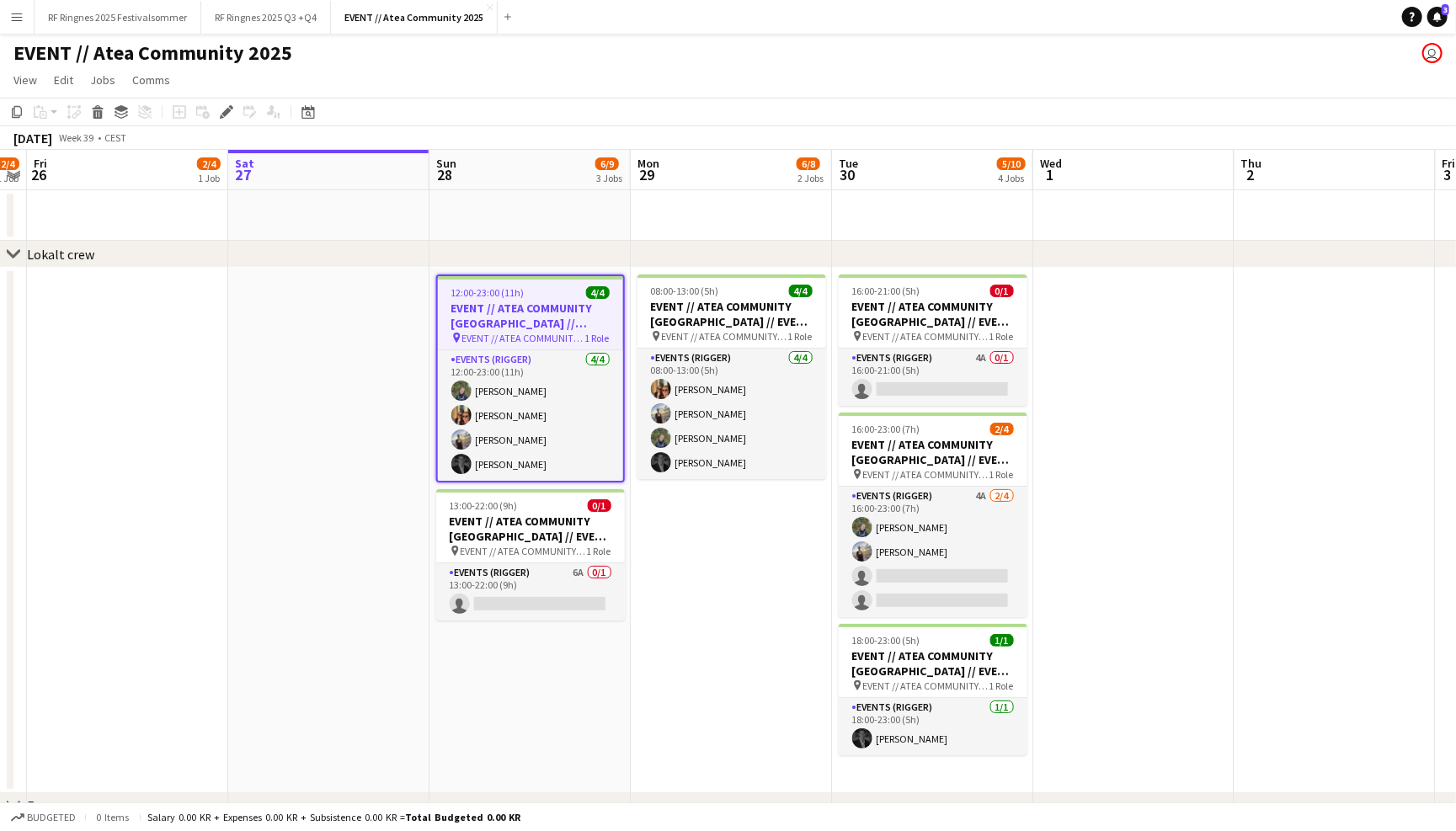
click at [978, 83] on app-page-menu "View Day view expanded Day view collapsed Month view Date picker Jump to [DATE]…" at bounding box center [728, 82] width 1456 height 32
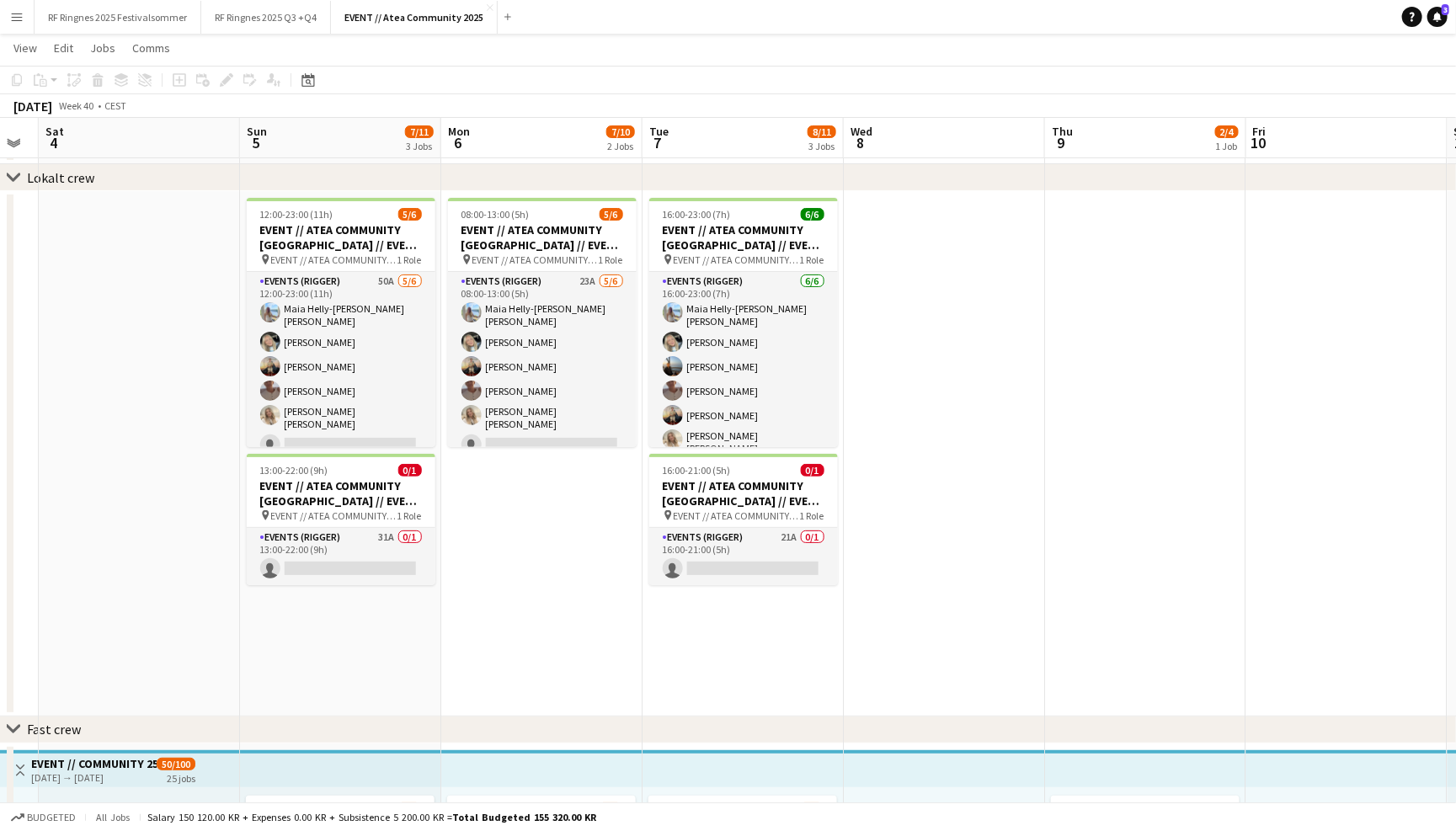
scroll to position [0, 620]
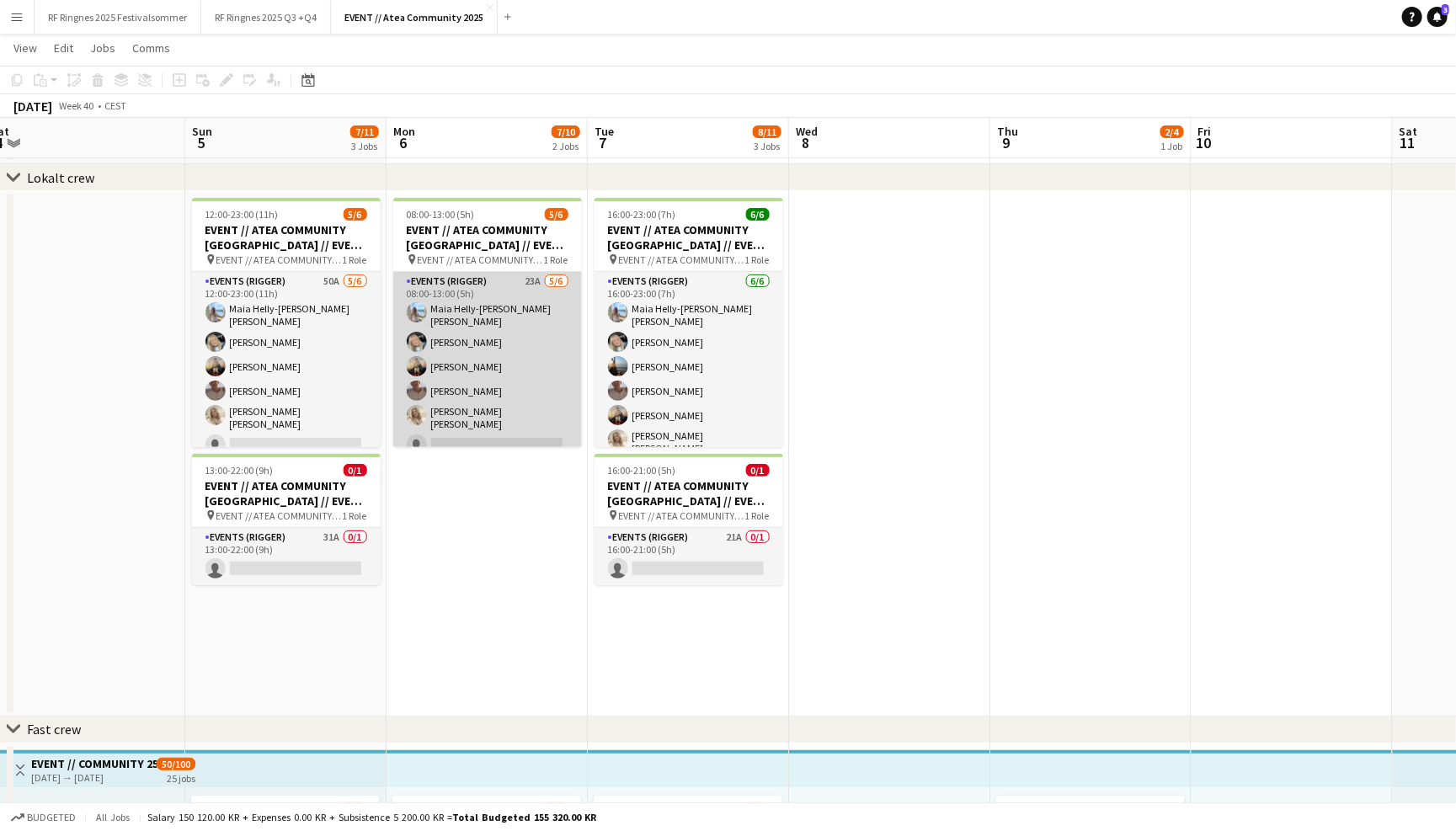
click at [543, 355] on app-card-role "Events (Rigger) 23A [DATE] 08:00-13:00 (5h) Maia Helly-[PERSON_NAME] [PERSON_NA…" at bounding box center [487, 366] width 188 height 189
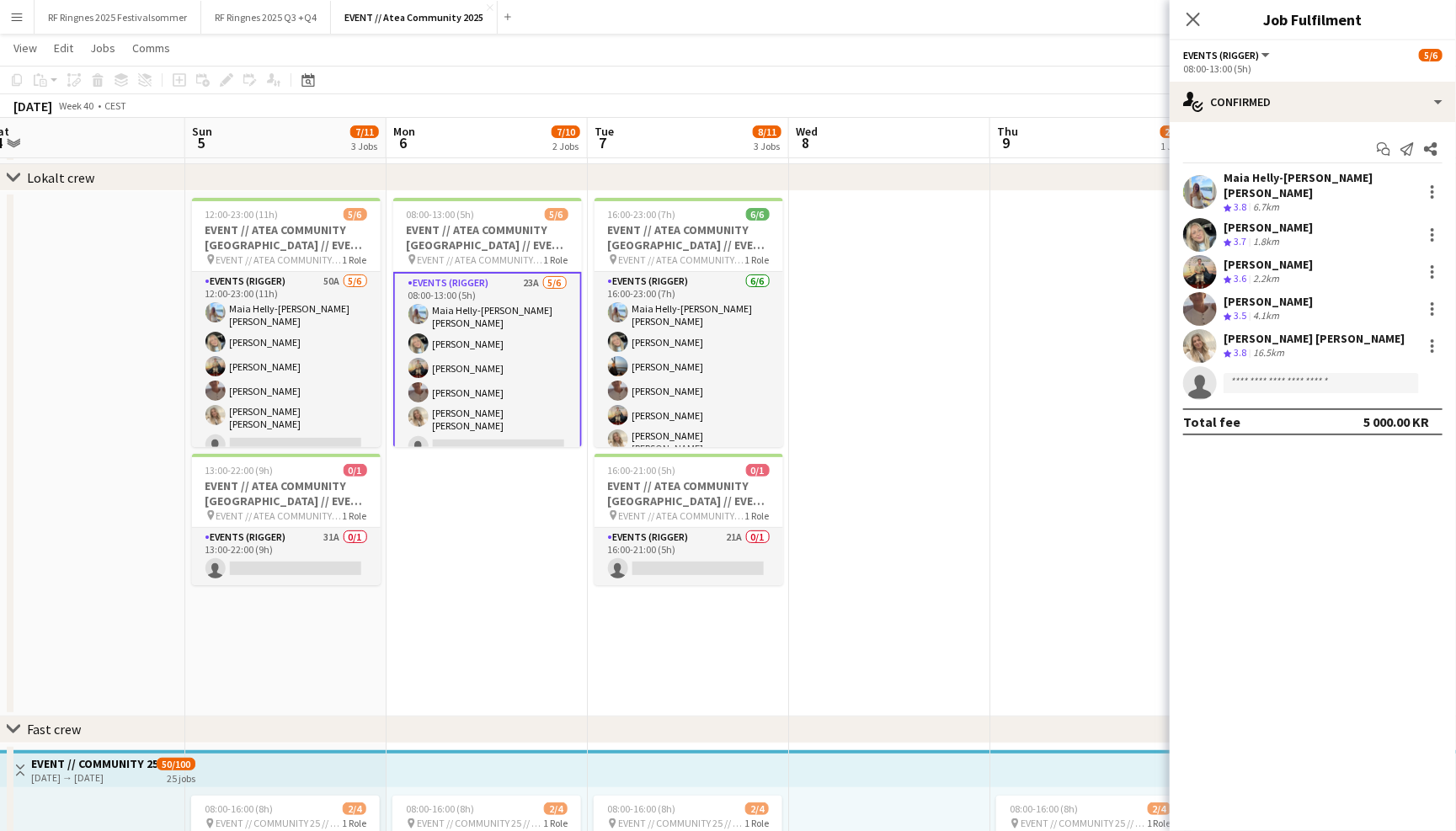
click at [1203, 330] on app-user-avatar at bounding box center [1200, 345] width 34 height 34
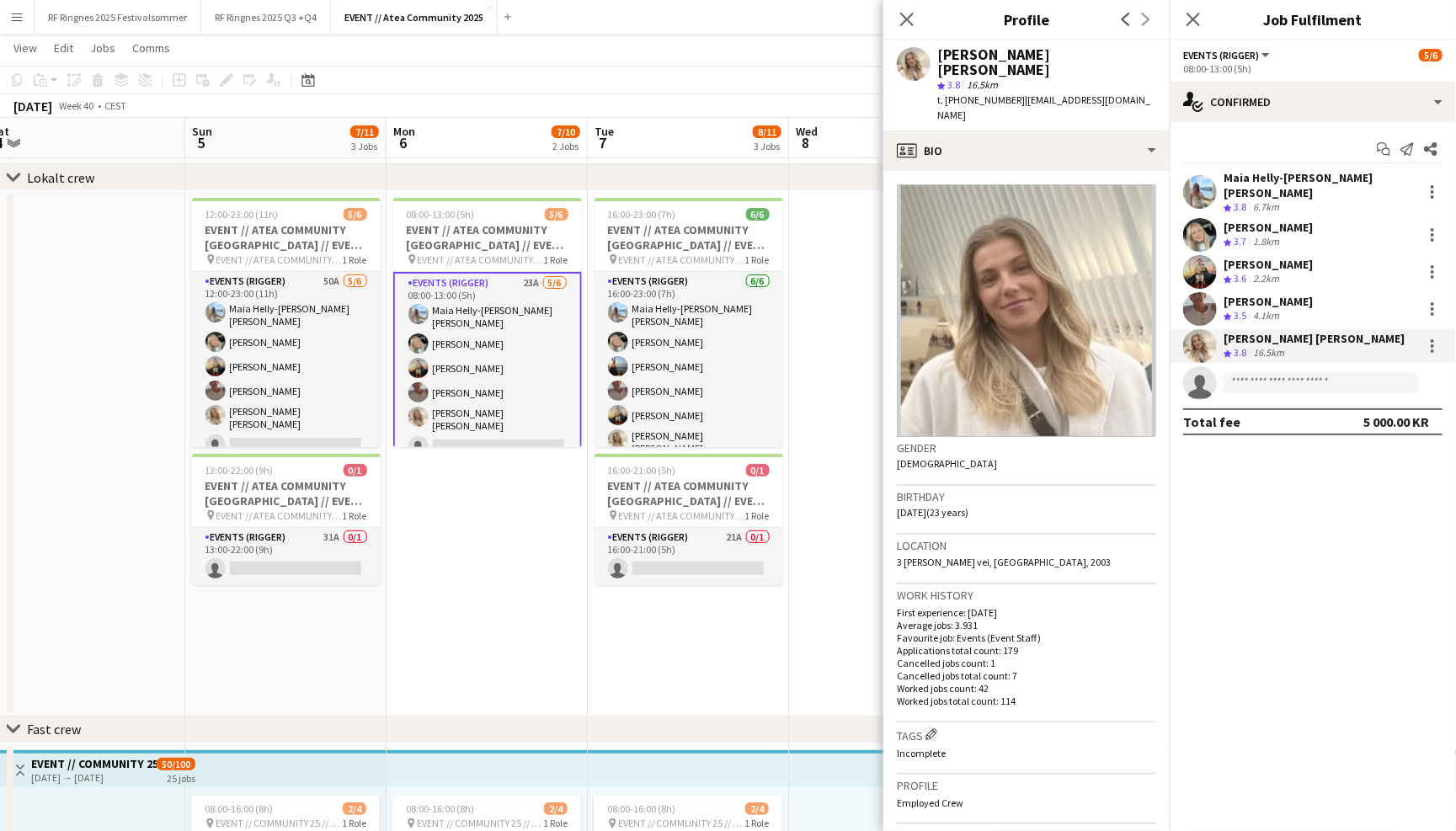
click at [1203, 292] on app-user-avatar at bounding box center [1200, 309] width 34 height 34
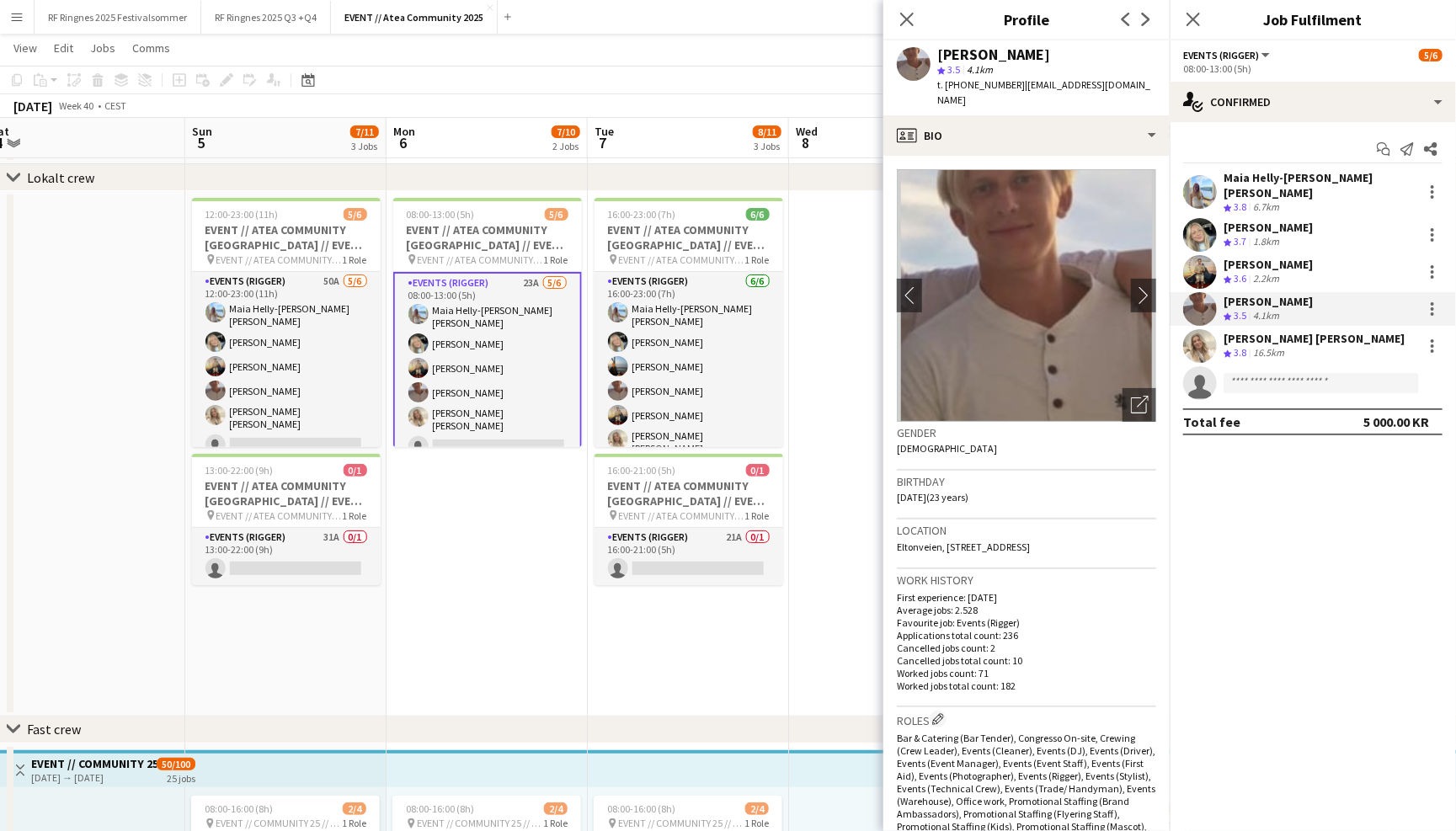
click at [1203, 257] on app-user-avatar at bounding box center [1200, 272] width 34 height 34
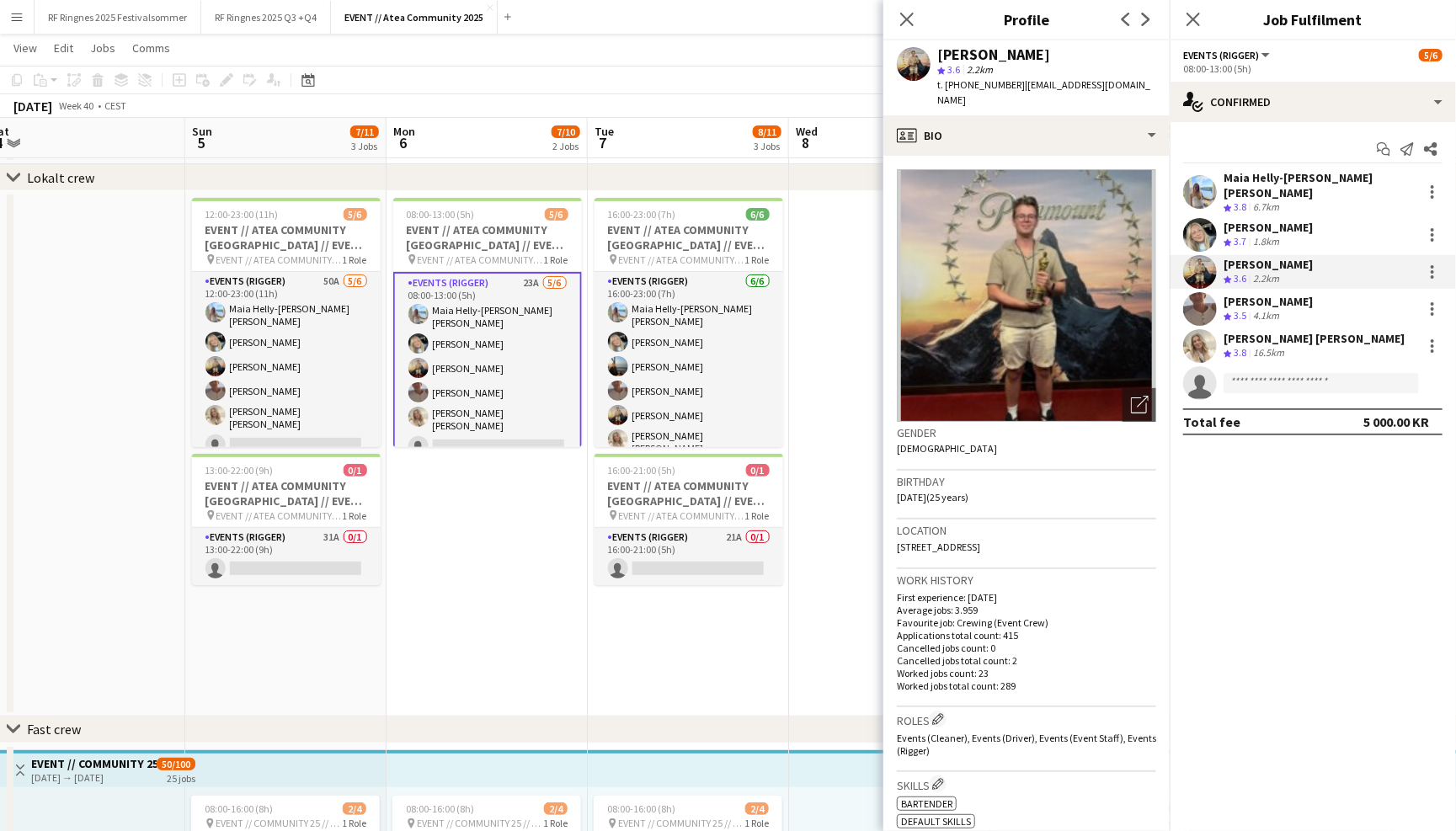
click at [1203, 226] on app-user-avatar at bounding box center [1200, 234] width 34 height 34
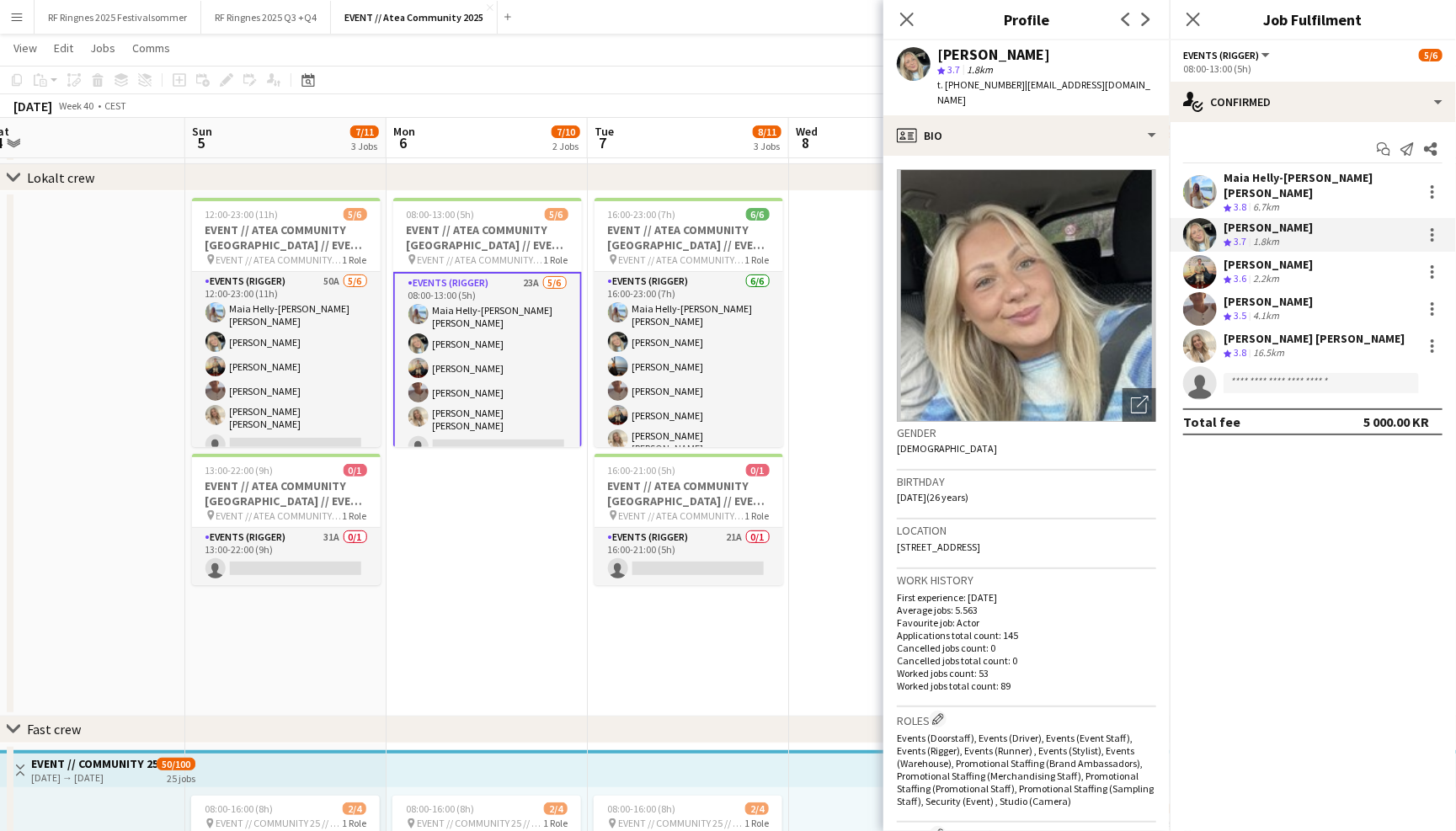
click at [1203, 180] on app-user-avatar at bounding box center [1200, 192] width 34 height 34
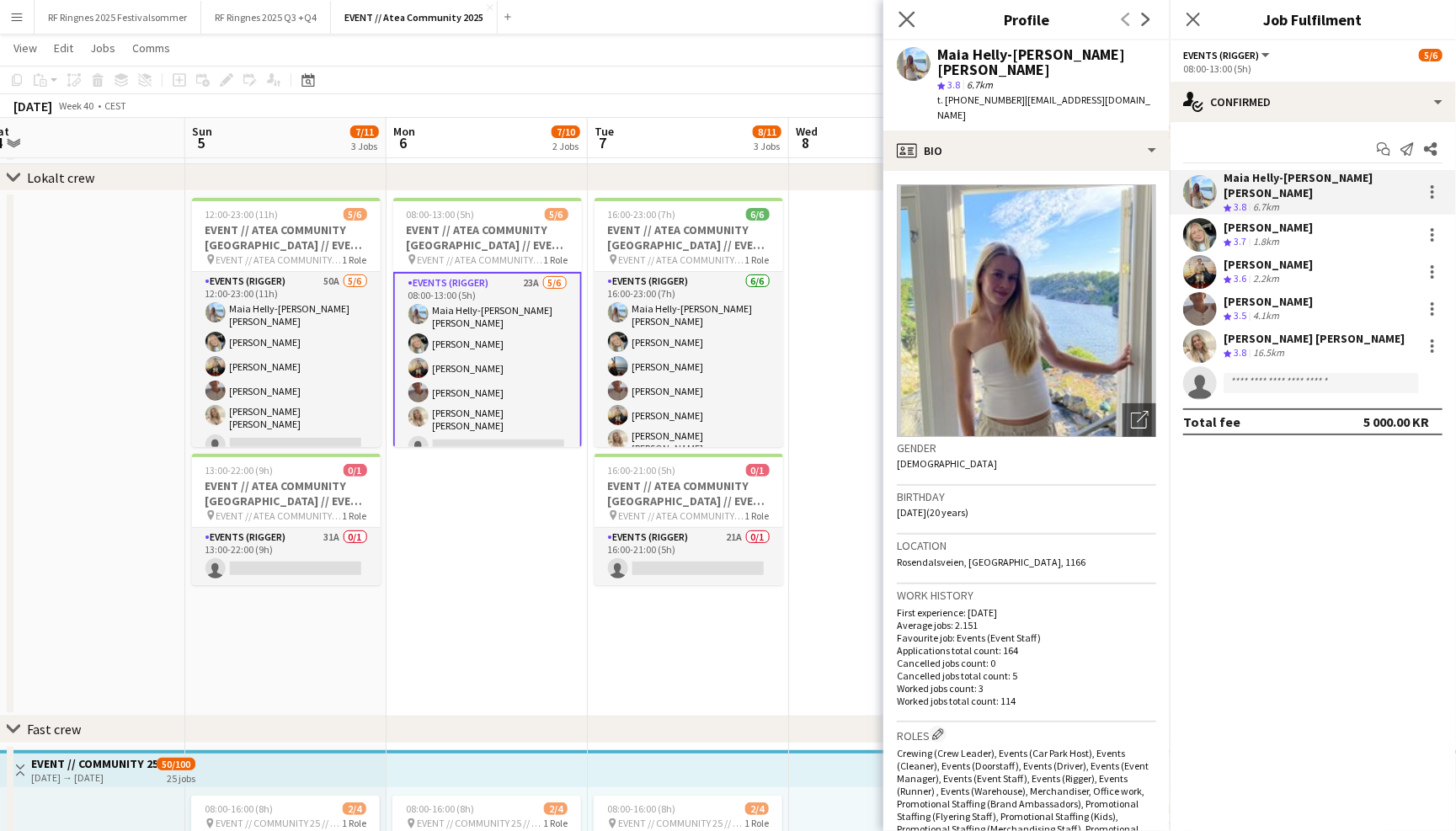
click at [911, 10] on app-icon "Close pop-in" at bounding box center [908, 20] width 24 height 24
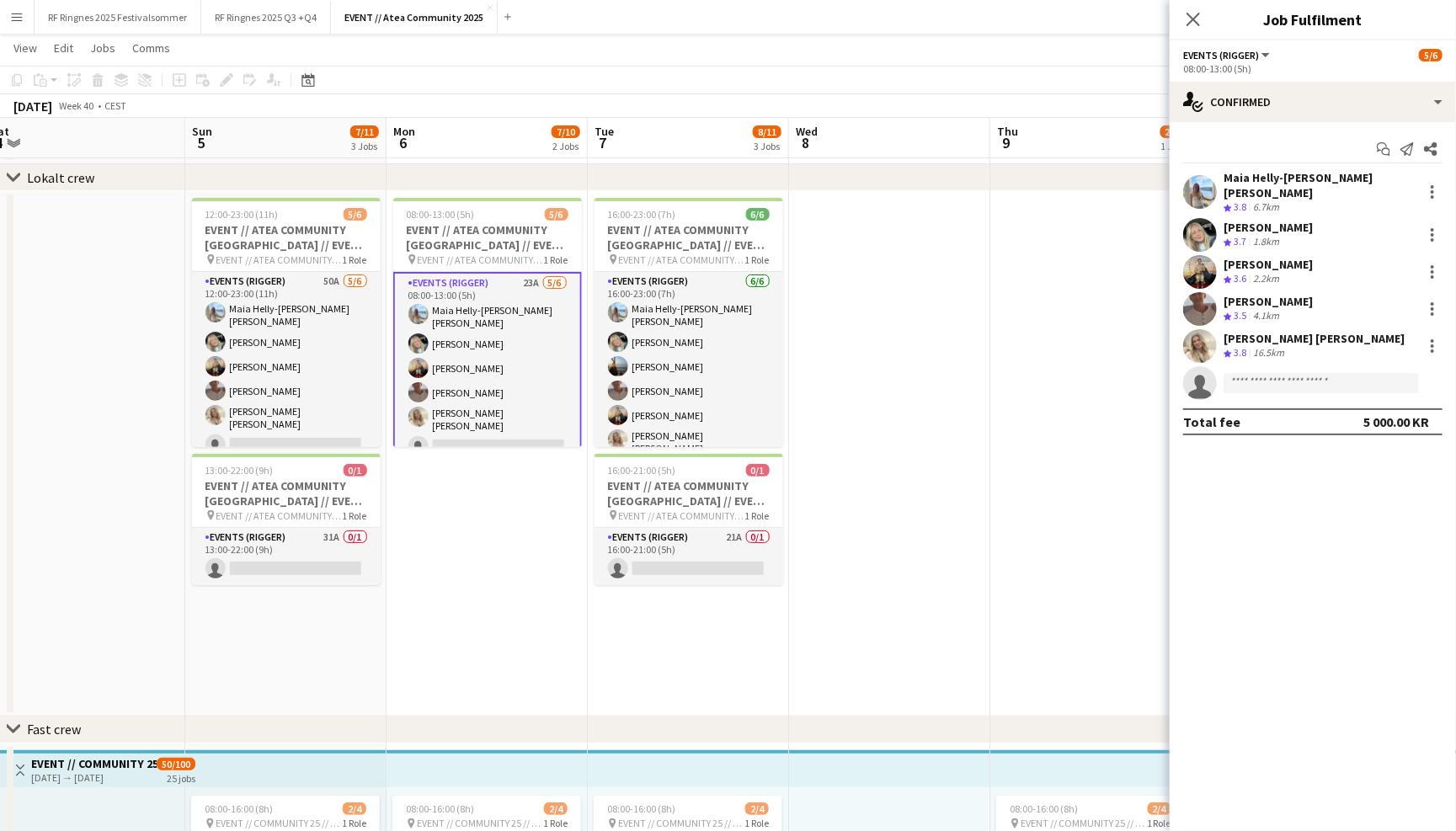
click at [911, 29] on app-navbar "Menu Boards Boards Boards All jobs Status Workforce Workforce My Workforce Recr…" at bounding box center [728, 16] width 1456 height 34
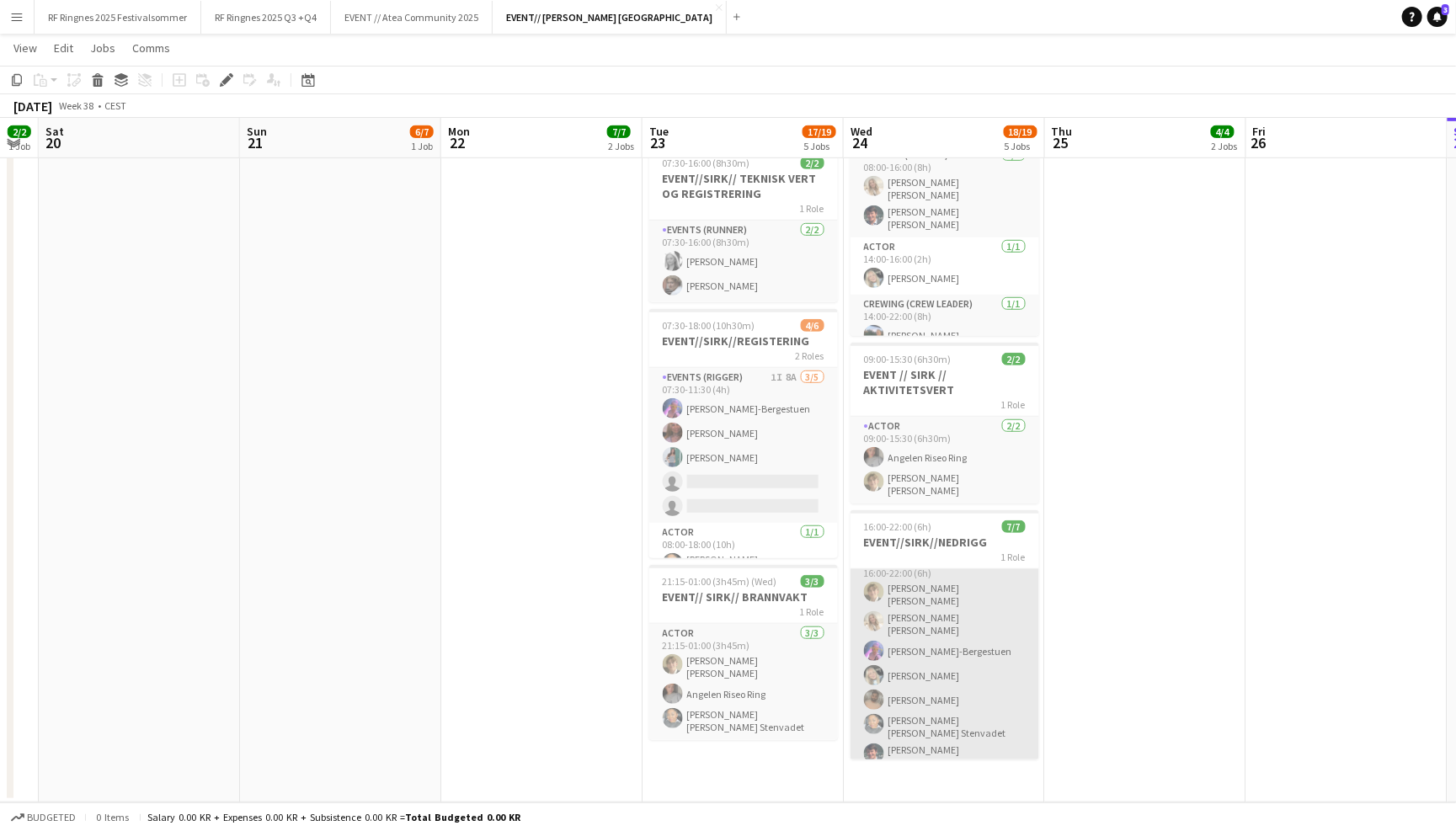
scroll to position [16, 0]
click at [967, 631] on app-card-role "Events (Rigger) 7/7 16:00-22:00 (6h) Bastian Solem Vanessa Riise Naas Fredrikke…" at bounding box center [944, 664] width 188 height 224
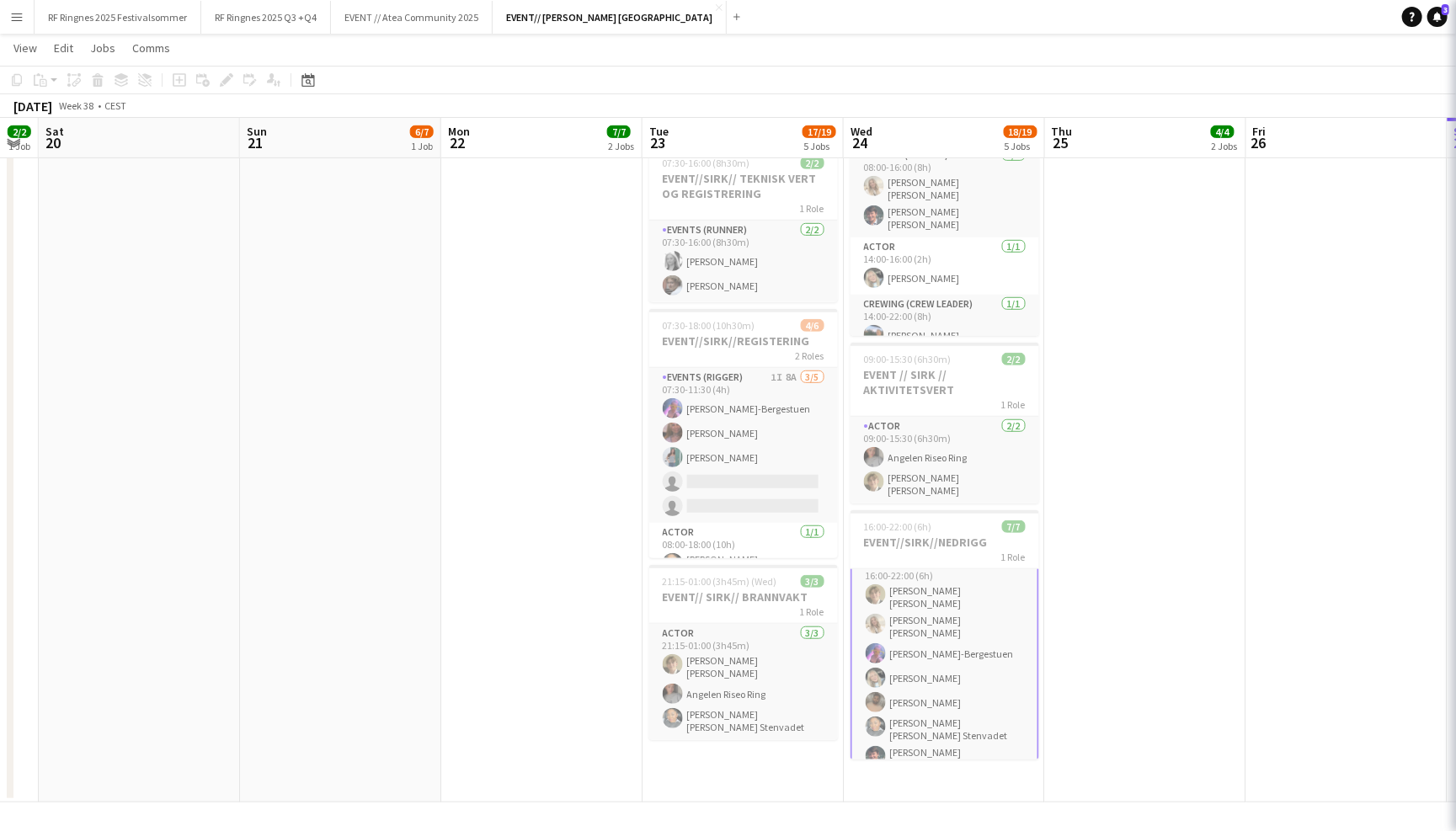
scroll to position [76, 0]
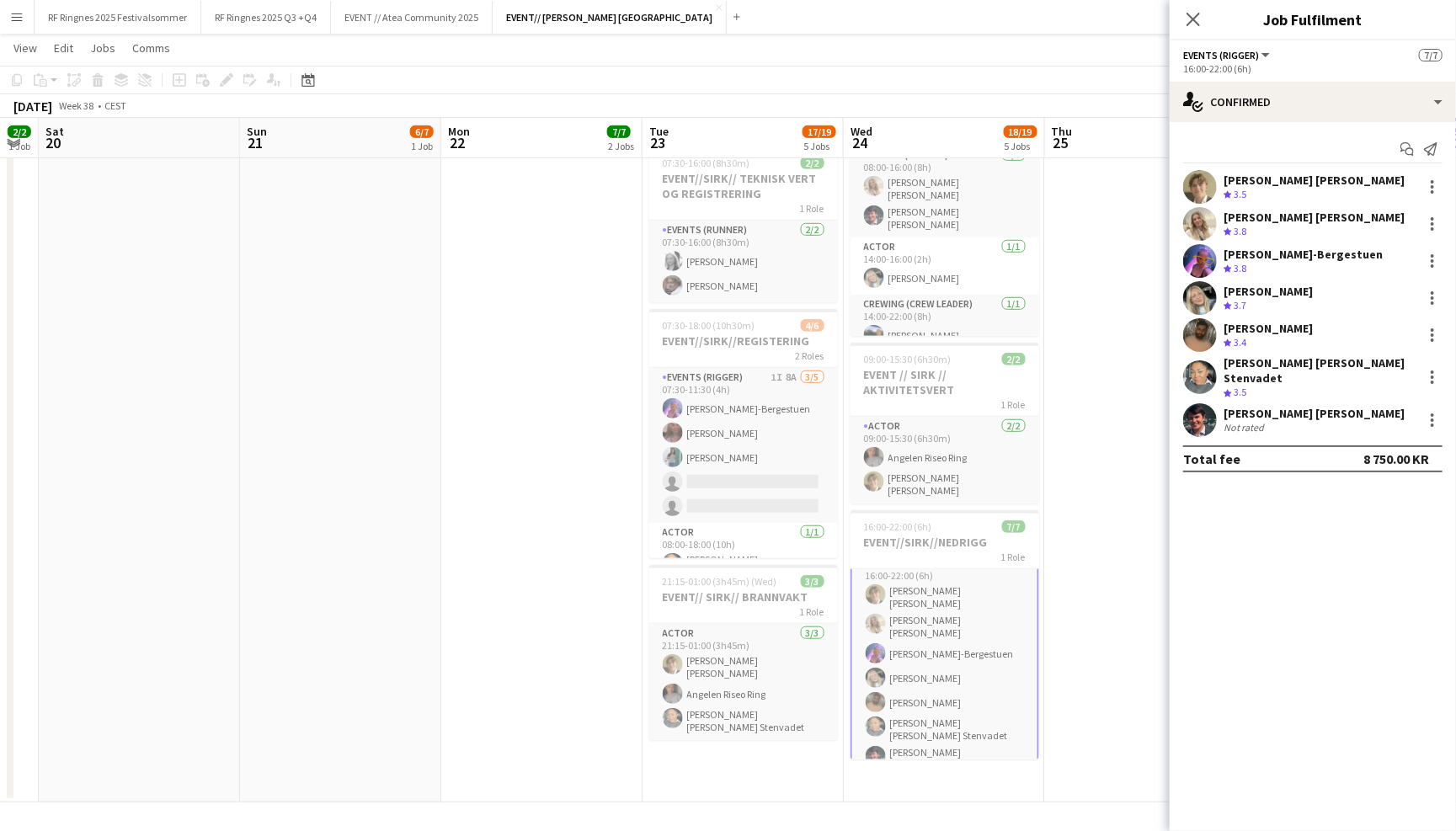
click at [1198, 282] on app-user-avatar at bounding box center [1200, 298] width 34 height 34
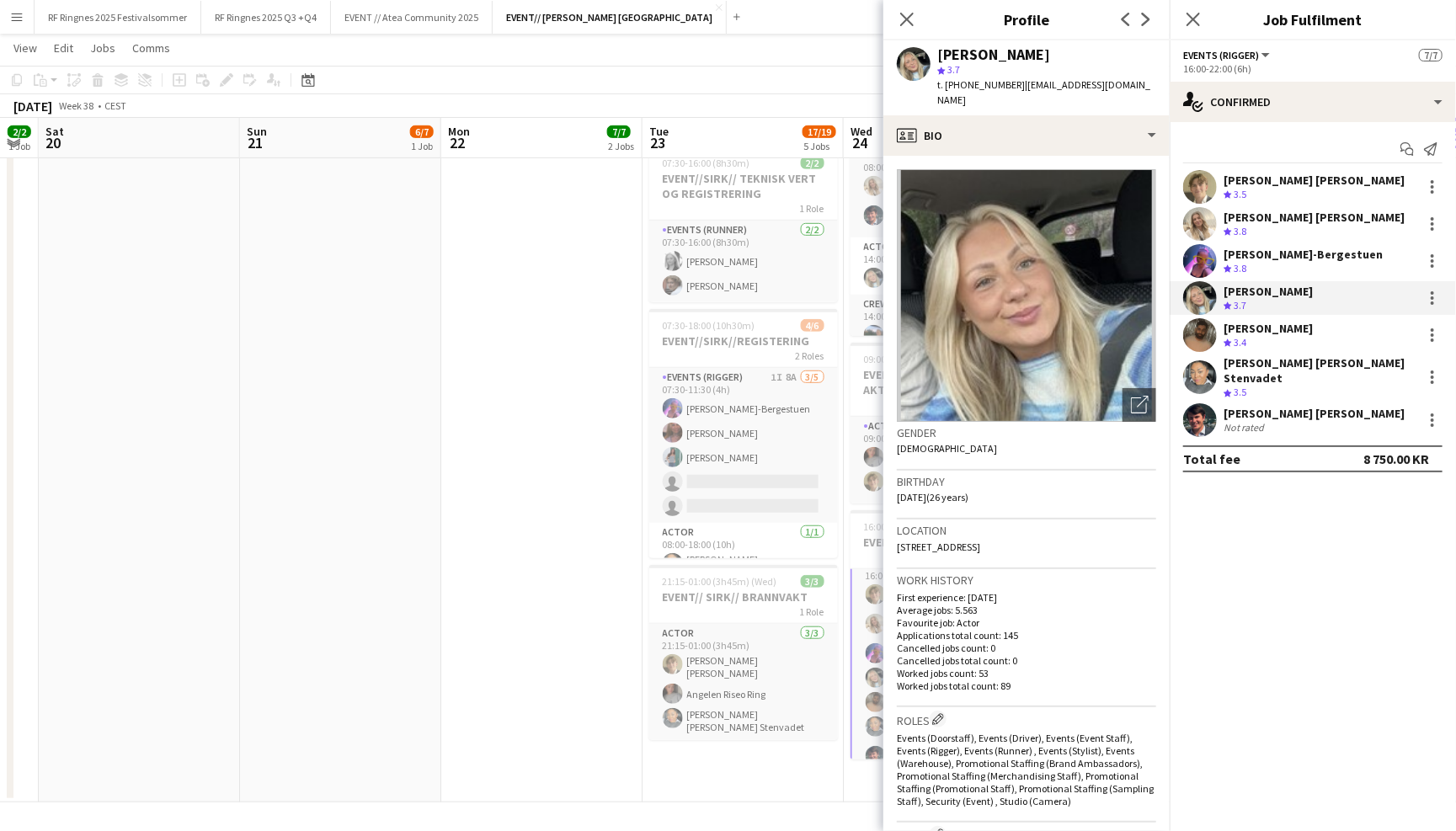
click at [1197, 261] on app-user-avatar at bounding box center [1200, 260] width 34 height 34
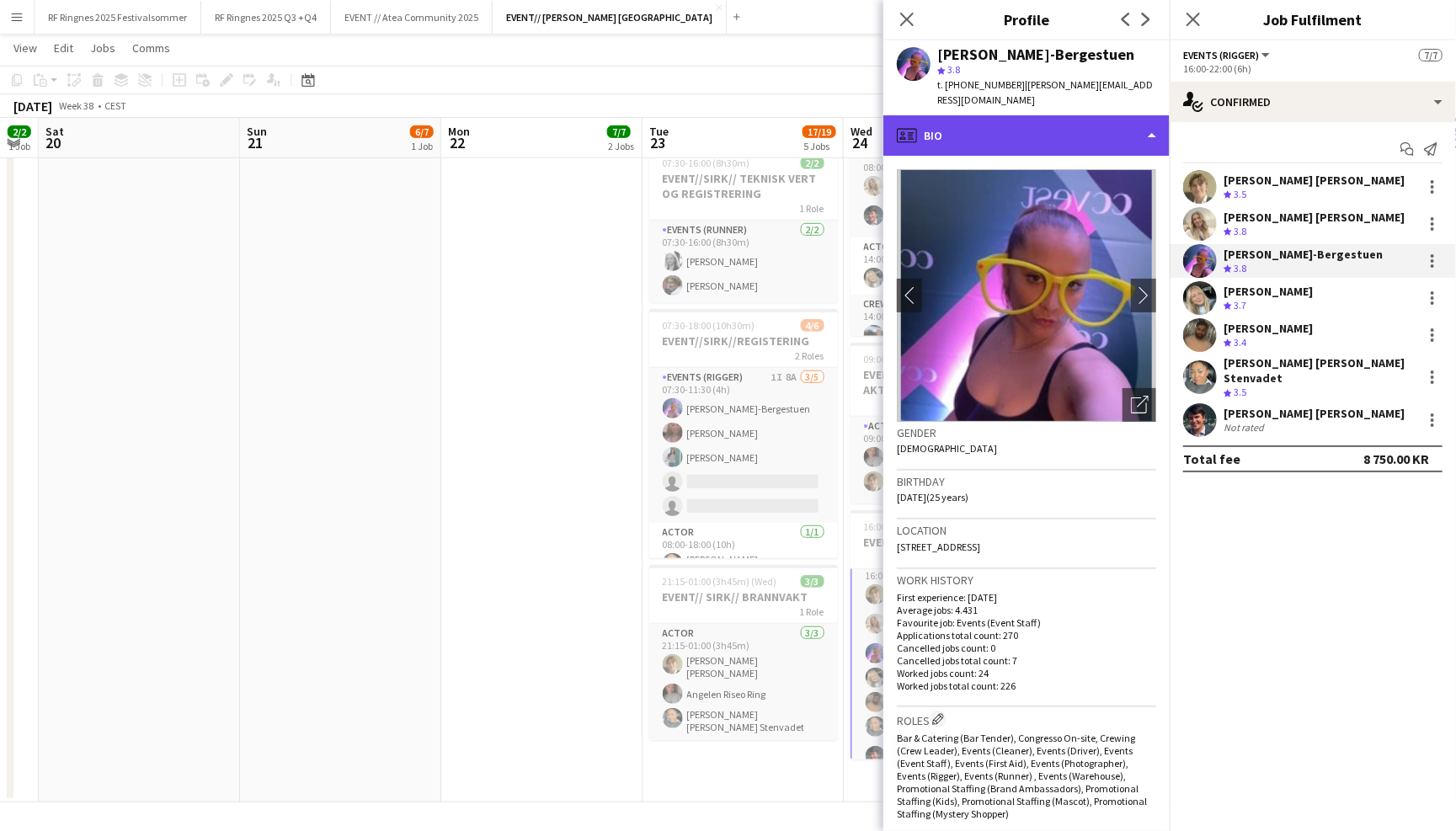
click at [1108, 115] on div "profile Bio" at bounding box center [1026, 135] width 286 height 41
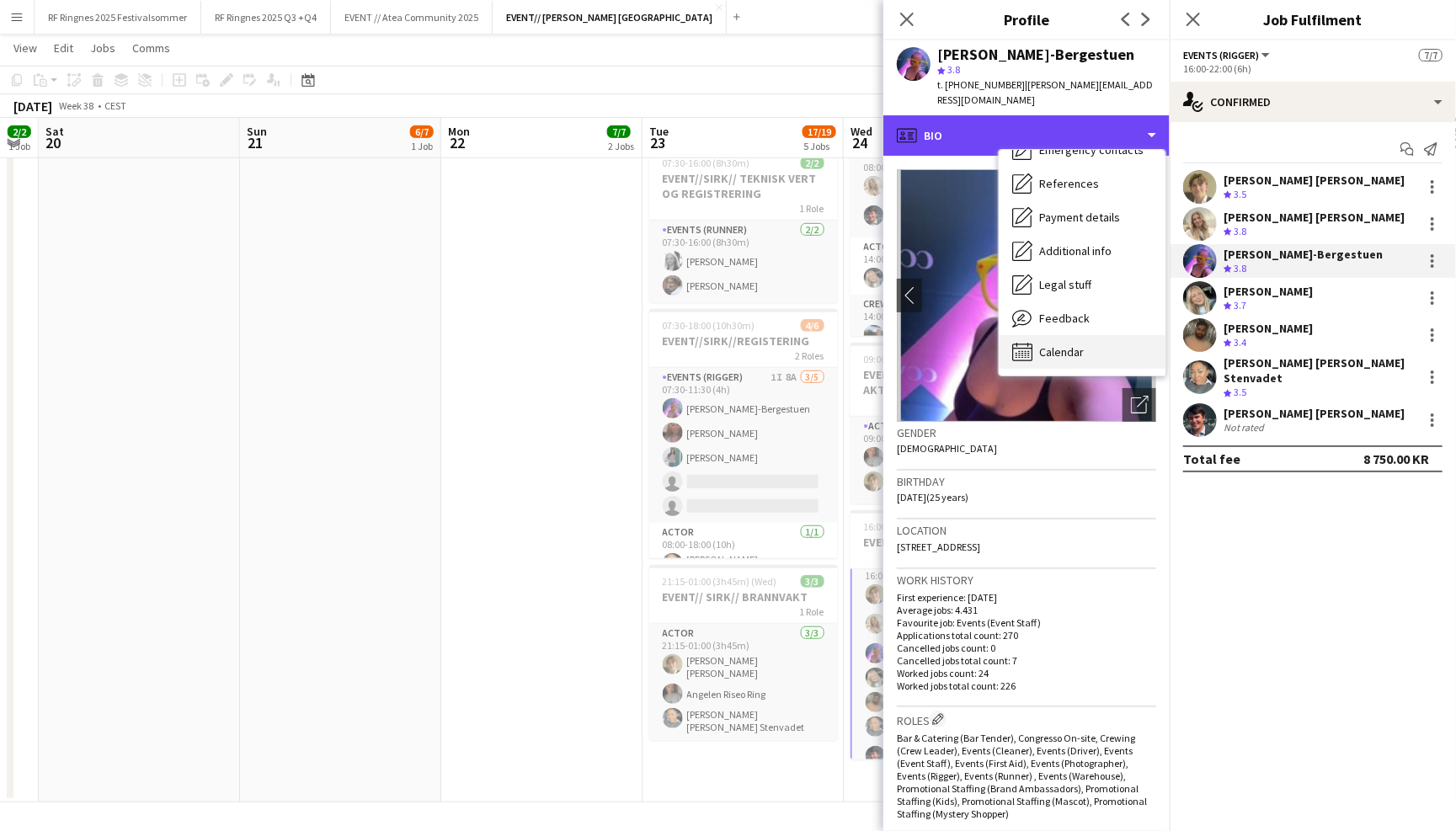
scroll to position [157, 0]
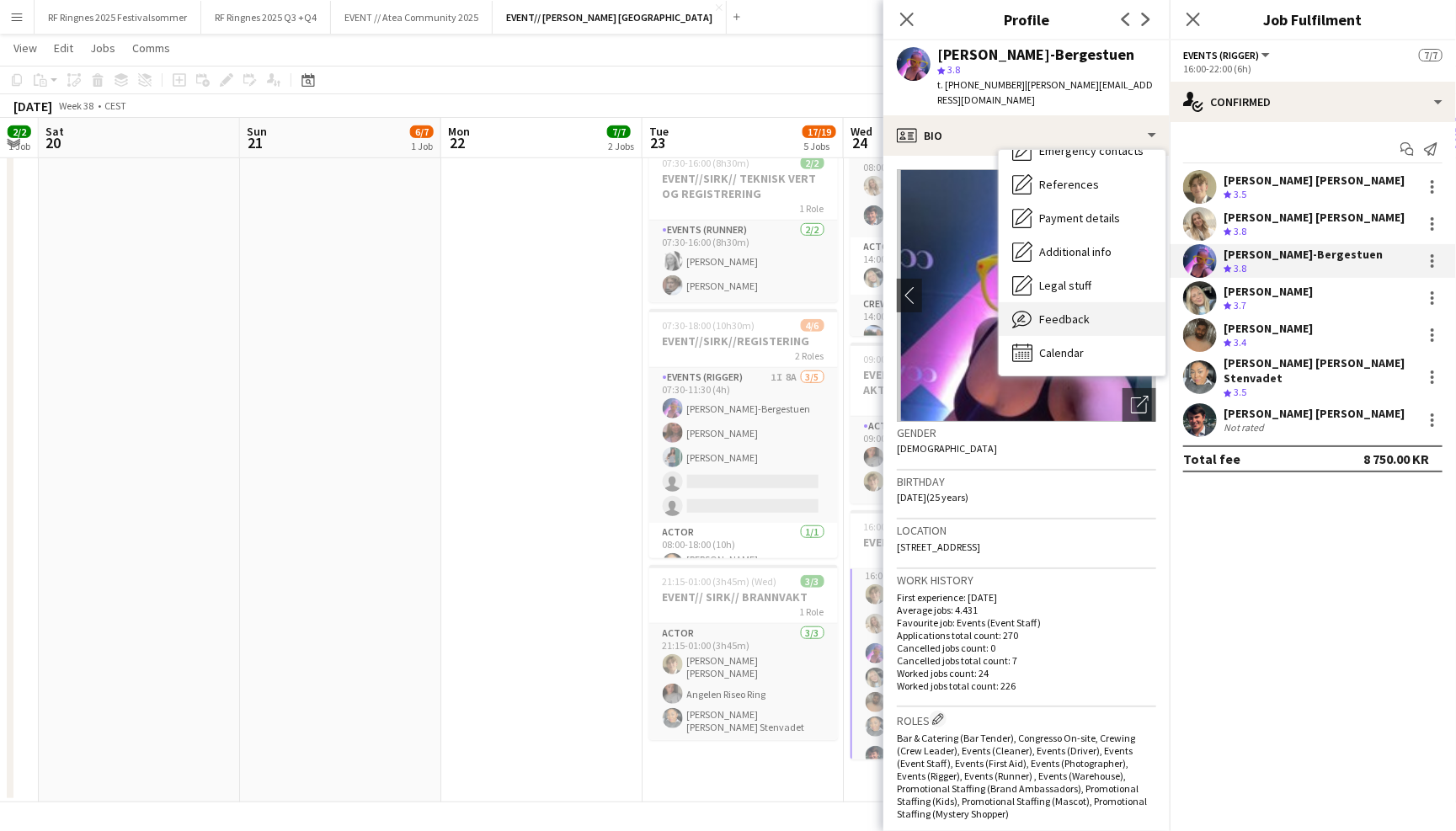
click at [1099, 311] on div "Feedback Feedback" at bounding box center [1082, 318] width 167 height 34
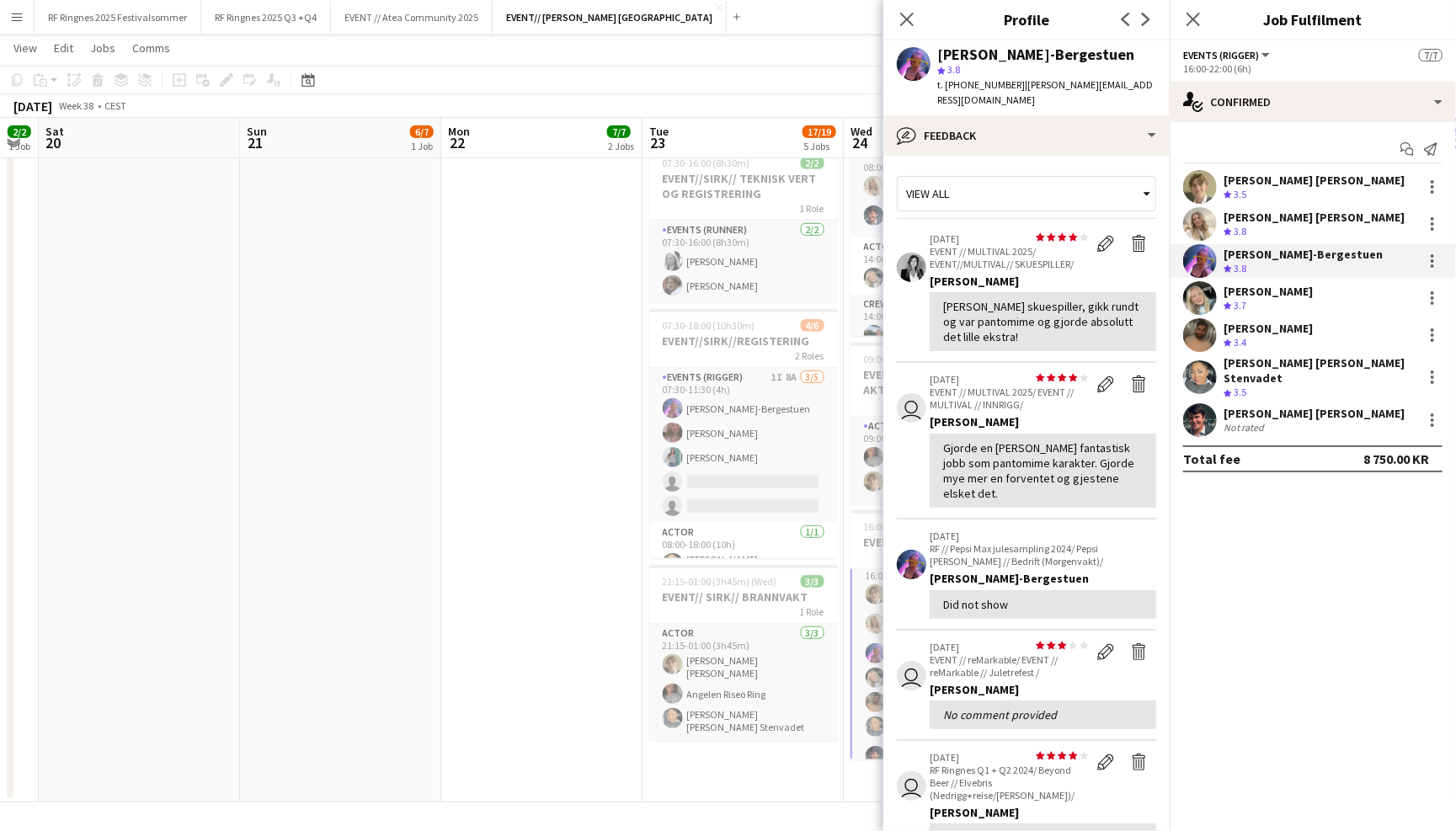
click at [1200, 302] on app-user-avatar at bounding box center [1200, 298] width 34 height 34
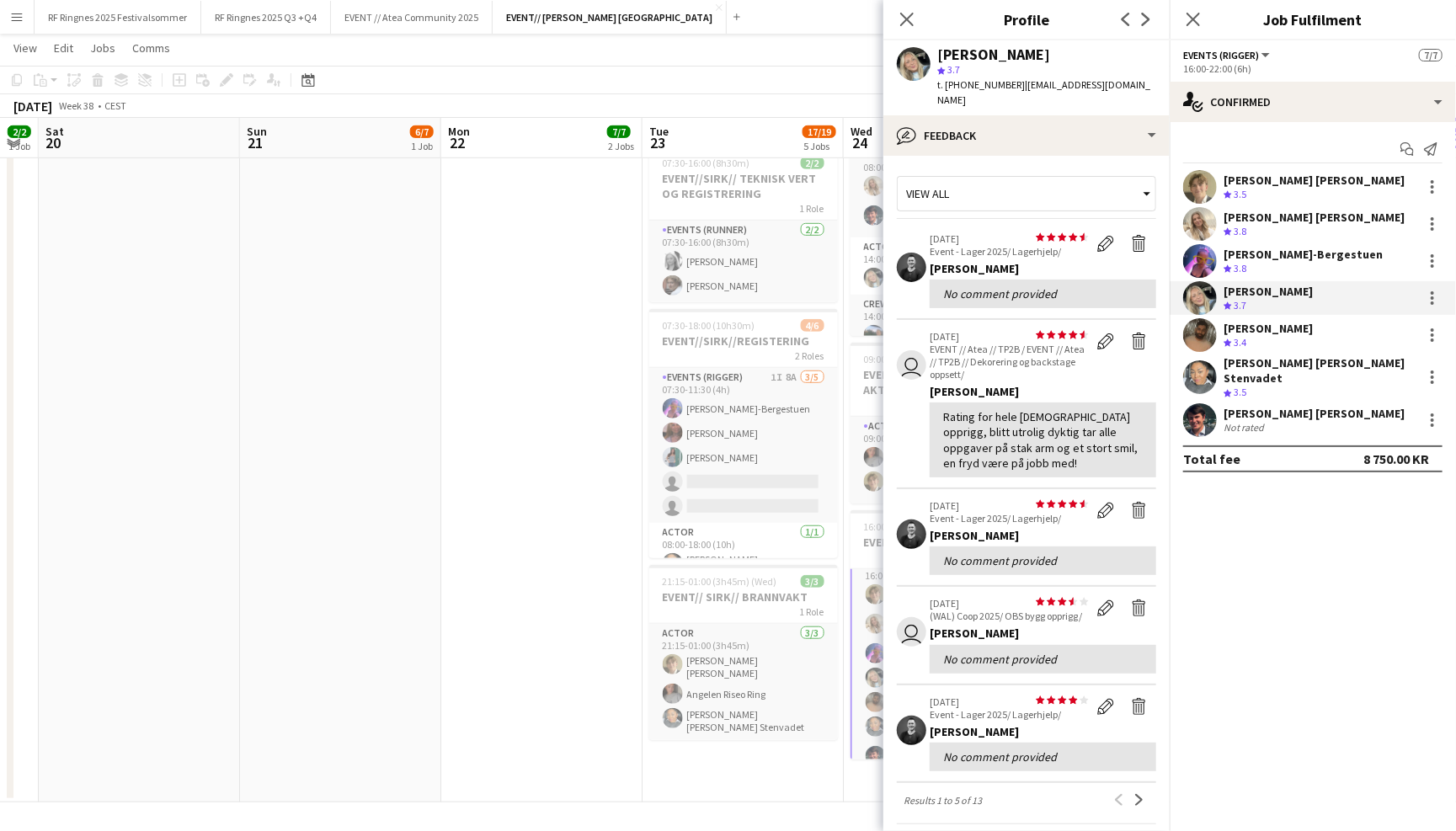
click at [1195, 332] on app-user-avatar at bounding box center [1200, 335] width 34 height 34
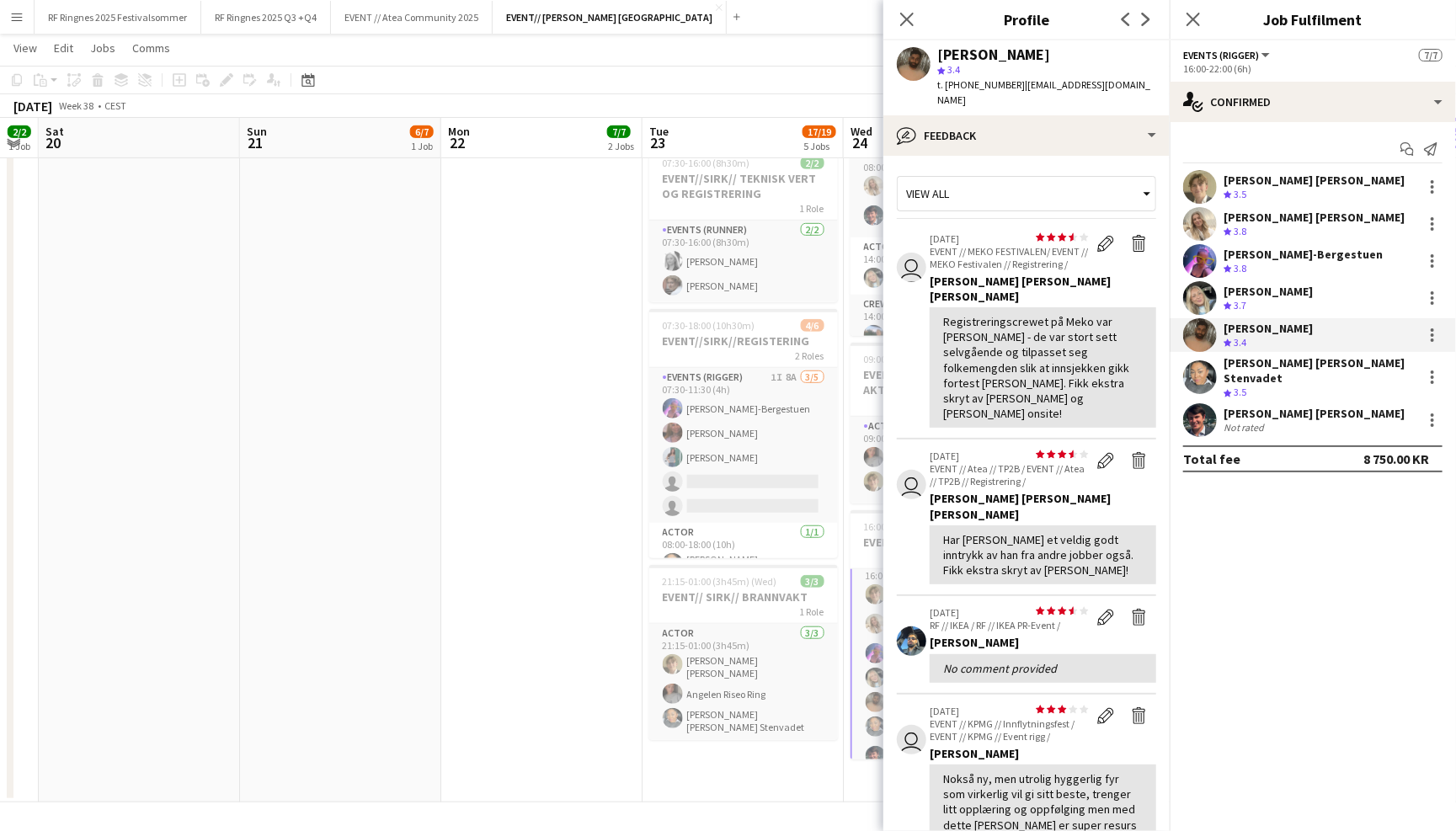
click at [1204, 379] on app-user-avatar at bounding box center [1200, 376] width 34 height 34
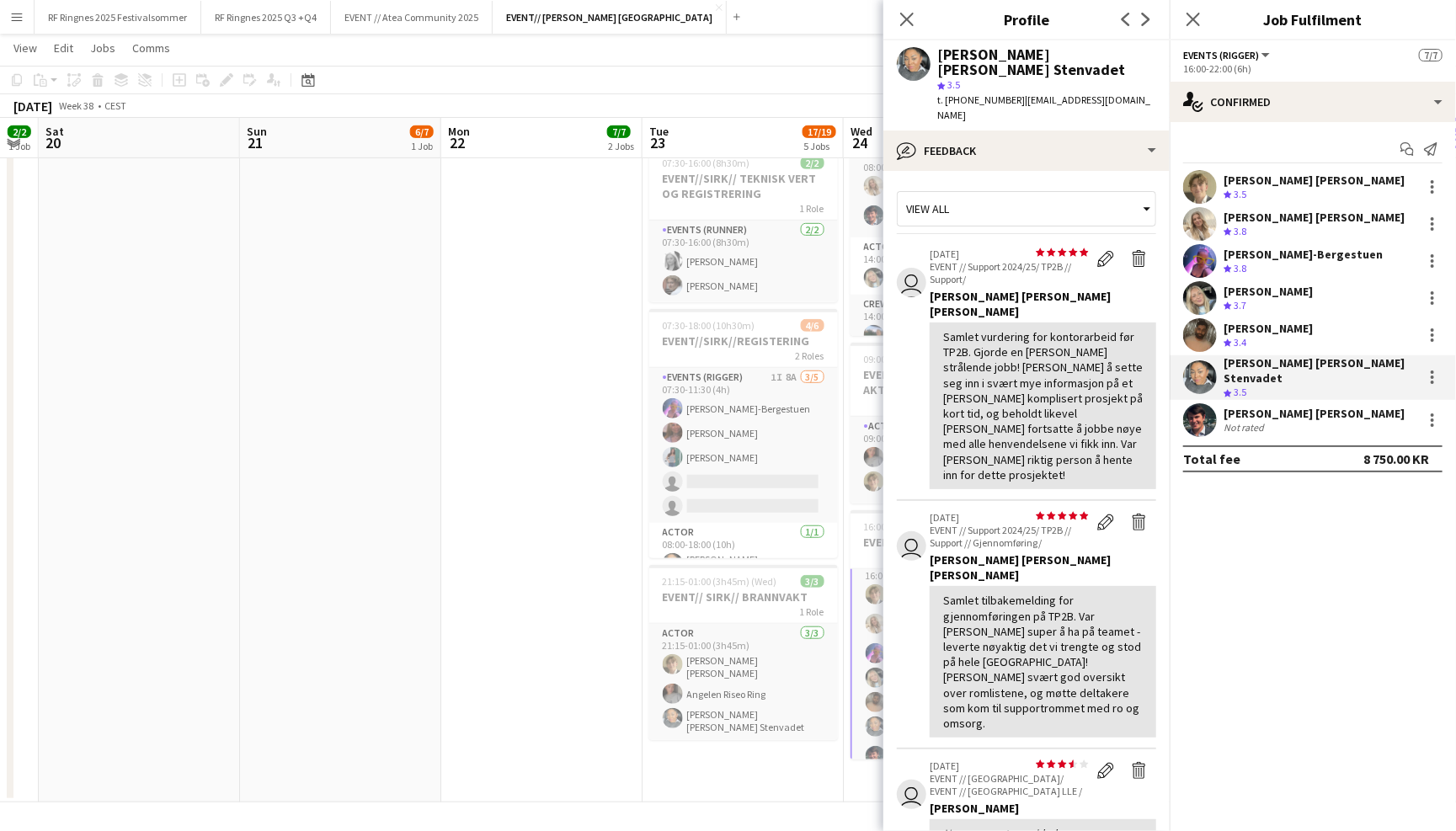
click at [1200, 414] on app-user-avatar at bounding box center [1200, 420] width 34 height 34
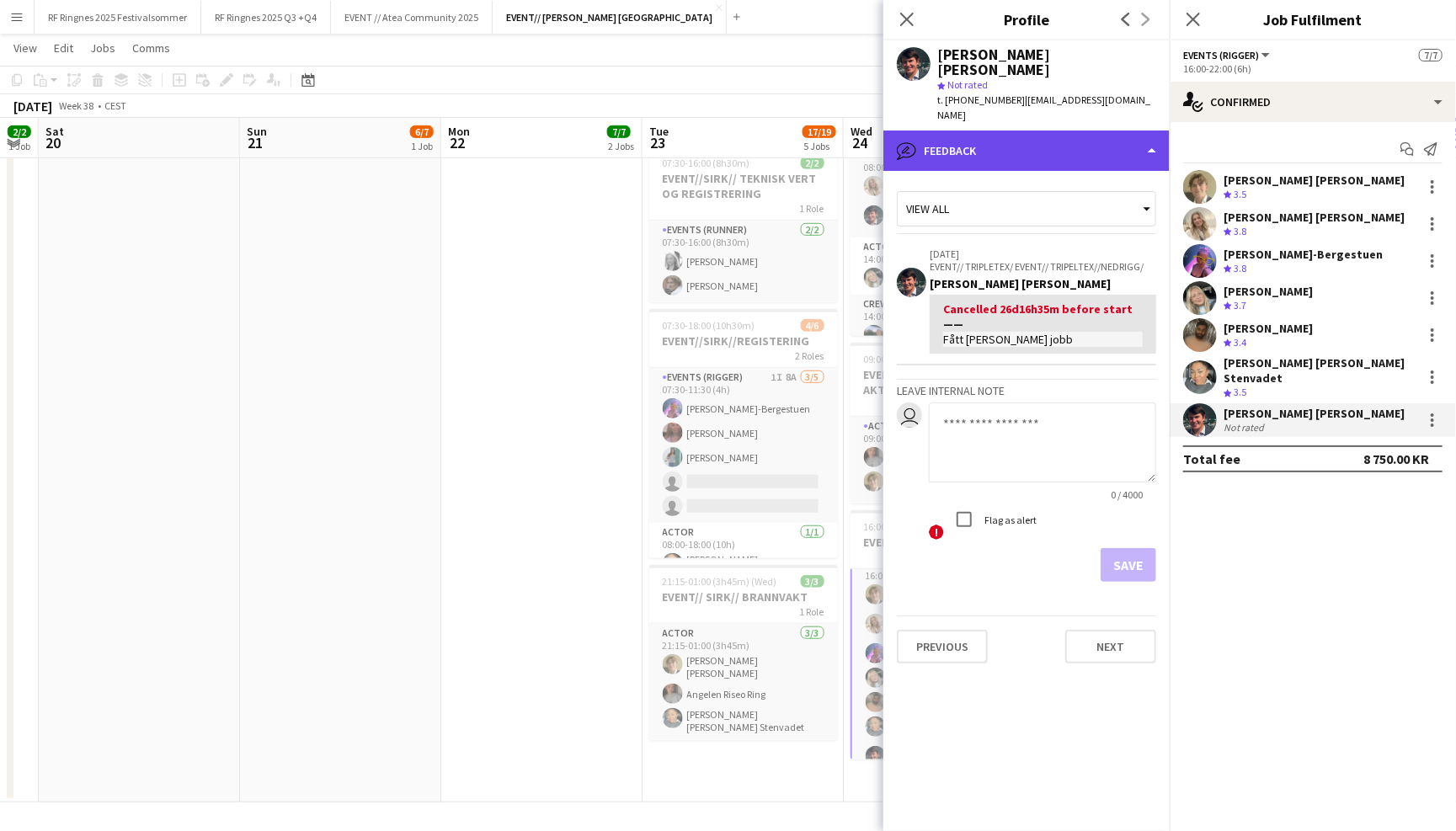
click at [1125, 130] on div "bubble-pencil Feedback" at bounding box center [1026, 150] width 286 height 41
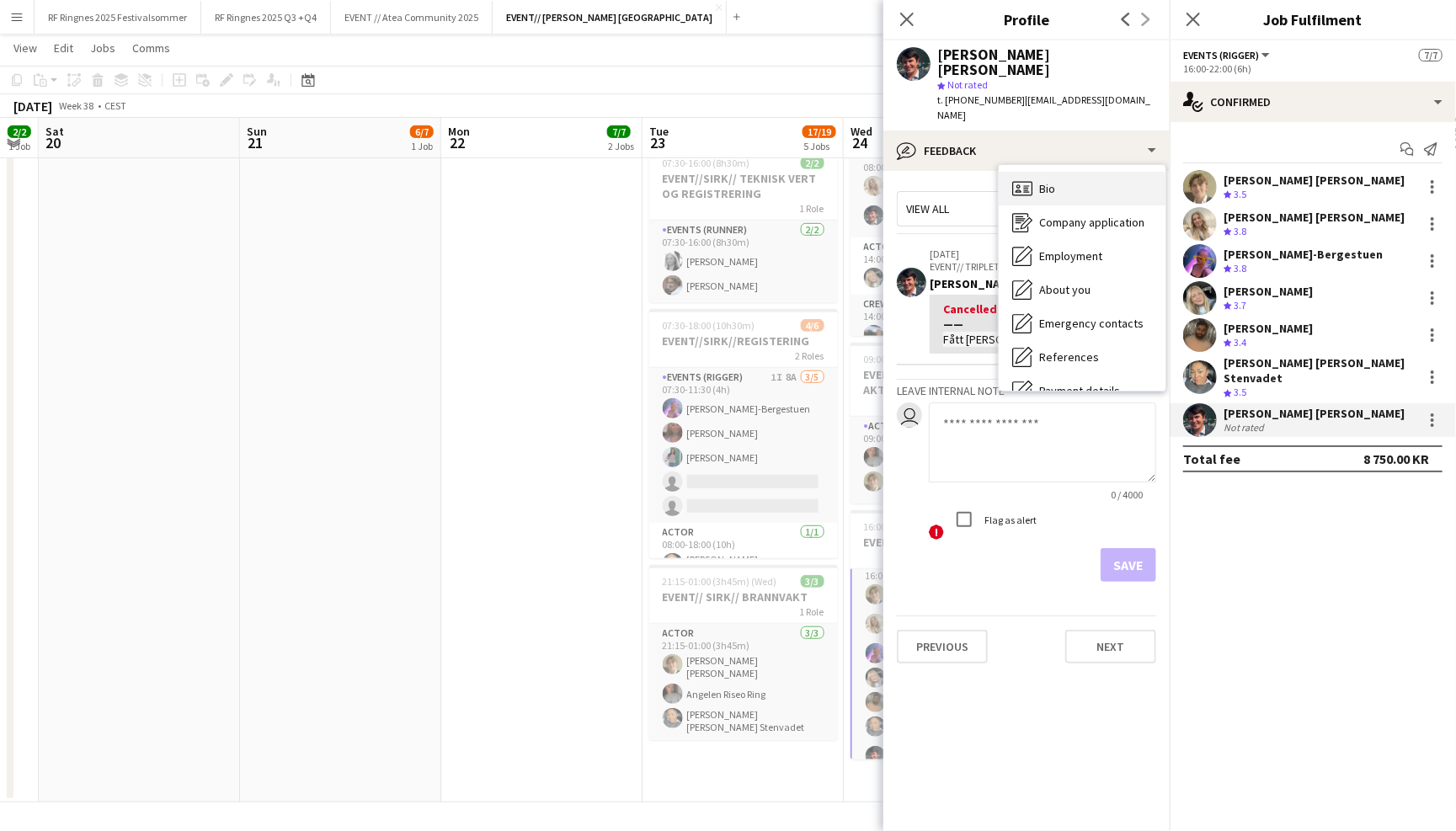
click at [1125, 172] on div "Bio Bio" at bounding box center [1082, 188] width 167 height 34
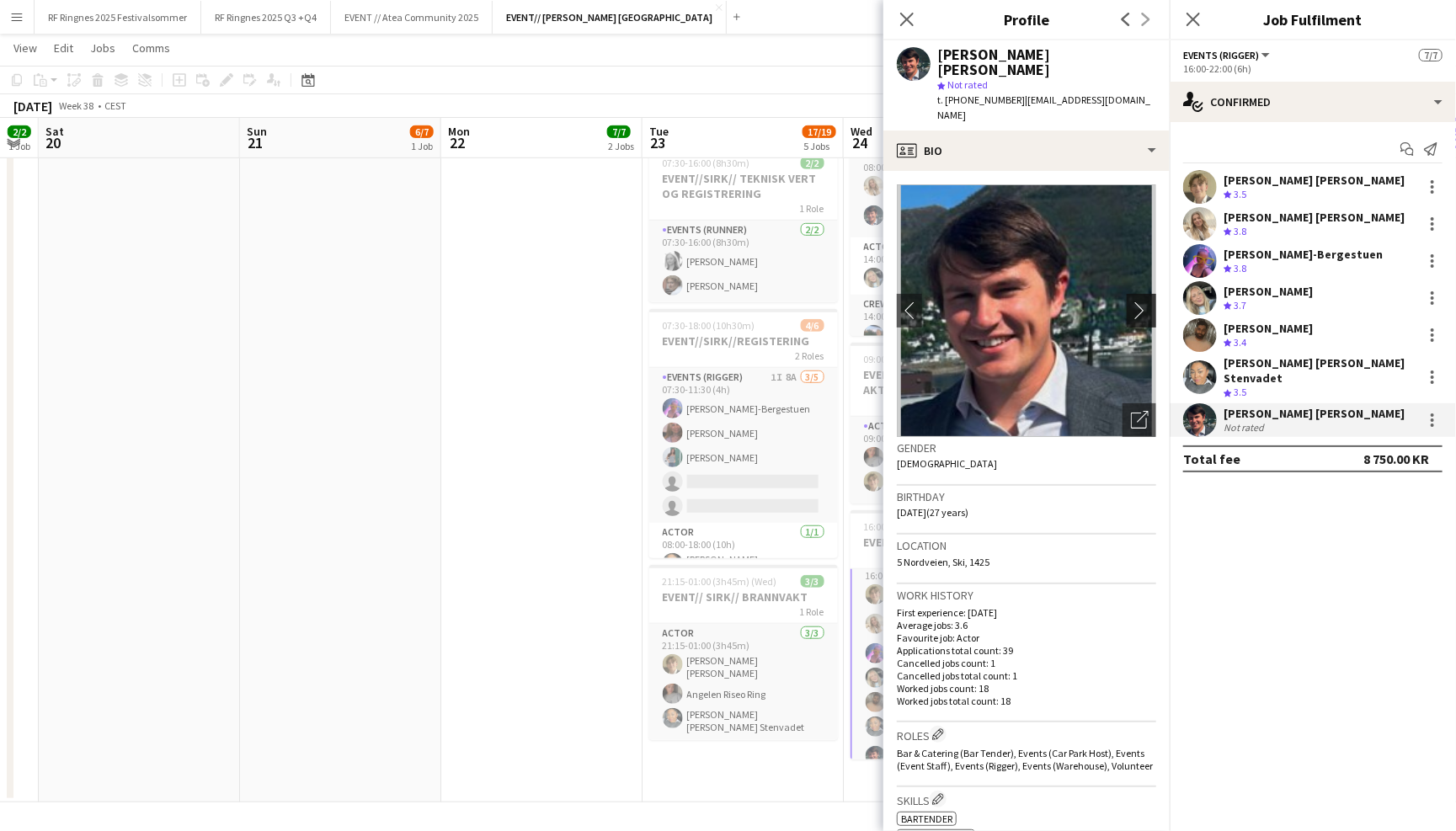
click at [1146, 301] on app-icon "chevron-right" at bounding box center [1144, 310] width 26 height 17
click at [1203, 185] on app-user-avatar at bounding box center [1200, 186] width 34 height 34
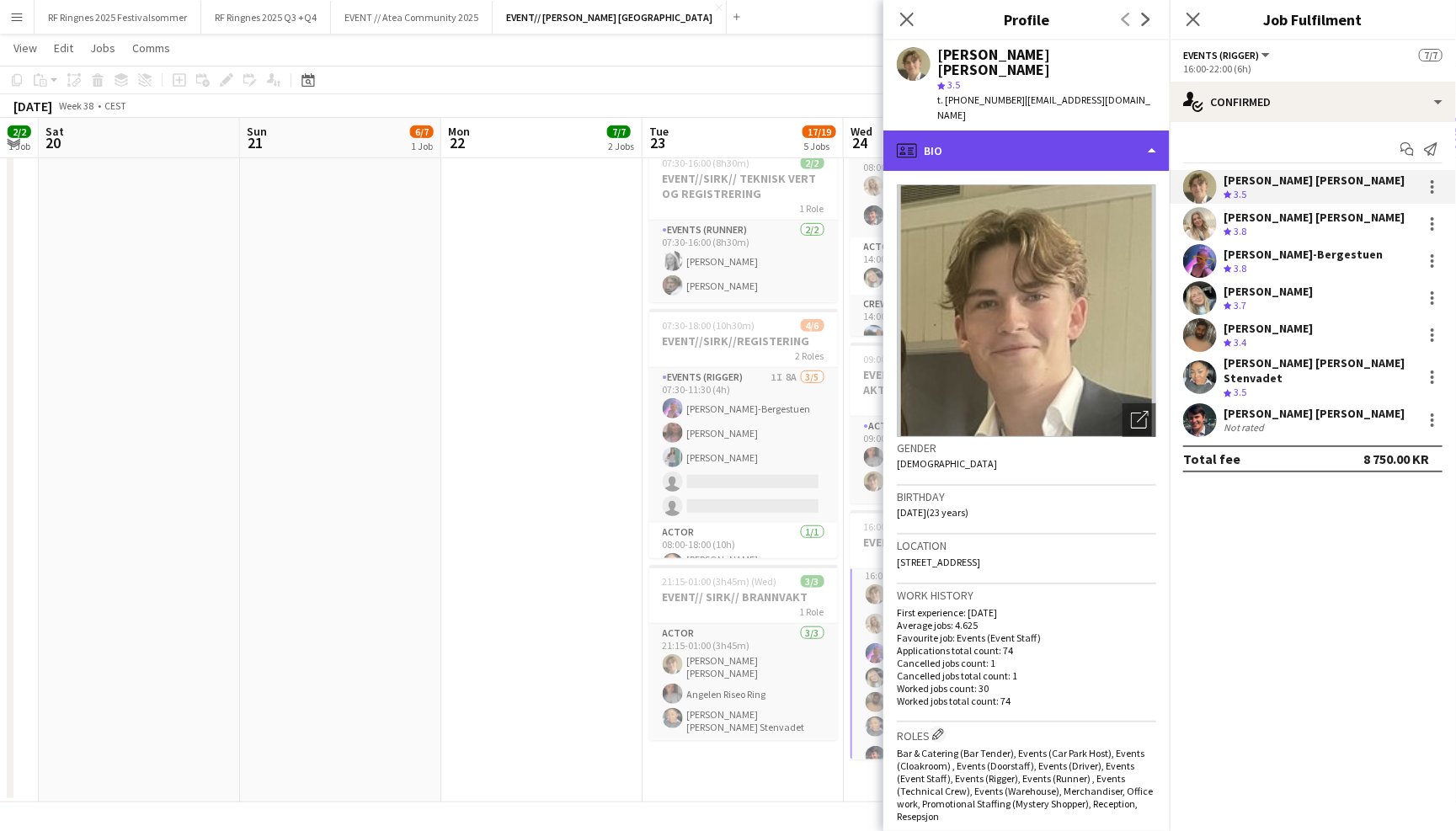
click at [1151, 130] on div "profile Bio" at bounding box center [1026, 150] width 286 height 41
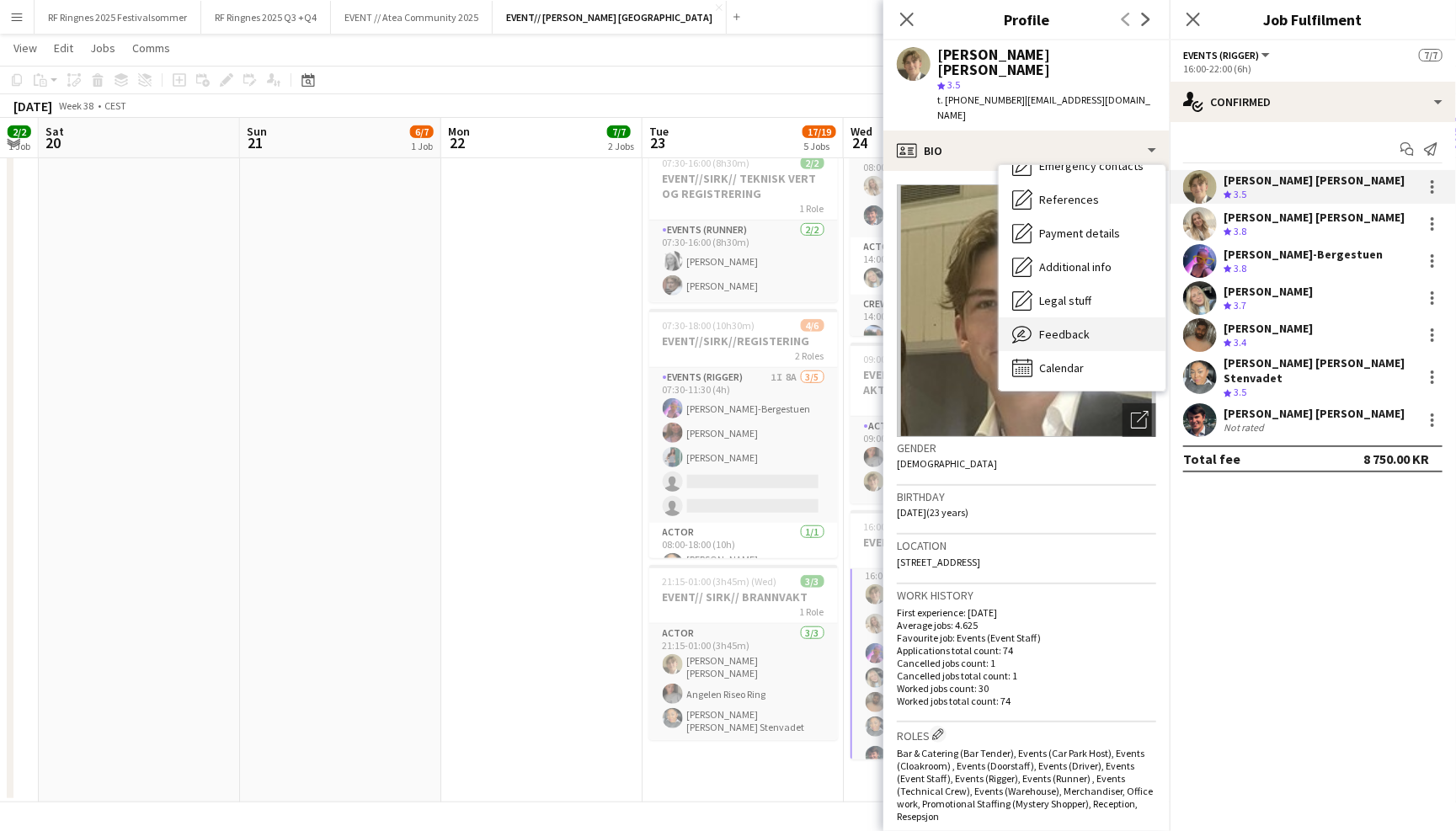
click at [1120, 317] on div "Feedback Feedback" at bounding box center [1082, 334] width 167 height 34
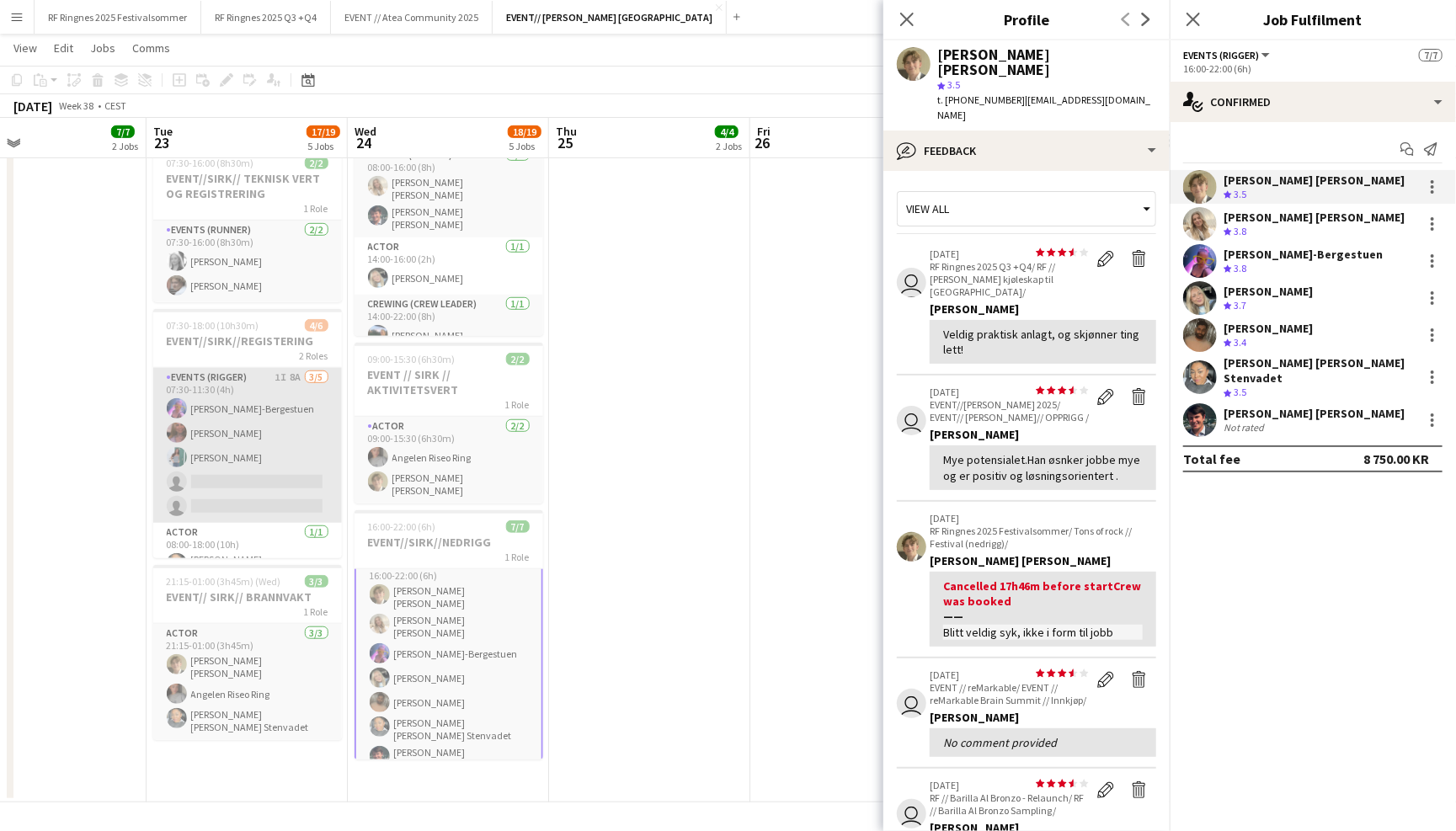
scroll to position [0, 459]
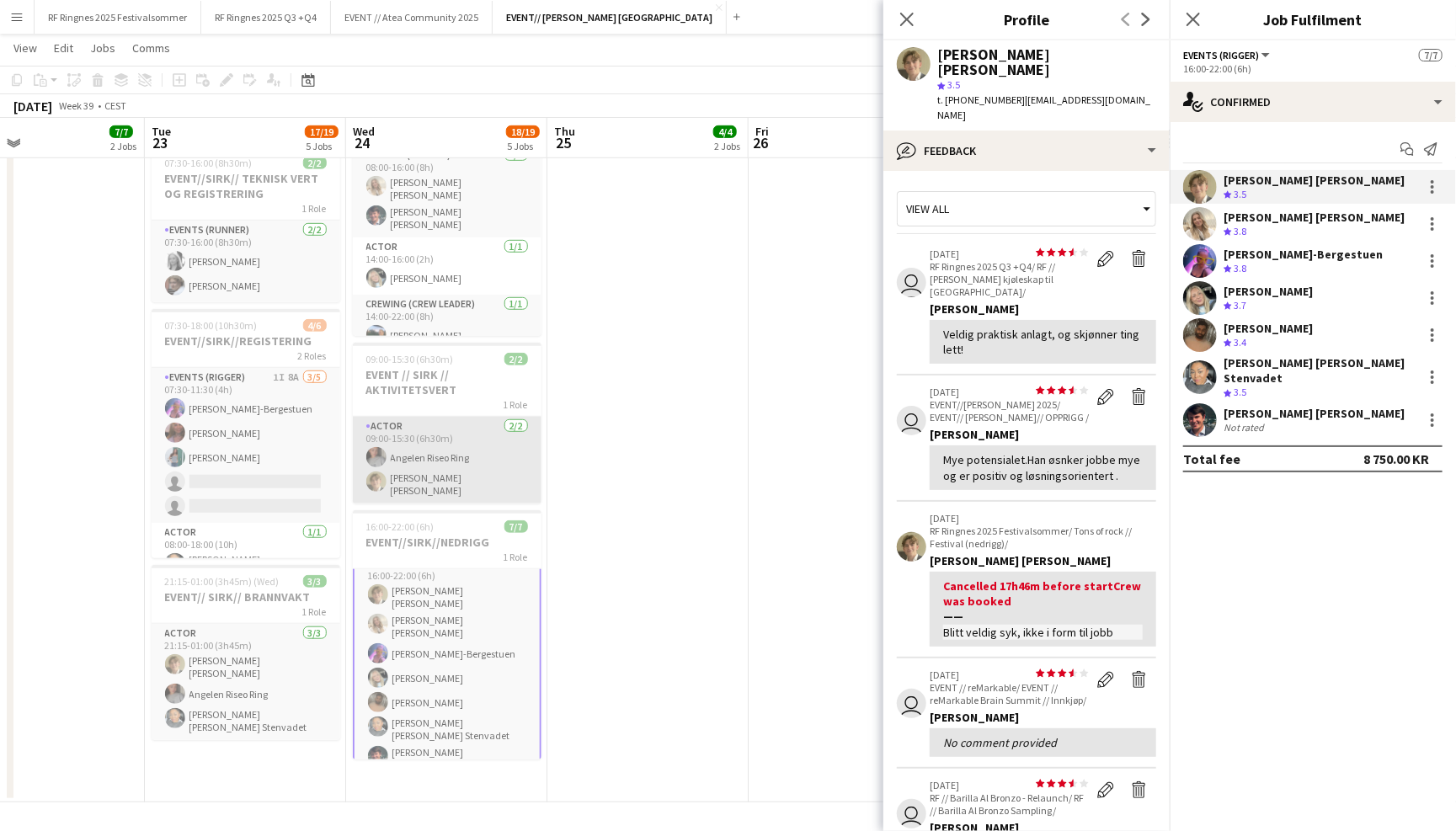
click at [452, 471] on app-card-role "Actor 2/2 09:00-15:30 (6h30m) Angelen Riseo Ring Bastian Solem" at bounding box center [447, 460] width 188 height 87
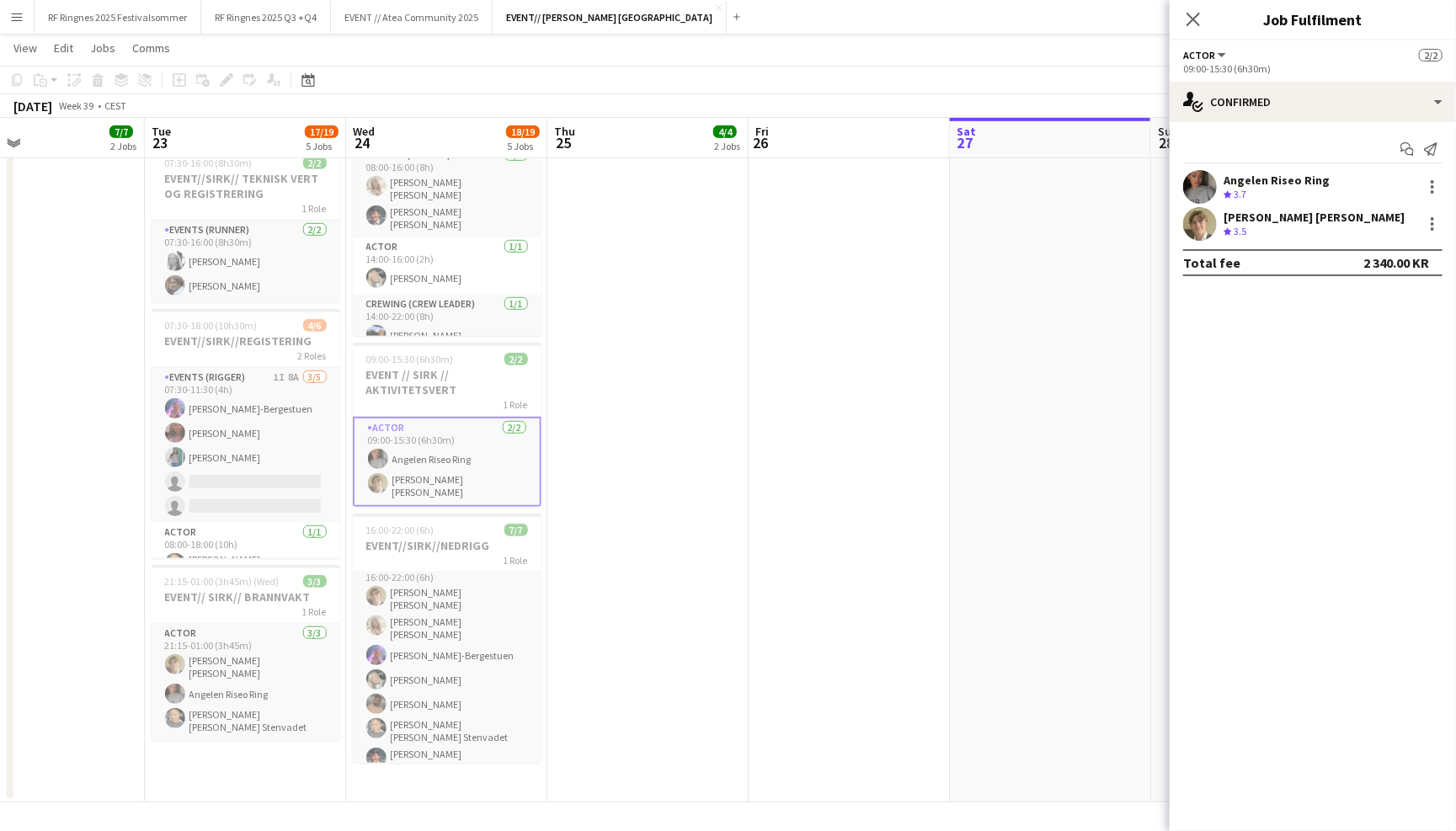
click at [1198, 186] on app-user-avatar at bounding box center [1200, 186] width 34 height 34
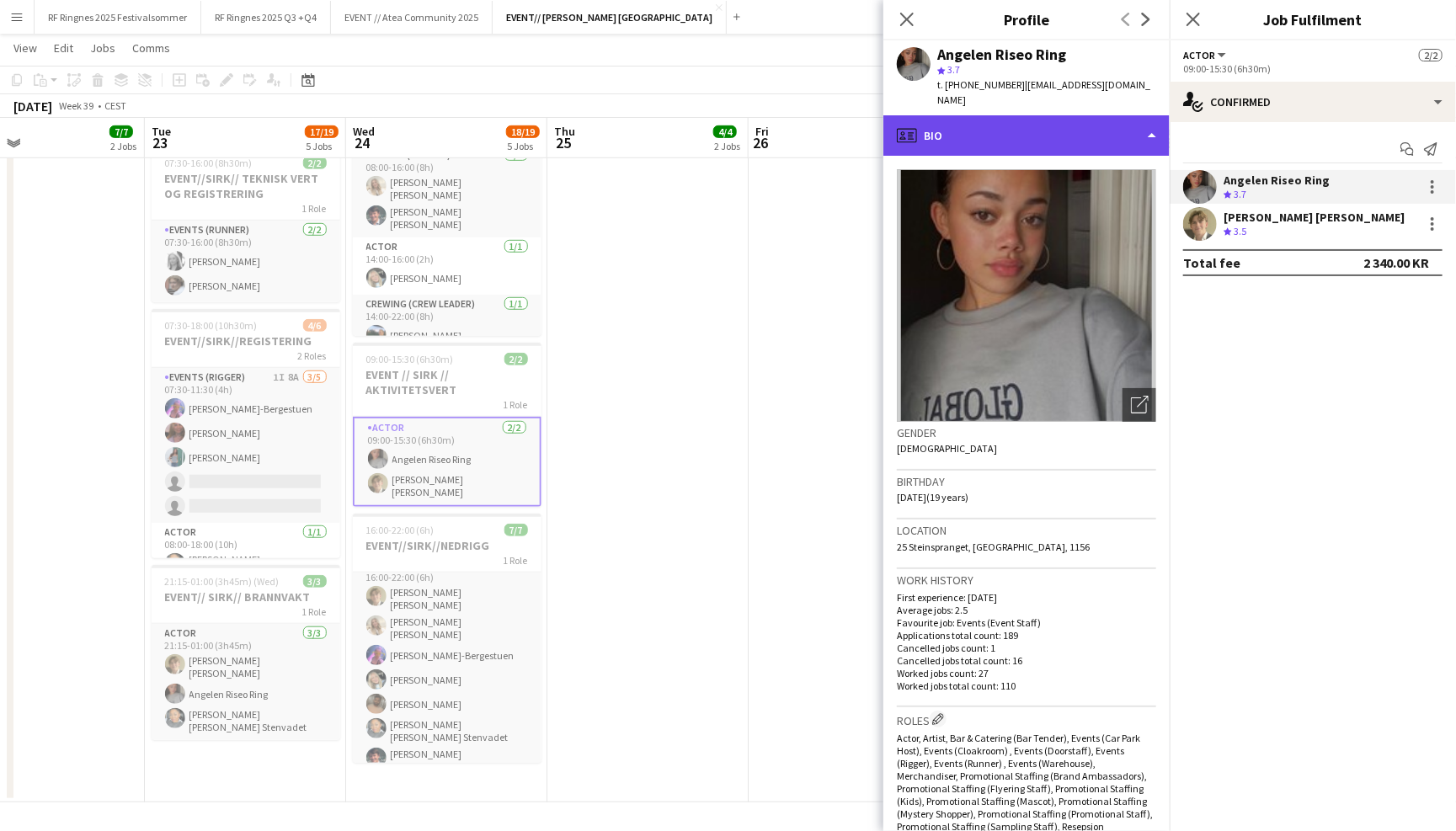
click at [1107, 115] on div "profile Bio" at bounding box center [1026, 135] width 286 height 41
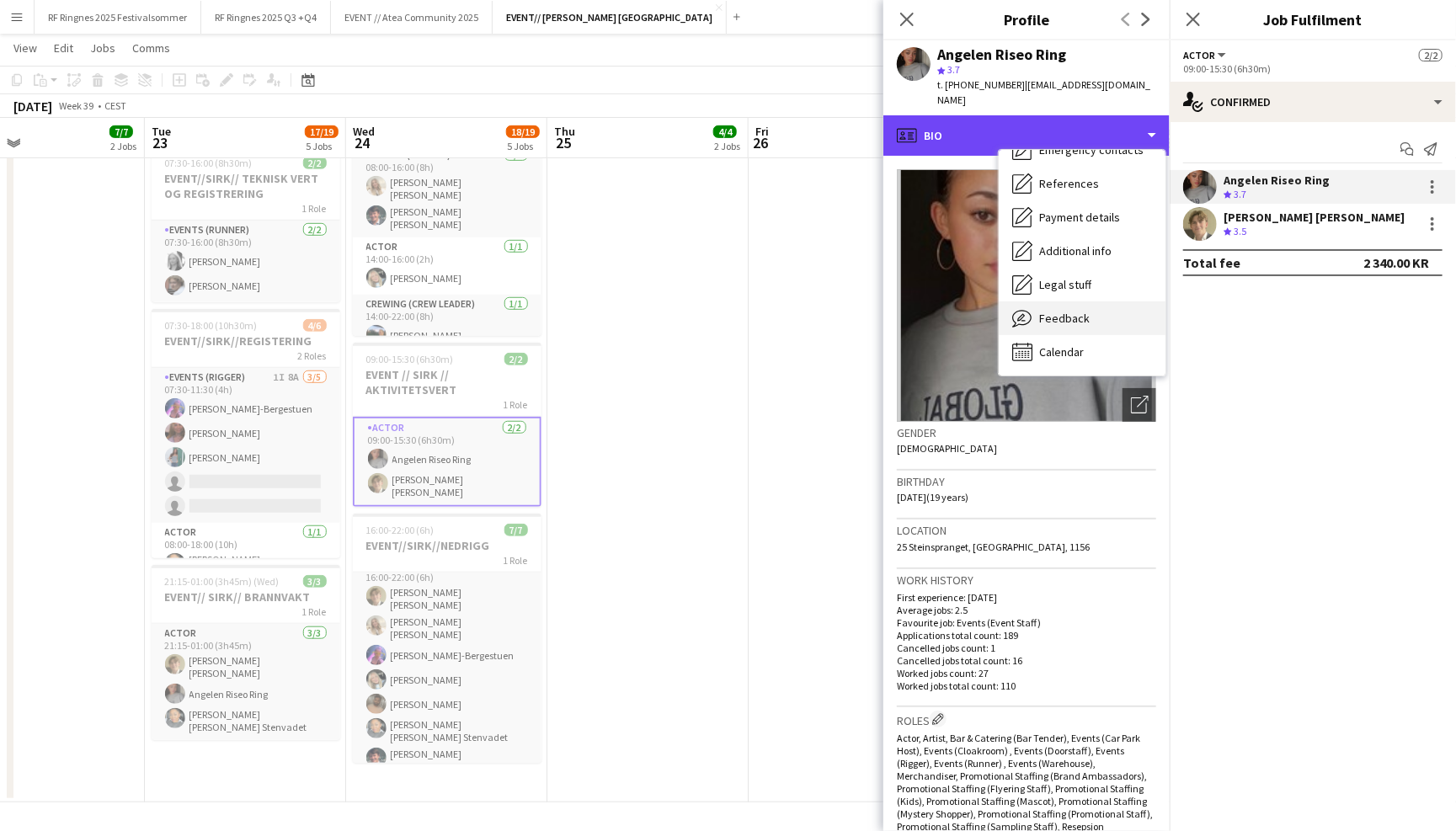
scroll to position [157, 0]
click at [1125, 302] on div "Feedback Feedback" at bounding box center [1082, 318] width 167 height 34
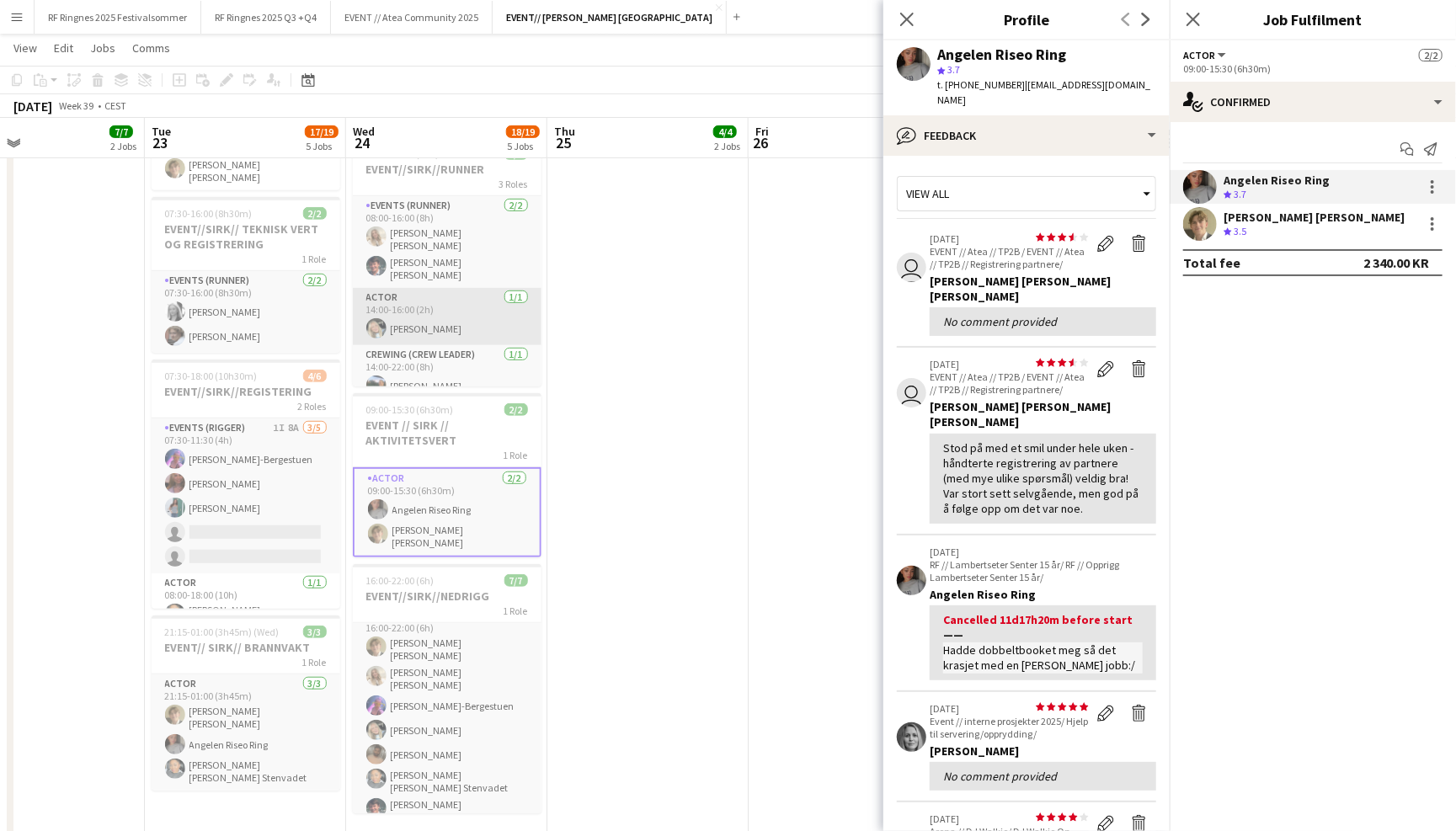
scroll to position [0, 0]
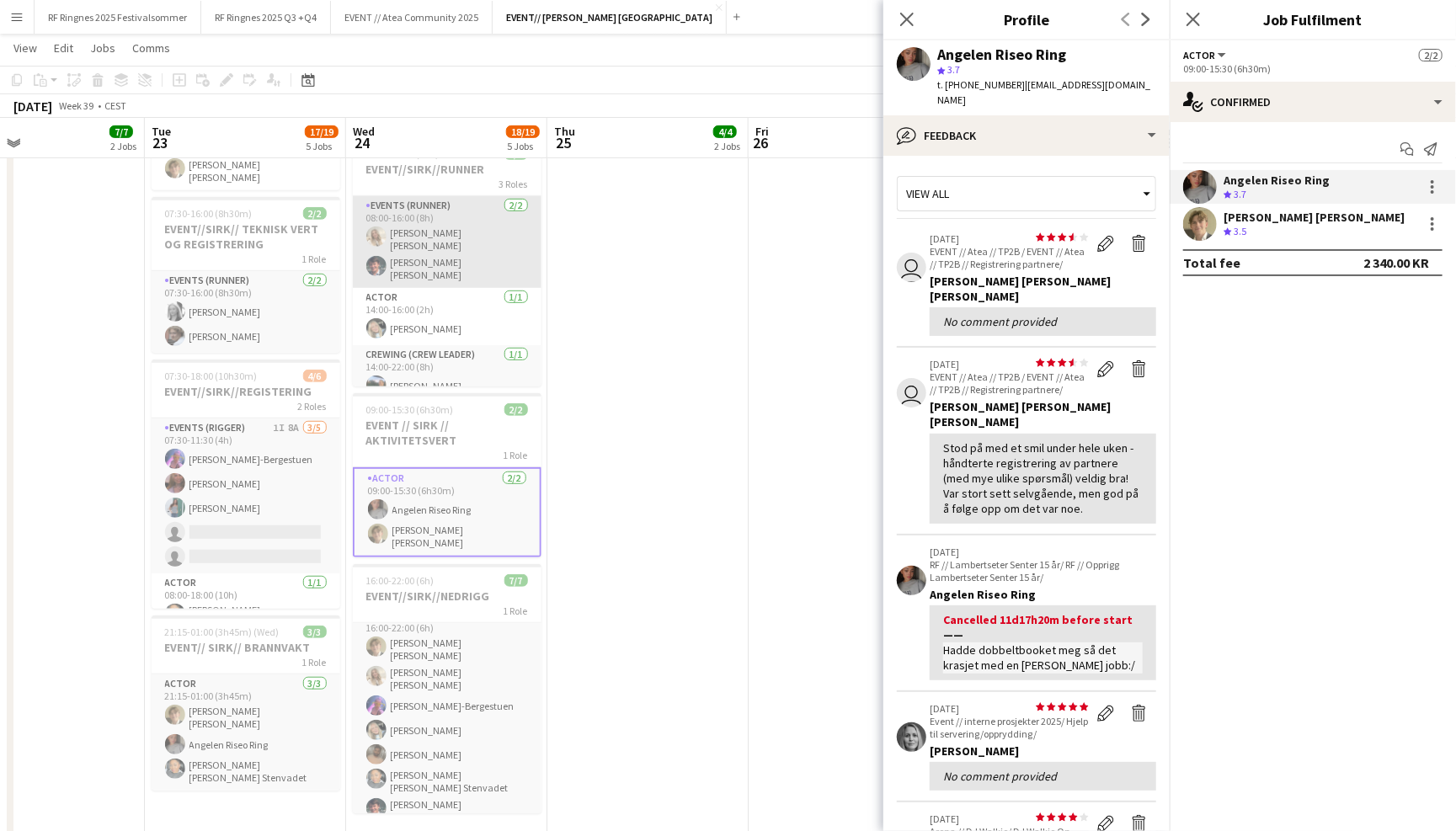
click at [443, 257] on app-card-role "Events (Runner) 2/2 08:00-16:00 (8h) Vanessa Riise Naas Eskil Fossum Solhaug" at bounding box center [447, 242] width 188 height 92
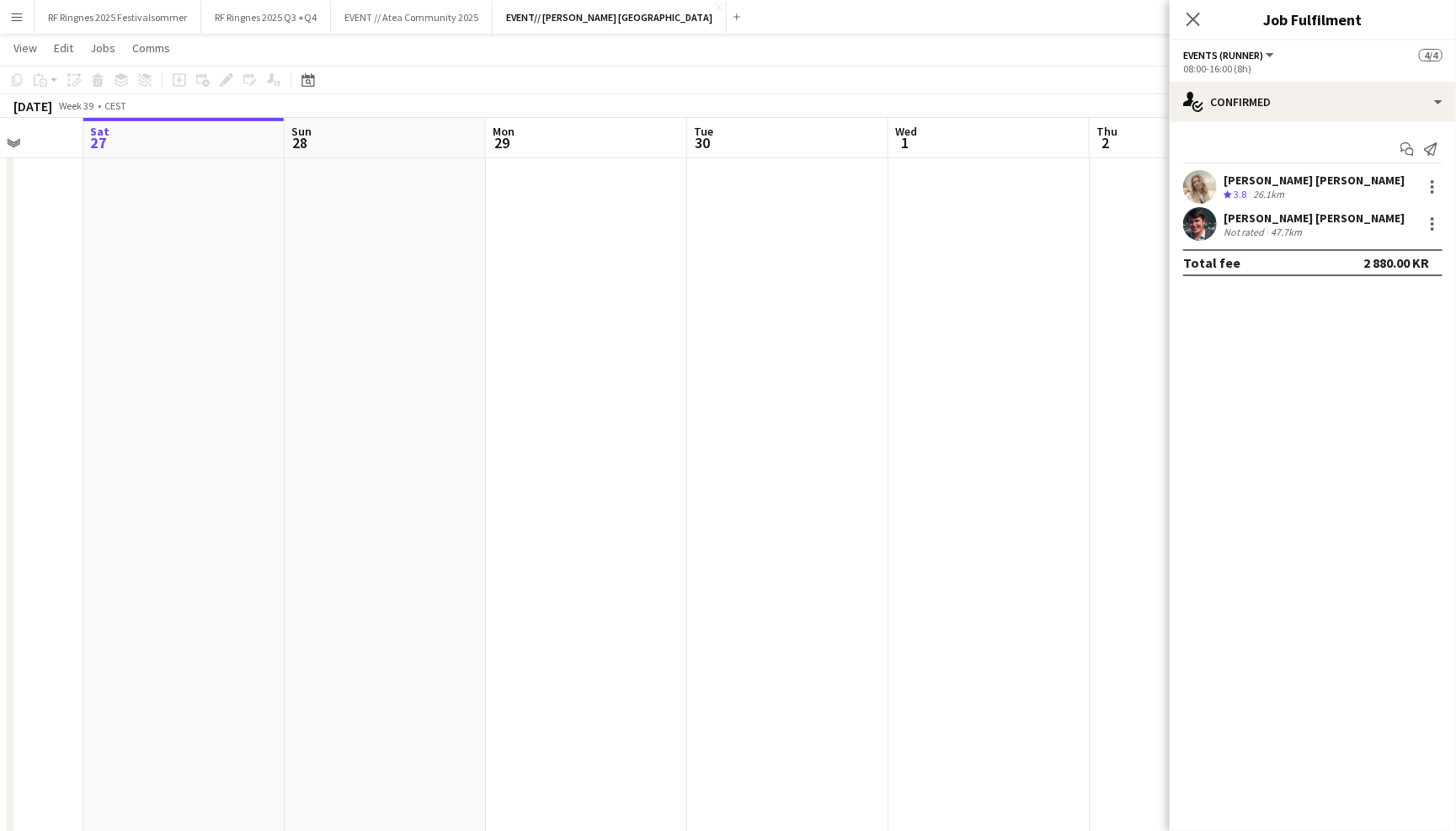
scroll to position [0, 582]
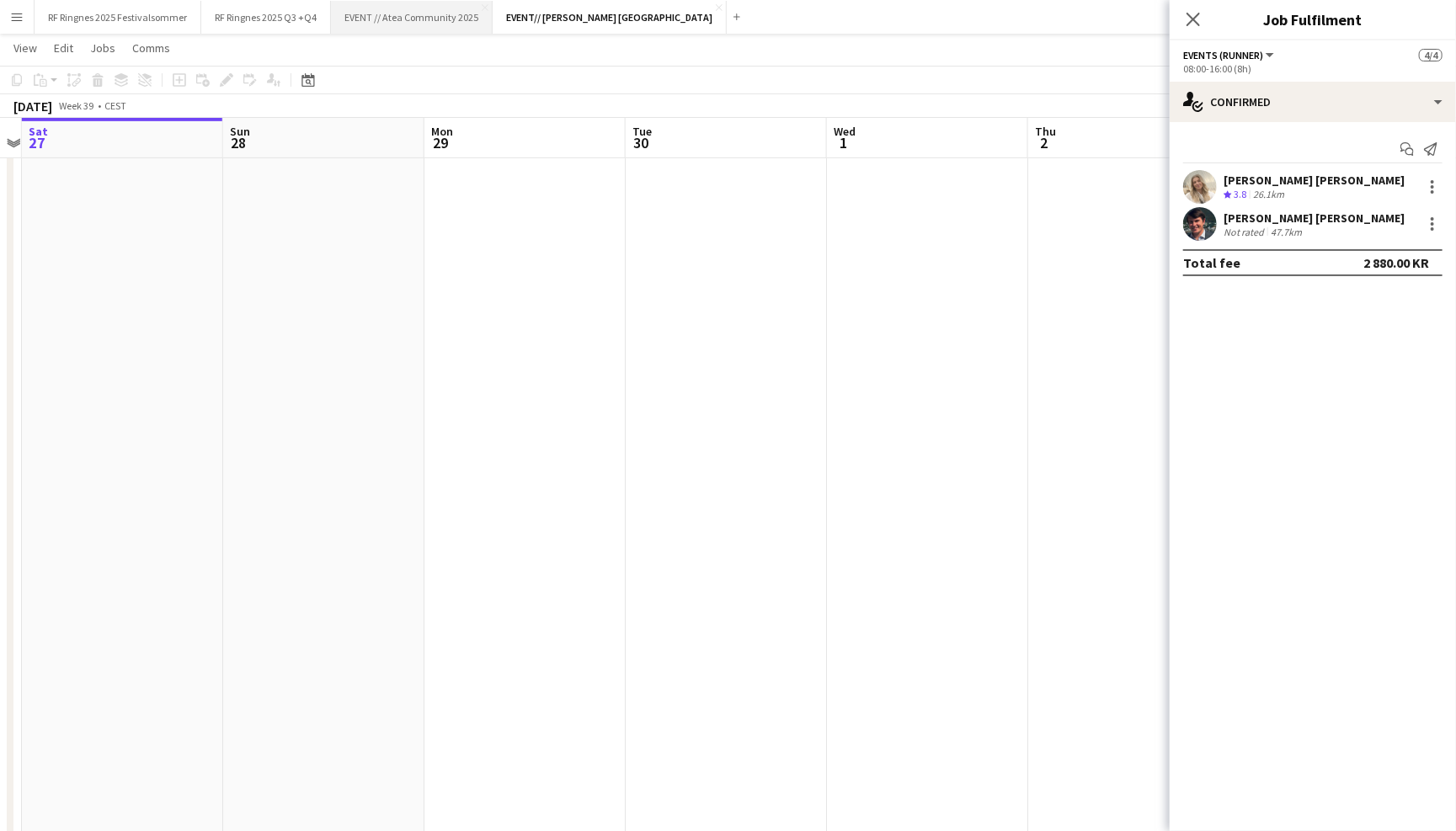
click at [429, 19] on button "EVENT // Atea Community 2025 Close" at bounding box center [411, 17] width 161 height 33
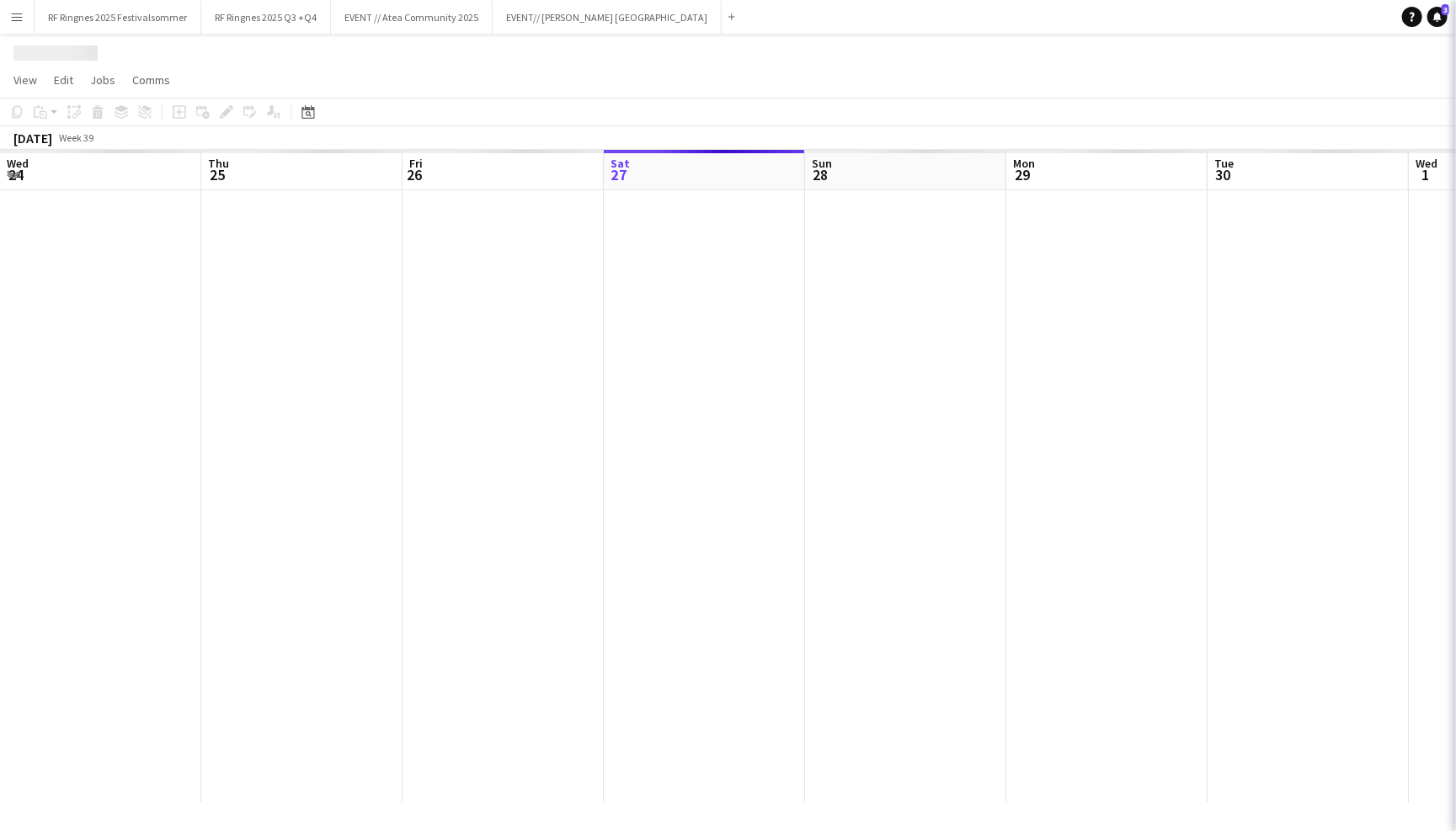
scroll to position [0, 402]
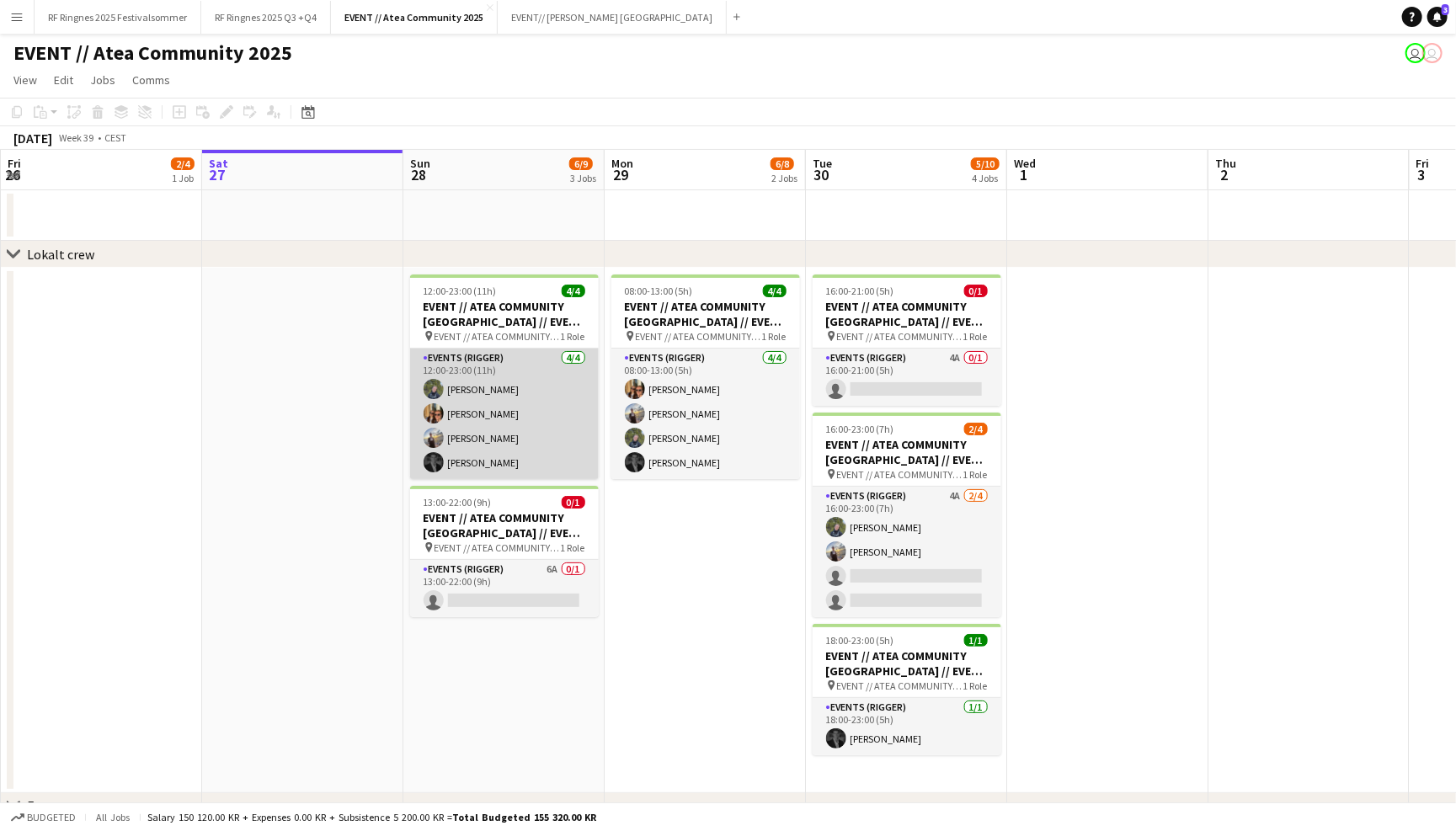
click at [552, 422] on app-card-role "Events (Rigger) 4/4 12:00-23:00 (11h) Birk Sjølie Simen Gjørtz Endre Noodt Henr…" at bounding box center [504, 414] width 188 height 130
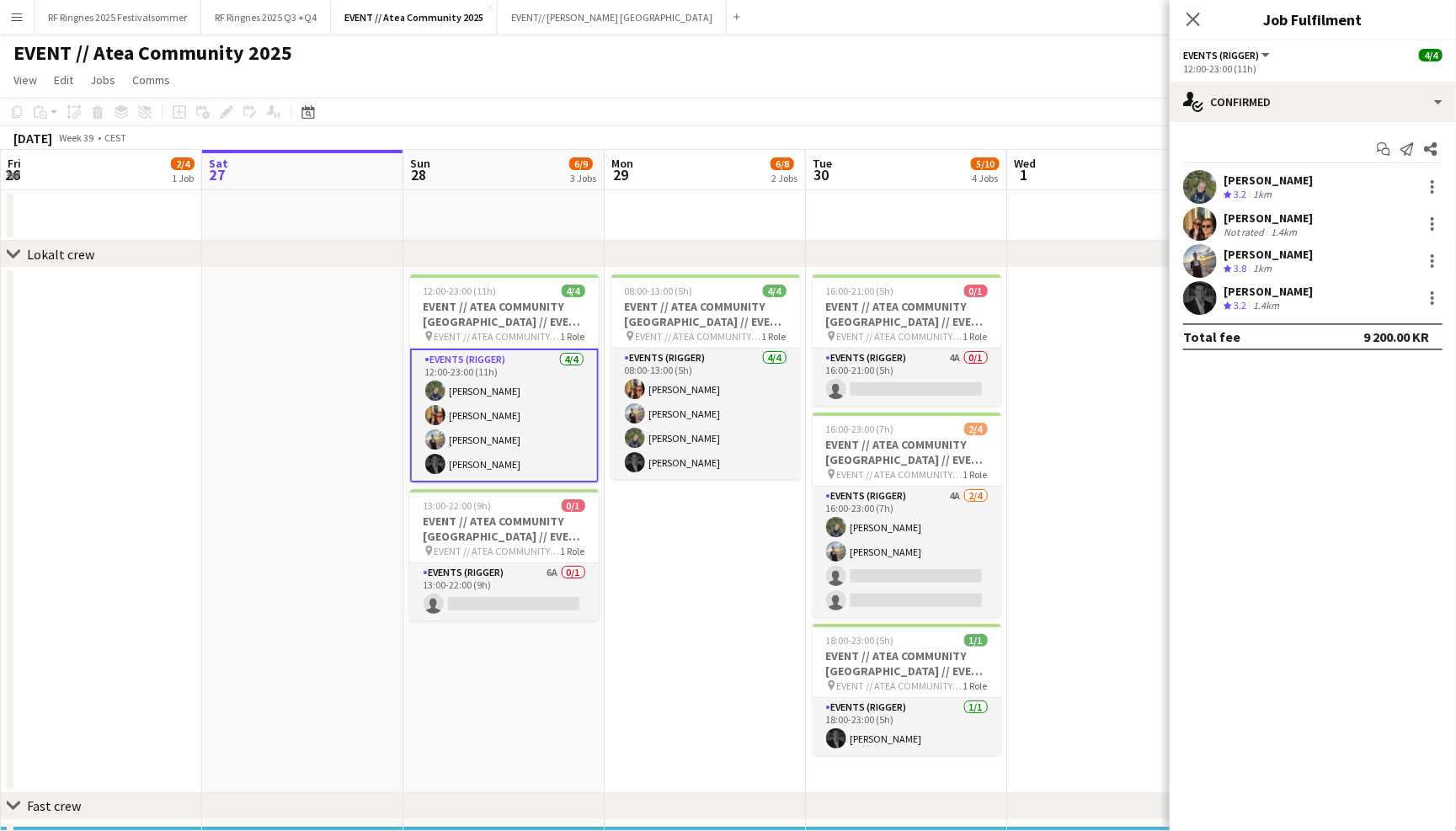
click at [1199, 172] on app-user-avatar at bounding box center [1200, 186] width 34 height 34
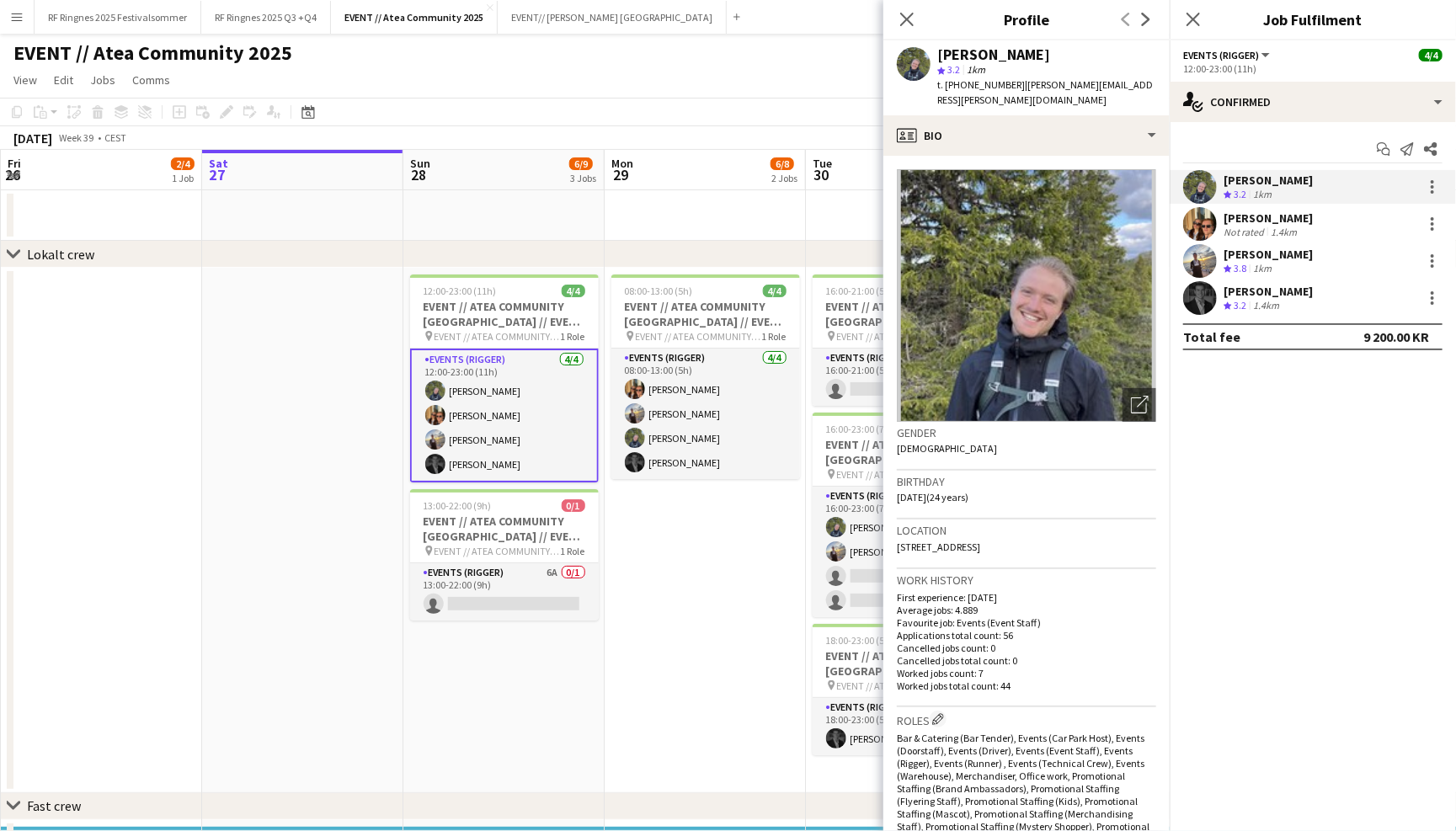
click at [1157, 156] on app-crew-profile-bio "Open photos pop-in Gender Male Birthday 08-05-2001 (24 years) Location 4 Ravels…" at bounding box center [1026, 494] width 286 height 675
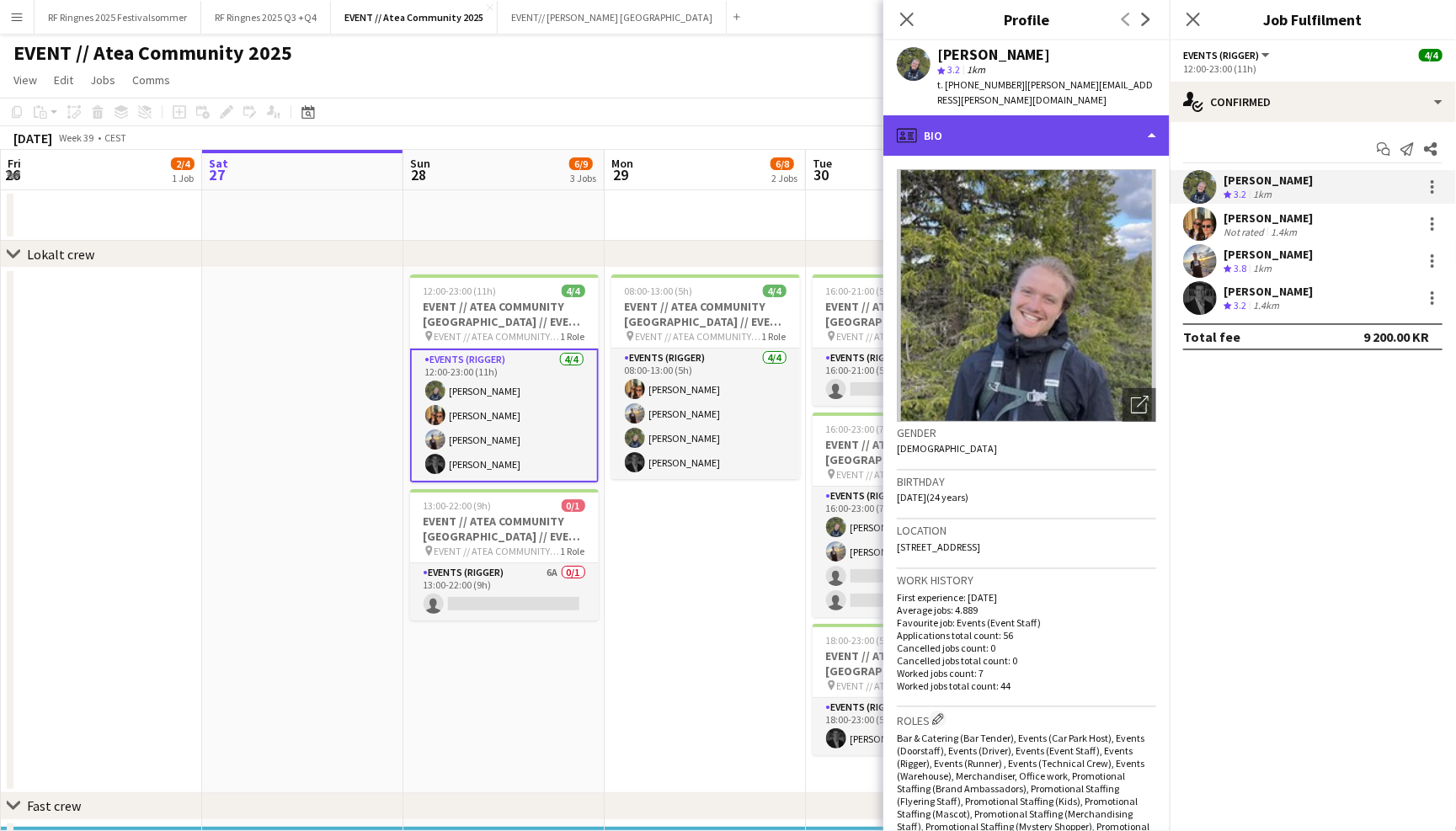
click at [1140, 135] on div "profile Bio" at bounding box center [1026, 135] width 286 height 41
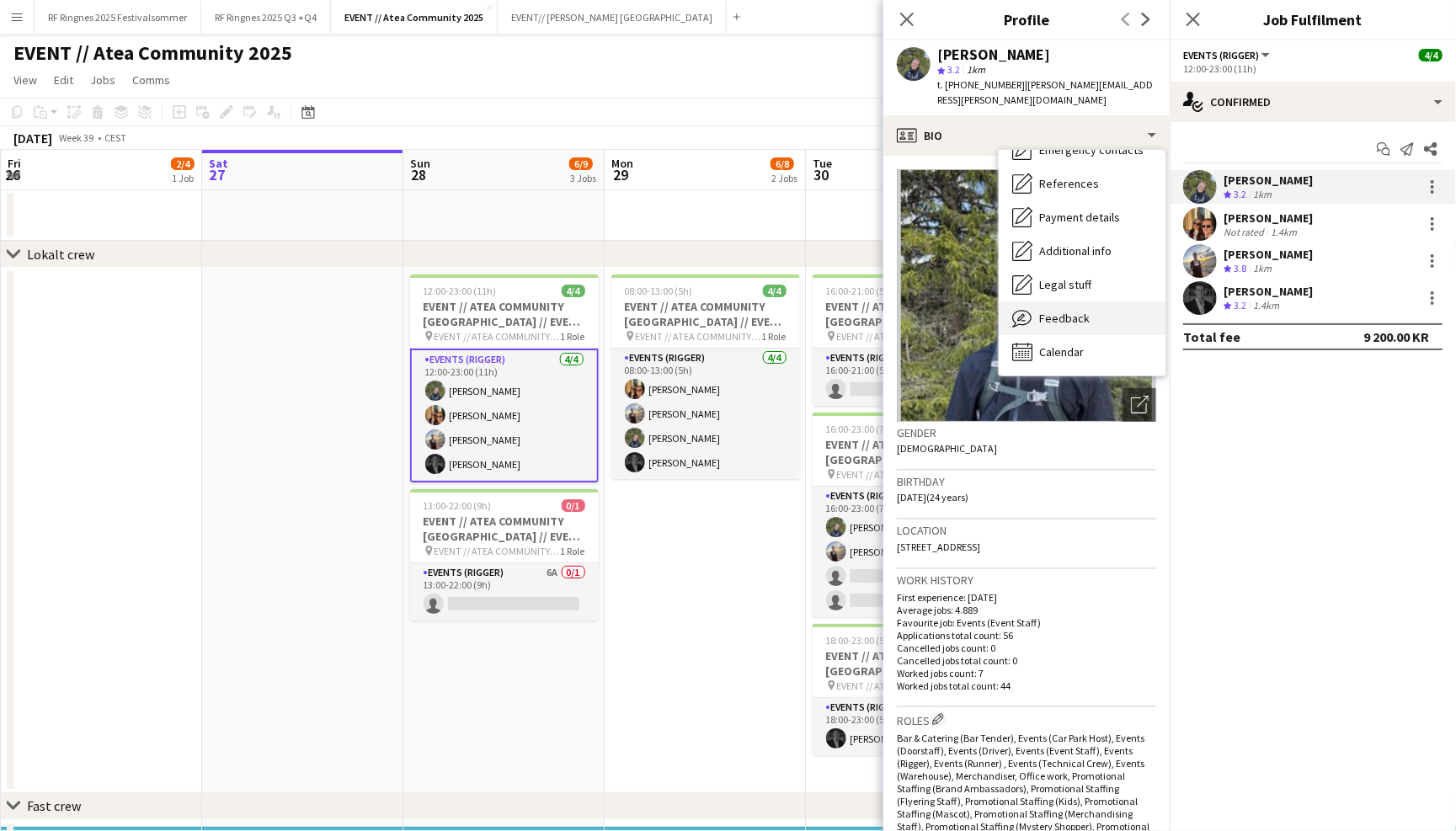
click at [1113, 281] on div "Legal stuff Legal stuff" at bounding box center [1082, 285] width 167 height 34
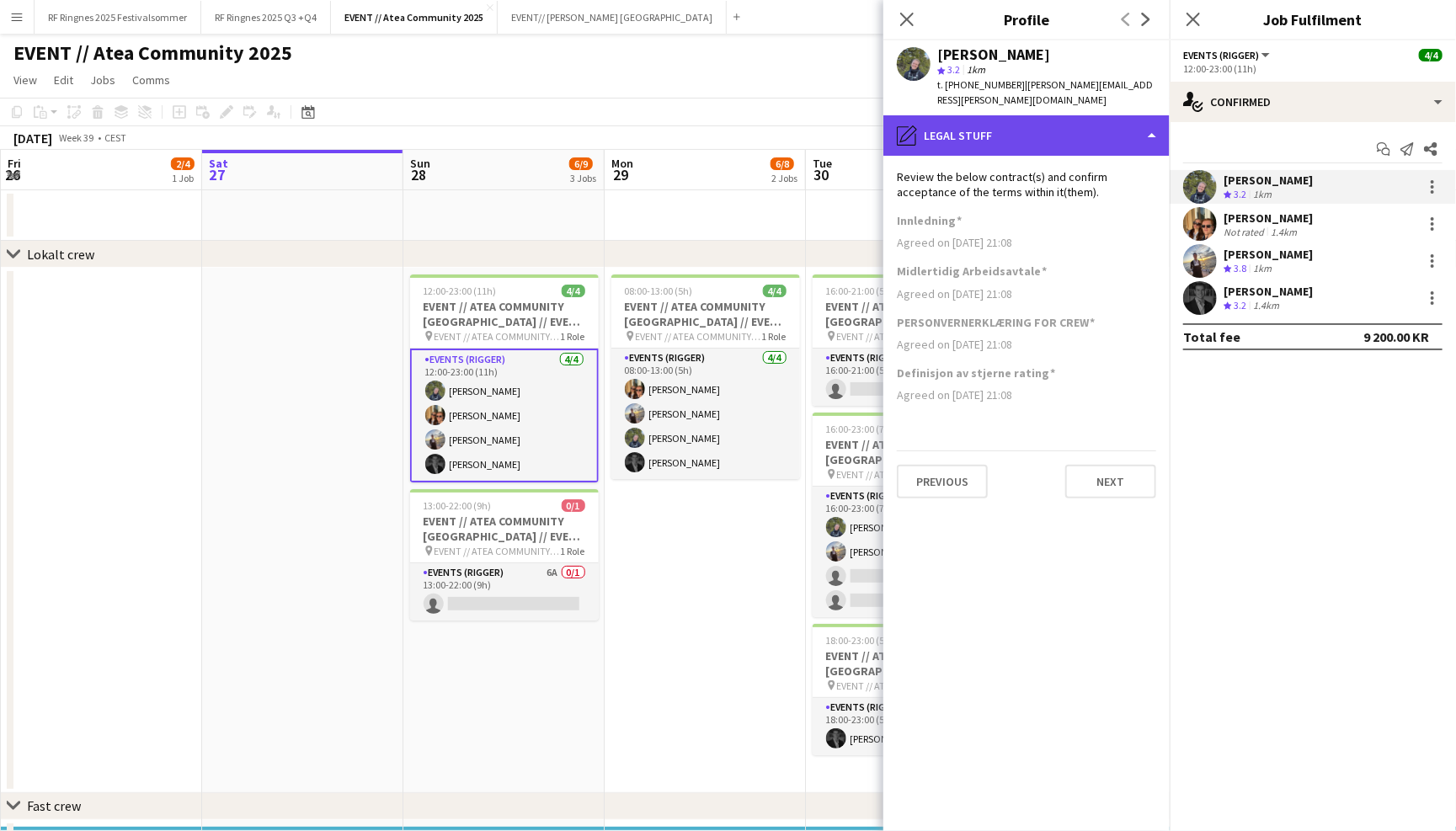
click at [1108, 115] on div "pencil4 Legal stuff" at bounding box center [1026, 135] width 286 height 41
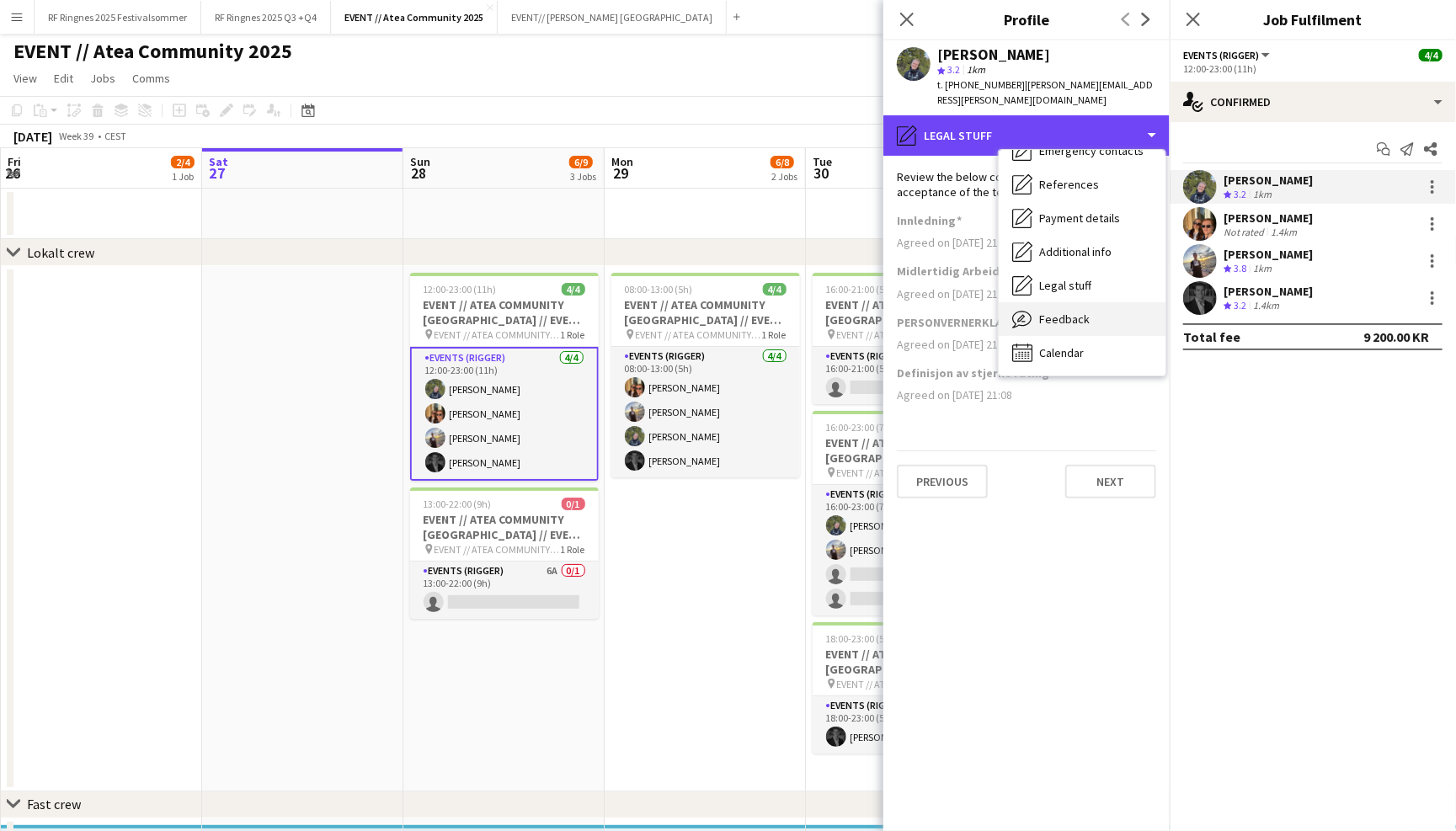
scroll to position [42, 0]
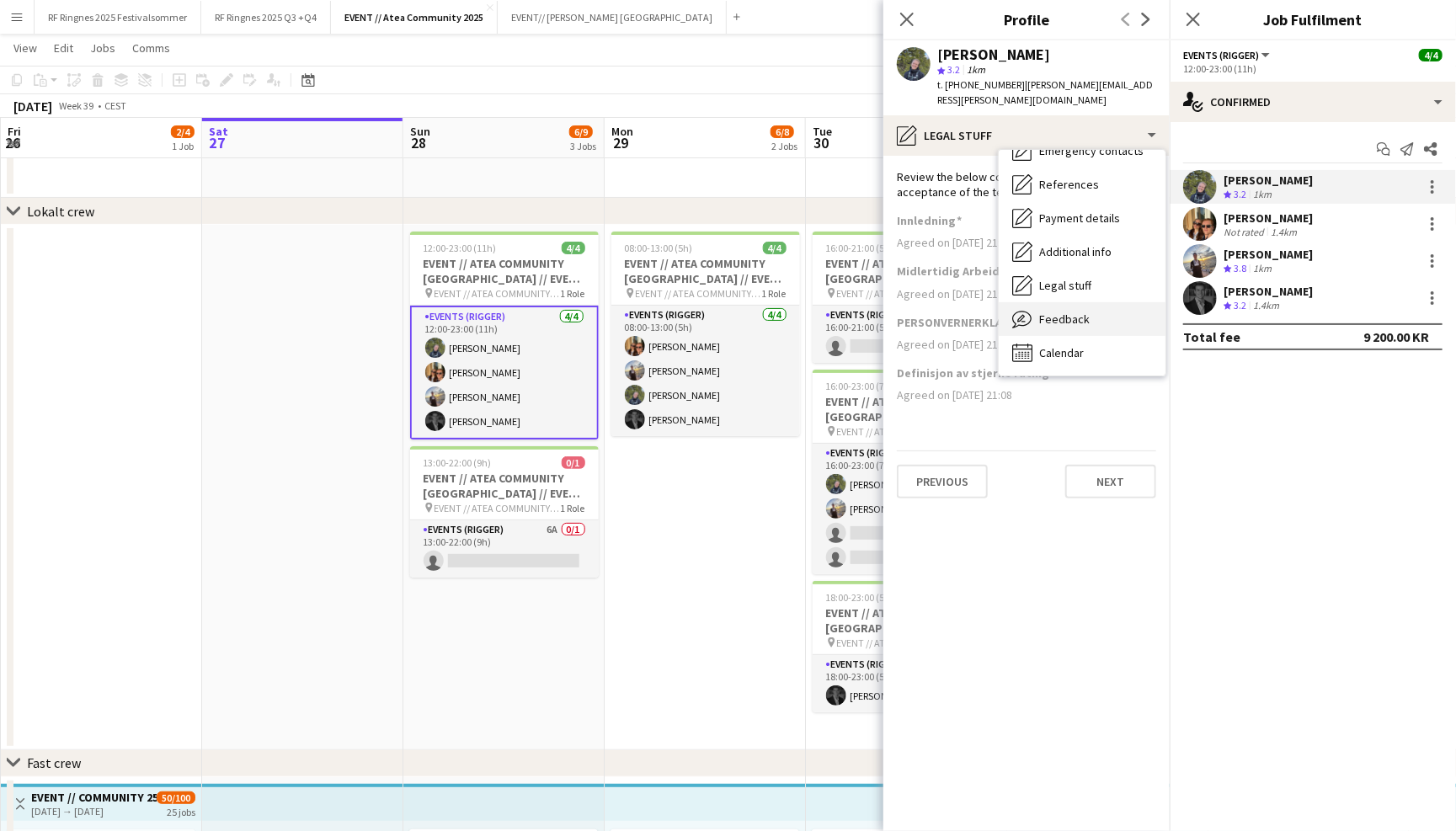
click at [1100, 302] on div "Feedback Feedback" at bounding box center [1082, 318] width 167 height 34
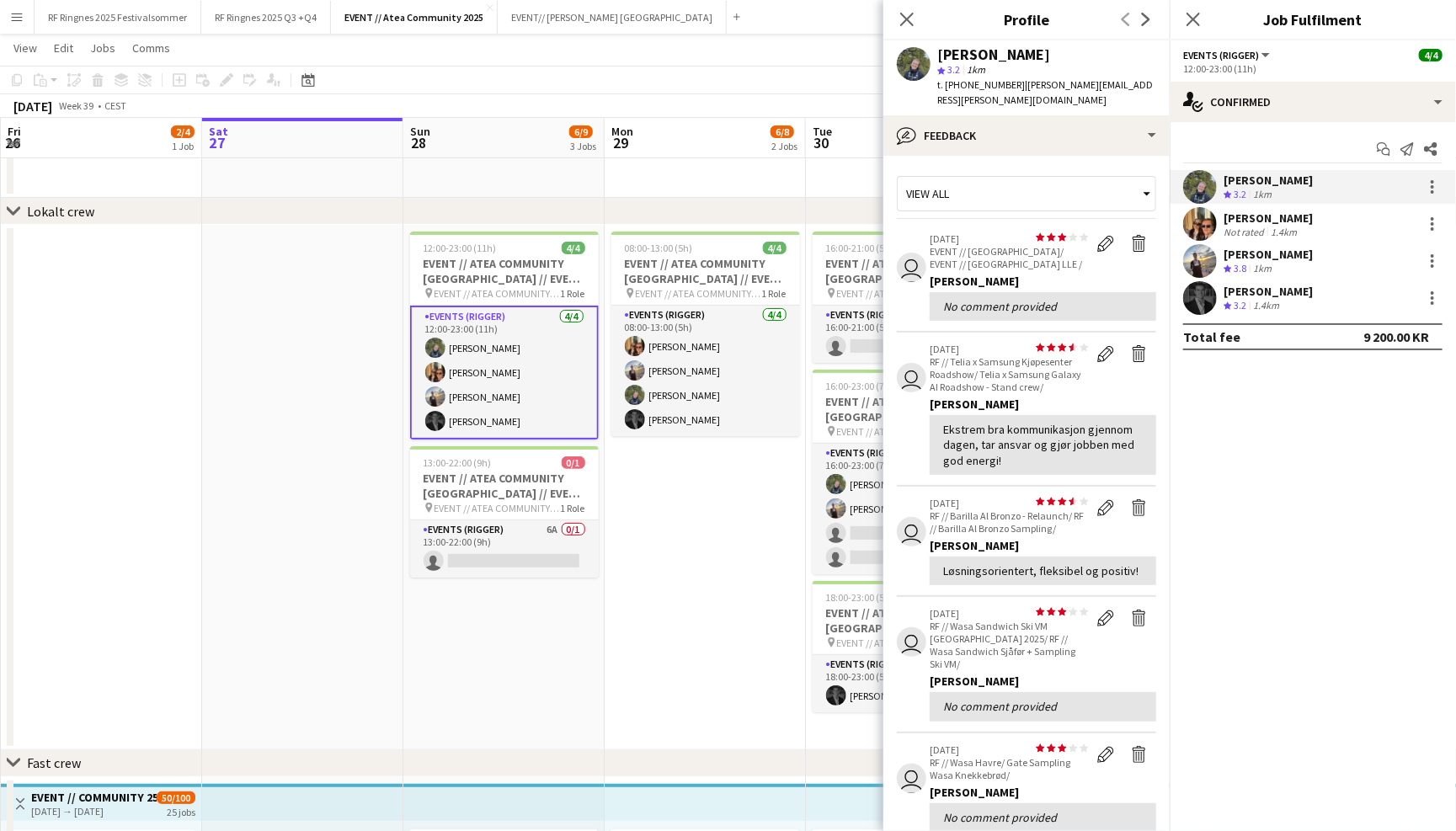
click at [1206, 220] on app-user-avatar at bounding box center [1200, 224] width 34 height 34
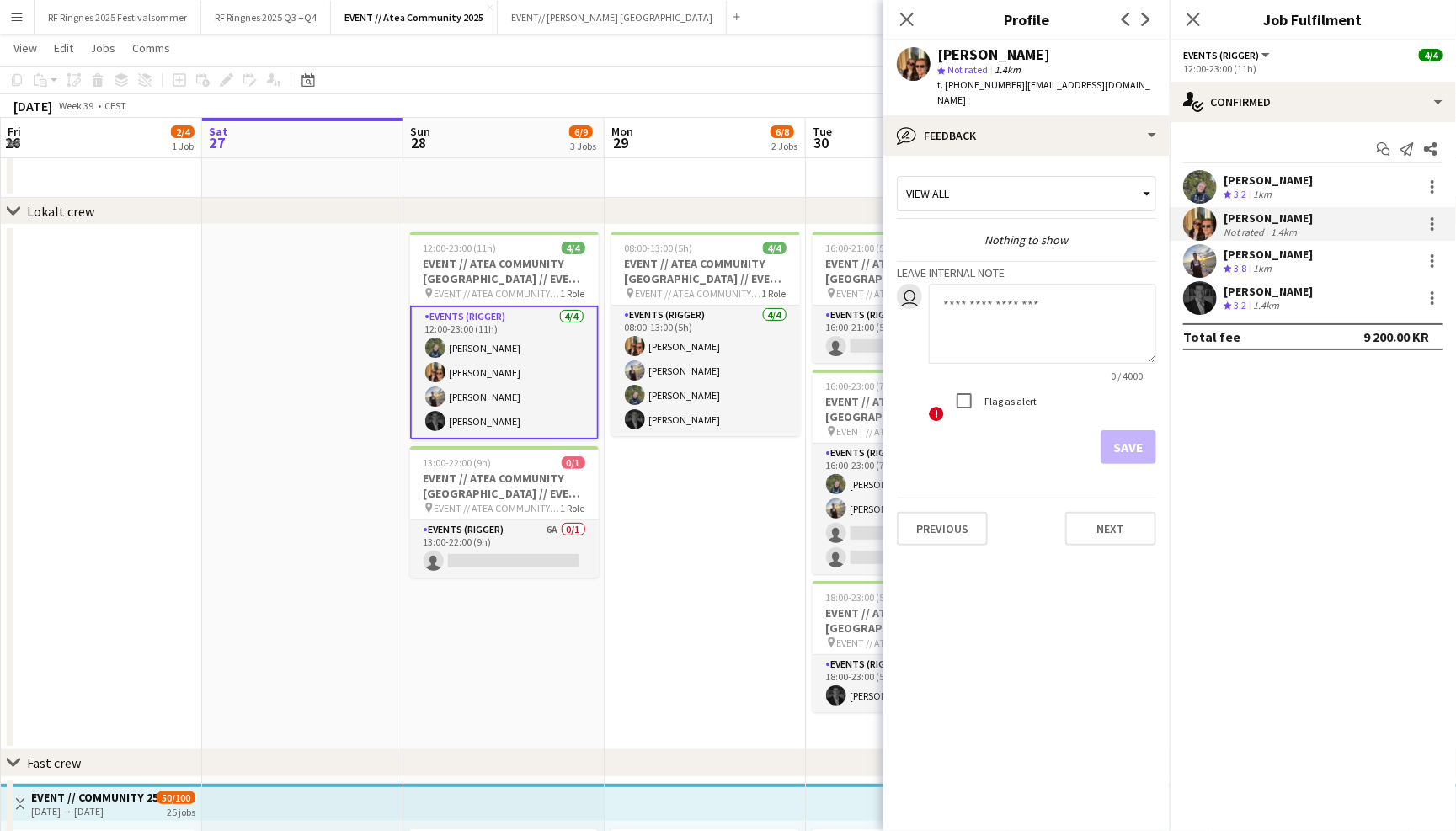
click at [1206, 266] on app-user-avatar at bounding box center [1200, 260] width 34 height 34
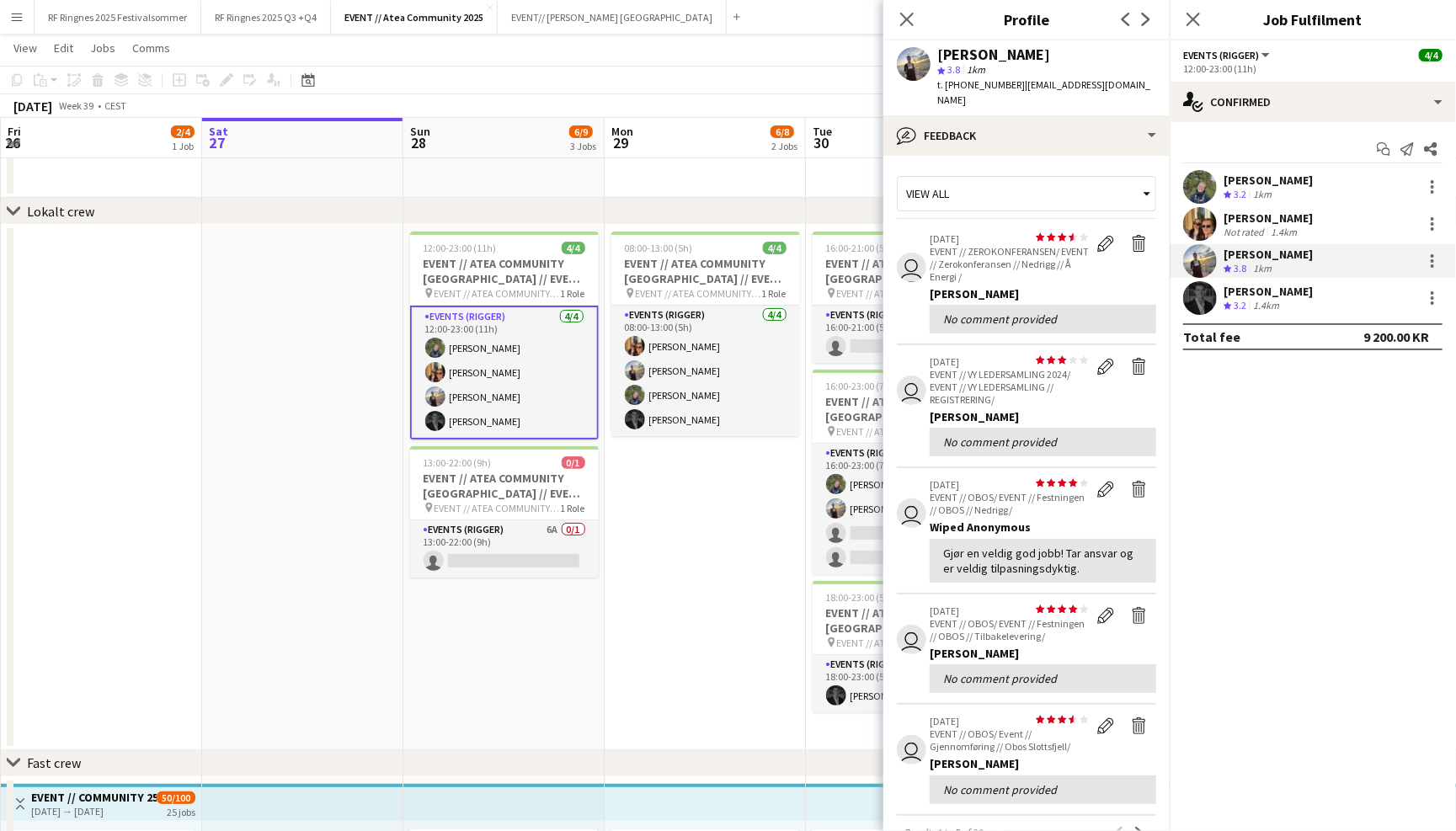
click at [1204, 301] on app-user-avatar at bounding box center [1200, 298] width 34 height 34
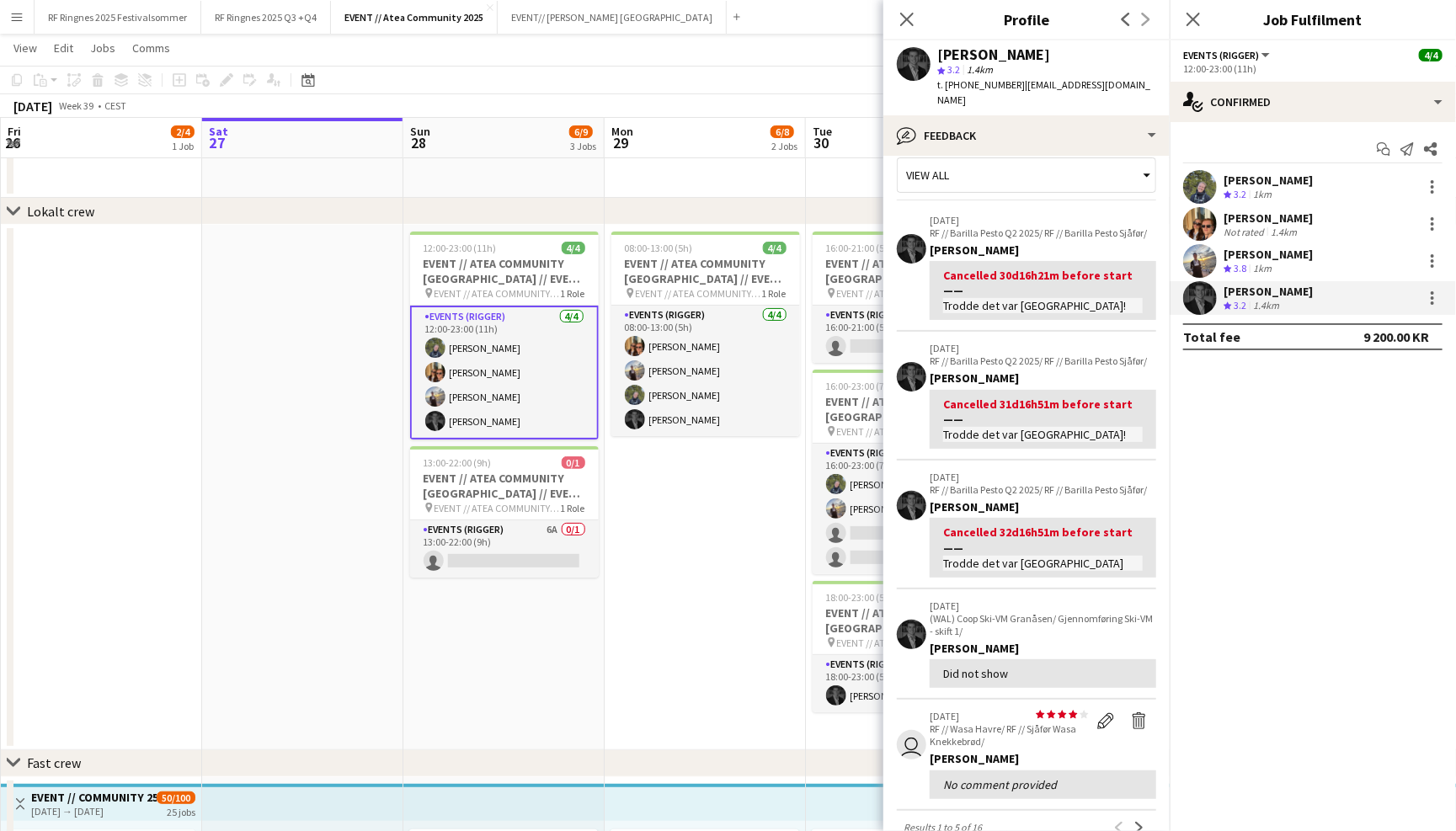
scroll to position [20, 0]
click at [906, 23] on icon "Close pop-in" at bounding box center [907, 19] width 16 height 16
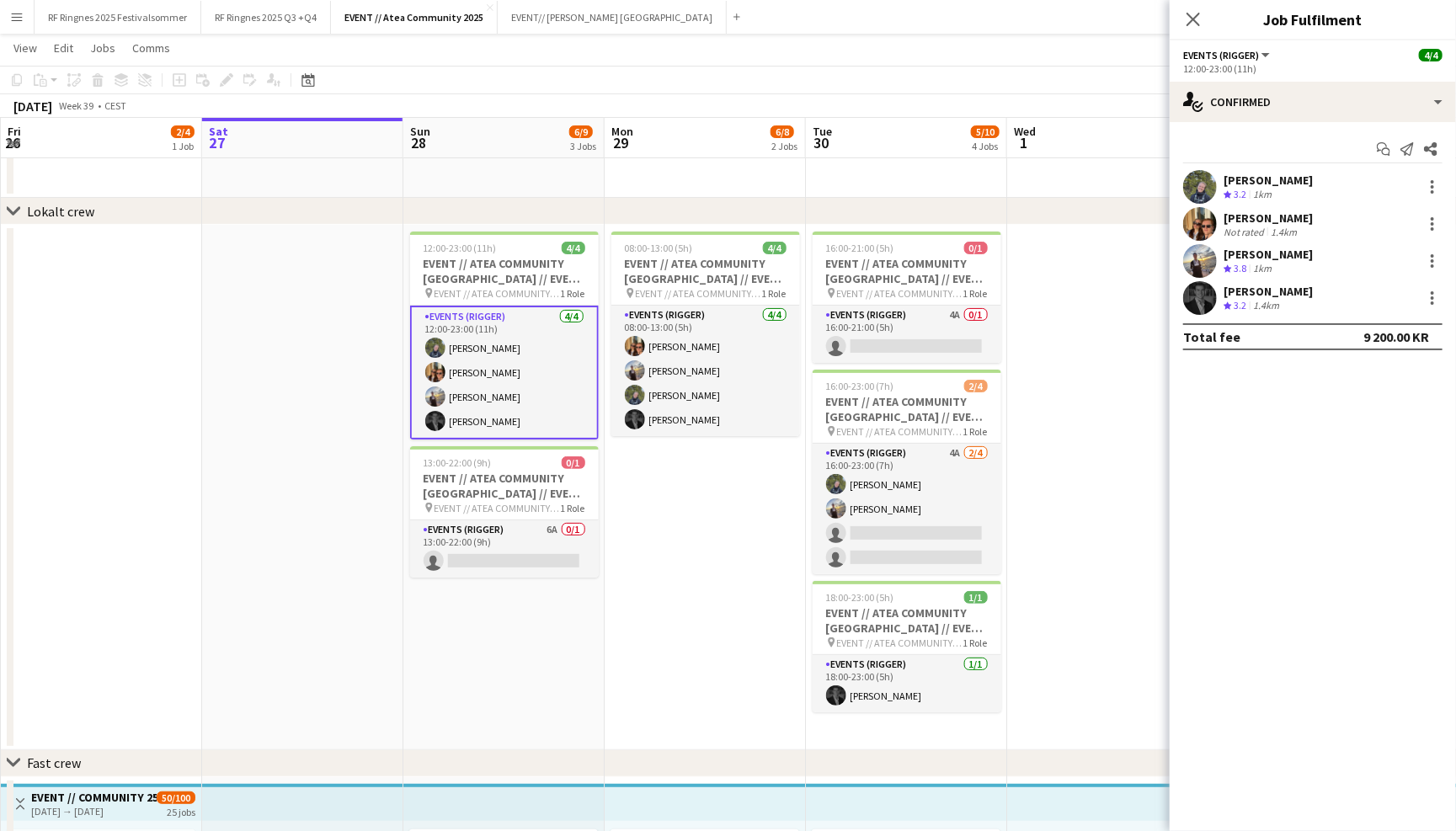
click at [744, 82] on app-toolbar "Copy Paste Paste Command V Paste with crew Command Shift V Paste linked Job Del…" at bounding box center [728, 80] width 1456 height 29
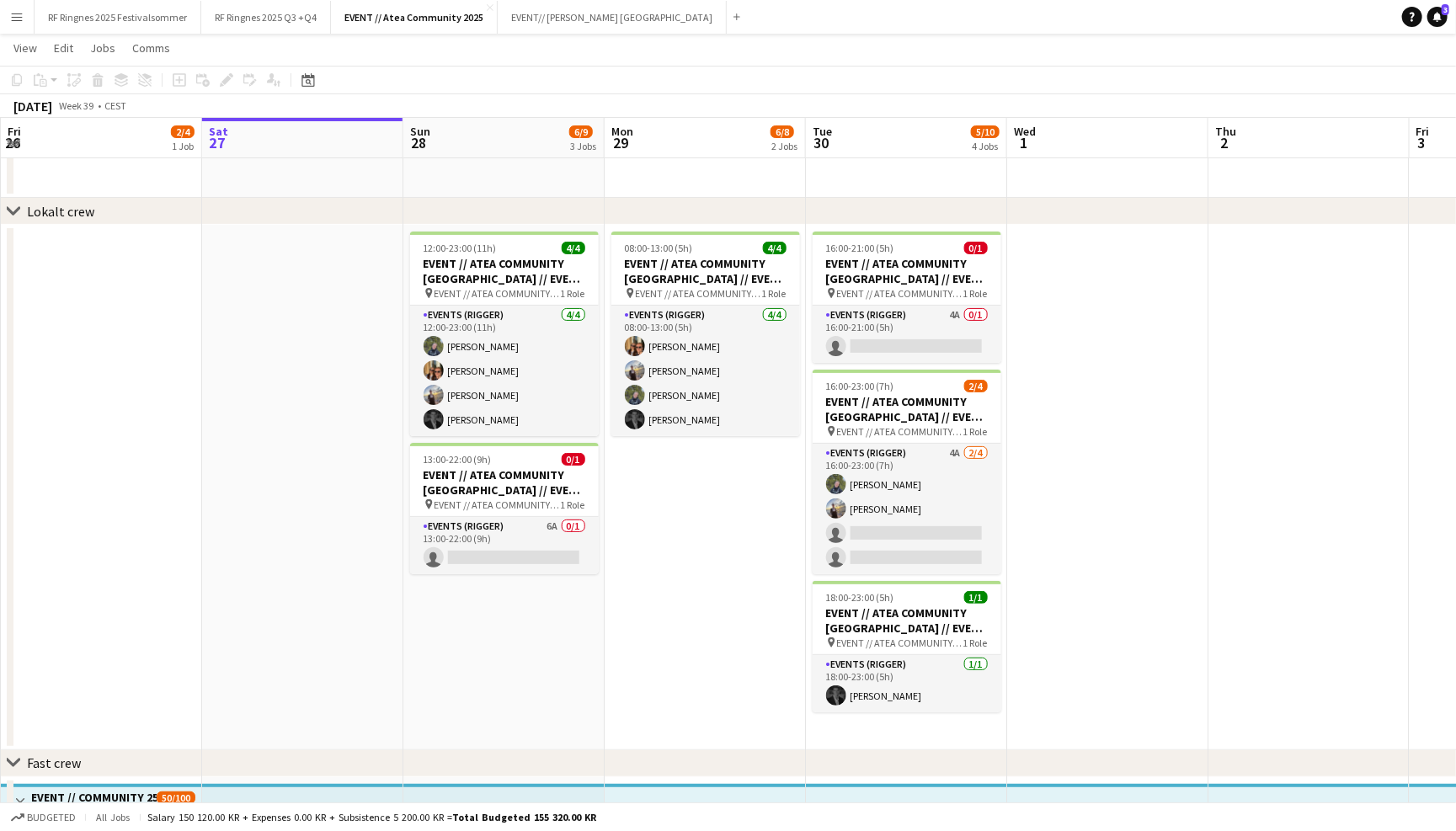
click at [20, 15] on app-icon "Menu" at bounding box center [17, 17] width 14 height 14
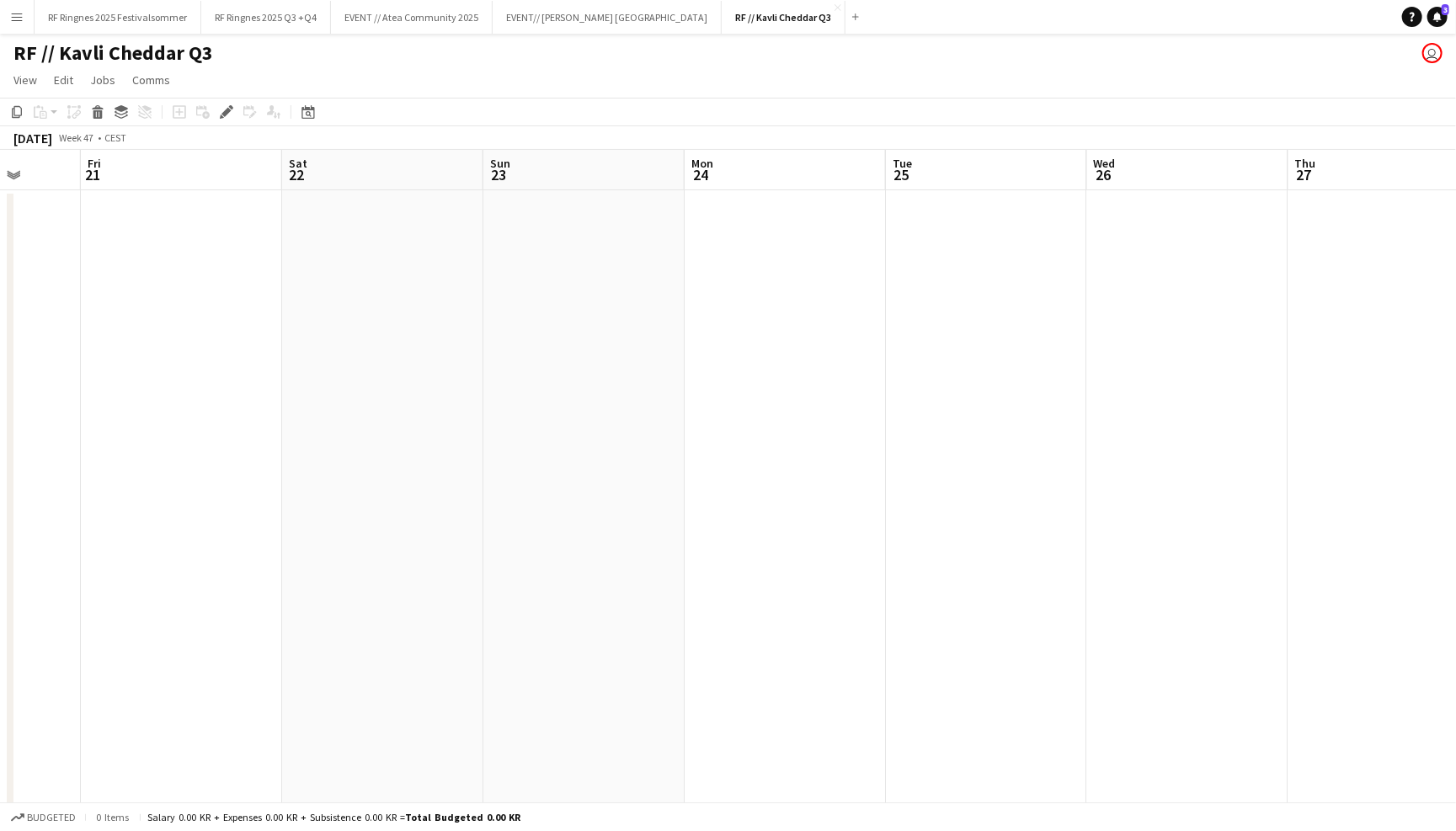
scroll to position [0, 500]
click at [835, 7] on app-icon "Close" at bounding box center [838, 8] width 7 height 7
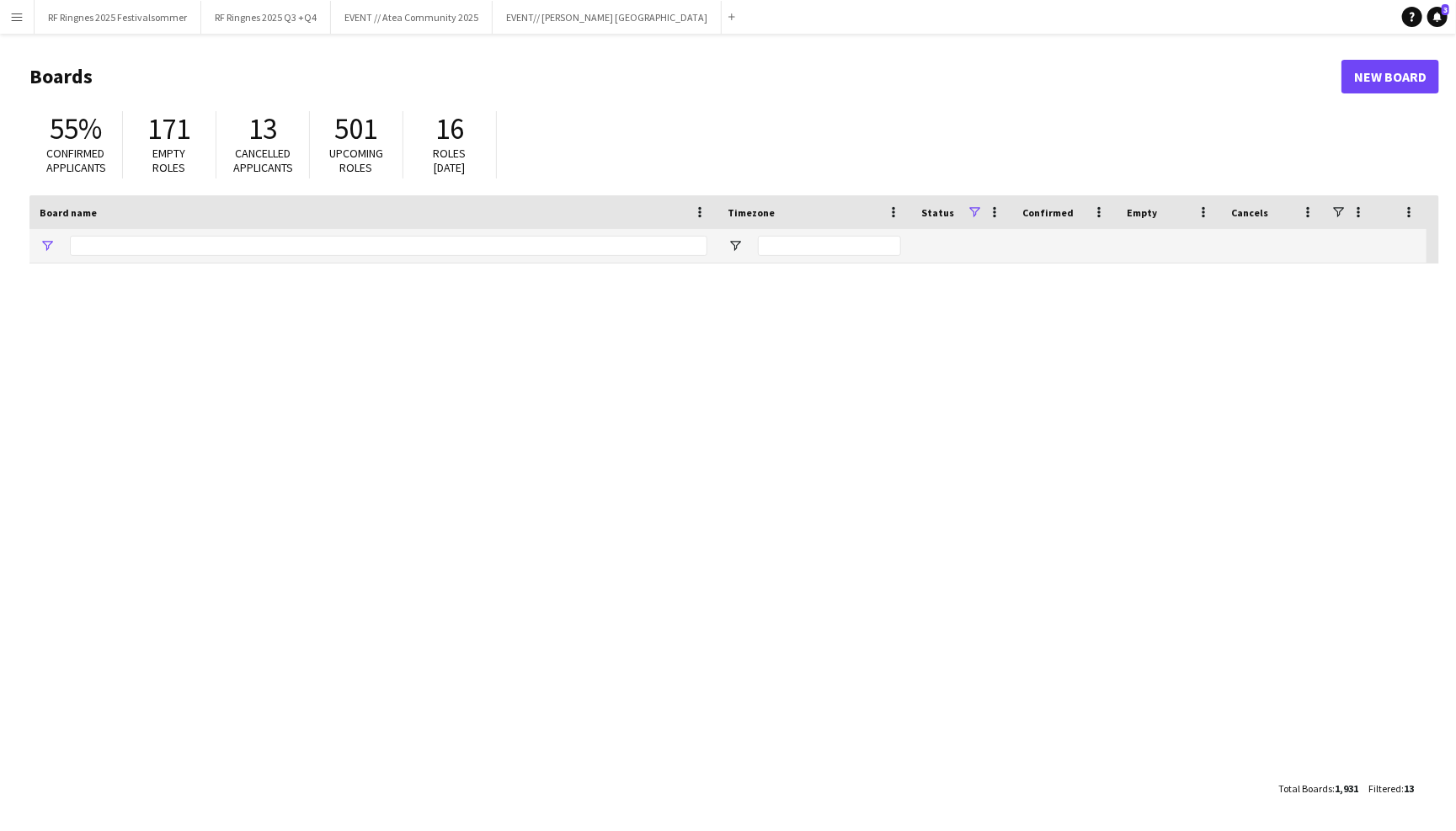
type input "******"
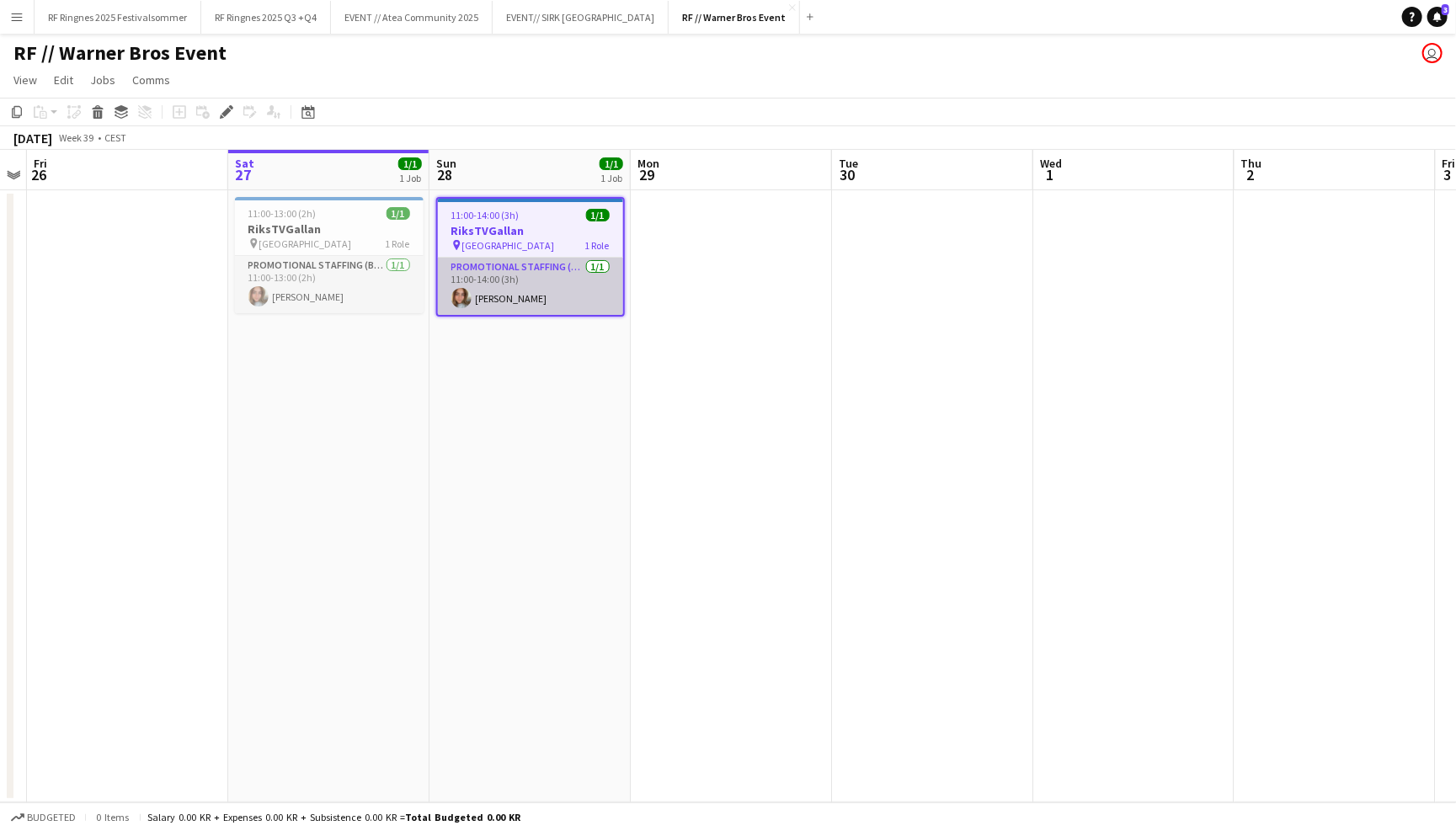
click at [545, 290] on app-card-role "Promotional Staffing (Brand Ambassadors) [DATE] 11:00-14:00 (3h) [PERSON_NAME]" at bounding box center [531, 286] width 186 height 57
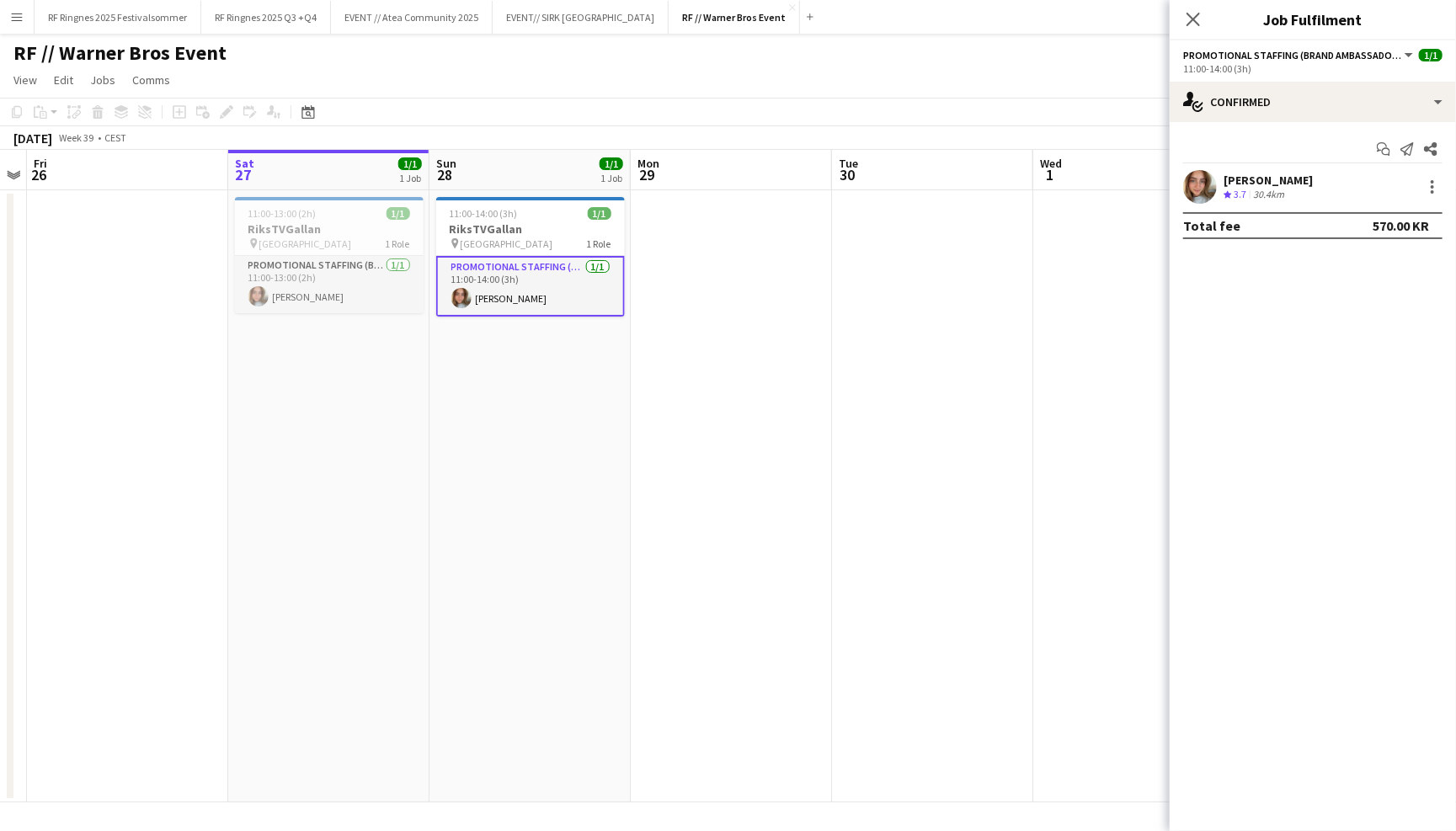
click at [1203, 187] on app-user-avatar at bounding box center [1200, 186] width 34 height 34
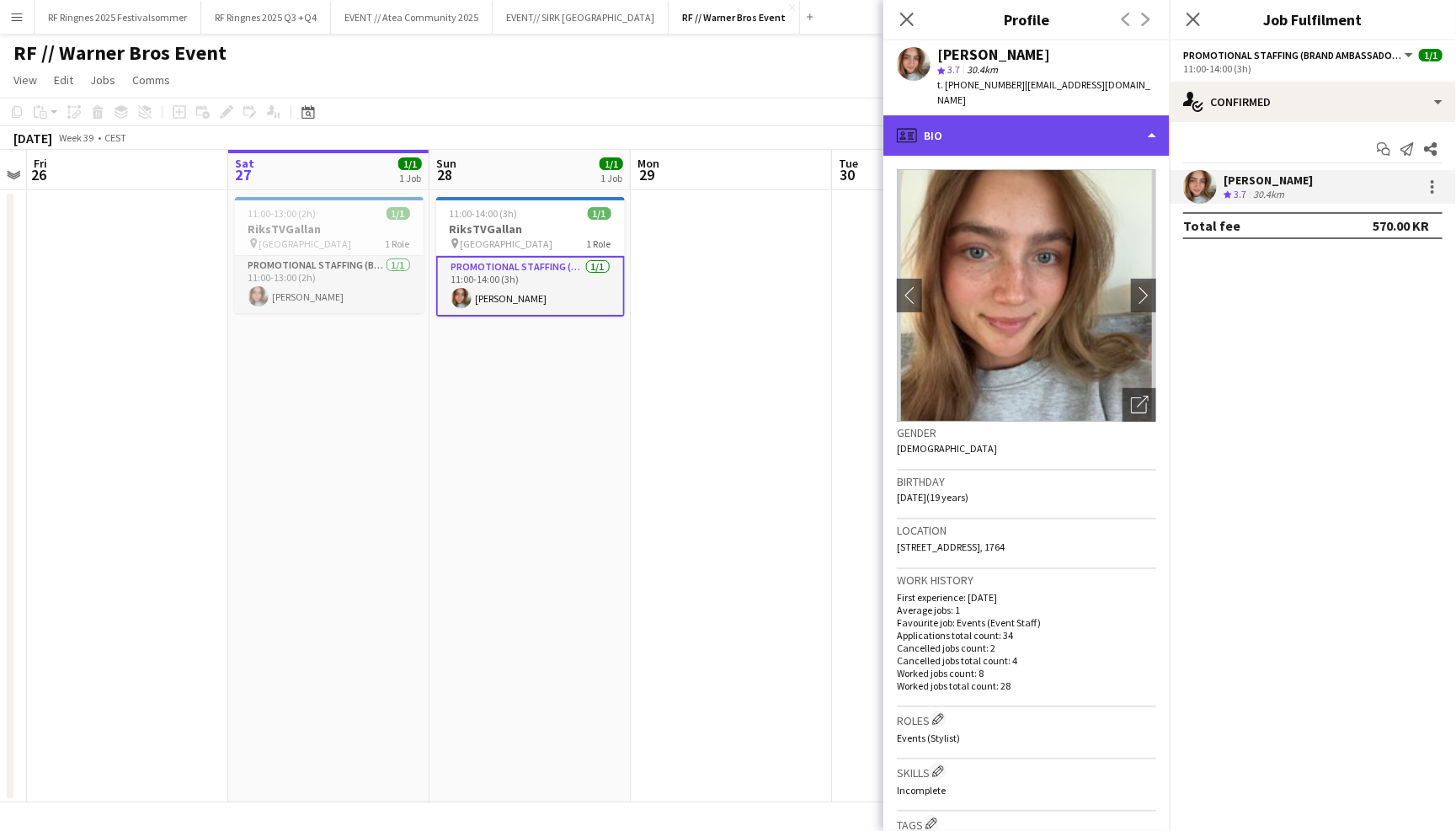
click at [1065, 134] on div "profile Bio" at bounding box center [1026, 135] width 286 height 41
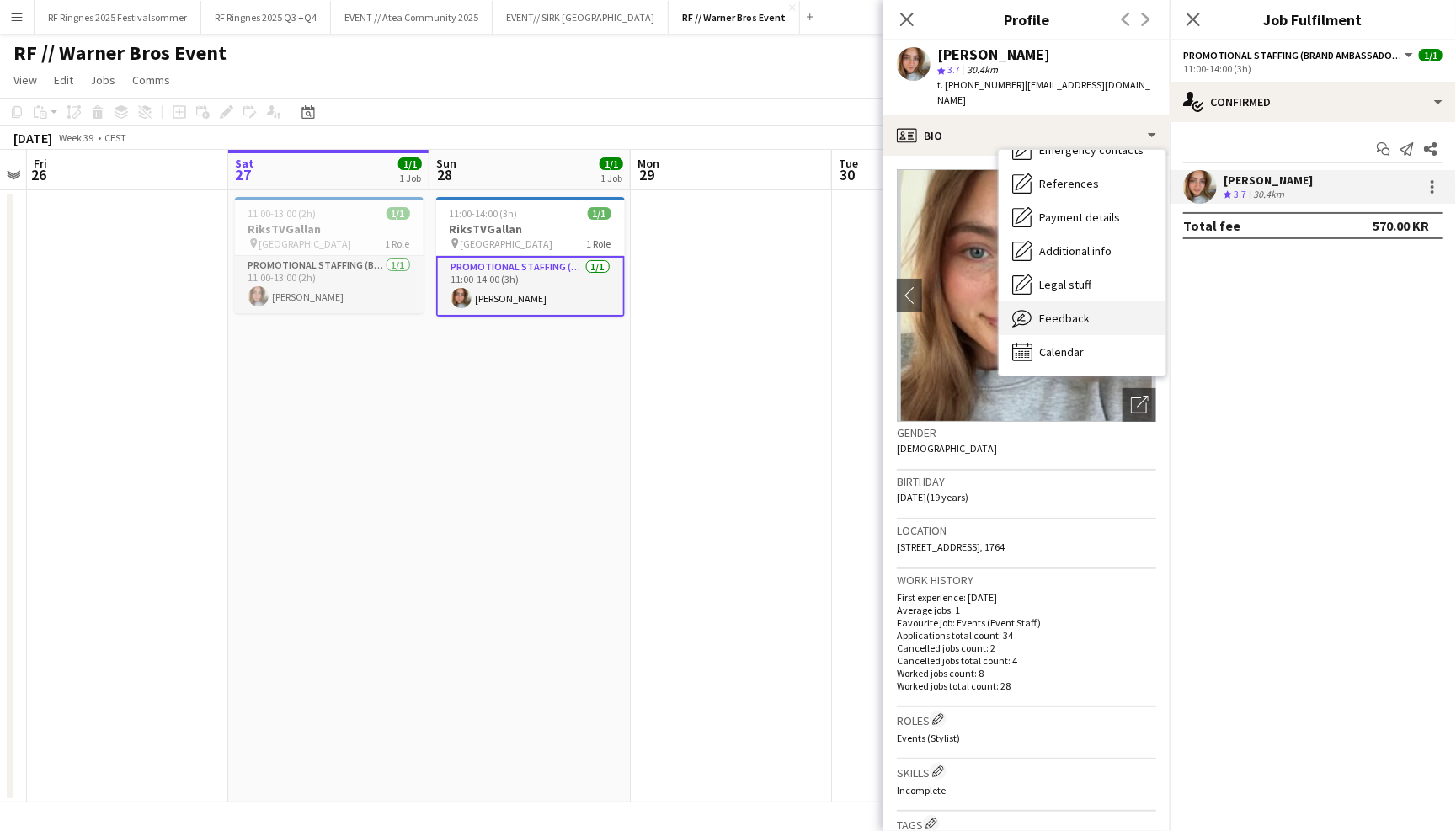
scroll to position [158, 0]
click at [1084, 311] on span "Feedback" at bounding box center [1065, 317] width 50 height 15
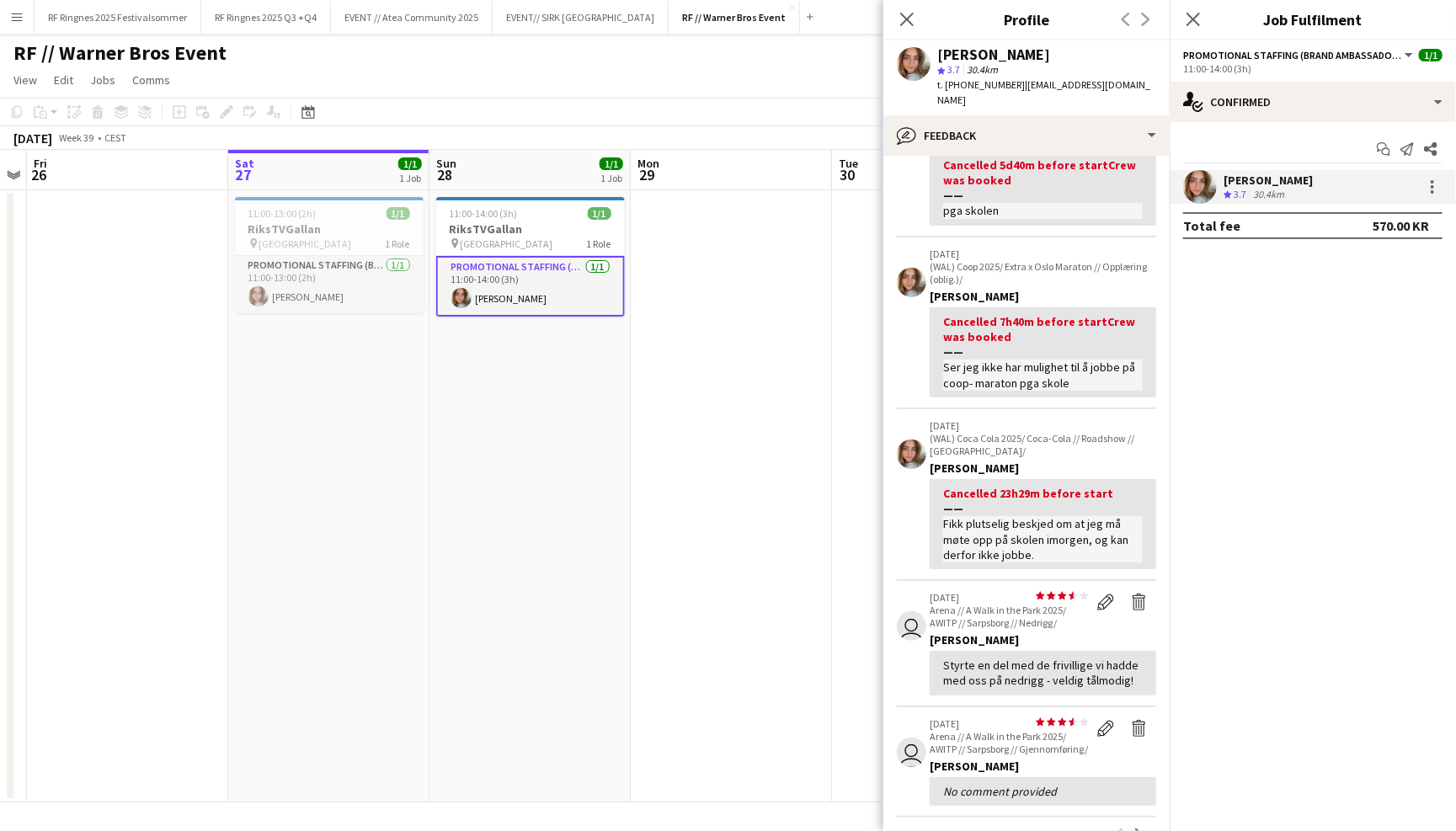
scroll to position [153, 0]
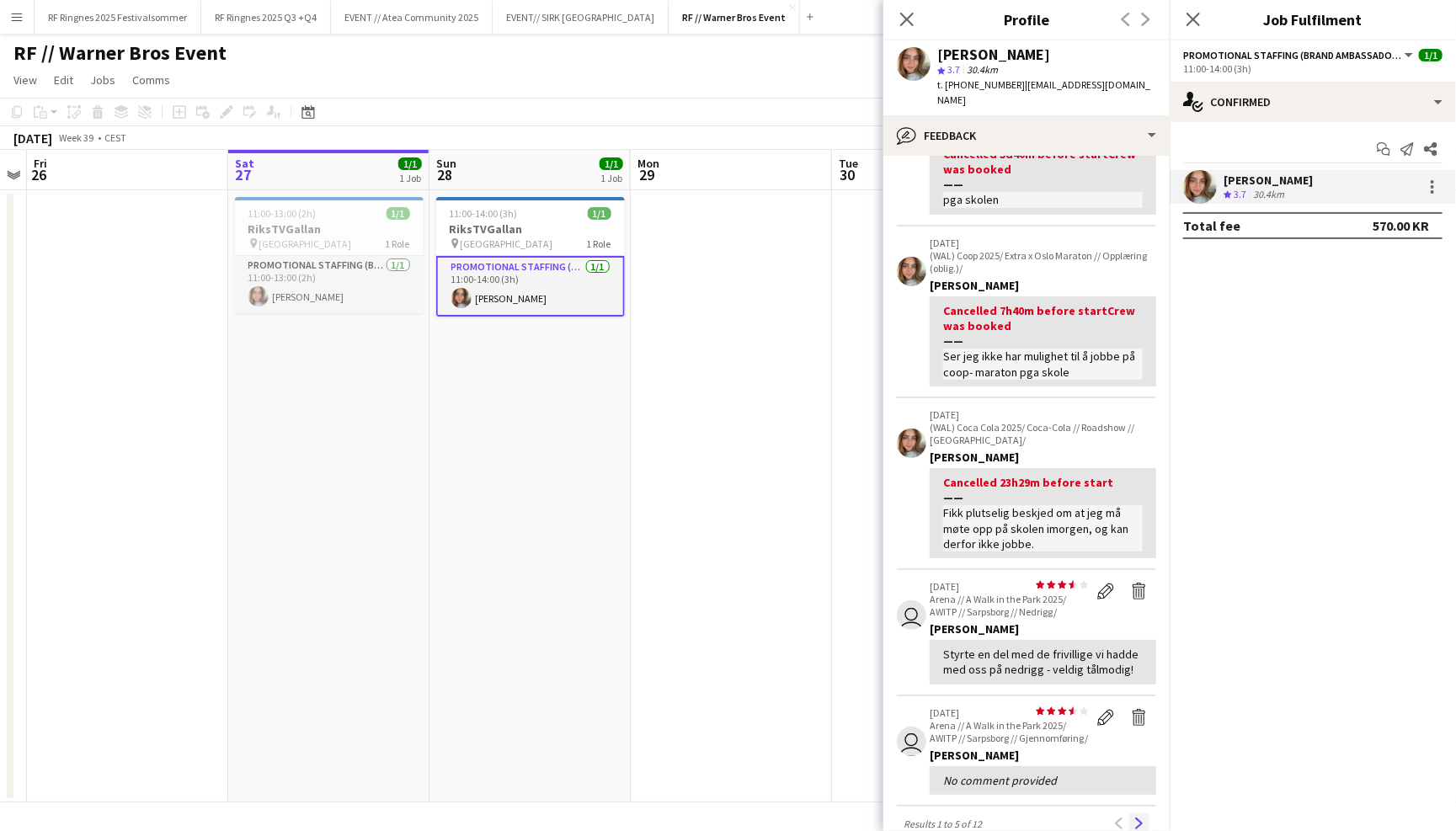
click at [1141, 817] on app-icon "Next" at bounding box center [1139, 823] width 12 height 12
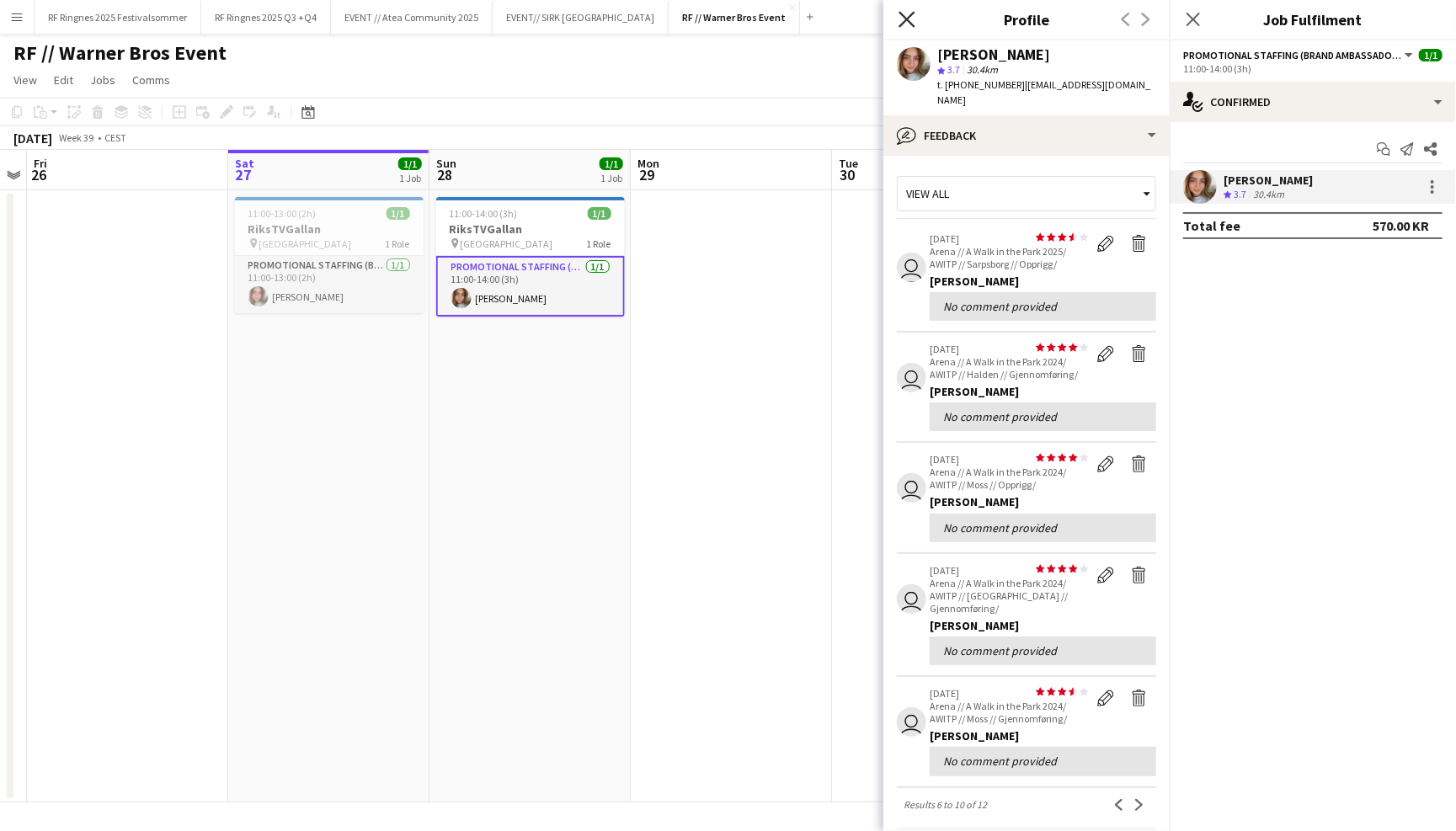
click at [907, 15] on icon "Close pop-in" at bounding box center [907, 19] width 16 height 16
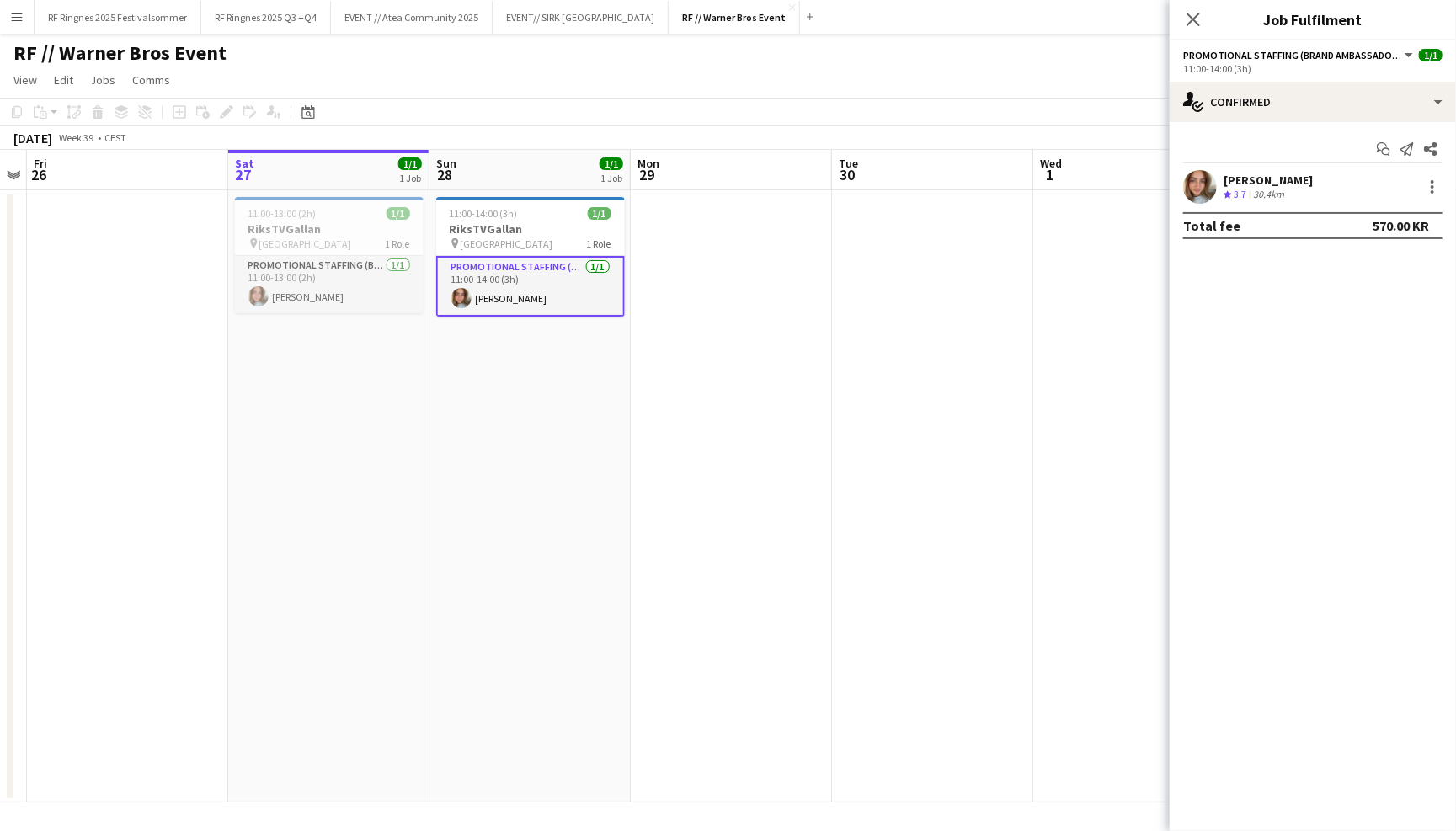
click at [906, 55] on div "RF // Warner Bros Event user" at bounding box center [728, 49] width 1456 height 32
